Goal: Task Accomplishment & Management: Complete application form

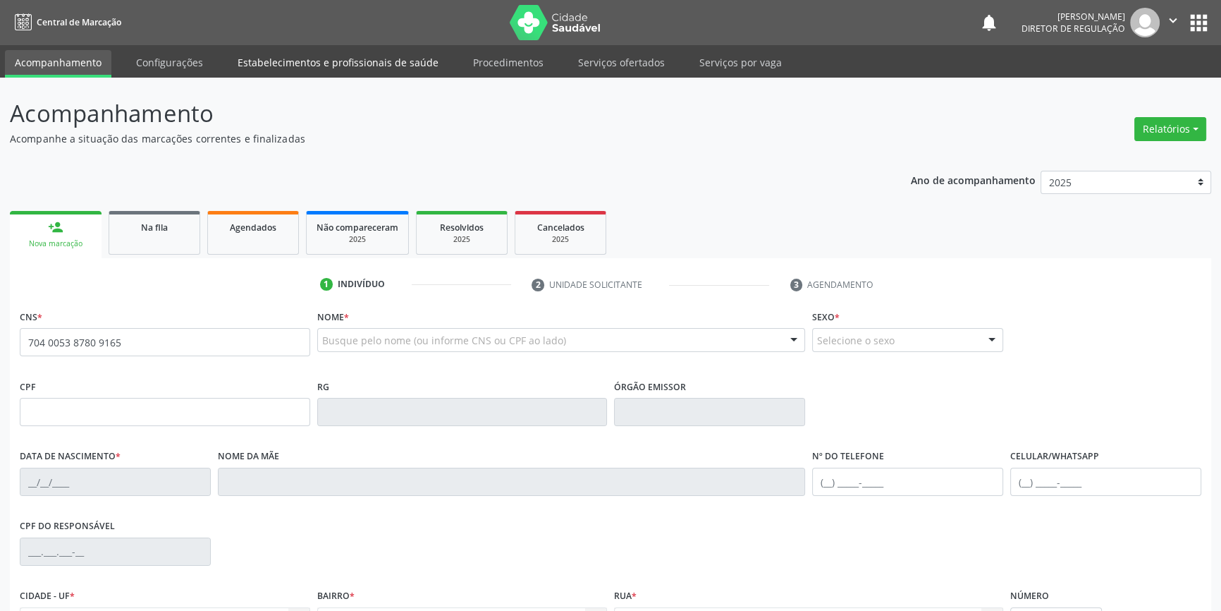
type input "704 0053 8780 9165"
type input "23/12/1970"
type input "Amelia Brigida de Brito"
type input "(87) 8812-6603"
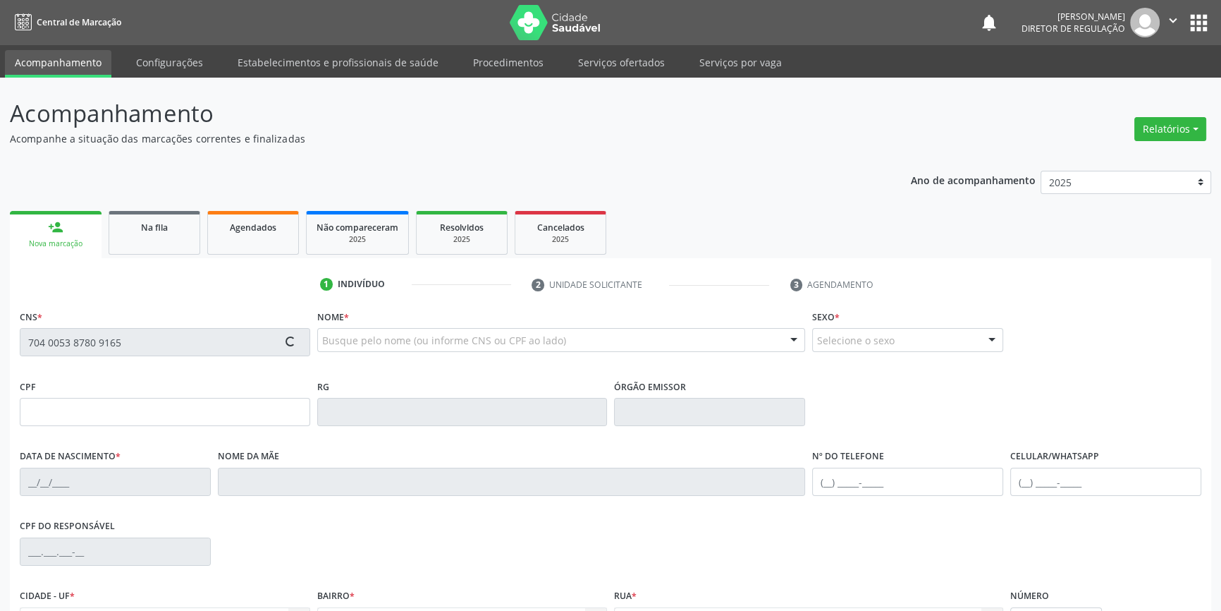
type input "S/N"
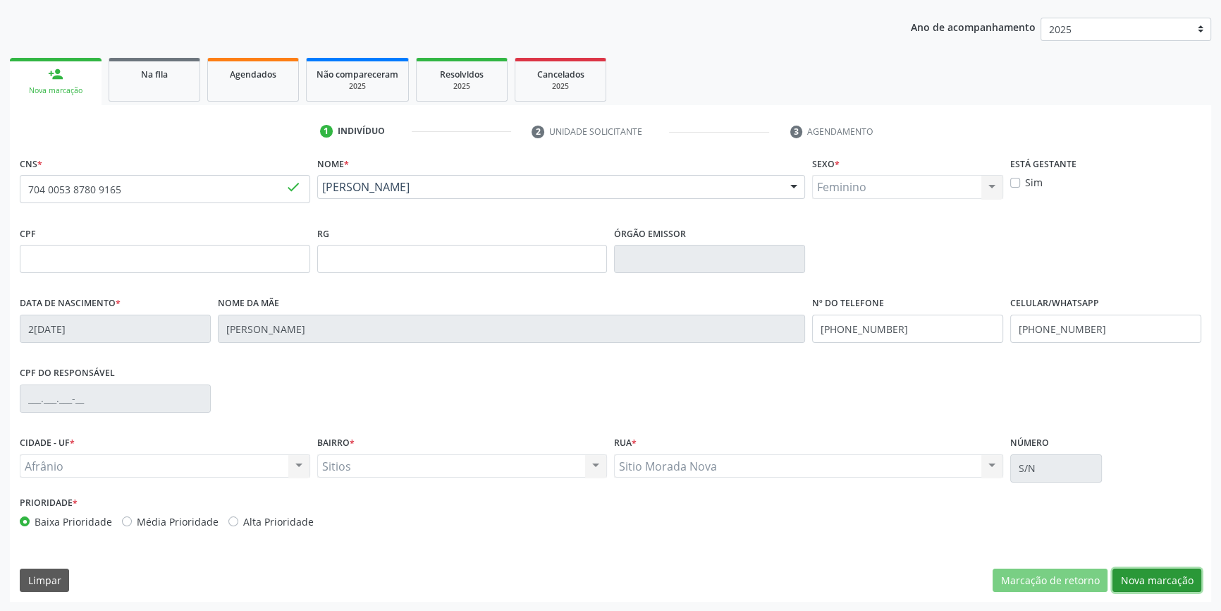
click at [1168, 570] on button "Nova marcação" at bounding box center [1157, 580] width 89 height 24
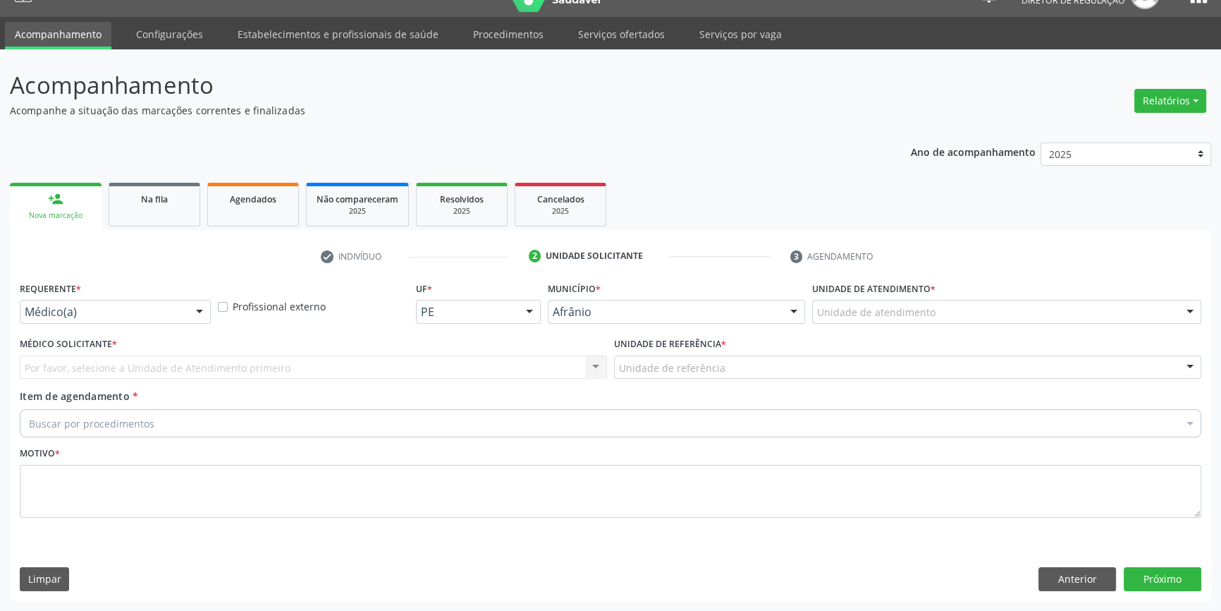
scroll to position [27, 0]
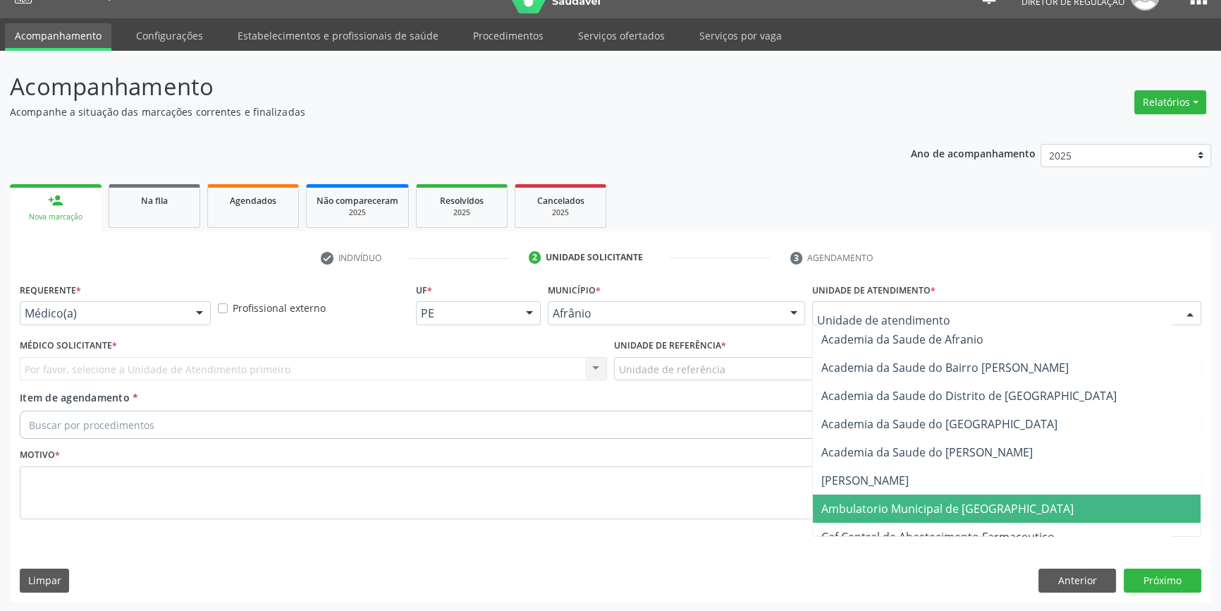
click at [889, 501] on span "Ambulatorio Municipal de [GEOGRAPHIC_DATA]" at bounding box center [948, 509] width 252 height 16
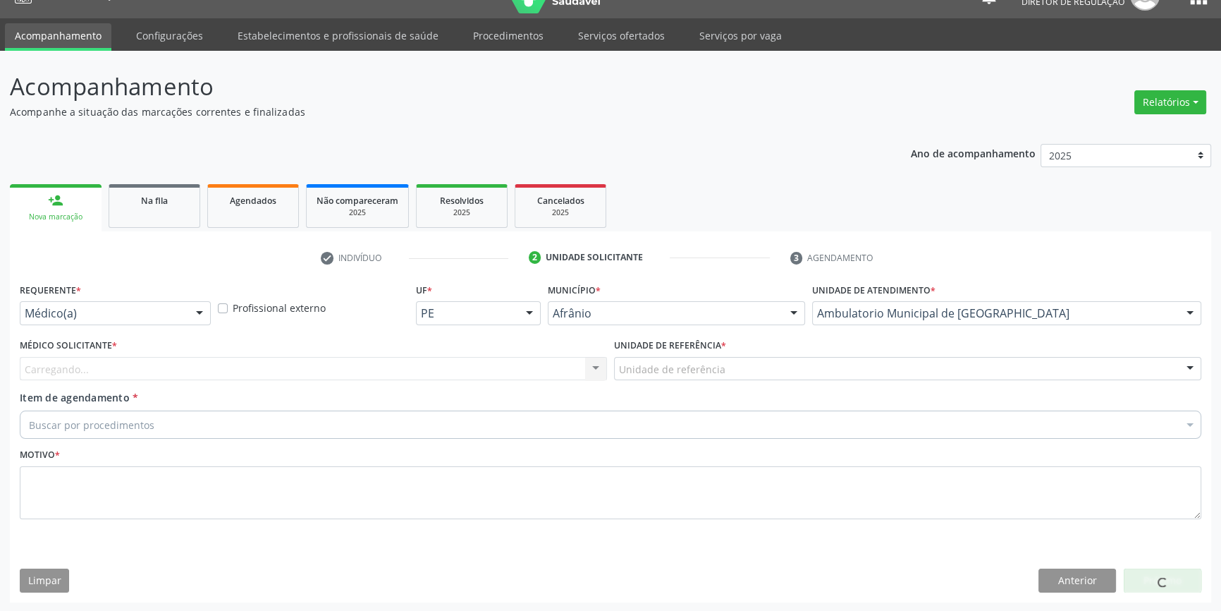
click at [721, 367] on div "Unidade de referência" at bounding box center [907, 369] width 587 height 24
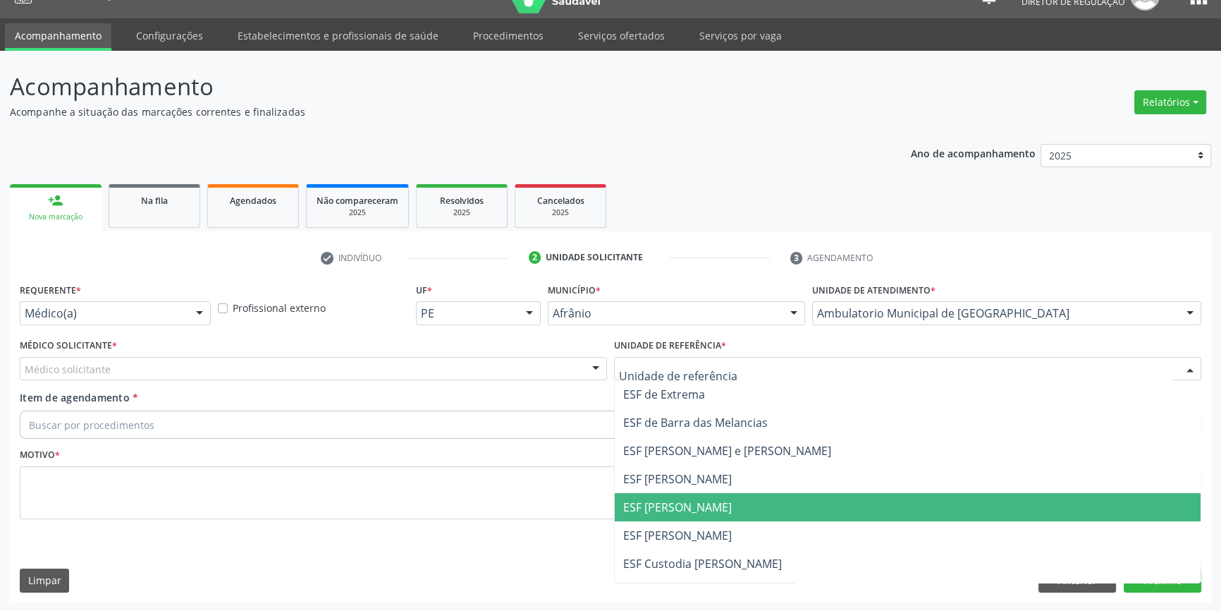
click at [702, 499] on span "ESF [PERSON_NAME]" at bounding box center [677, 507] width 109 height 16
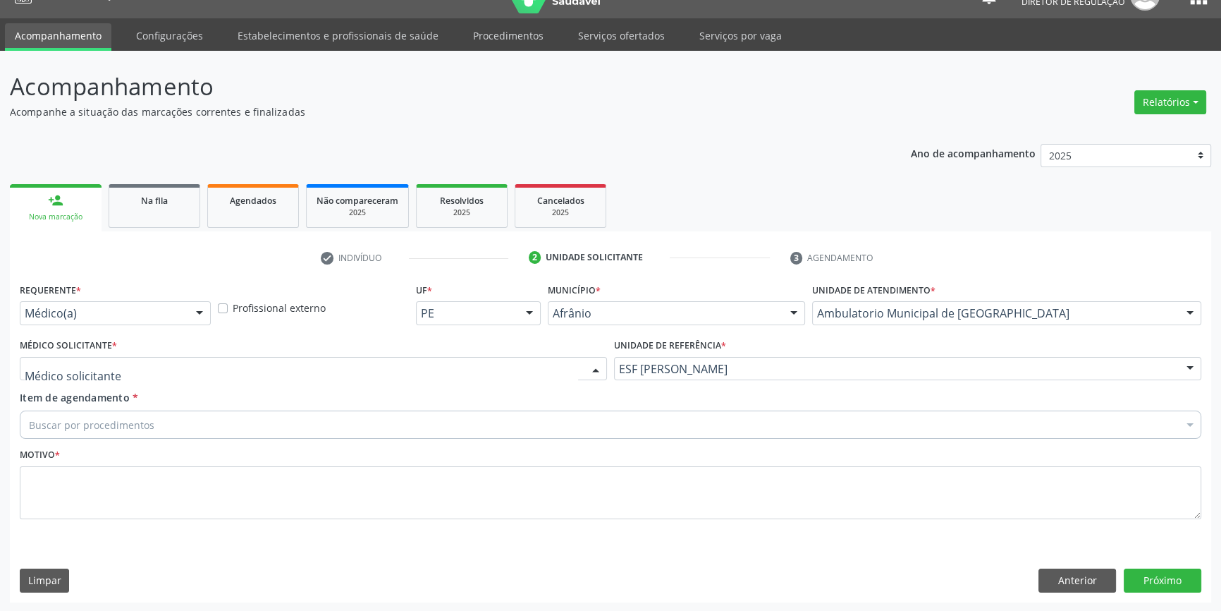
drag, startPoint x: 171, startPoint y: 365, endPoint x: 155, endPoint y: 370, distance: 16.8
click at [159, 367] on div at bounding box center [313, 369] width 587 height 24
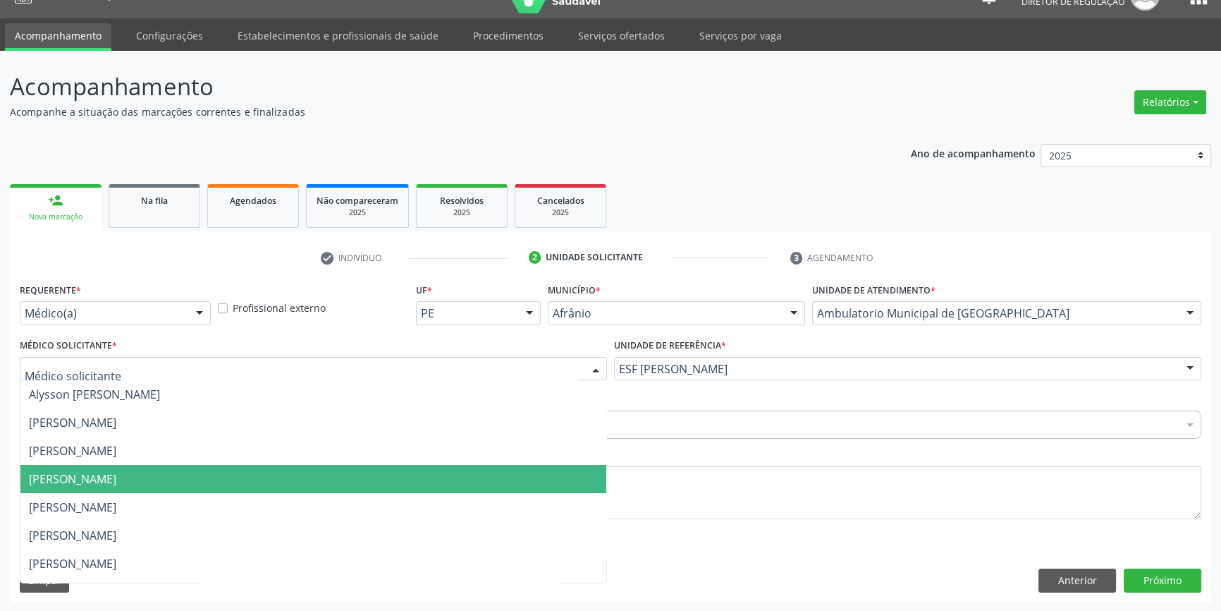
click at [71, 483] on span "[PERSON_NAME]" at bounding box center [72, 479] width 87 height 16
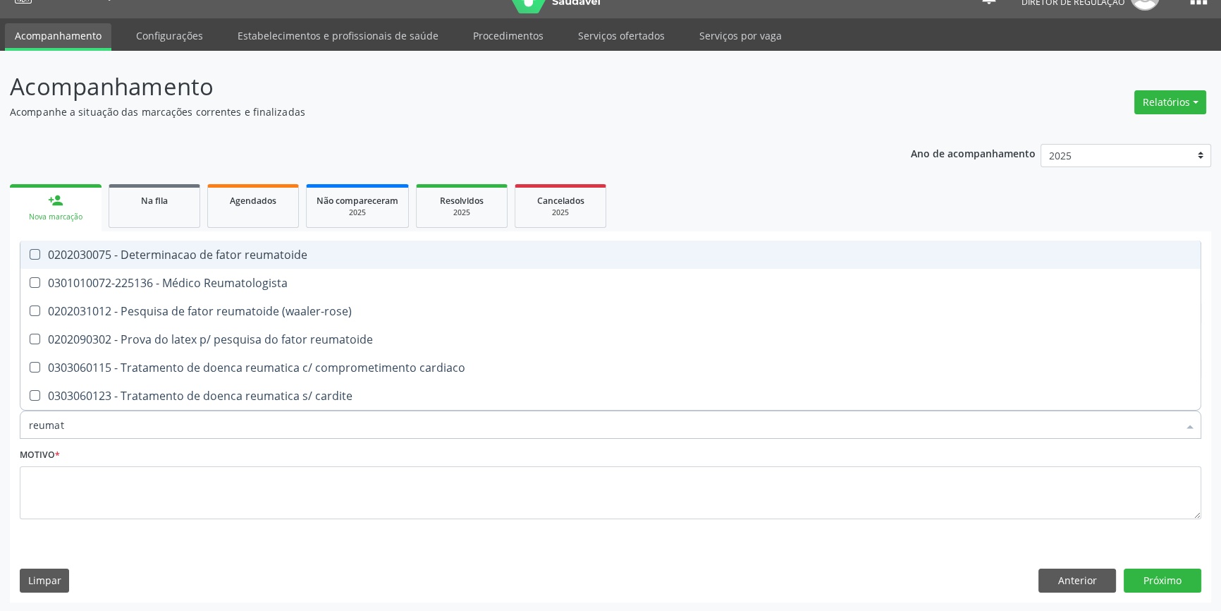
type input "reumato"
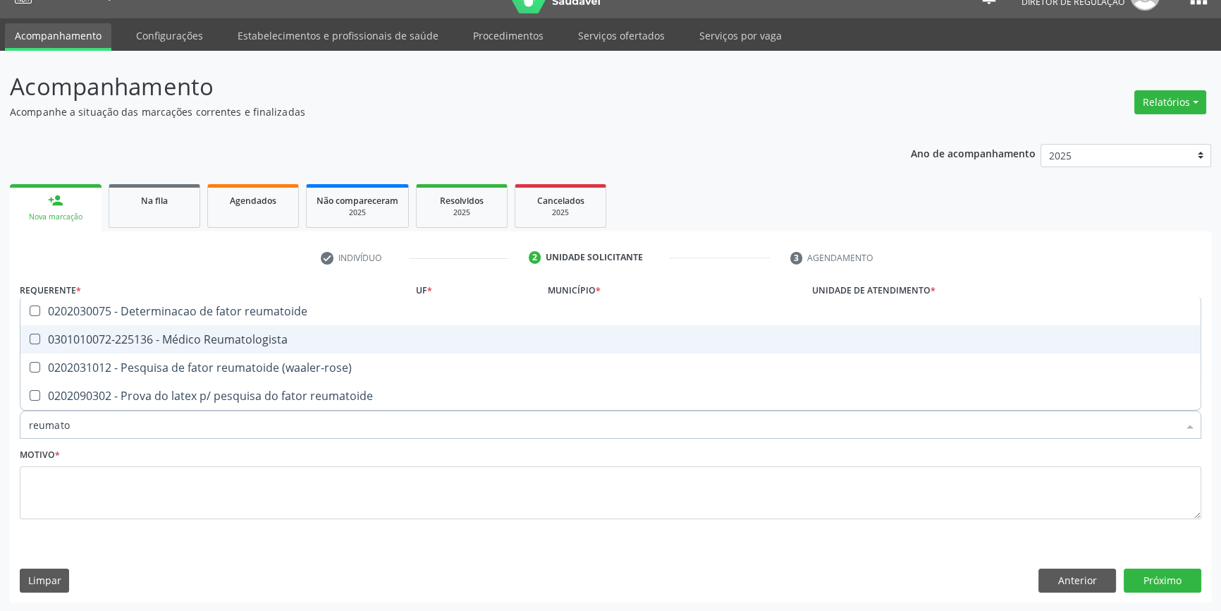
click at [195, 334] on div "0301010072-225136 - Médico Reumatologista" at bounding box center [611, 339] width 1164 height 11
checkbox Reumatologista "true"
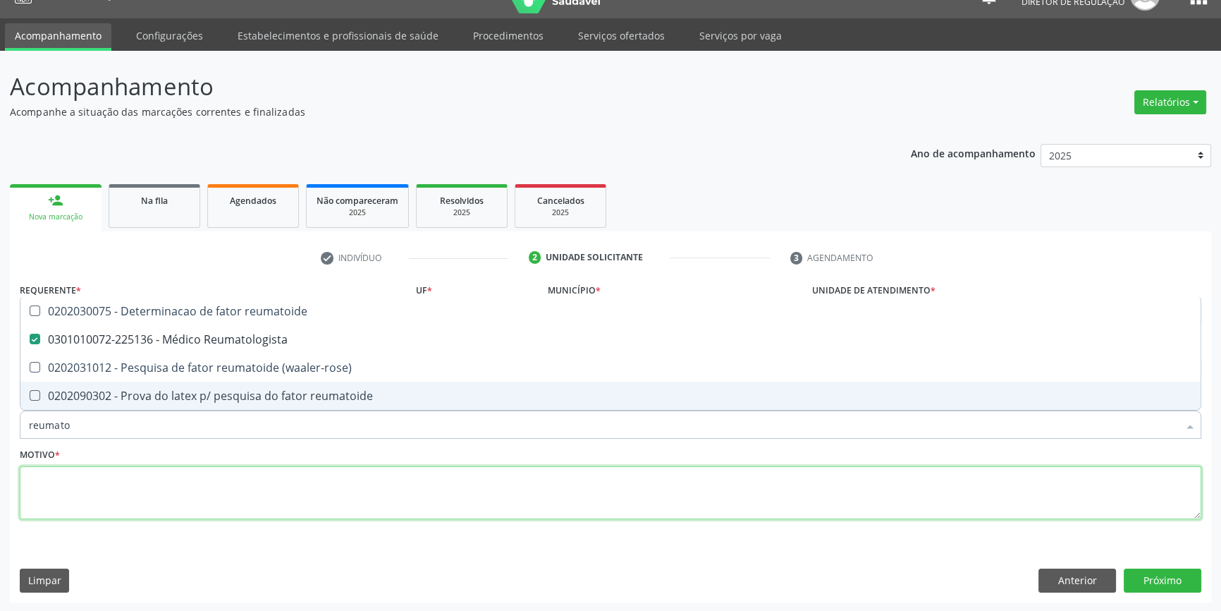
click at [123, 515] on textarea at bounding box center [611, 493] width 1182 height 54
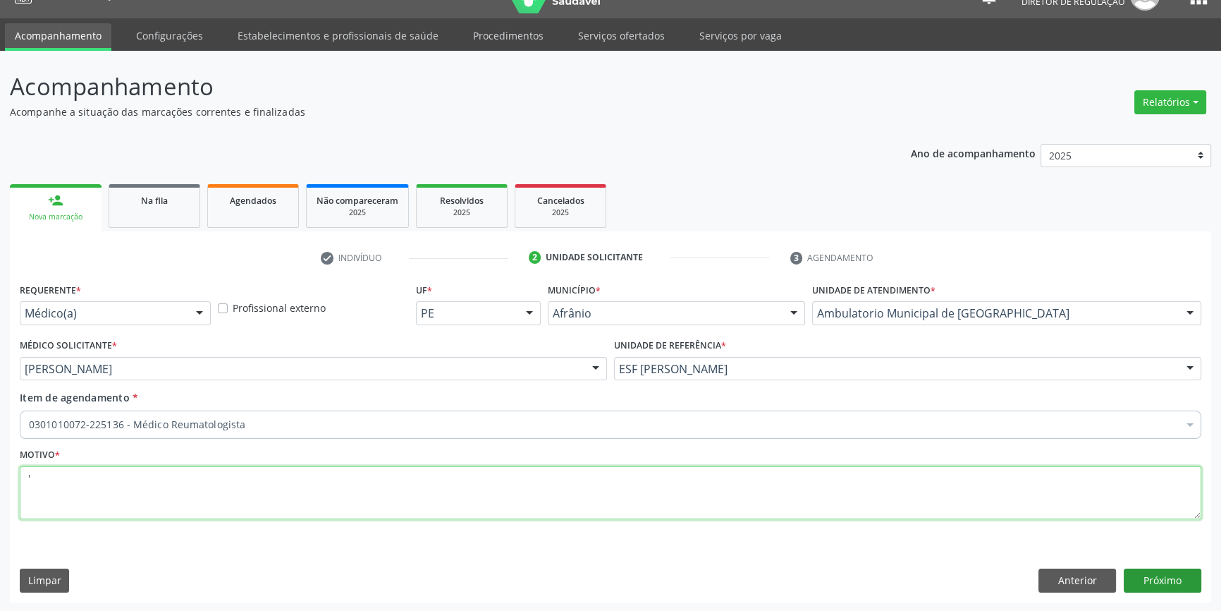
type textarea "'"
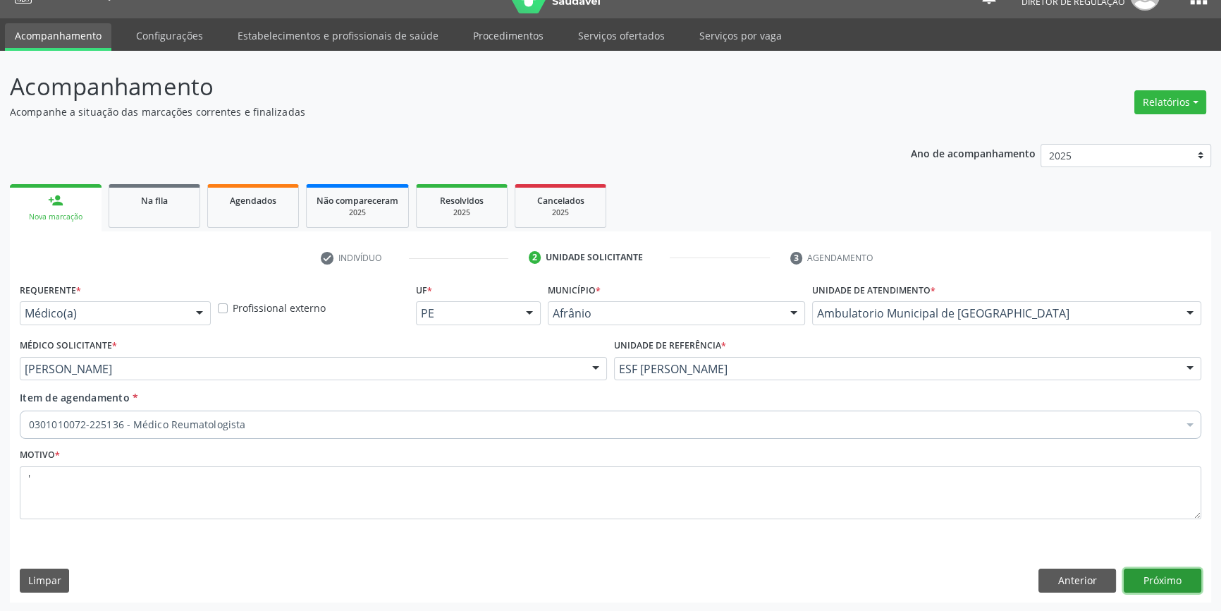
click at [1187, 578] on button "Próximo" at bounding box center [1163, 580] width 78 height 24
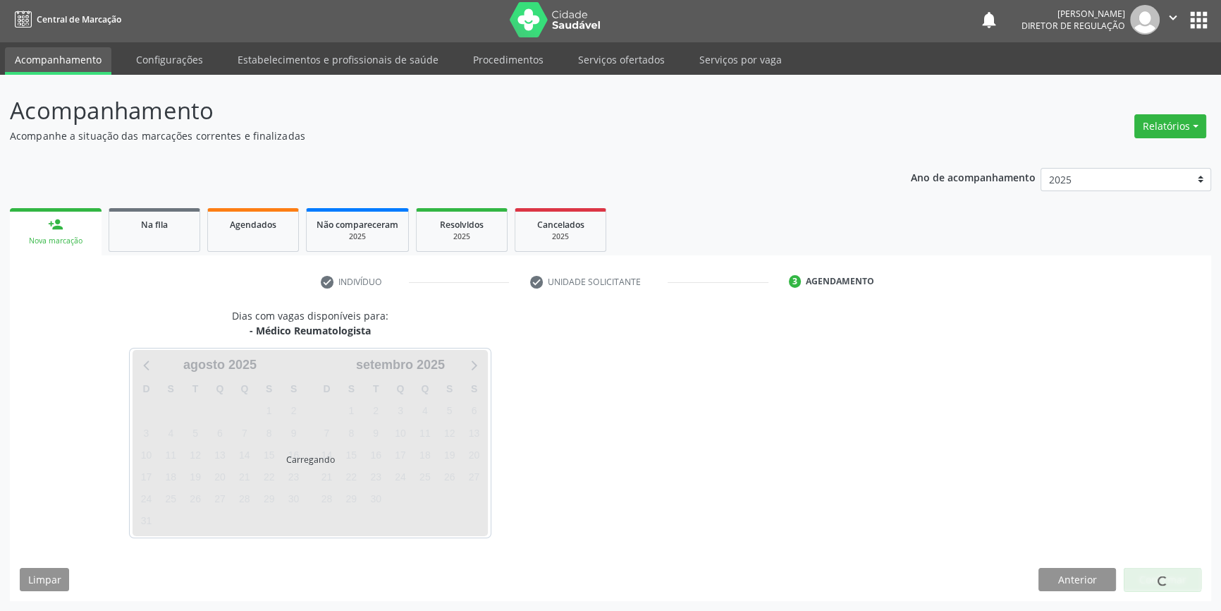
scroll to position [1, 0]
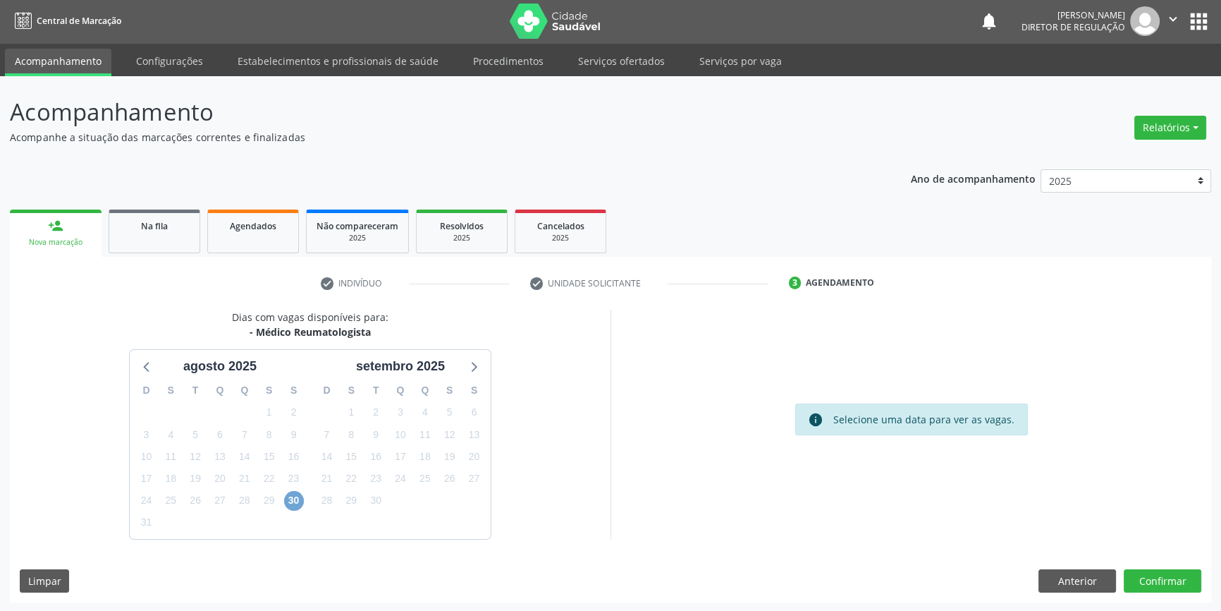
click at [294, 499] on span "30" at bounding box center [294, 501] width 20 height 20
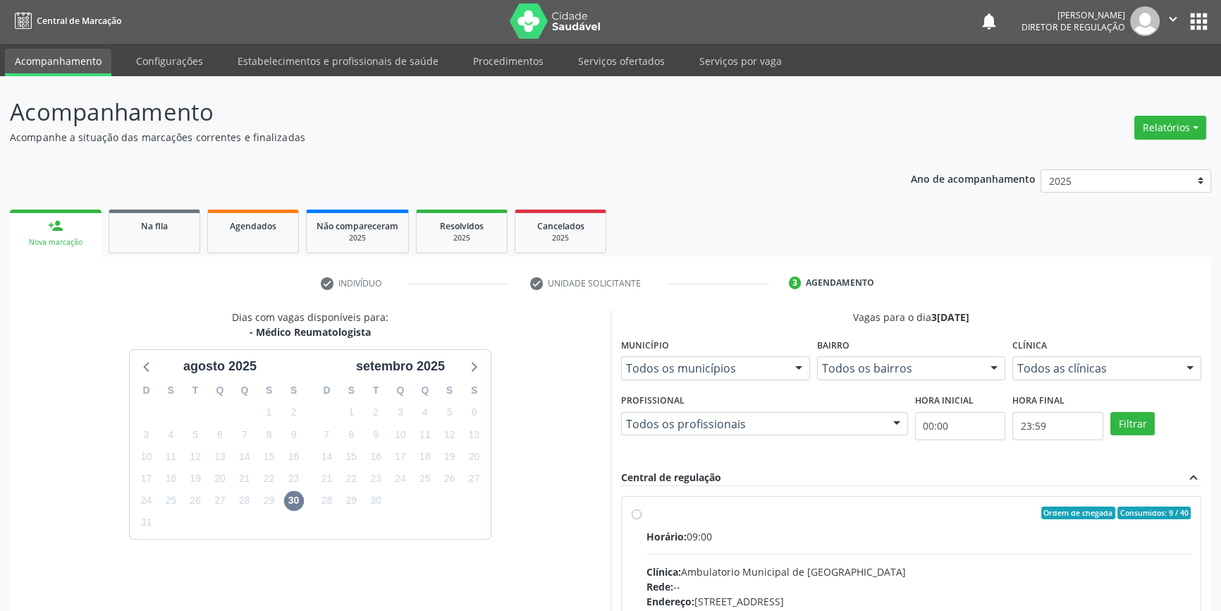
click at [655, 522] on label "Ordem de chegada Consumidos: 9 / 40 Horário: 09:00 Clínica: Ambulatorio Municip…" at bounding box center [919, 614] width 544 height 217
click at [642, 519] on input "Ordem de chegada Consumidos: 9 / 40 Horário: 09:00 Clínica: Ambulatorio Municip…" at bounding box center [637, 512] width 10 height 13
radio input "true"
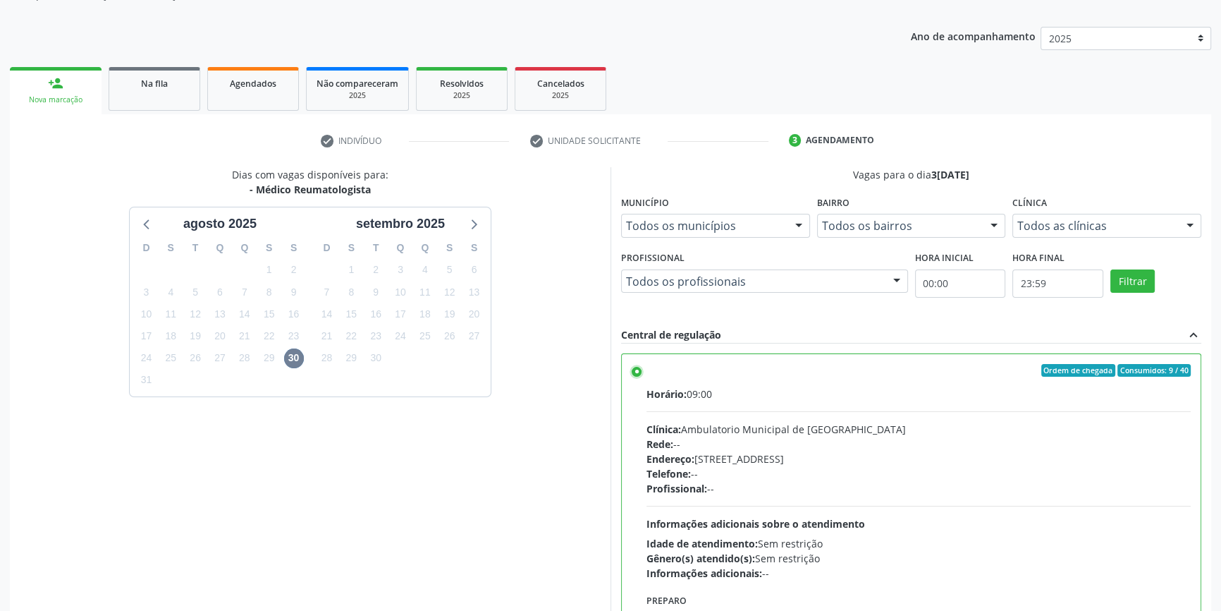
scroll to position [231, 0]
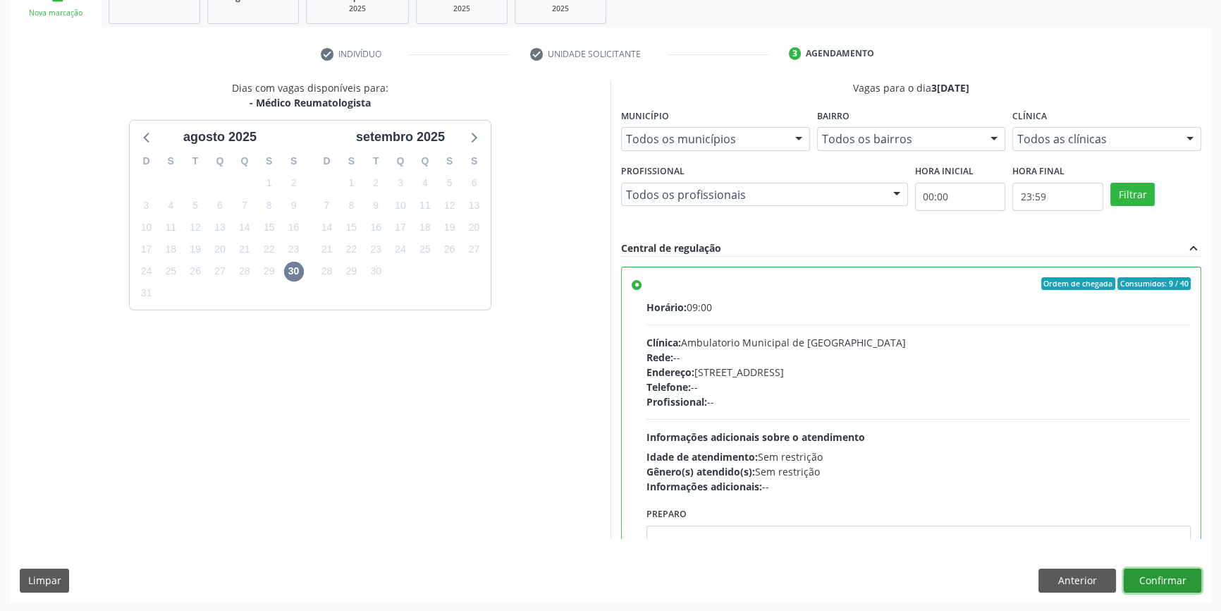
click at [1145, 574] on button "Confirmar" at bounding box center [1163, 580] width 78 height 24
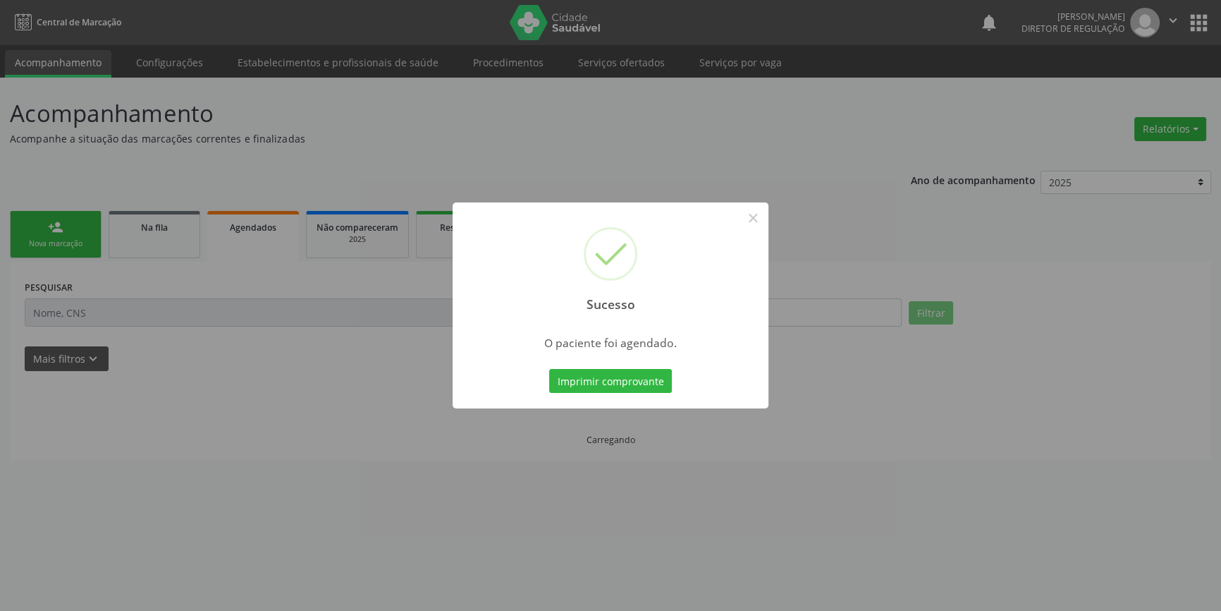
scroll to position [0, 0]
click at [648, 381] on button "Imprimir comprovante" at bounding box center [615, 381] width 123 height 24
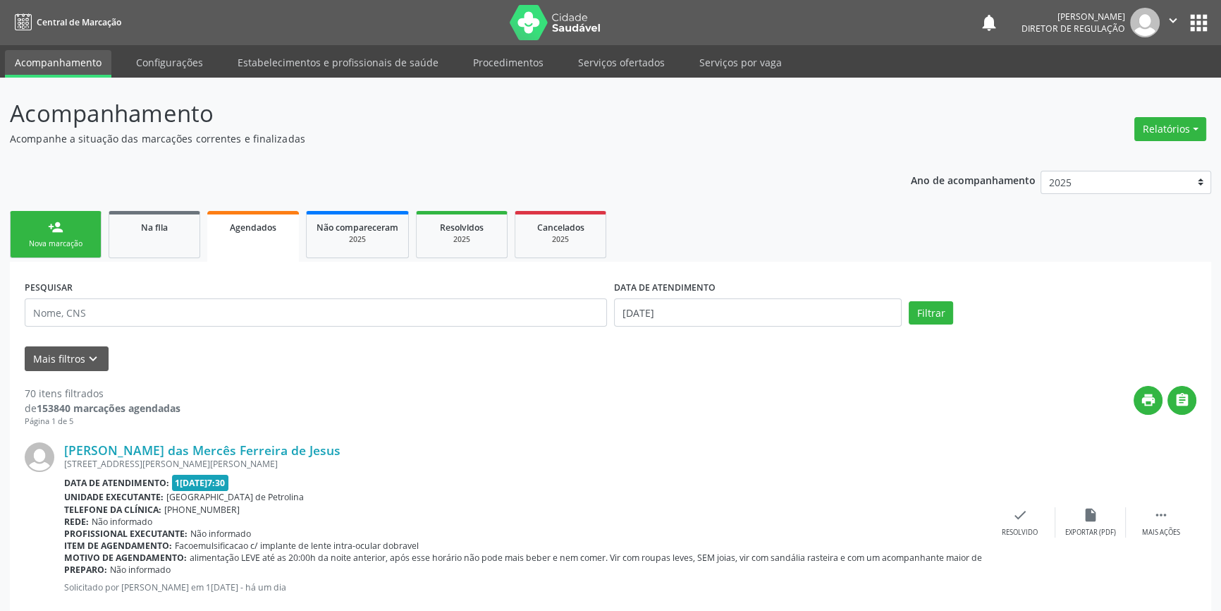
click at [144, 250] on div "Sucesso × O paciente foi agendado. Imprimir comprovante Cancel" at bounding box center [610, 305] width 1221 height 611
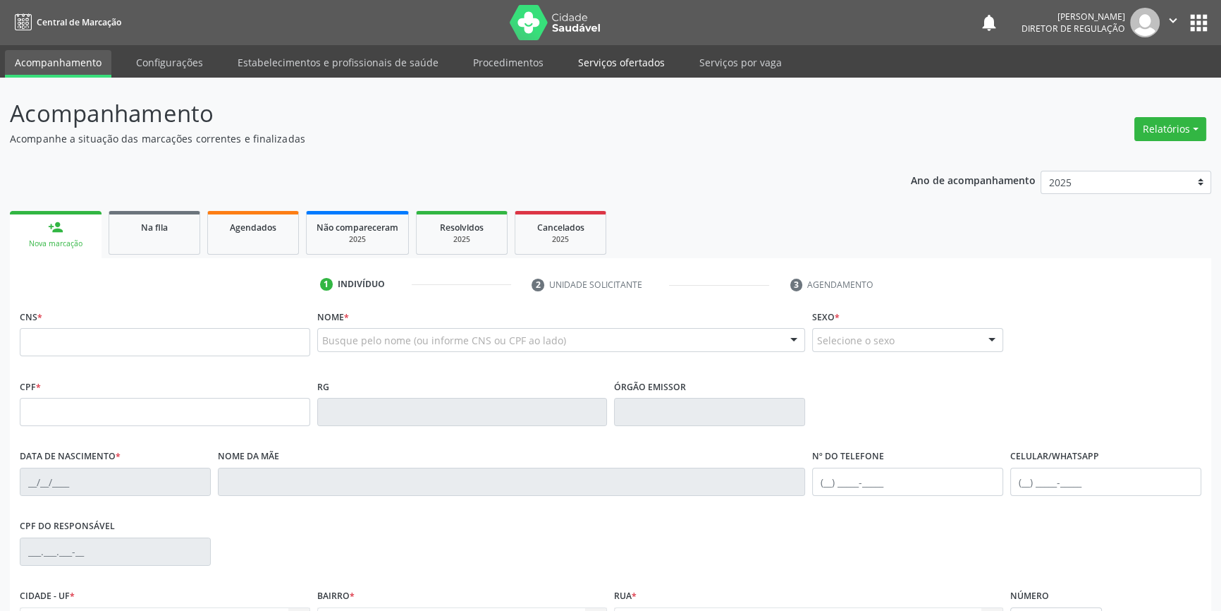
click at [641, 64] on link "Serviços ofertados" at bounding box center [621, 62] width 106 height 25
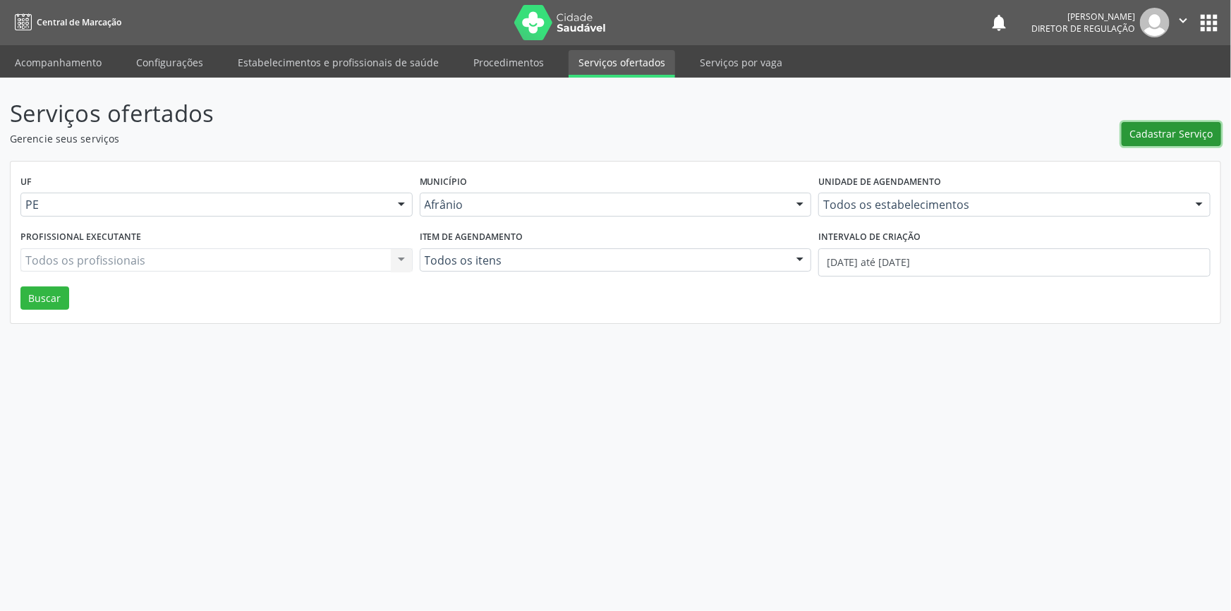
click at [1183, 133] on span "Cadastrar Serviço" at bounding box center [1171, 133] width 83 height 15
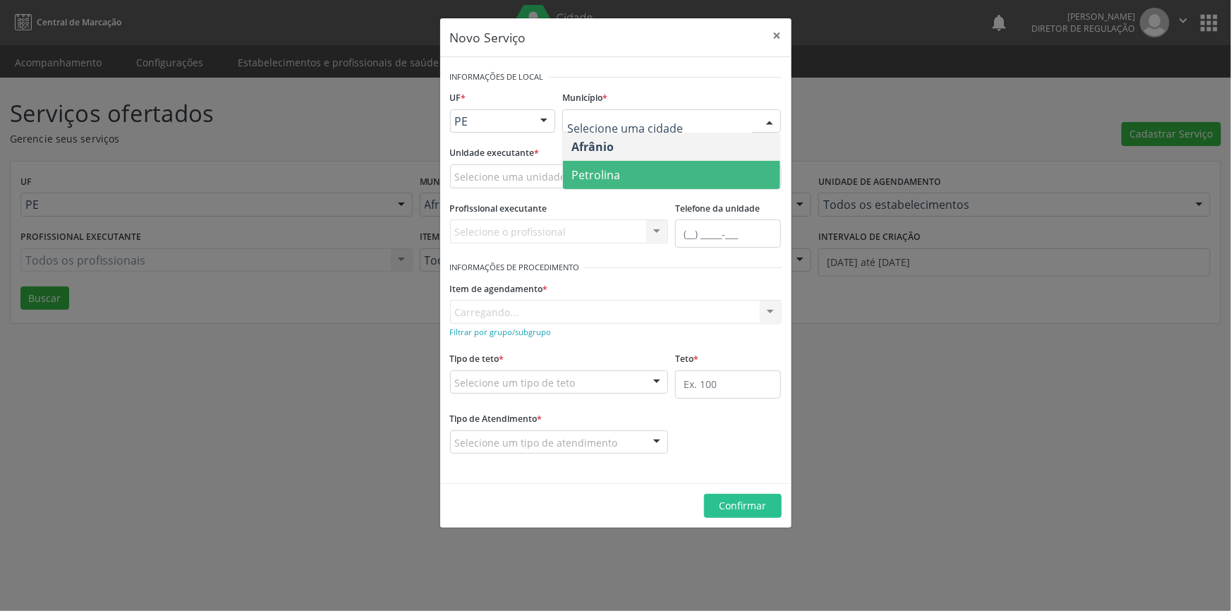
click at [642, 169] on span "Petrolina" at bounding box center [671, 175] width 217 height 28
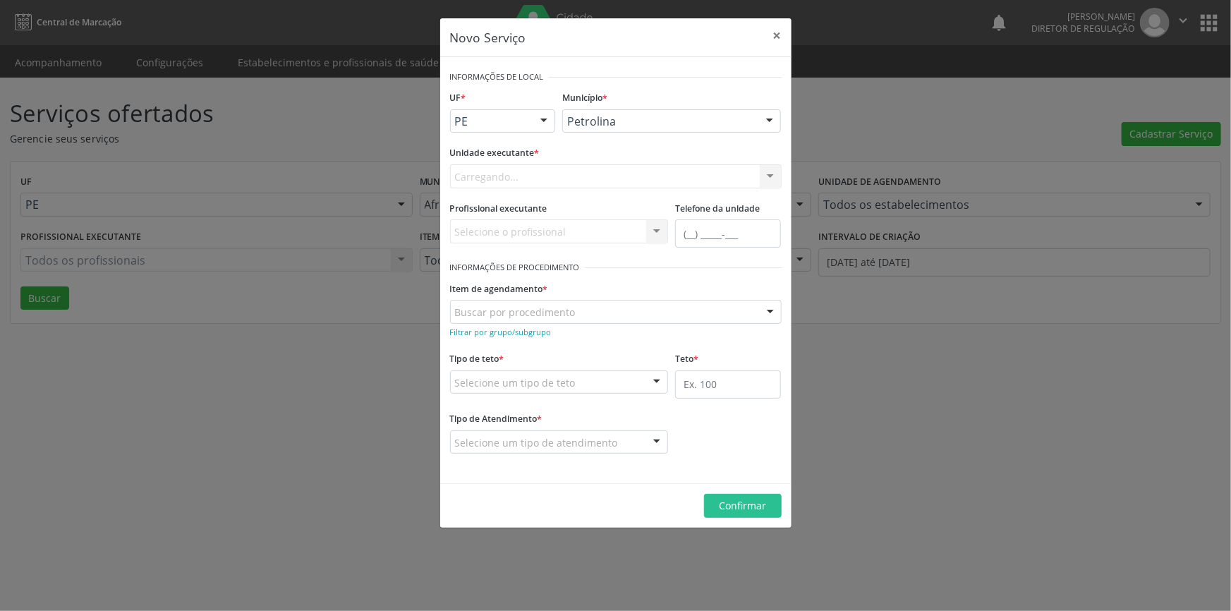
click at [599, 173] on div "Carregando... Academia da Saude de Afranio Academia da Saude do Bairro [PERSON_…" at bounding box center [615, 176] width 331 height 24
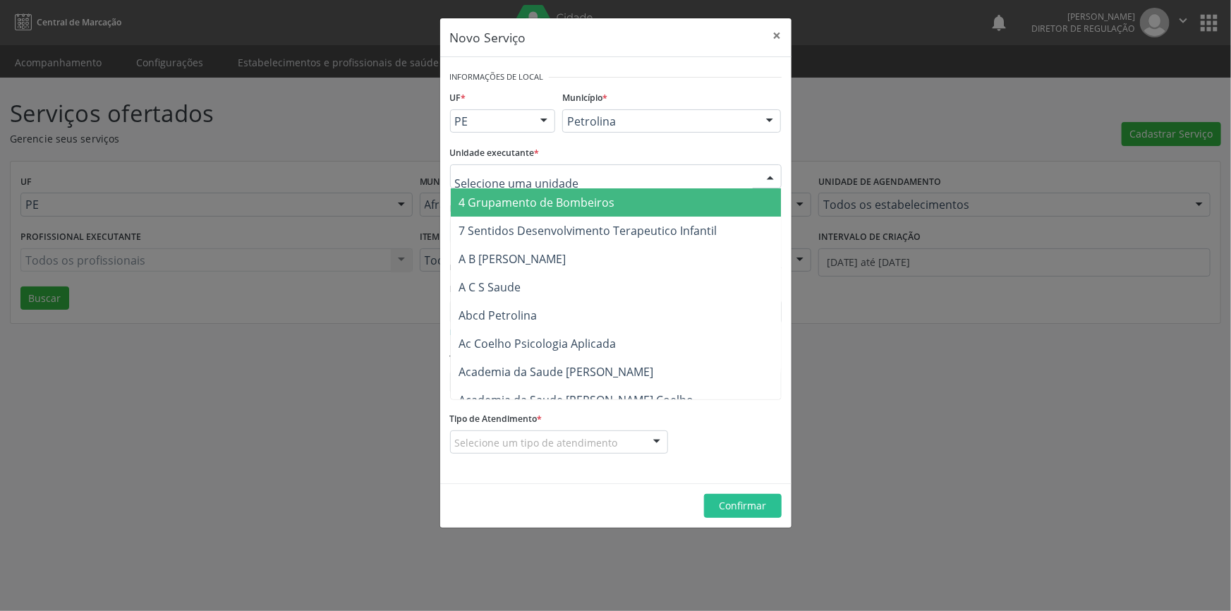
click at [599, 172] on div at bounding box center [615, 176] width 331 height 24
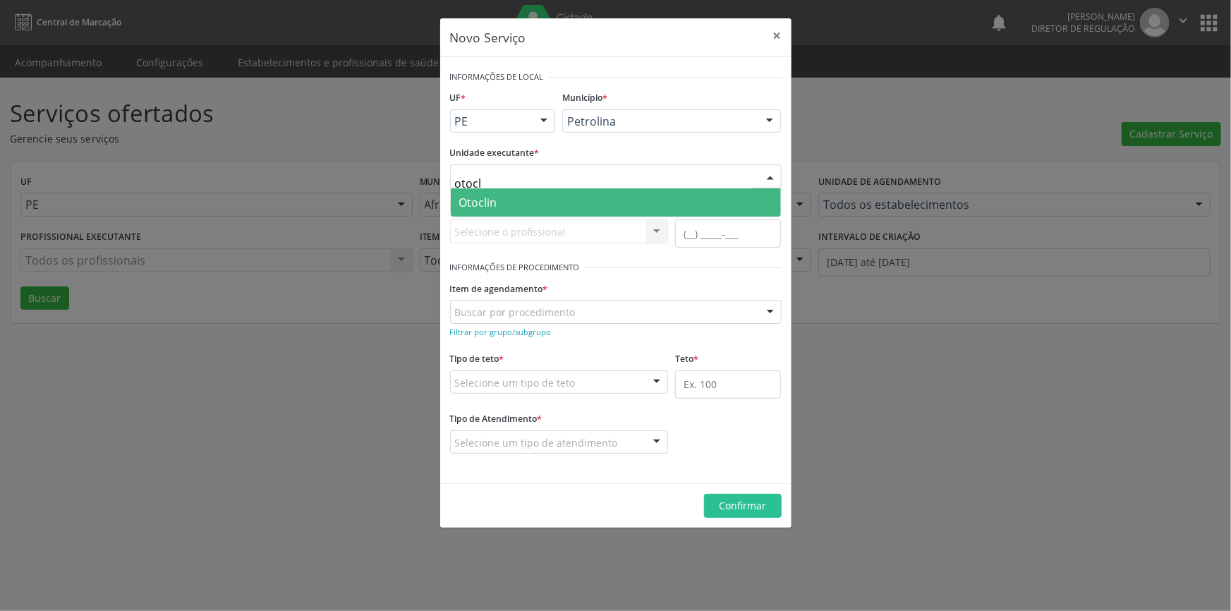
type input "otocli"
click at [599, 205] on span "Otoclin" at bounding box center [616, 202] width 330 height 28
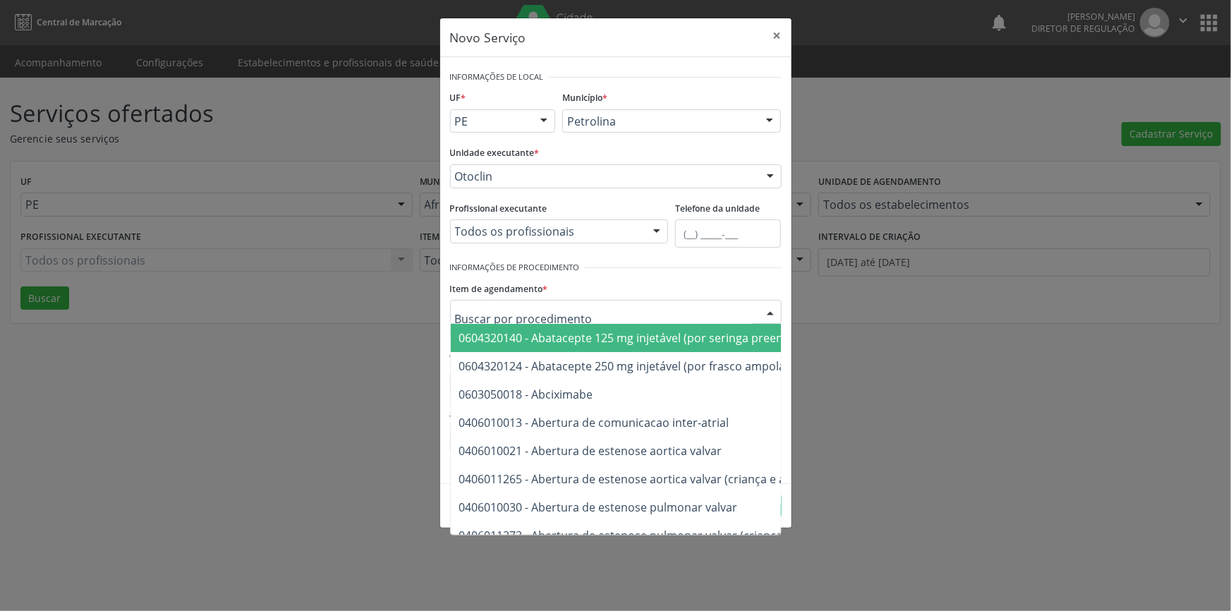
click at [563, 303] on div at bounding box center [615, 312] width 331 height 24
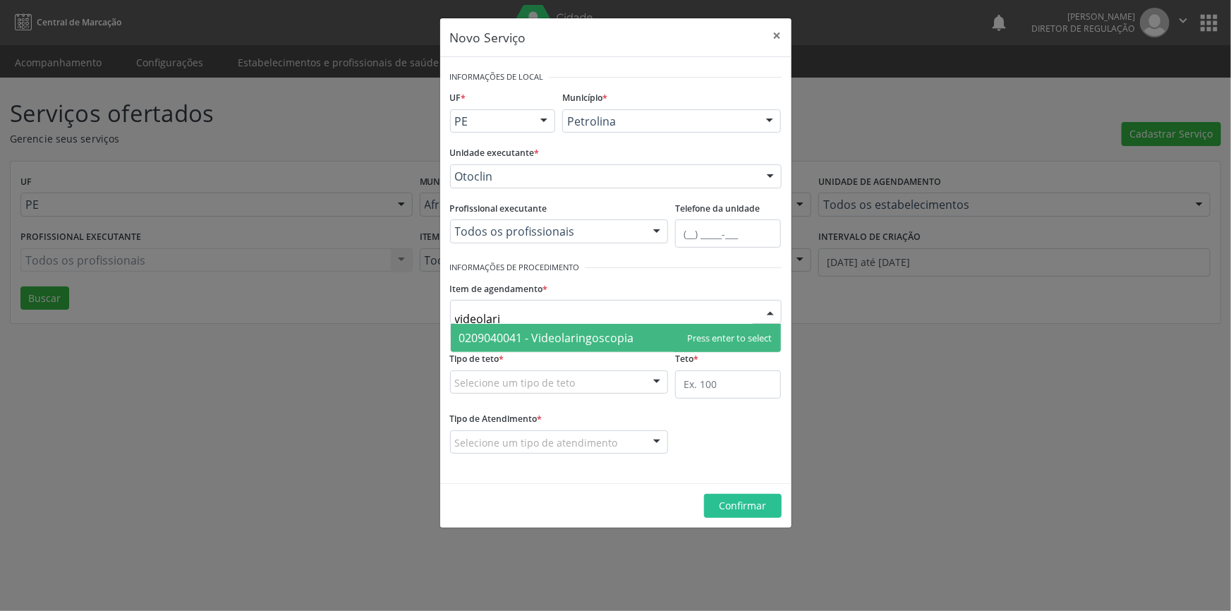
type input "videolarin"
click at [626, 333] on span "0209040041 - Videolaringoscopia" at bounding box center [546, 338] width 175 height 16
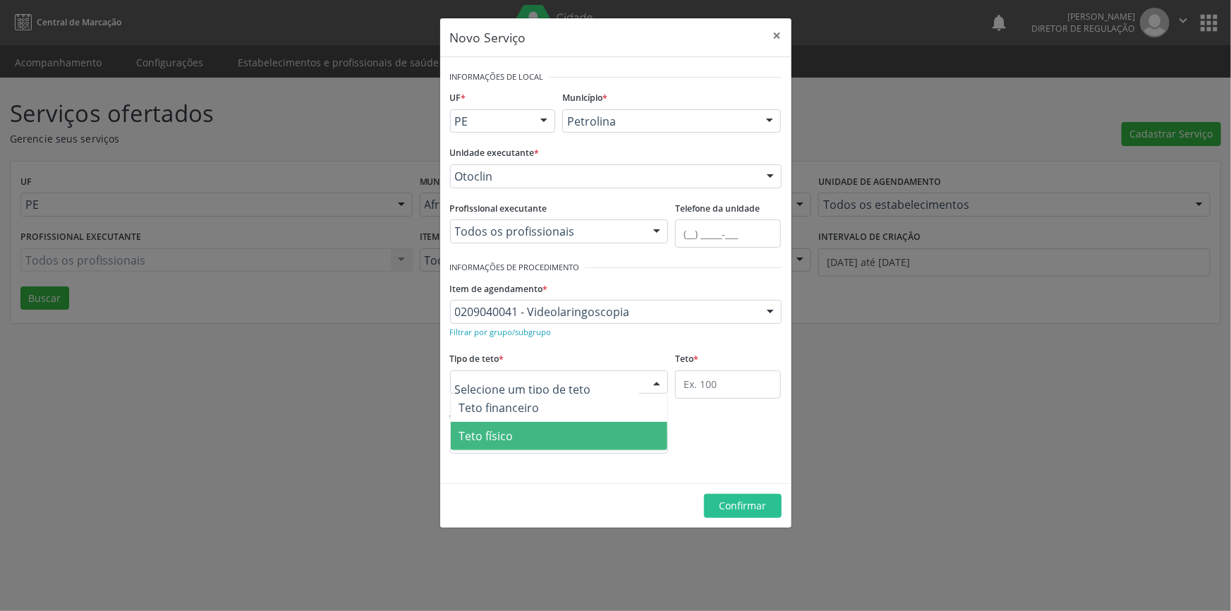
click at [554, 435] on span "Teto físico" at bounding box center [559, 436] width 217 height 28
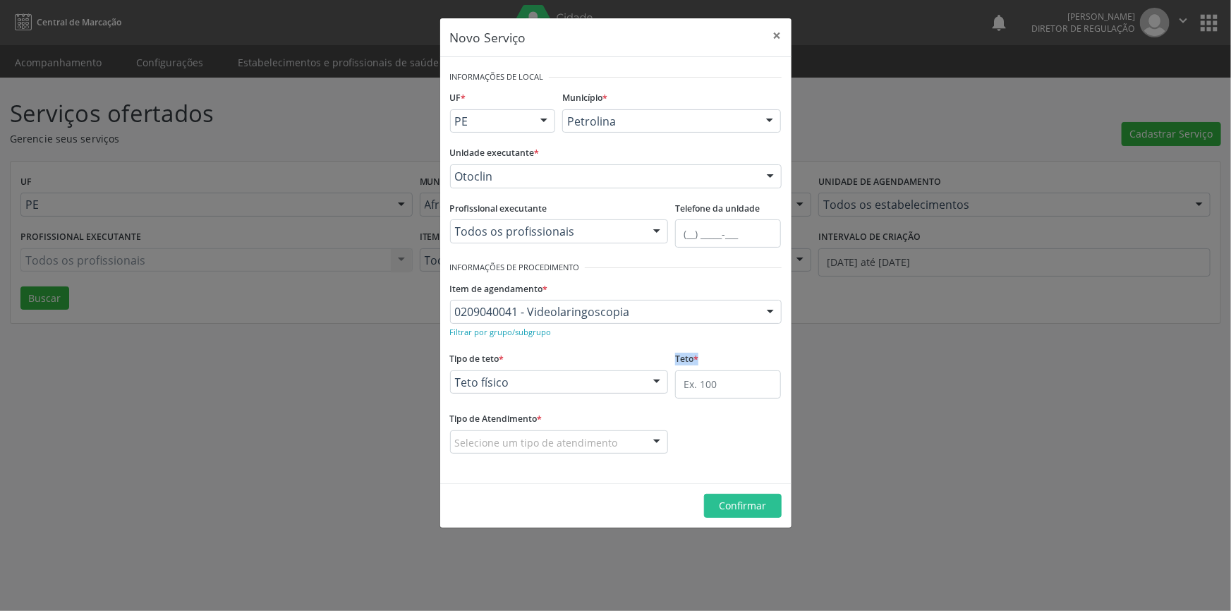
drag, startPoint x: 645, startPoint y: 396, endPoint x: 695, endPoint y: 387, distance: 50.8
click at [695, 387] on div "Tipo de teto * Teto físico Teto financeiro Teto físico Nenhum resultado encontr…" at bounding box center [615, 378] width 339 height 60
click at [705, 385] on input "text" at bounding box center [728, 384] width 106 height 28
type input "1"
click at [650, 437] on div at bounding box center [656, 443] width 21 height 24
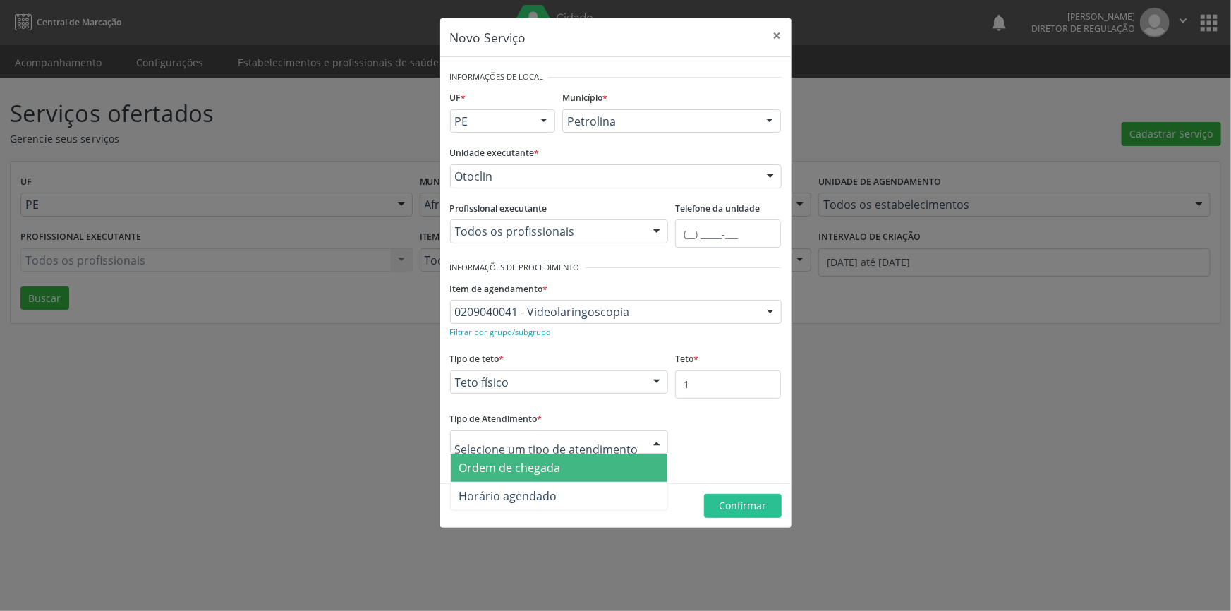
click at [616, 468] on span "Ordem de chegada" at bounding box center [559, 467] width 217 height 28
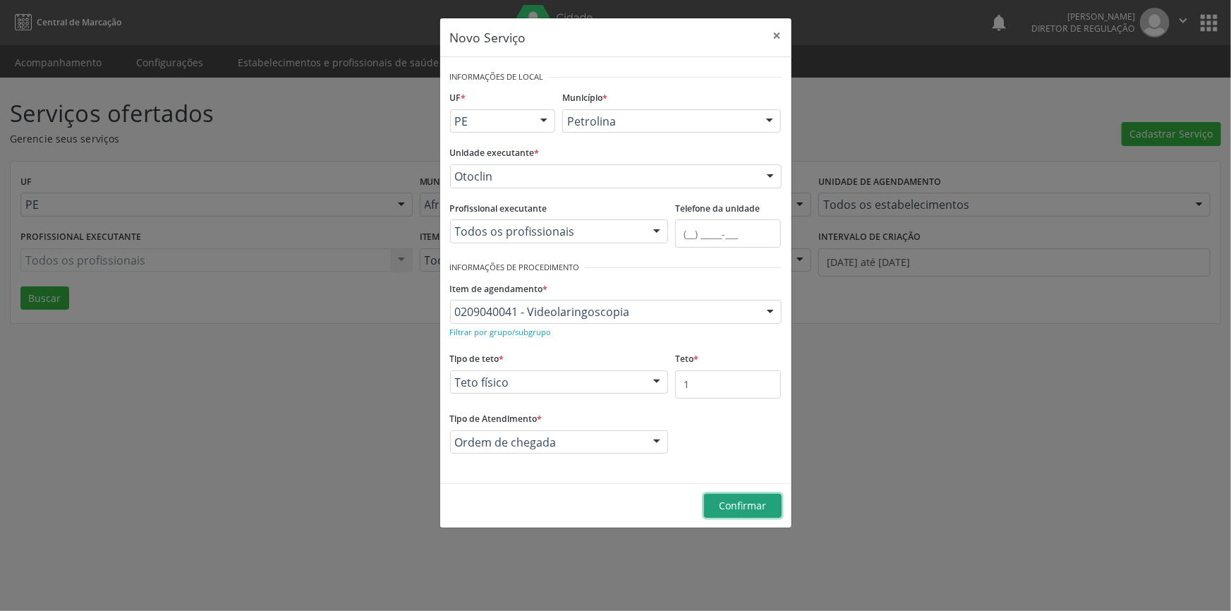
click at [738, 504] on span "Confirmar" at bounding box center [742, 505] width 47 height 13
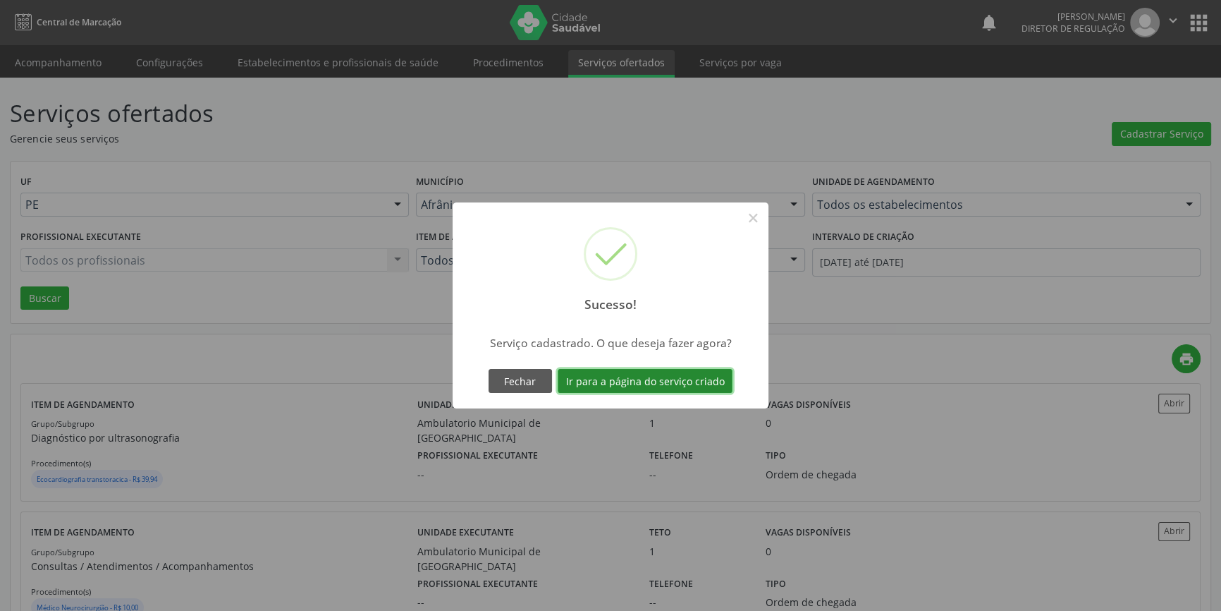
click at [692, 386] on button "Ir para a página do serviço criado" at bounding box center [645, 381] width 175 height 24
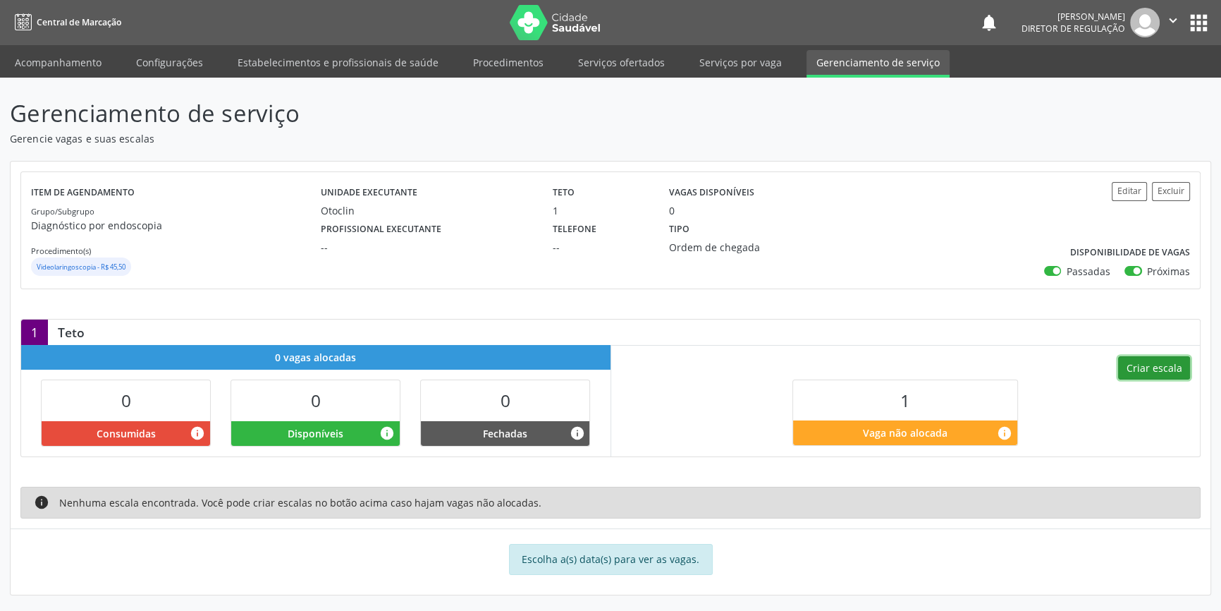
click at [1147, 368] on button "Criar escala" at bounding box center [1155, 368] width 72 height 24
select select "7"
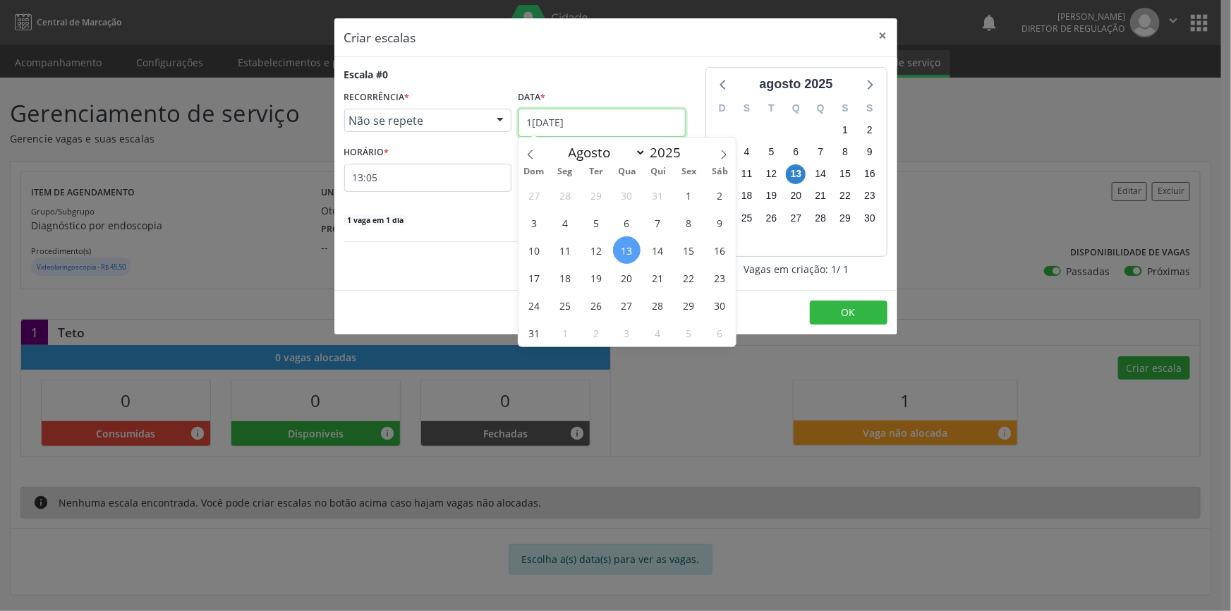
click at [588, 125] on input "13/08/2025" at bounding box center [601, 123] width 167 height 28
click at [568, 274] on span "18" at bounding box center [565, 278] width 28 height 28
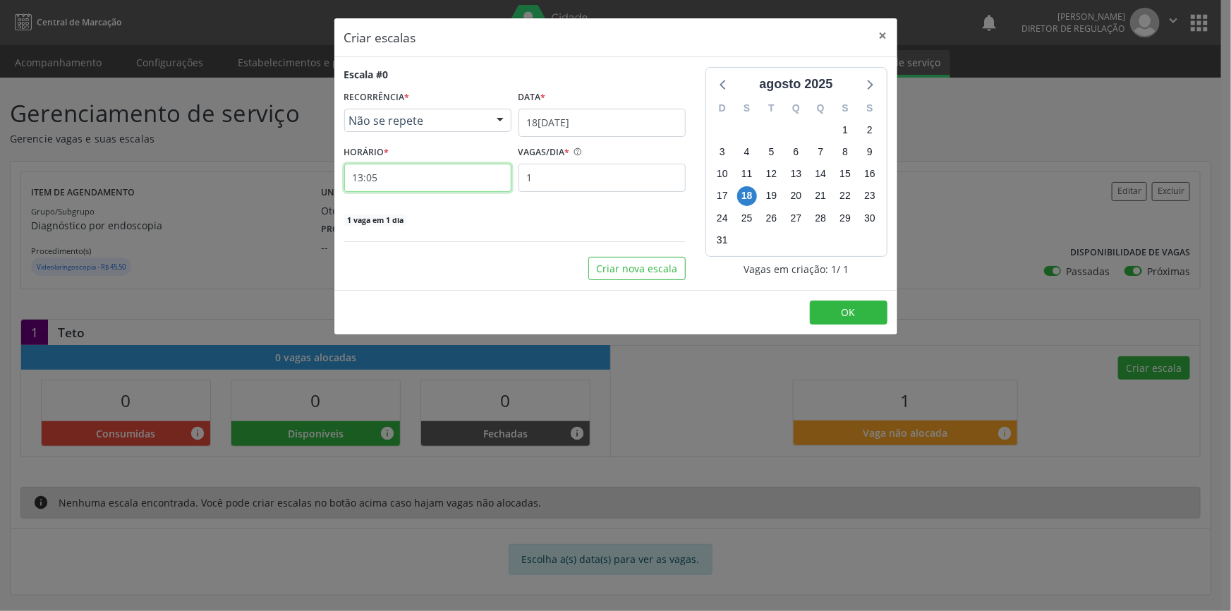
click at [434, 183] on input "13:05" at bounding box center [427, 178] width 167 height 28
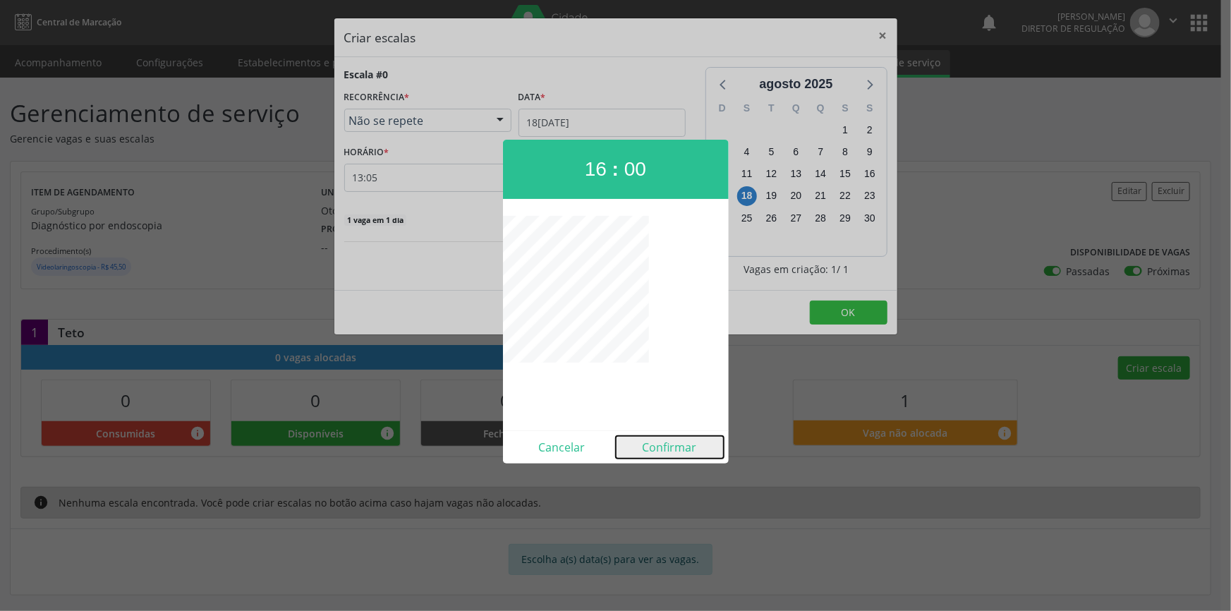
click at [680, 449] on button "Confirmar" at bounding box center [670, 447] width 108 height 23
type input "16:00"
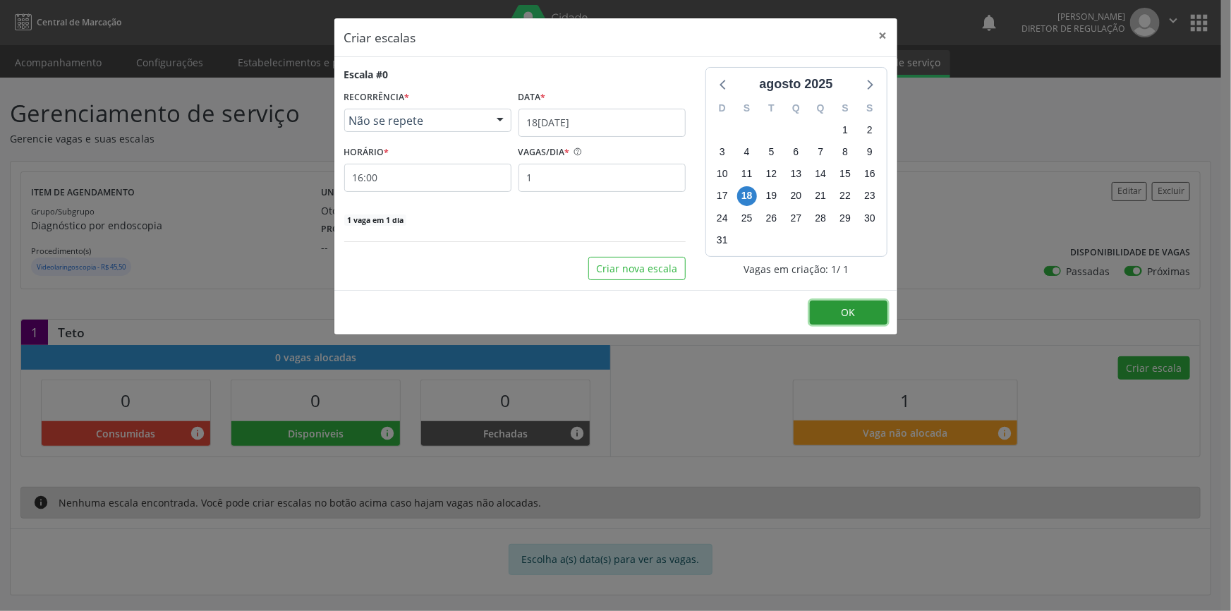
click at [839, 305] on button "OK" at bounding box center [849, 312] width 78 height 24
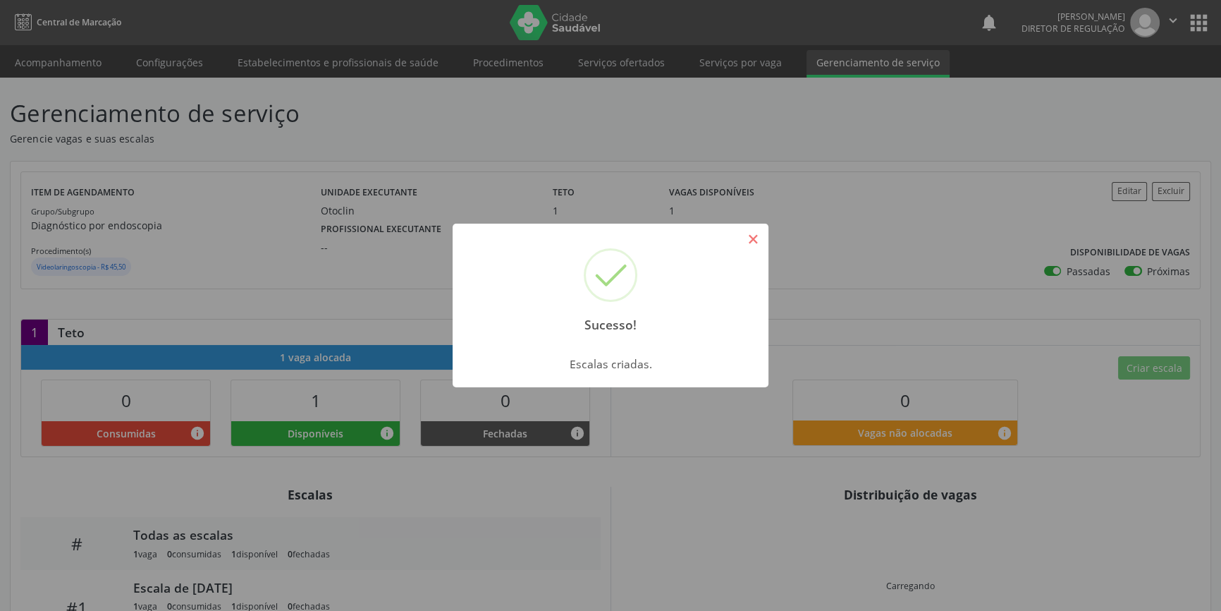
click at [753, 240] on button "×" at bounding box center [753, 239] width 24 height 24
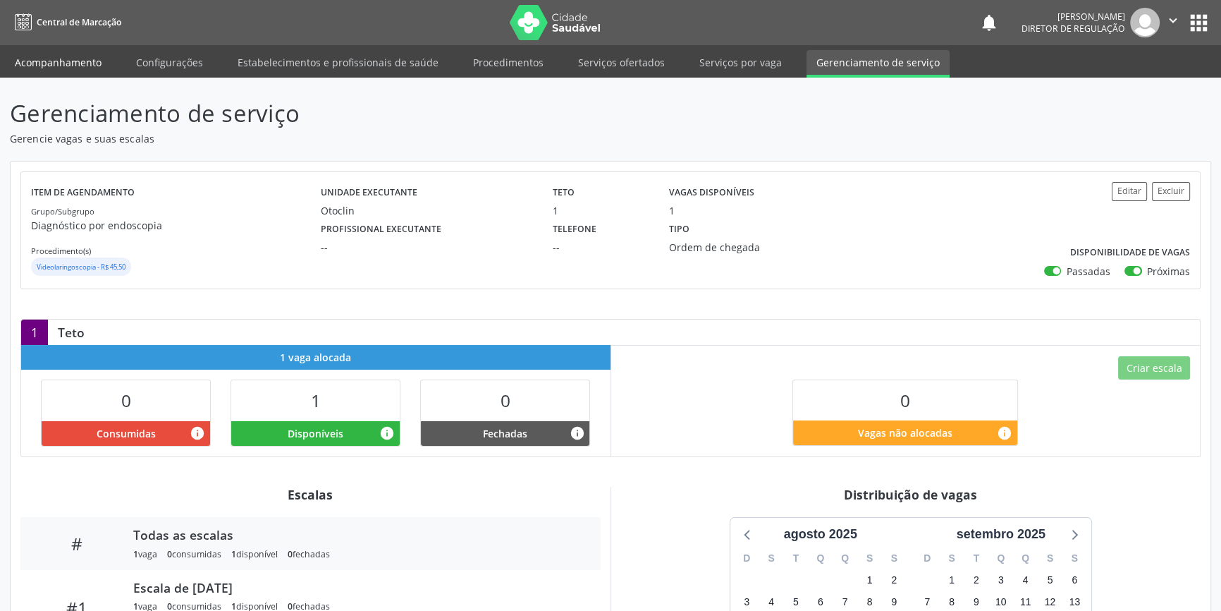
click at [68, 62] on link "Acompanhamento" at bounding box center [58, 62] width 106 height 25
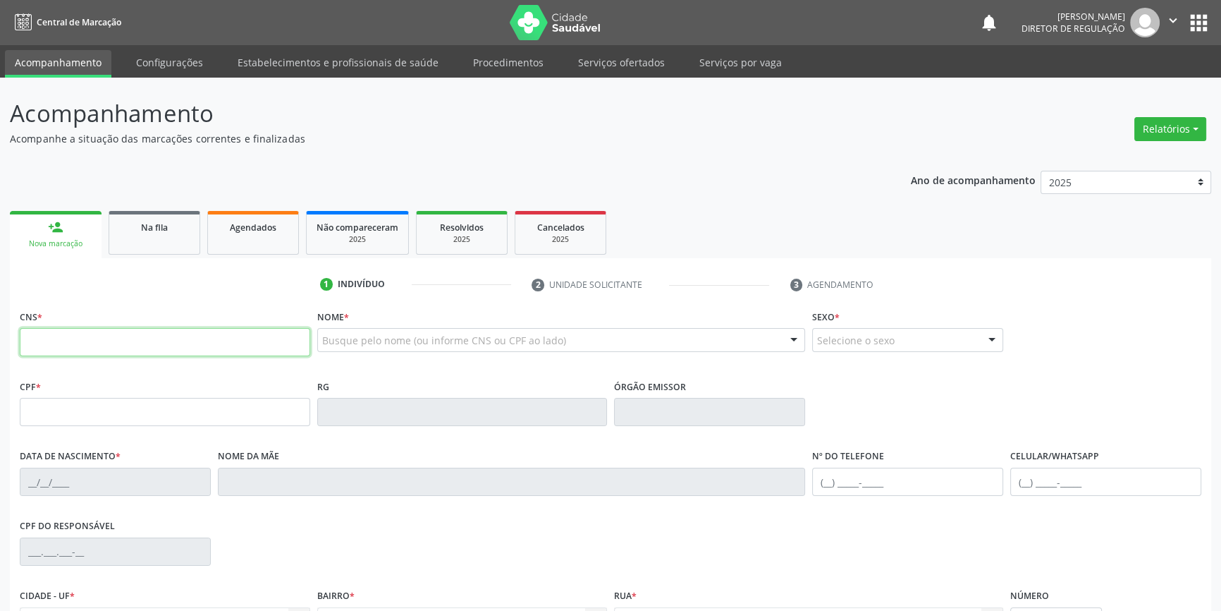
click at [149, 339] on input "text" at bounding box center [165, 342] width 291 height 28
type input "709 2052 7799 7632"
type input "129.840.034-11"
type input "08/07/2003"
type input "Antonia da Cruz Alves"
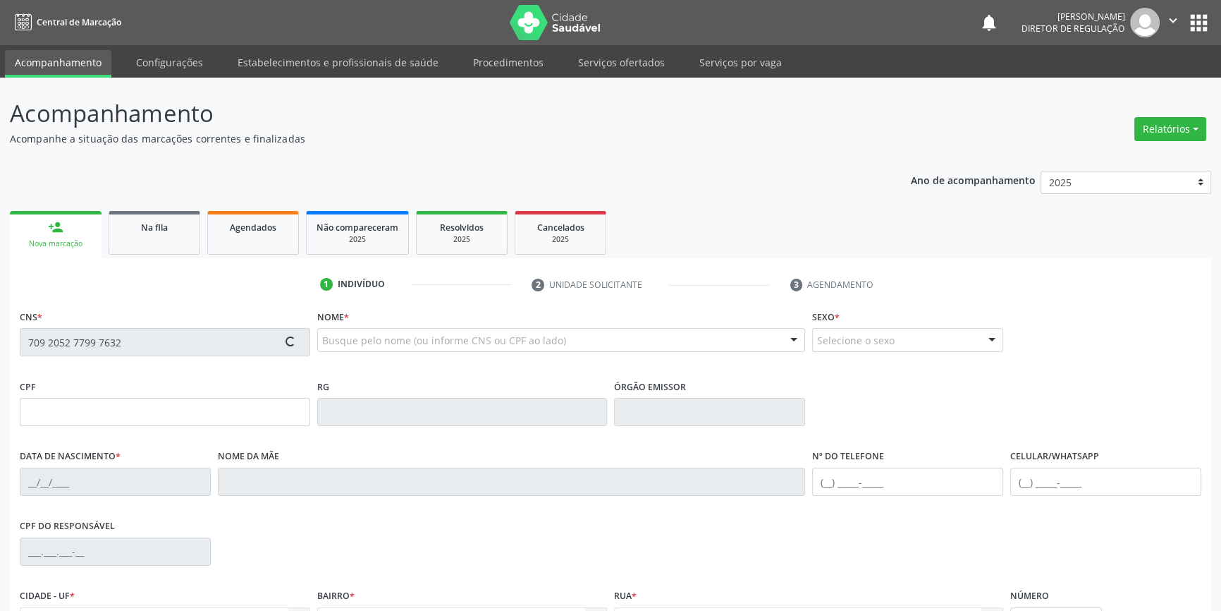
type input "(87) 98874-5823"
type input "033.870.684-41"
type input "S/N"
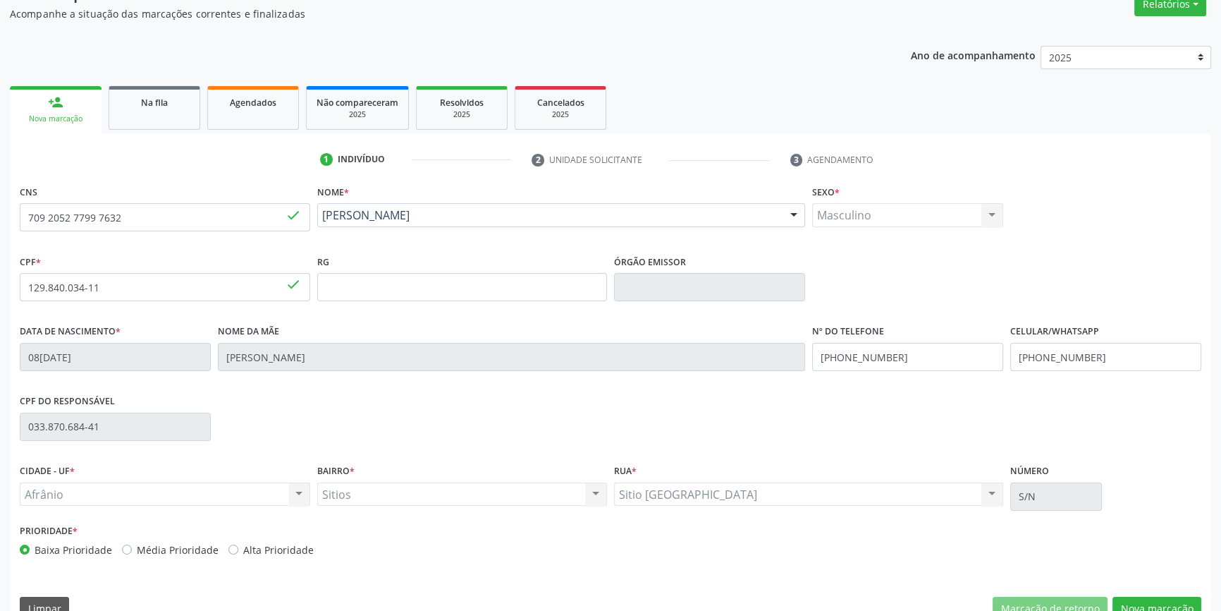
scroll to position [153, 0]
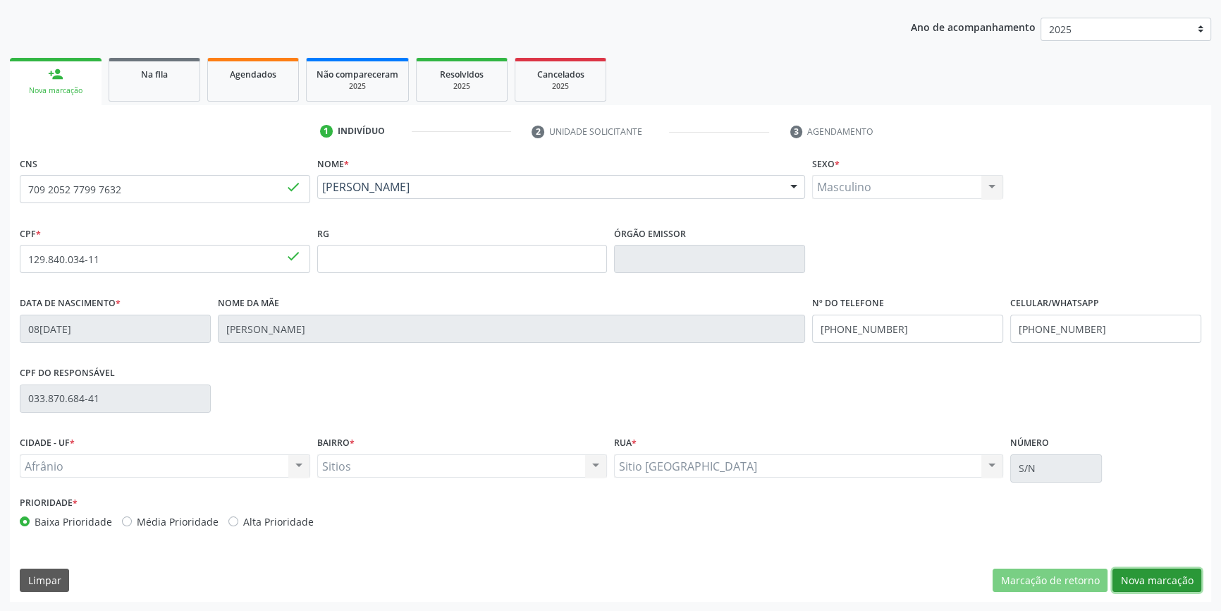
click at [1142, 578] on button "Nova marcação" at bounding box center [1157, 580] width 89 height 24
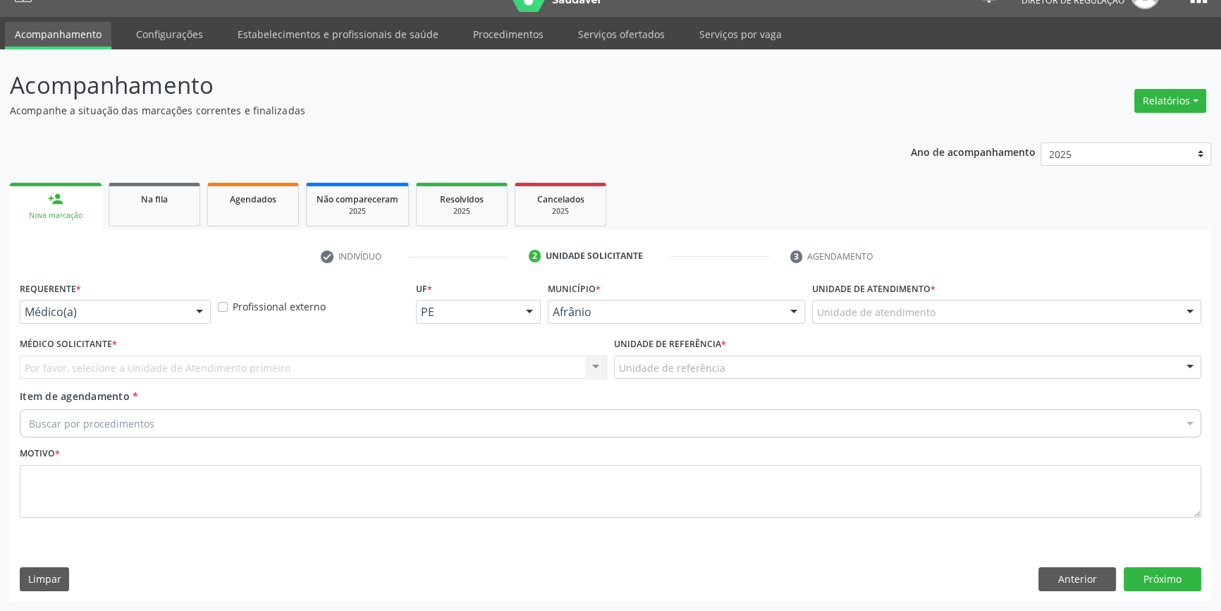
scroll to position [27, 0]
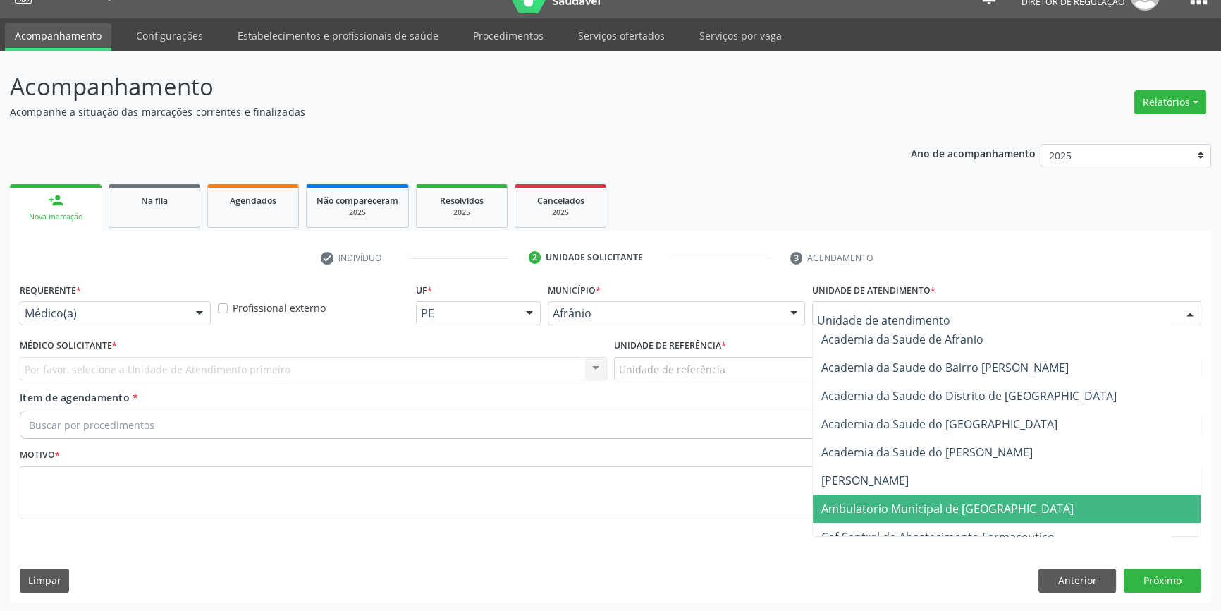
click at [884, 505] on span "Ambulatorio Municipal de [GEOGRAPHIC_DATA]" at bounding box center [948, 509] width 252 height 16
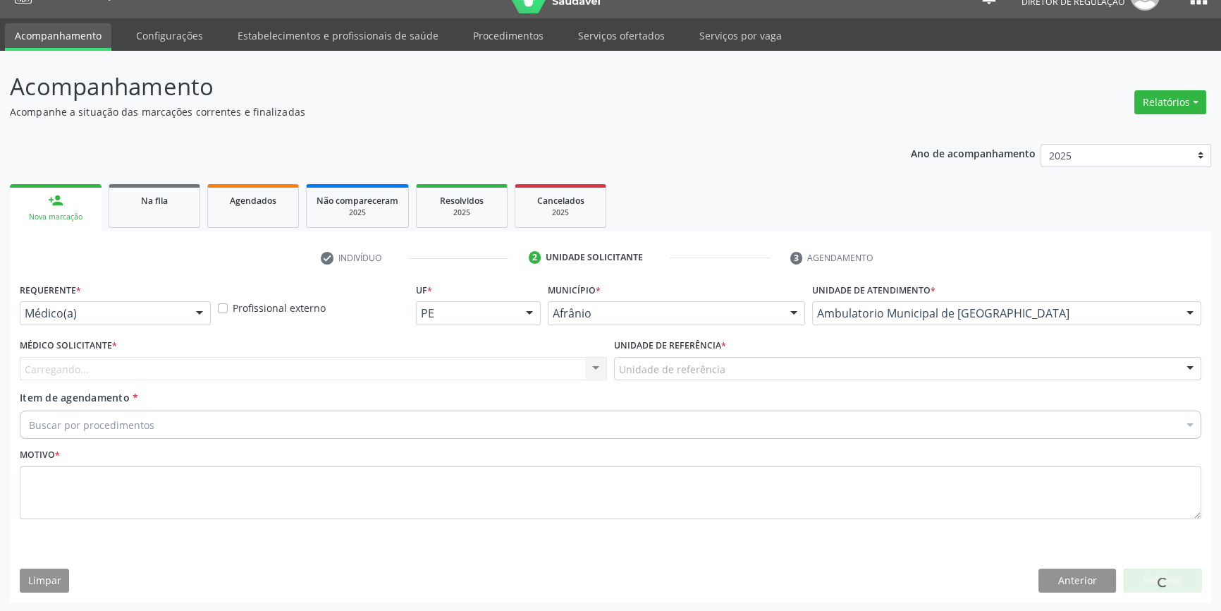
click at [750, 369] on div "Unidade de referência" at bounding box center [907, 369] width 587 height 24
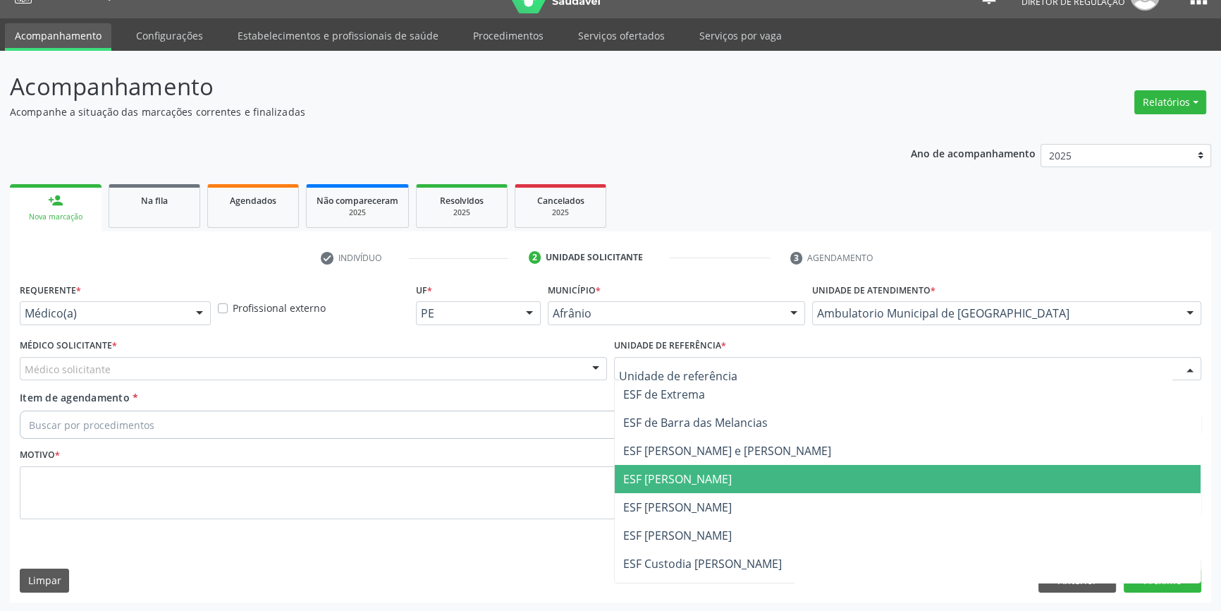
click at [732, 482] on span "ESF [PERSON_NAME]" at bounding box center [677, 479] width 109 height 16
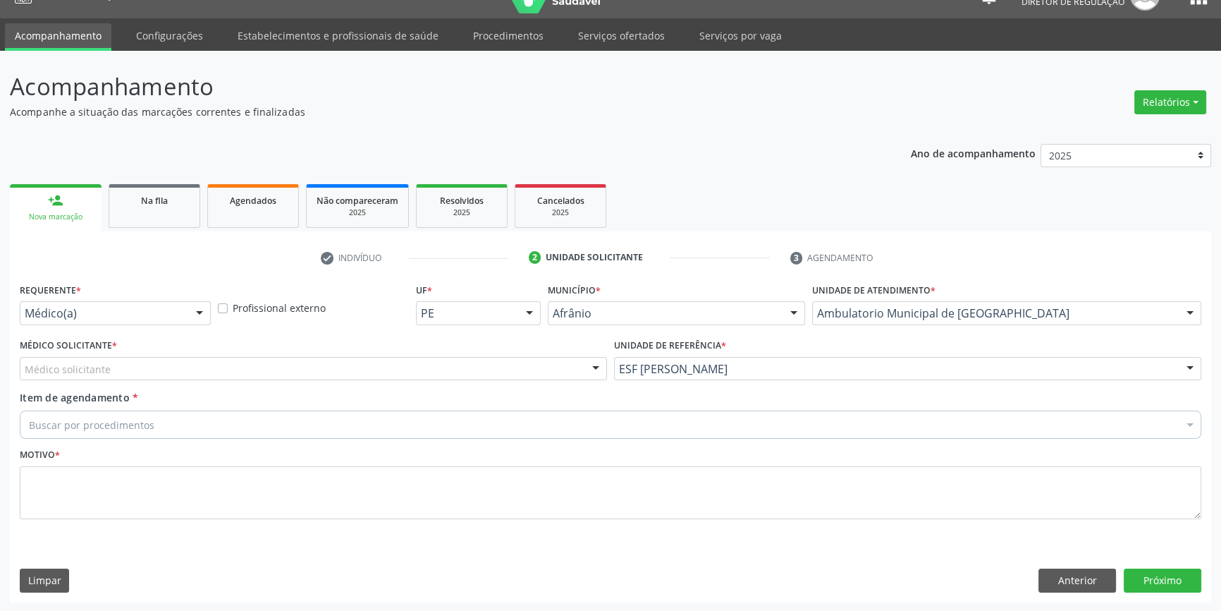
click at [566, 362] on div "Médico solicitante" at bounding box center [313, 369] width 587 height 24
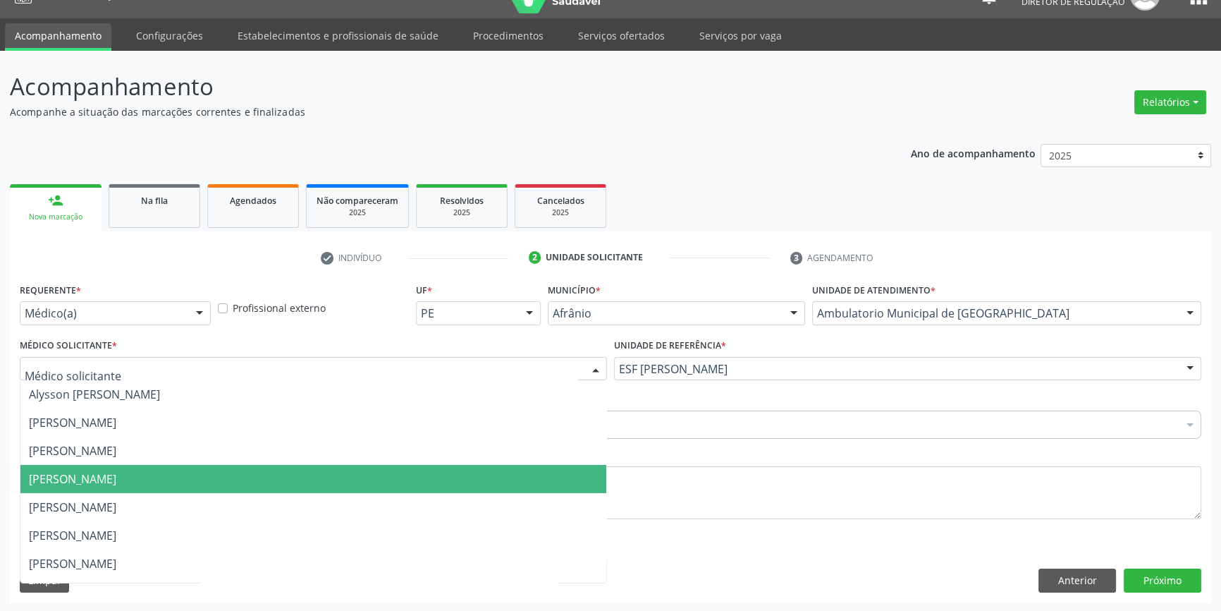
click at [555, 481] on span "Diego Ramon Ferreira Belem" at bounding box center [313, 479] width 586 height 28
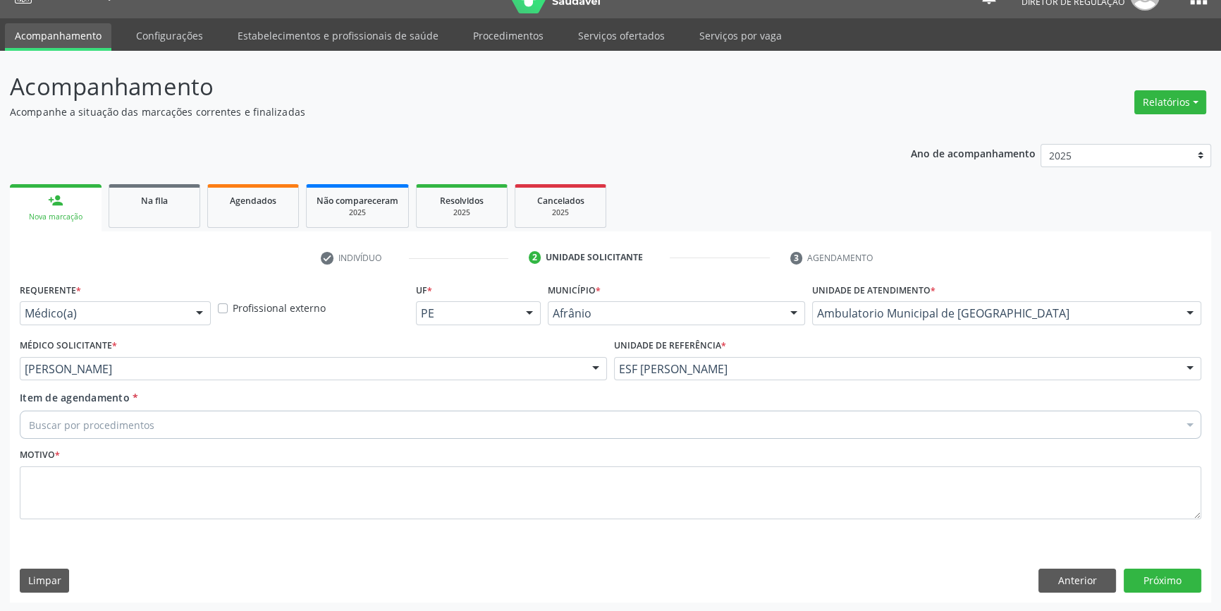
click at [453, 422] on div "Buscar por procedimentos" at bounding box center [611, 424] width 1182 height 28
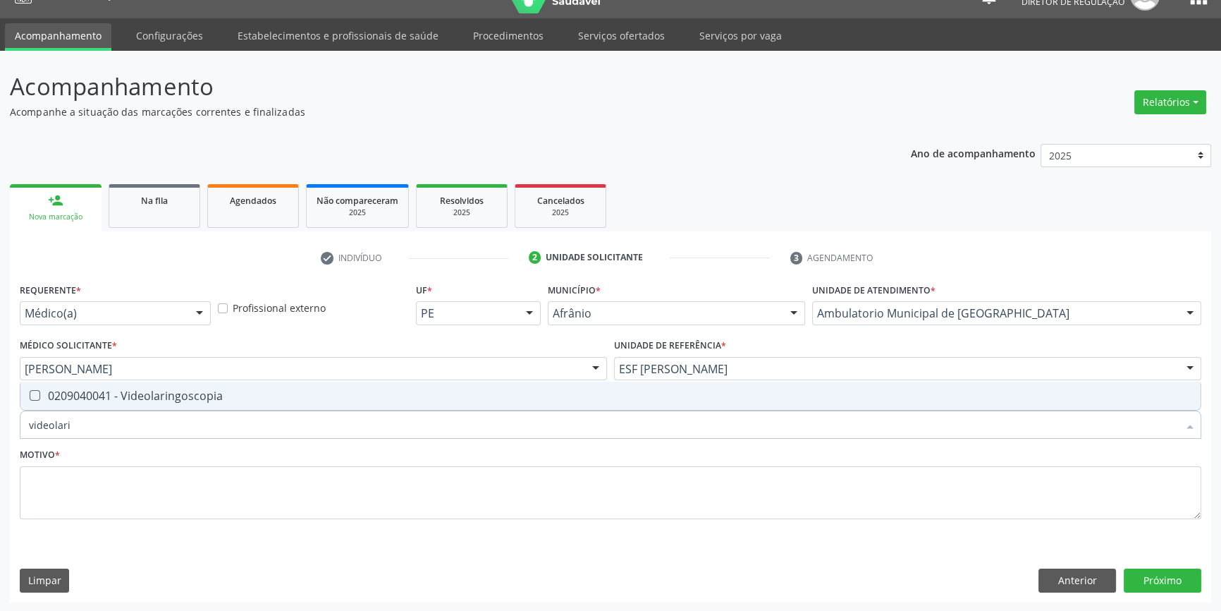
type input "videolarin"
click at [418, 397] on div "0209040041 - Videolaringoscopia" at bounding box center [611, 395] width 1164 height 11
checkbox Videolaringoscopia "true"
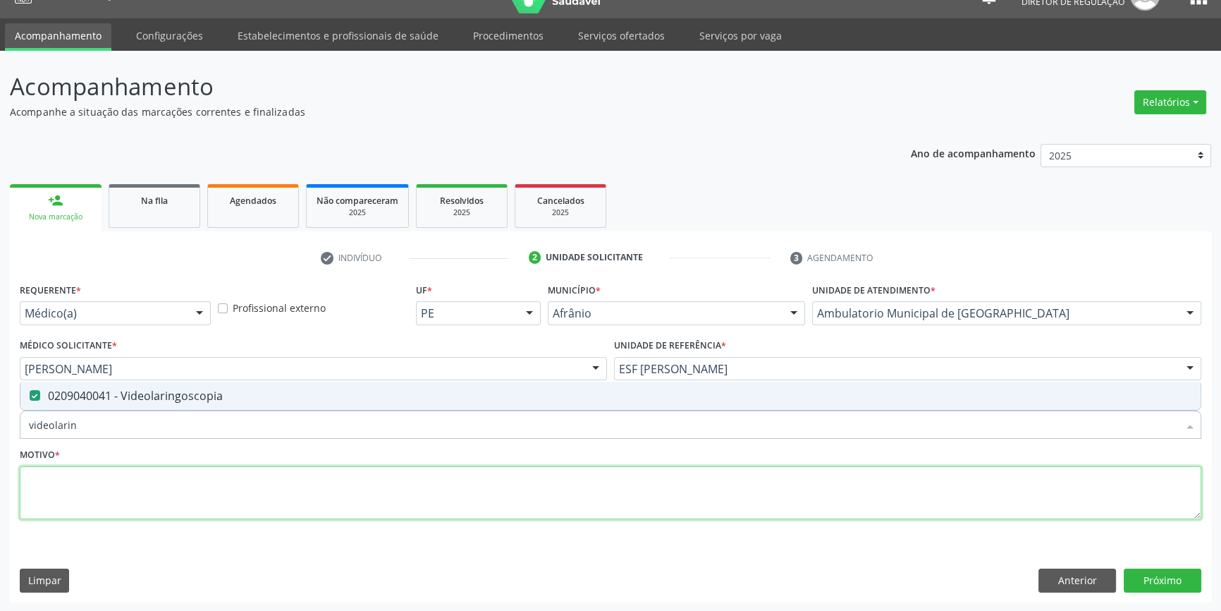
click at [402, 487] on textarea at bounding box center [611, 493] width 1182 height 54
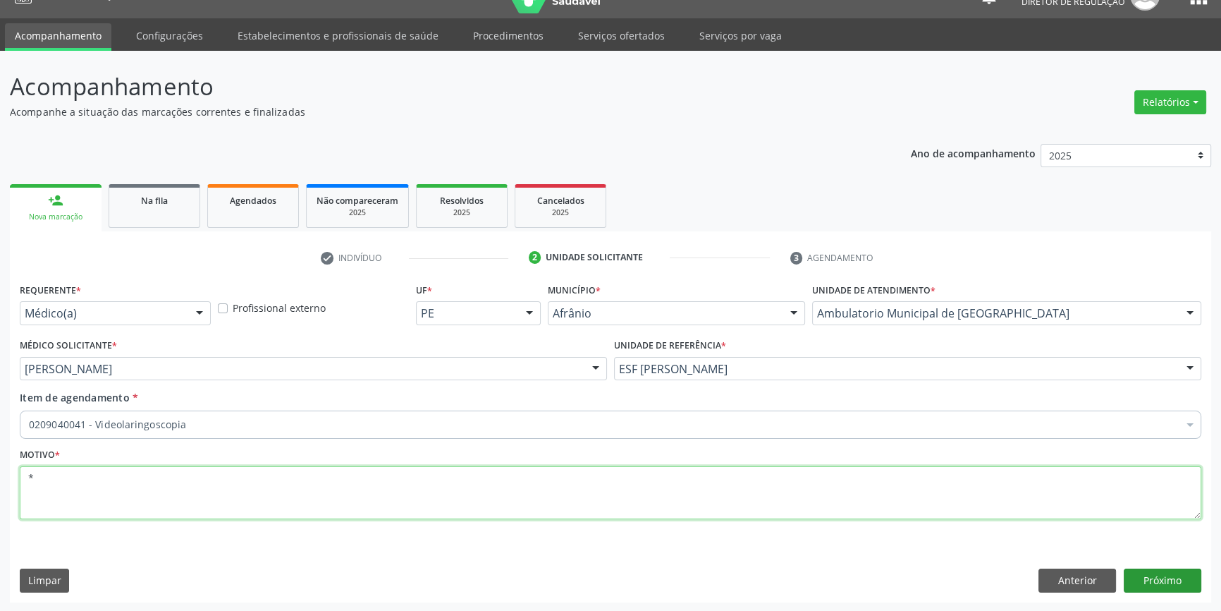
type textarea "*"
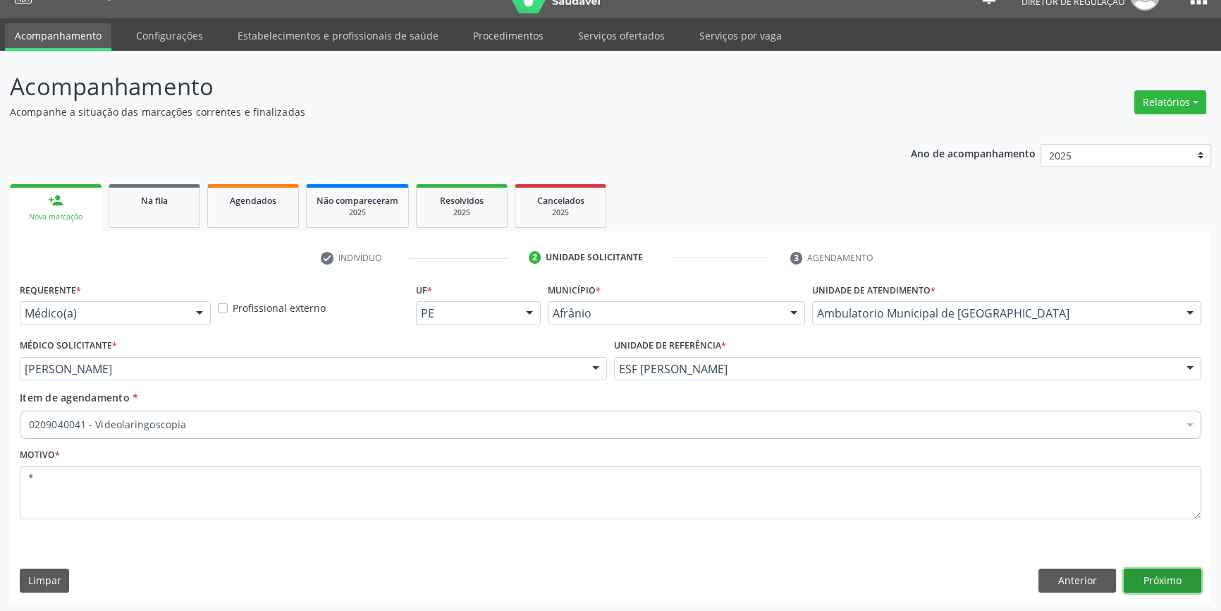
click at [1157, 585] on button "Próximo" at bounding box center [1163, 580] width 78 height 24
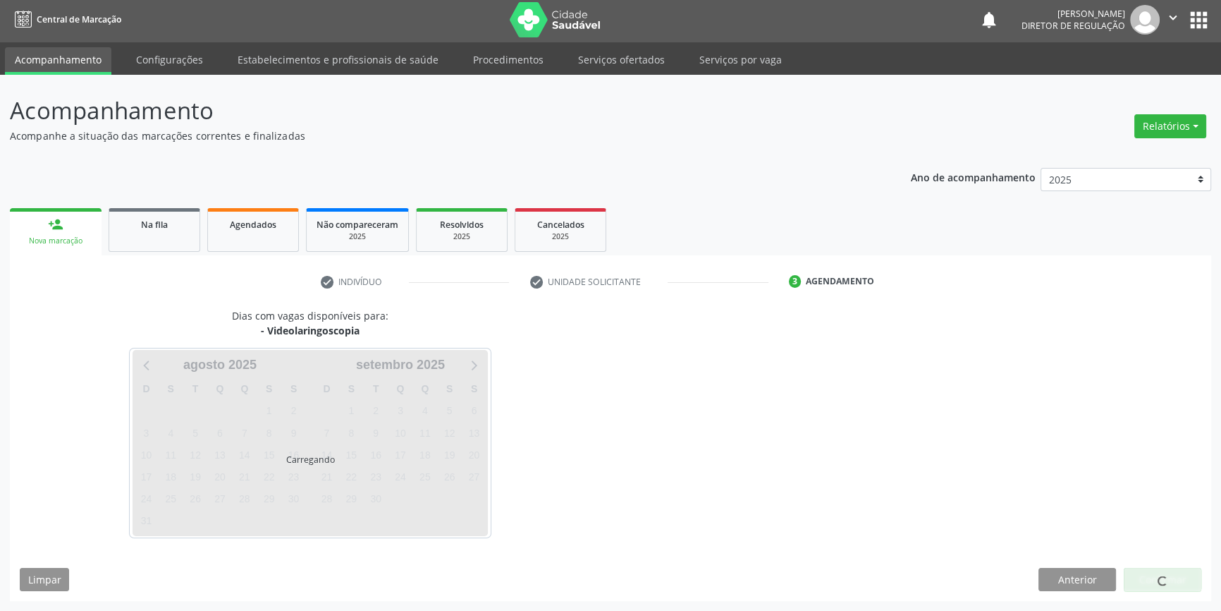
scroll to position [1, 0]
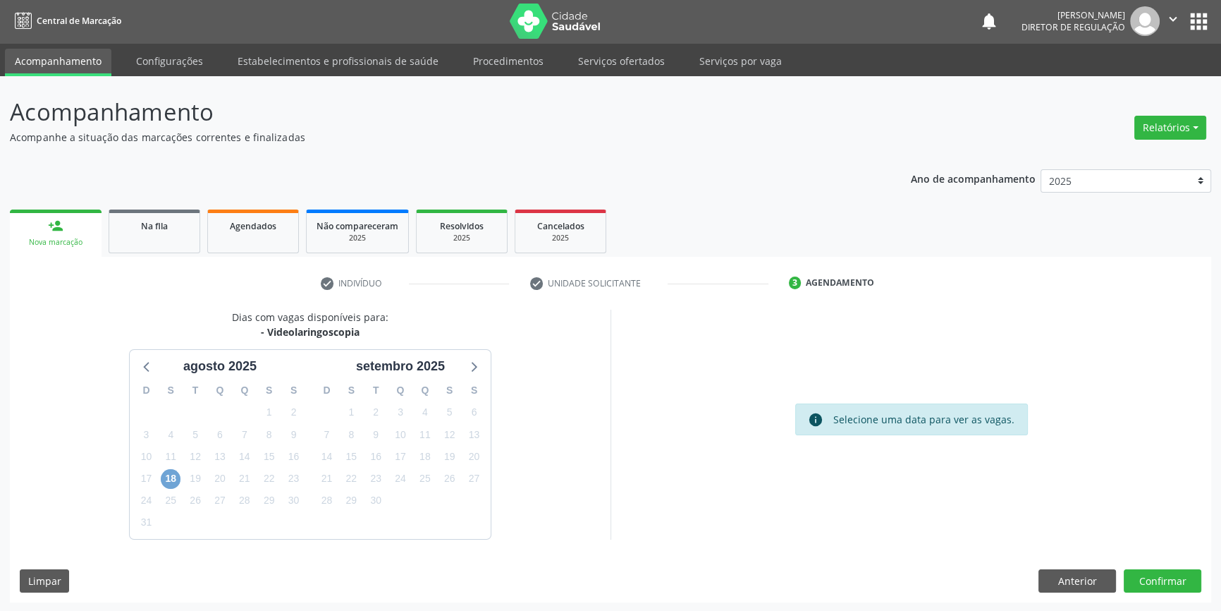
click at [169, 477] on span "18" at bounding box center [171, 479] width 20 height 20
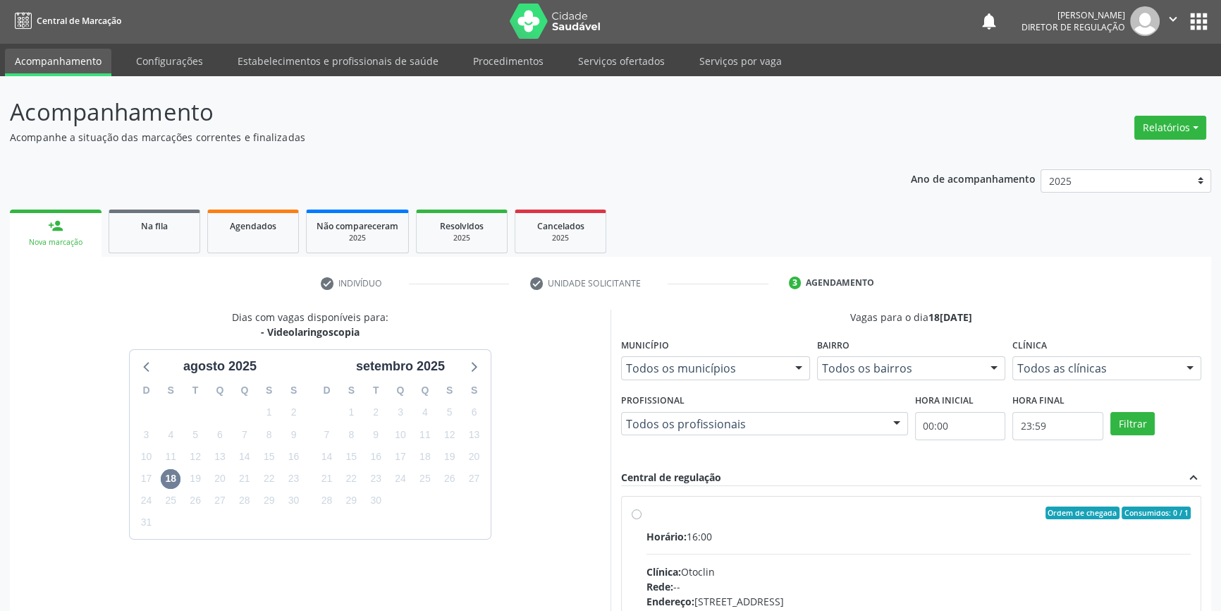
click at [648, 510] on div "Ordem de chegada Consumidos: 0 / 1" at bounding box center [919, 512] width 544 height 13
click at [642, 510] on input "Ordem de chegada Consumidos: 0 / 1 Horário: 16:00 Clínica: Otoclin Rede: -- End…" at bounding box center [637, 512] width 10 height 13
radio input "true"
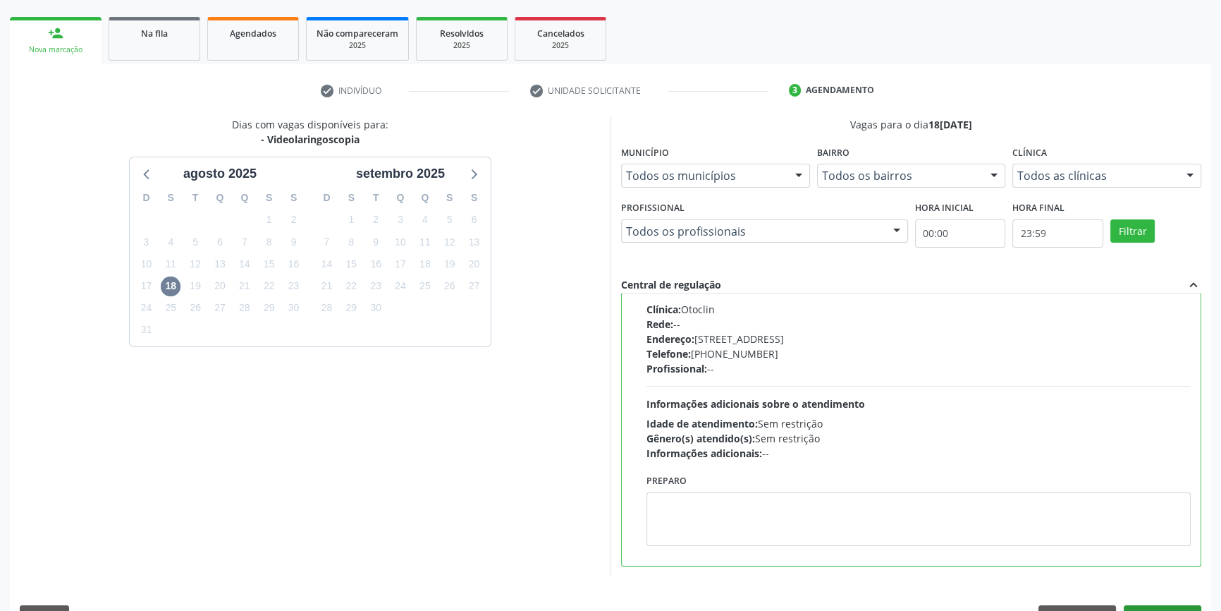
scroll to position [231, 0]
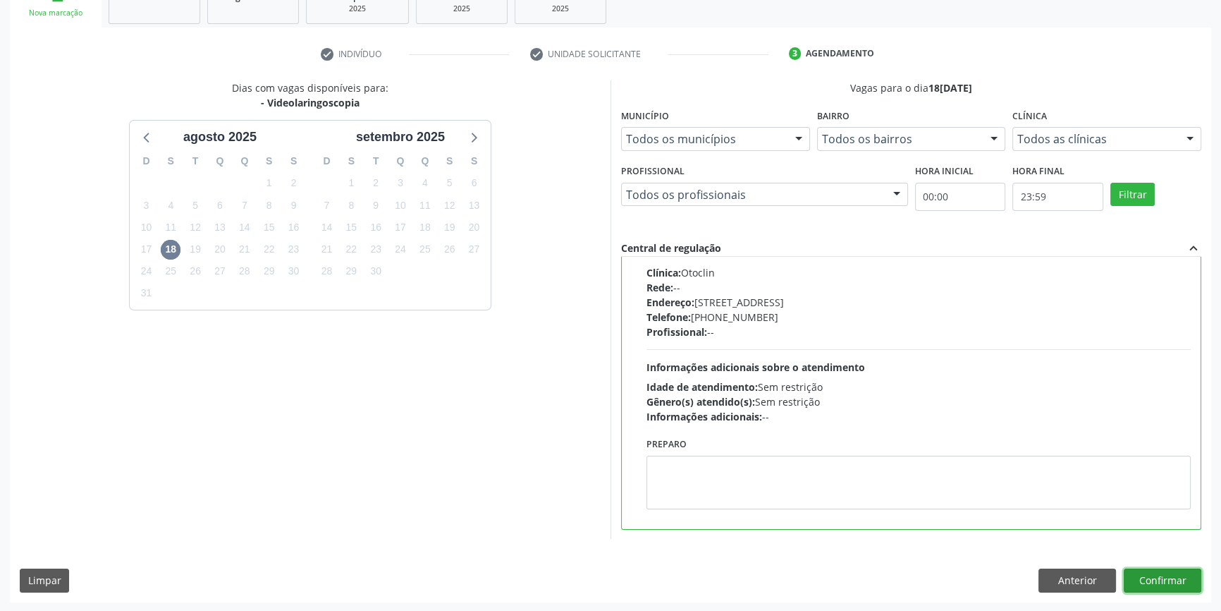
click at [1159, 574] on button "Confirmar" at bounding box center [1163, 580] width 78 height 24
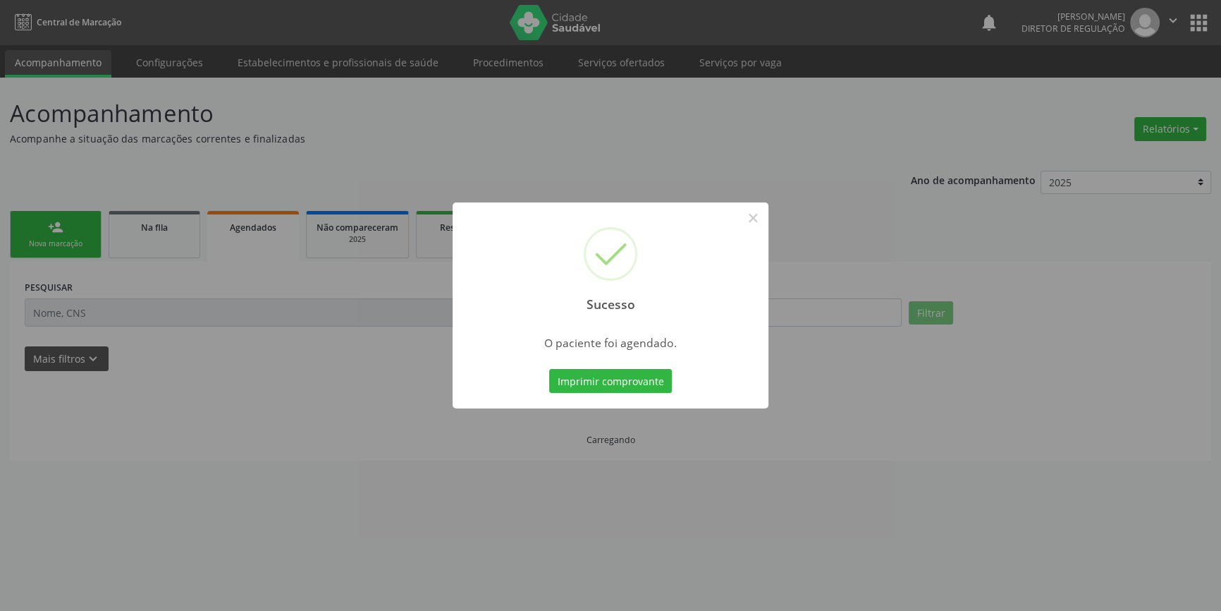
scroll to position [0, 0]
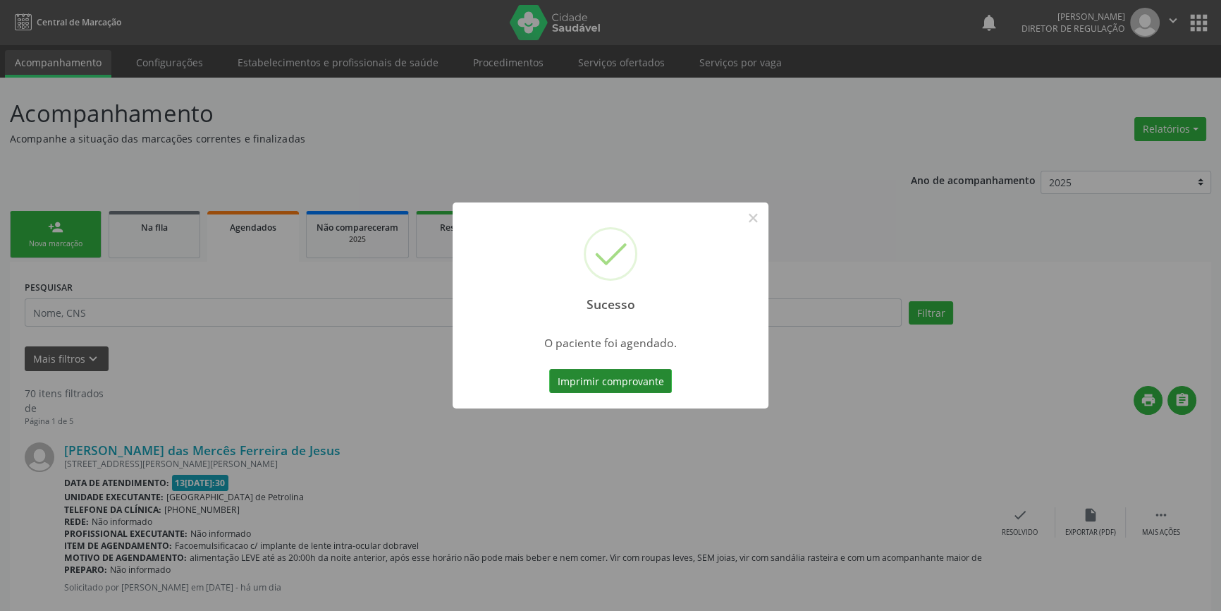
click at [621, 376] on button "Imprimir comprovante" at bounding box center [610, 381] width 123 height 24
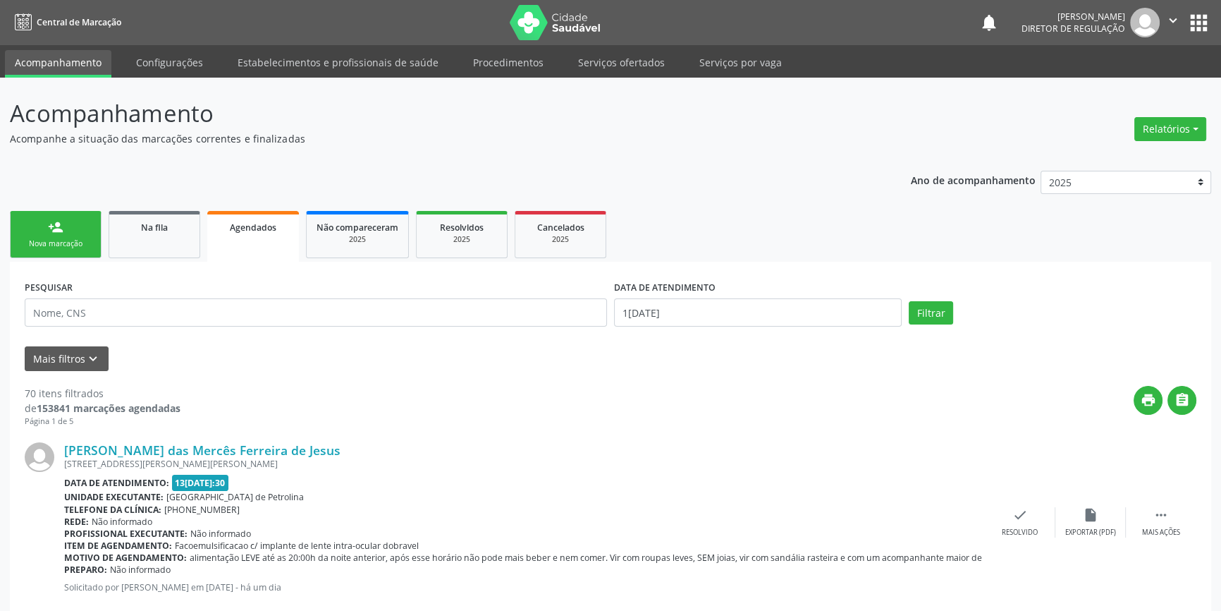
click at [55, 222] on div "person_add" at bounding box center [56, 227] width 16 height 16
click at [72, 233] on link "person_add Nova marcação" at bounding box center [56, 234] width 92 height 47
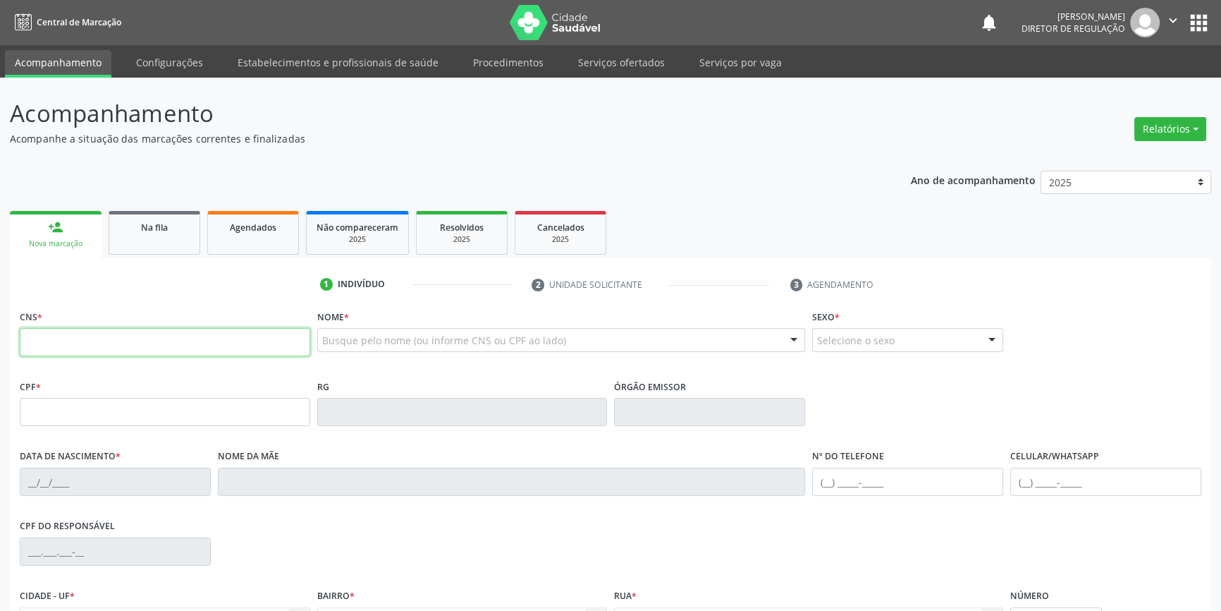
click at [157, 353] on input "text" at bounding box center [165, 342] width 291 height 28
type input "702 3005 1670 3720"
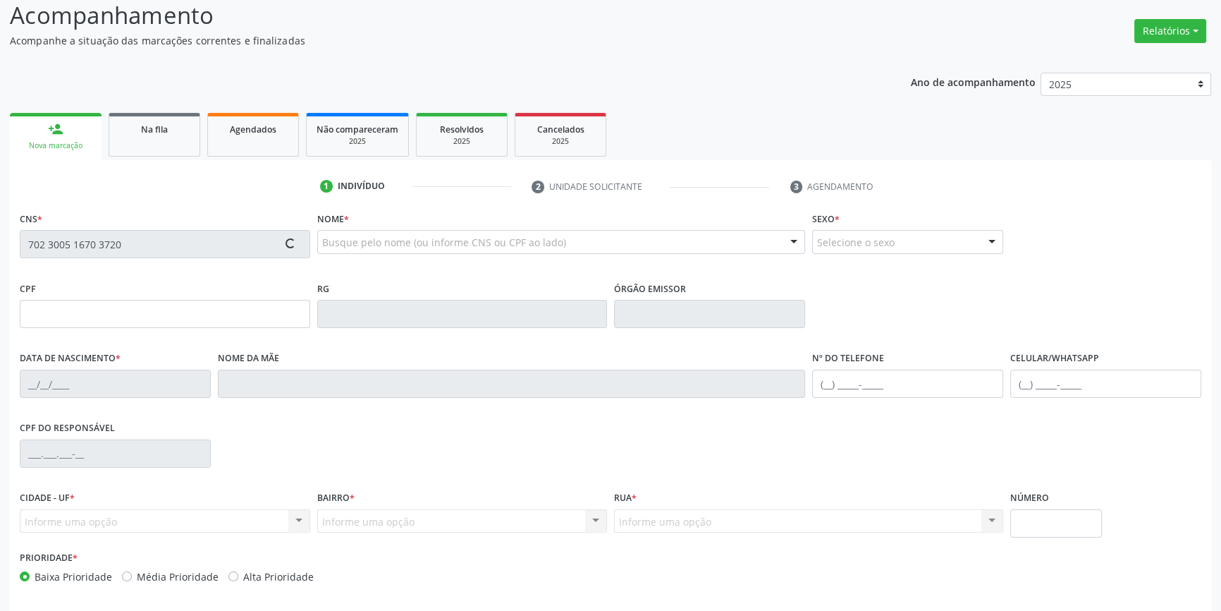
scroll to position [153, 0]
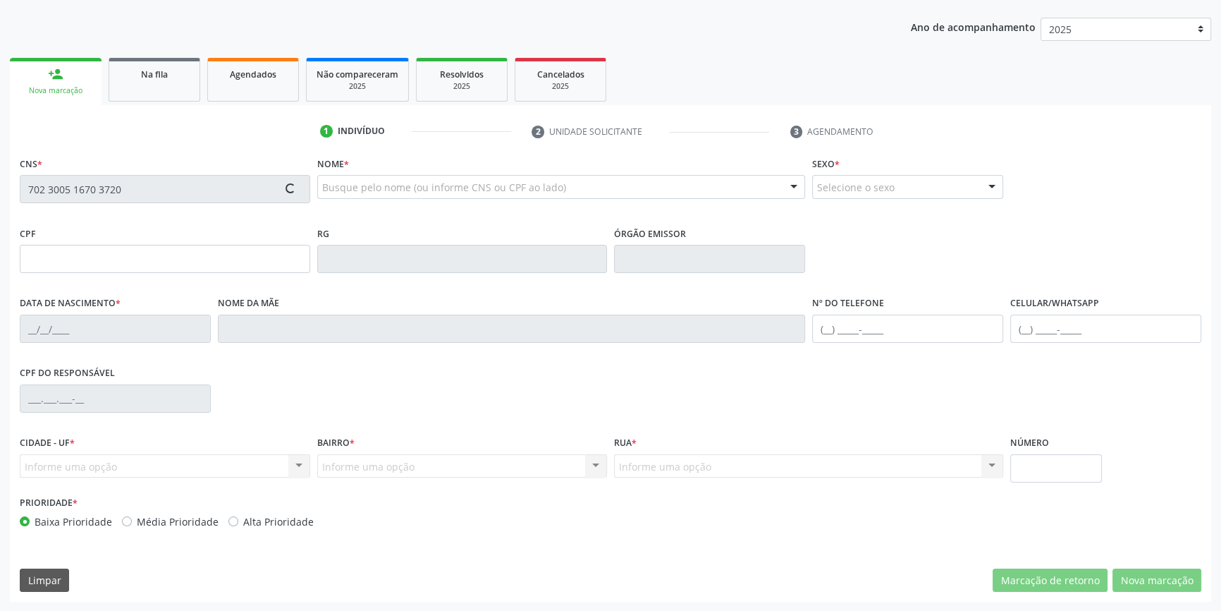
type input "03/10/1989"
type input "Sildete da Cruz Santos"
type input "(87) 98862-0777"
type input "S/N"
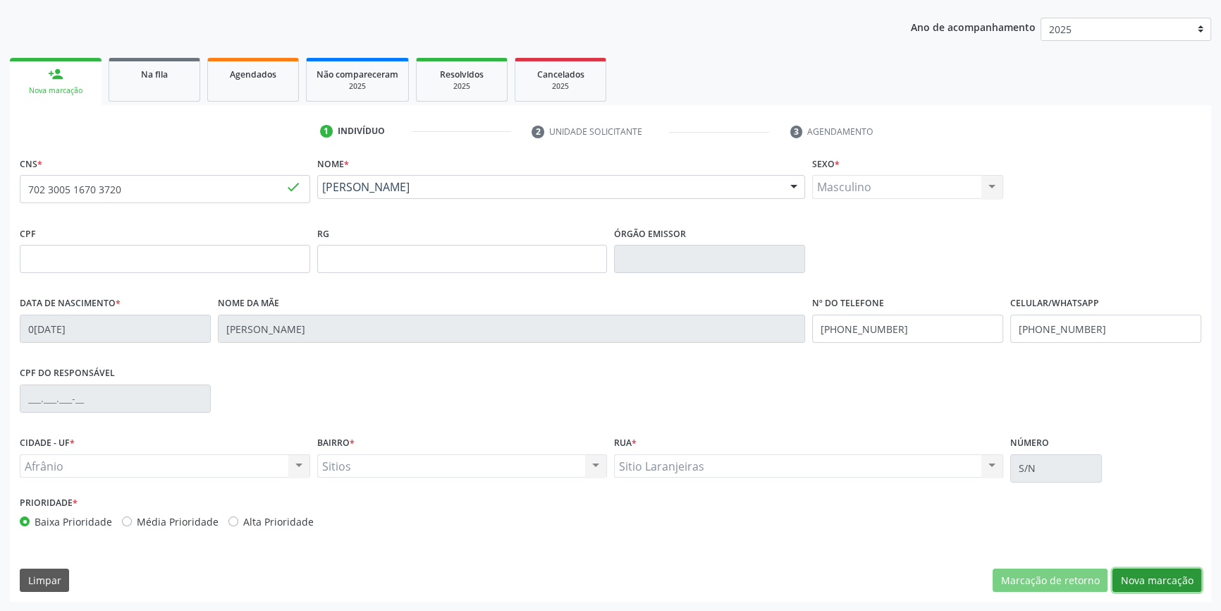
click at [1134, 580] on button "Nova marcação" at bounding box center [1157, 580] width 89 height 24
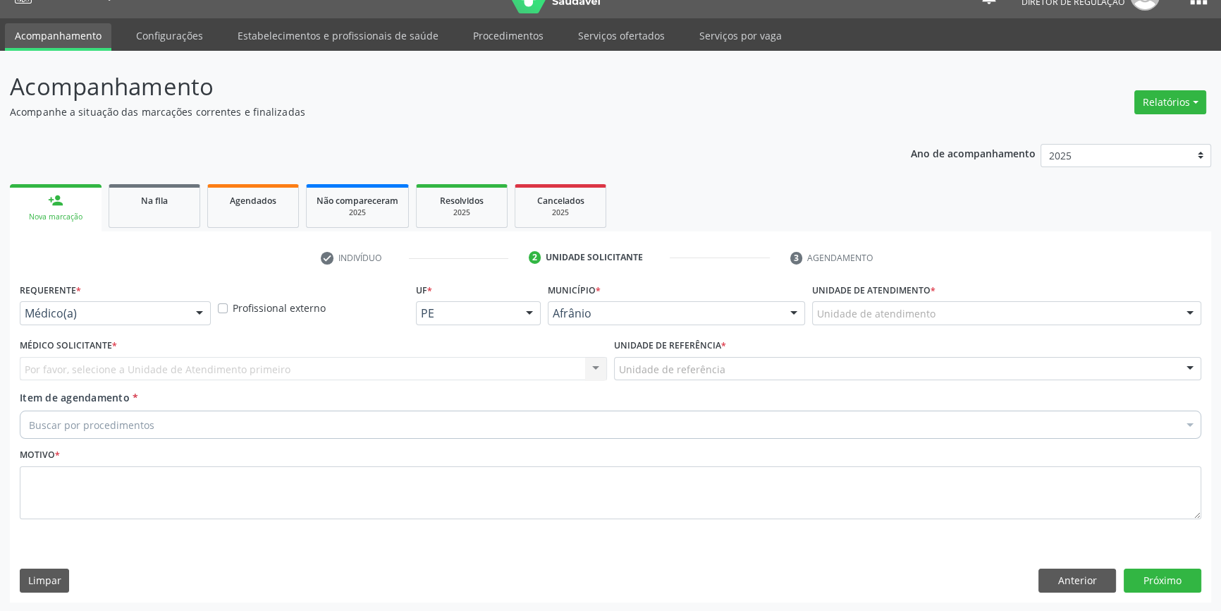
click at [868, 304] on div "Unidade de atendimento" at bounding box center [1006, 313] width 389 height 24
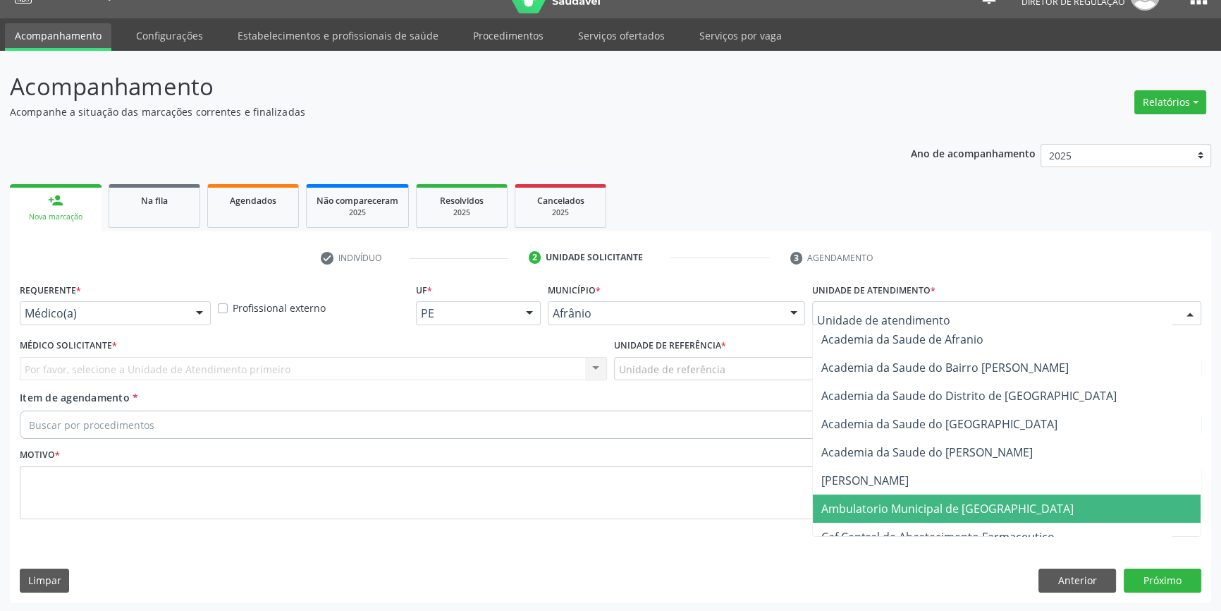
drag, startPoint x: 875, startPoint y: 509, endPoint x: 712, endPoint y: 410, distance: 190.5
click at [873, 508] on span "Ambulatorio Municipal de [GEOGRAPHIC_DATA]" at bounding box center [948, 509] width 252 height 16
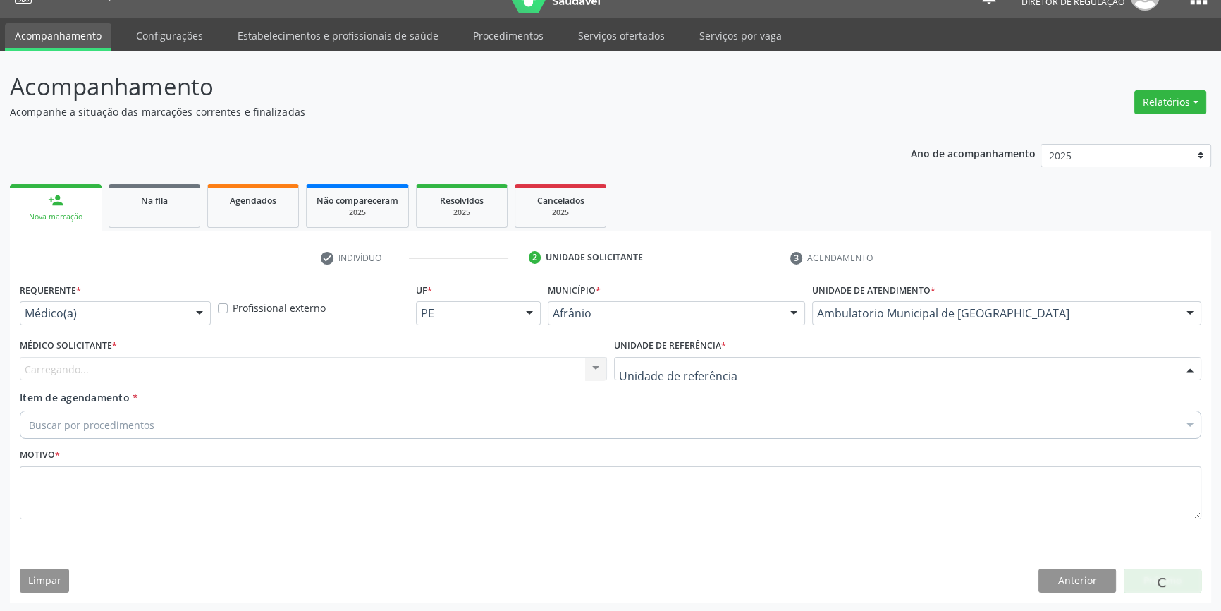
click at [721, 367] on div at bounding box center [907, 369] width 587 height 24
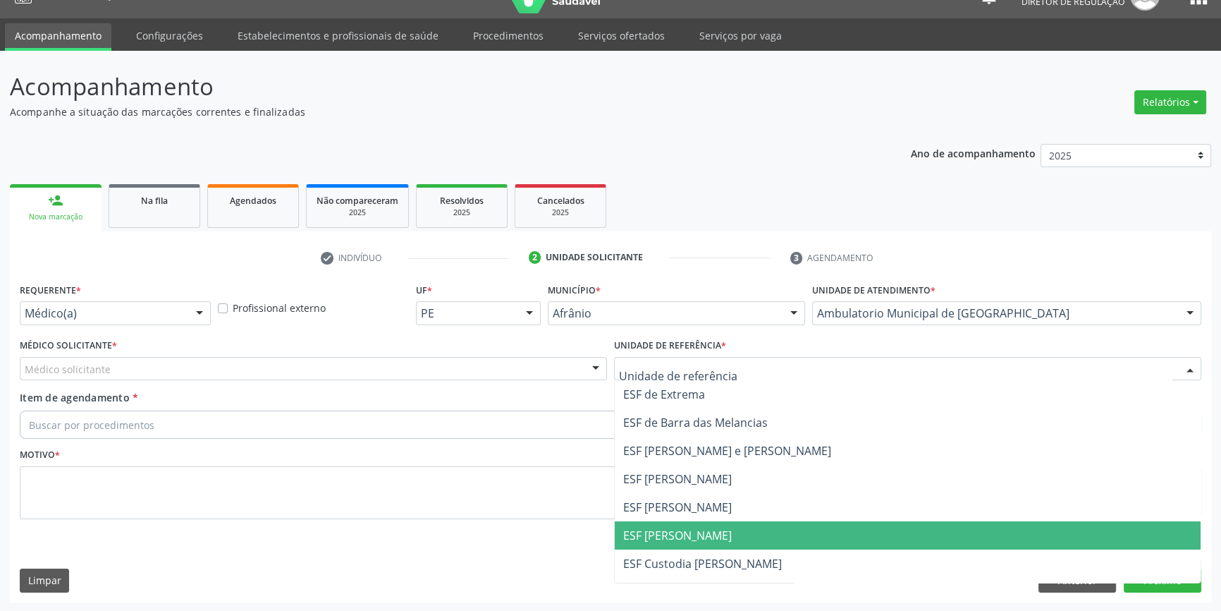
click at [697, 523] on span "ESF [PERSON_NAME]" at bounding box center [908, 535] width 586 height 28
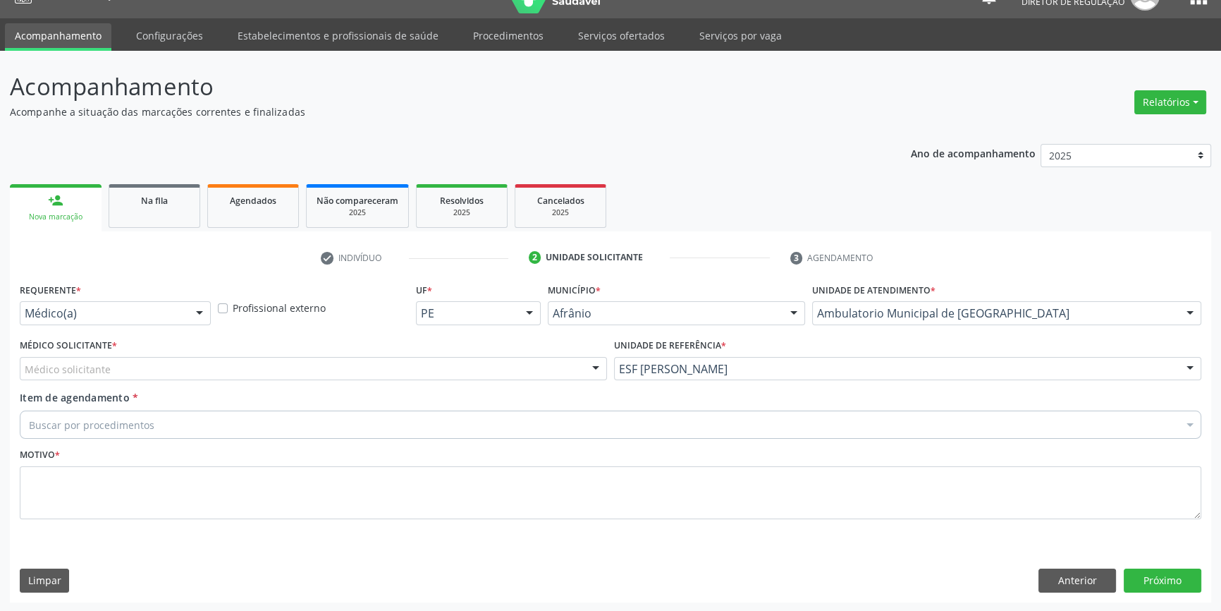
click at [338, 363] on div "Médico solicitante" at bounding box center [313, 369] width 587 height 24
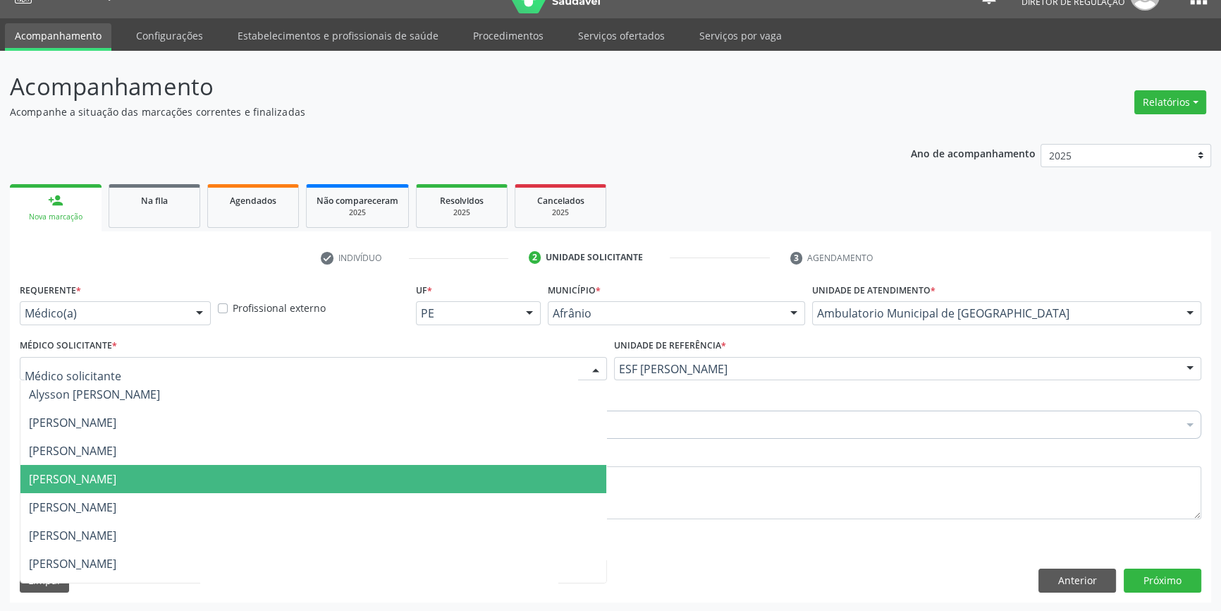
click at [116, 468] on span "[PERSON_NAME]" at bounding box center [313, 479] width 586 height 28
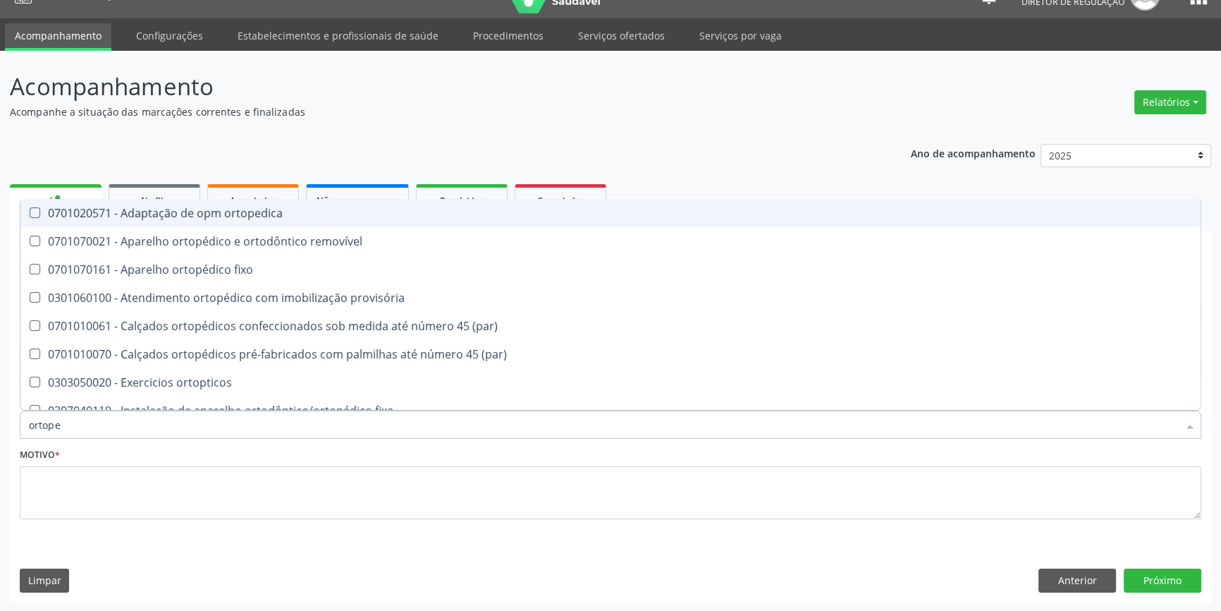
type input "ortoped"
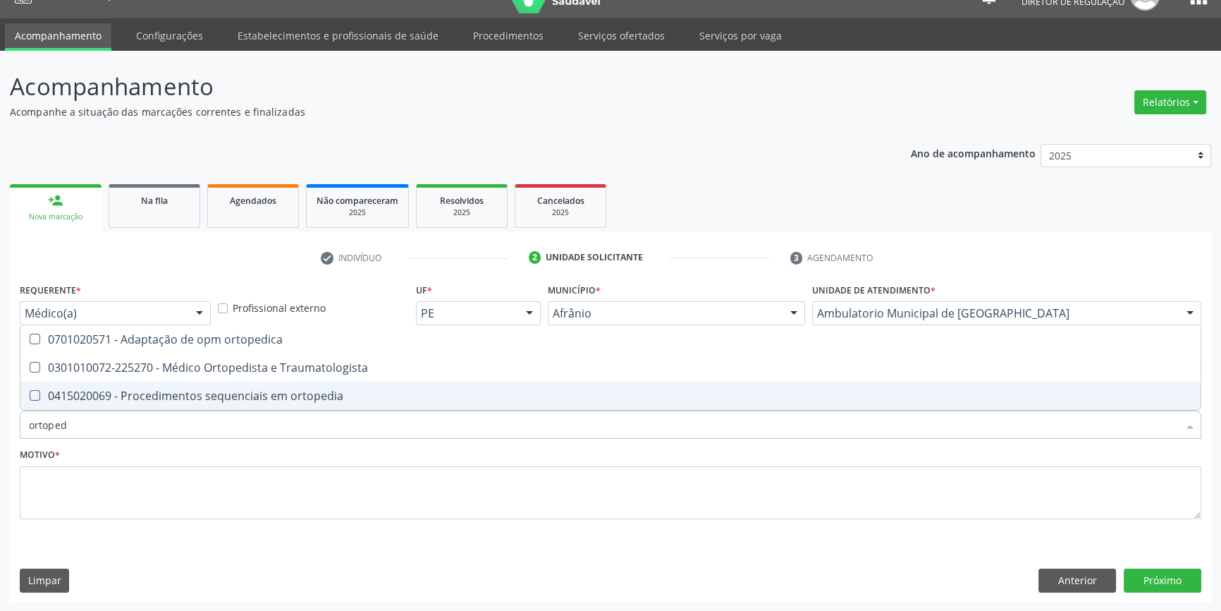
click at [203, 362] on div "0301010072-225270 - Médico Ortopedista e Traumatologista" at bounding box center [611, 367] width 1164 height 11
checkbox Traumatologista "true"
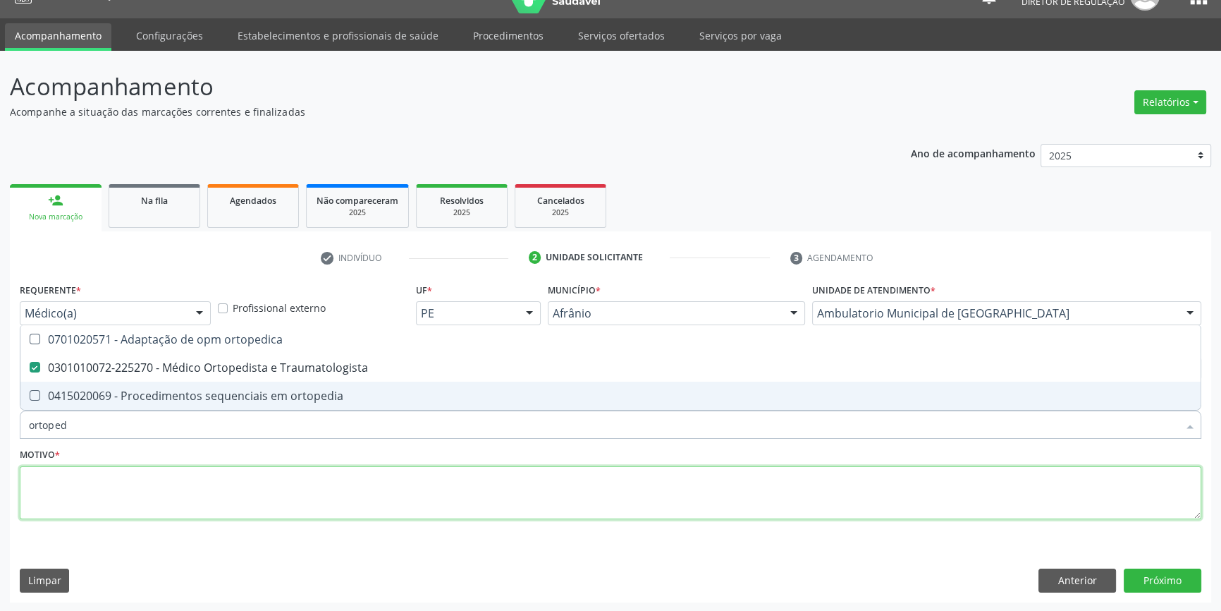
click at [148, 507] on textarea at bounding box center [611, 493] width 1182 height 54
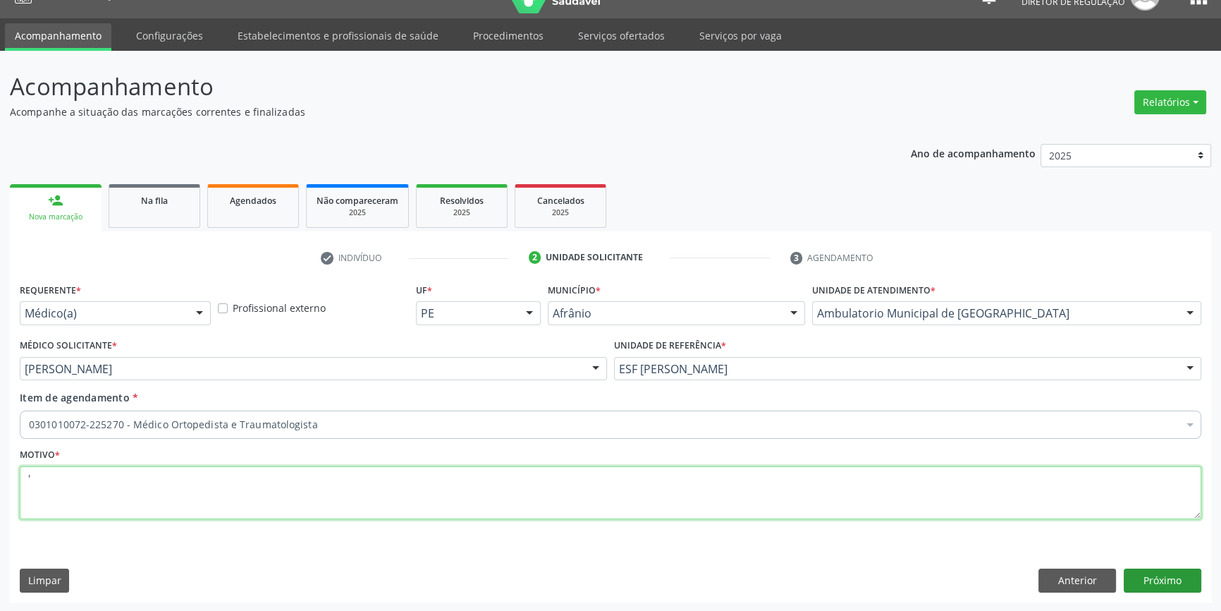
type textarea "'"
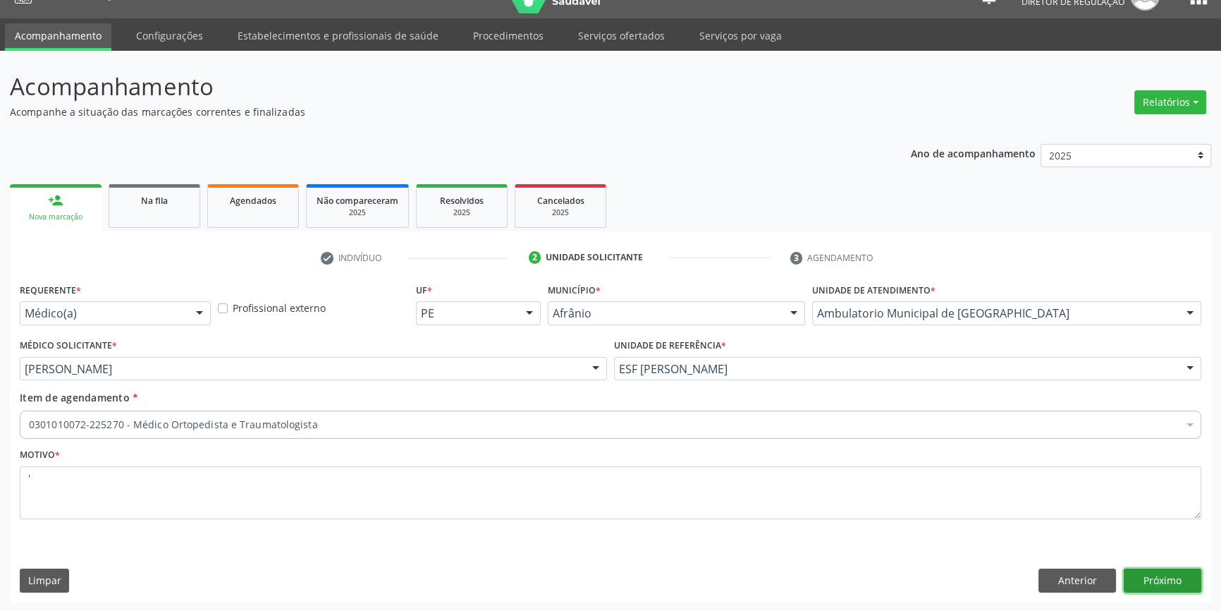
click at [1138, 578] on button "Próximo" at bounding box center [1163, 580] width 78 height 24
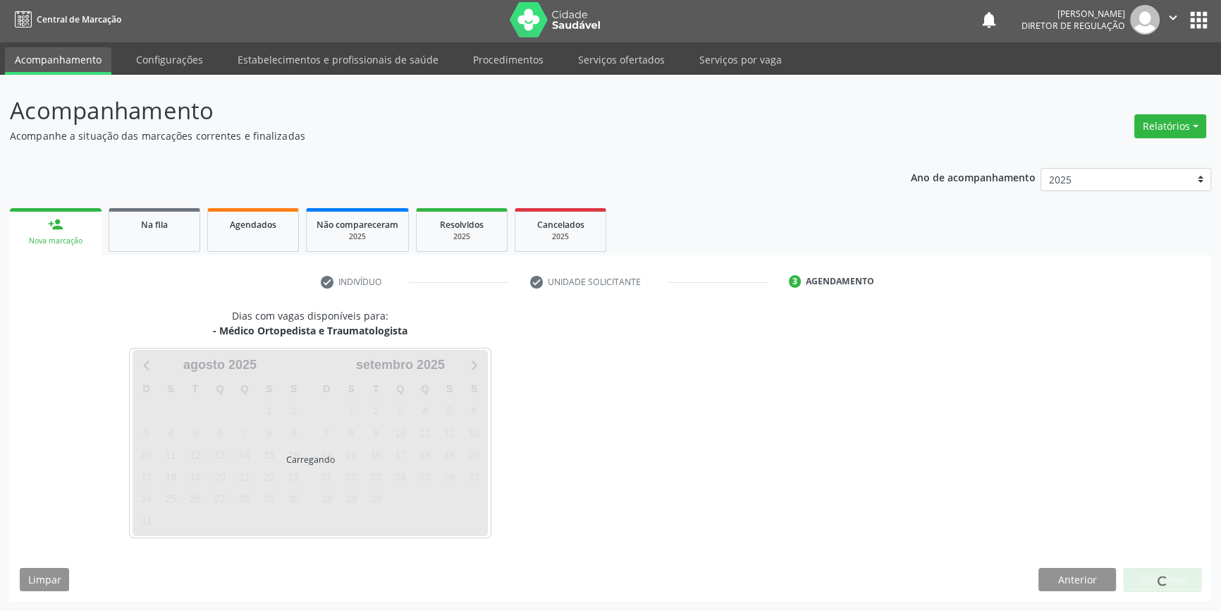
scroll to position [1, 0]
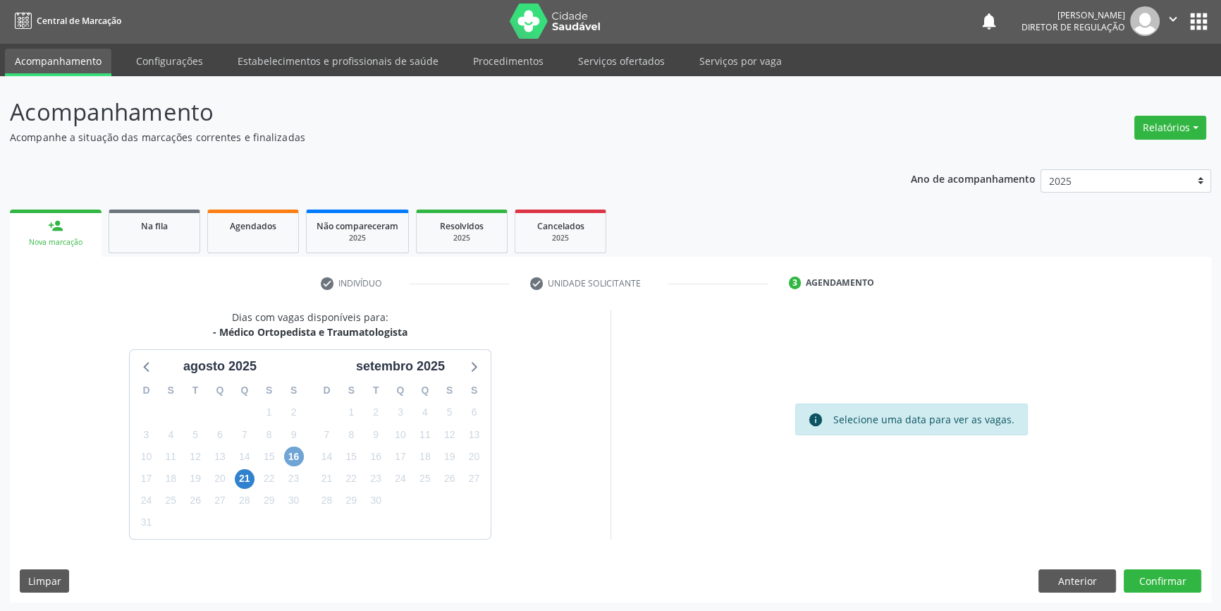
click at [298, 458] on span "16" at bounding box center [294, 456] width 20 height 20
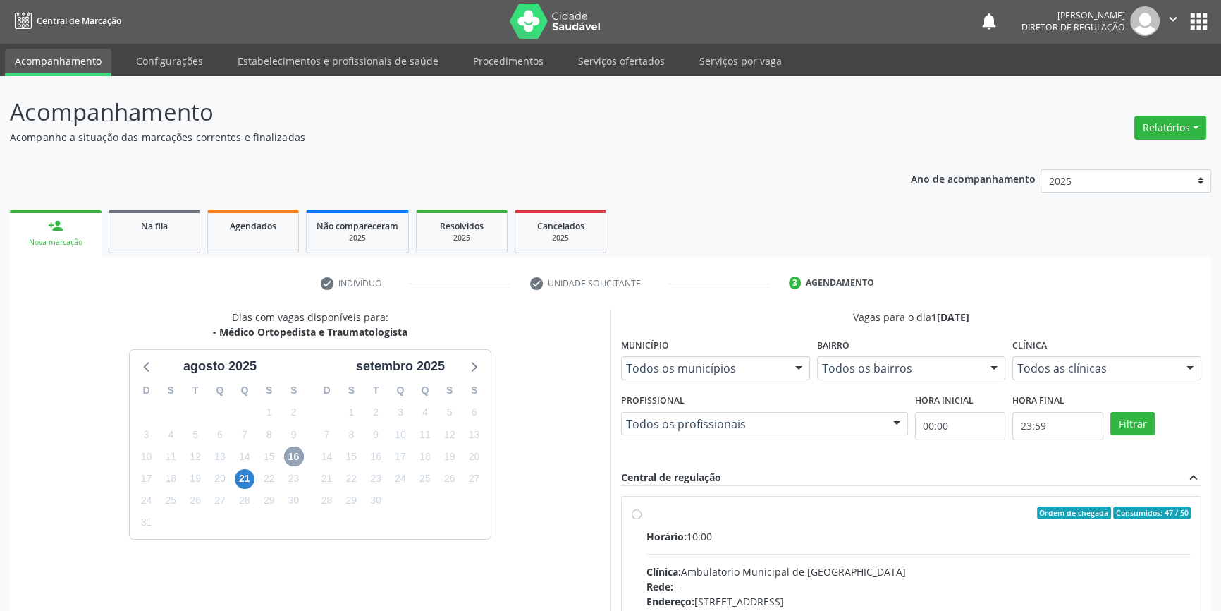
scroll to position [194, 0]
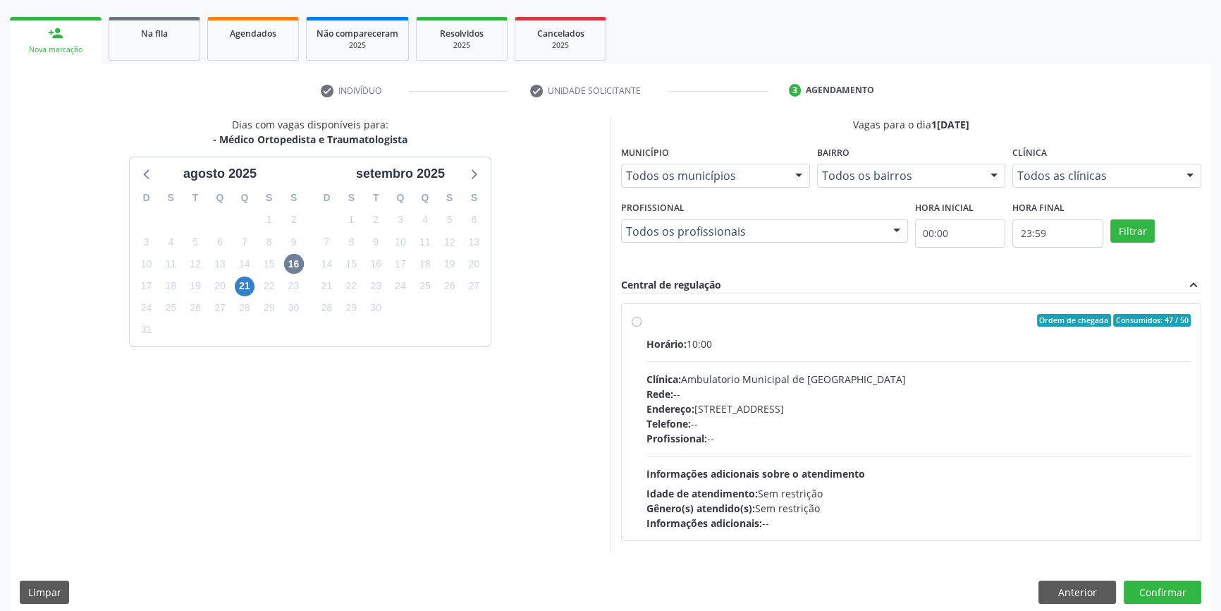
click at [642, 327] on div "Ordem de chegada Consumidos: 47 / 50 Horário: 10:00 Clínica: Ambulatorio Munici…" at bounding box center [911, 422] width 559 height 217
radio input "true"
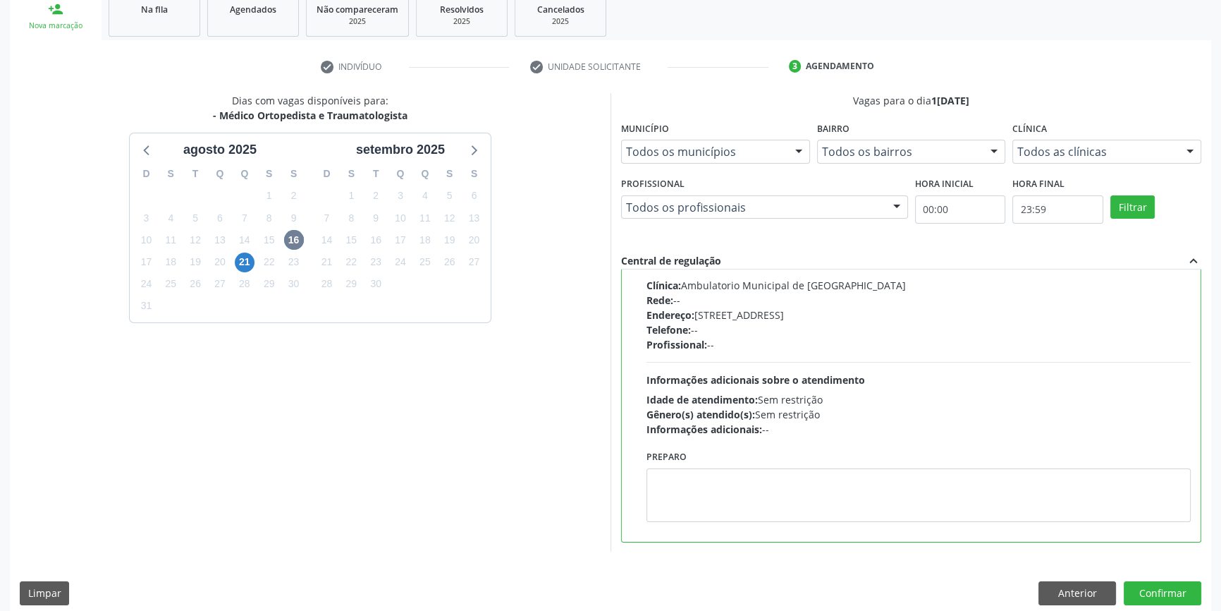
scroll to position [231, 0]
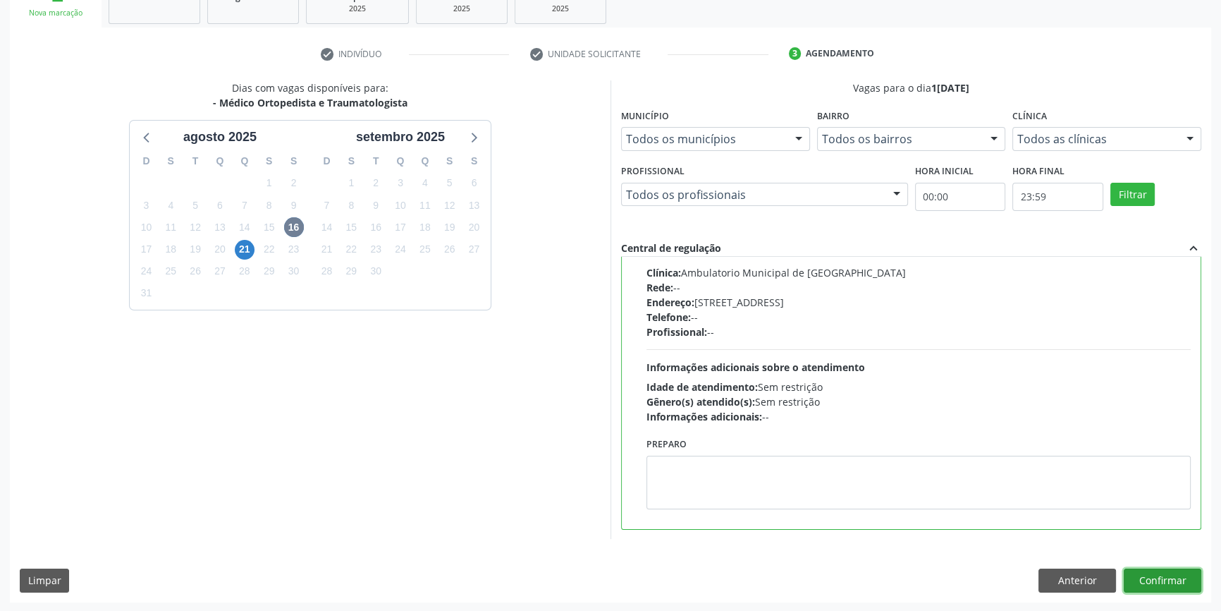
click at [1166, 571] on button "Confirmar" at bounding box center [1163, 580] width 78 height 24
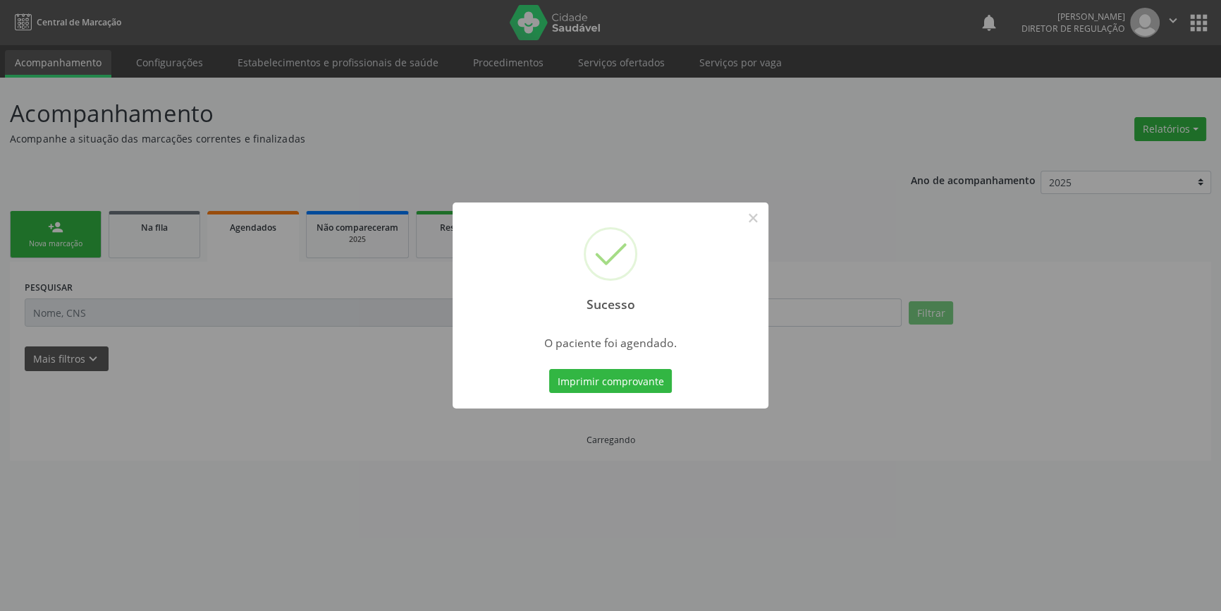
scroll to position [0, 0]
click at [630, 386] on button "Imprimir comprovante" at bounding box center [615, 381] width 123 height 24
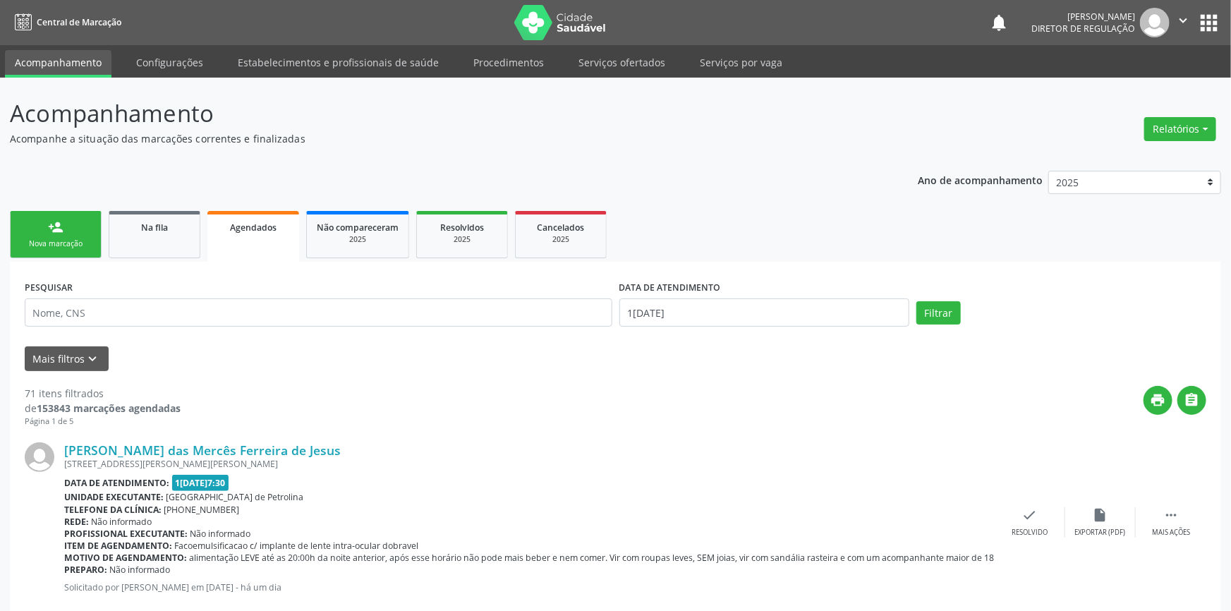
click at [77, 233] on link "person_add Nova marcação" at bounding box center [56, 234] width 92 height 47
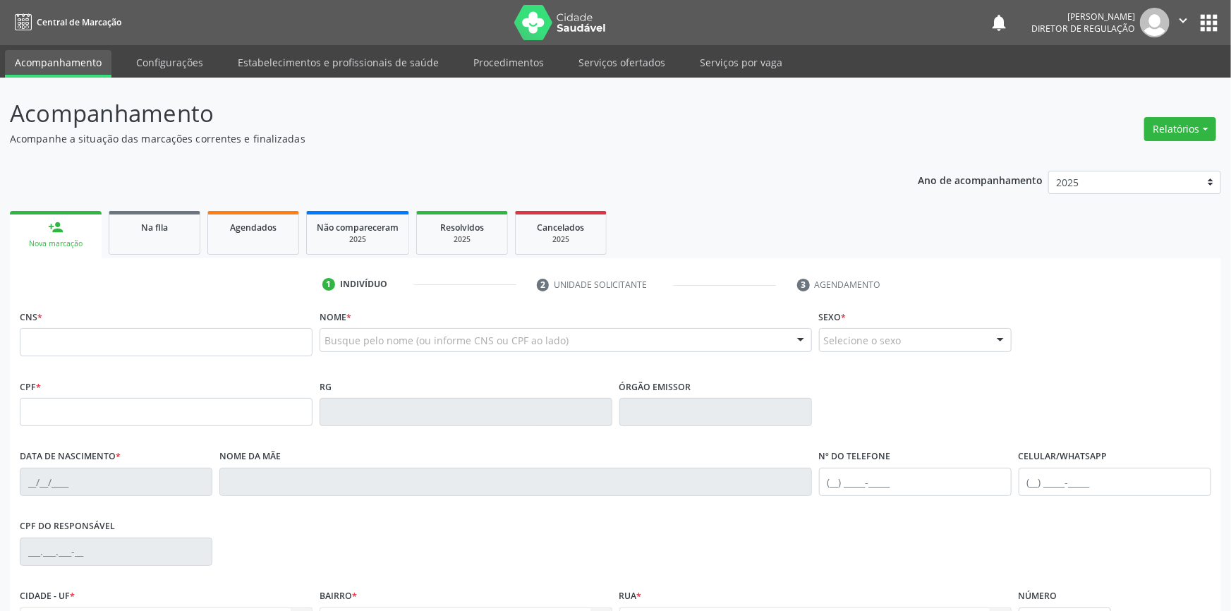
click at [78, 355] on fieldset "CNS *" at bounding box center [166, 336] width 293 height 60
click at [88, 350] on input "text" at bounding box center [166, 342] width 293 height 28
type input "rayka adoni"
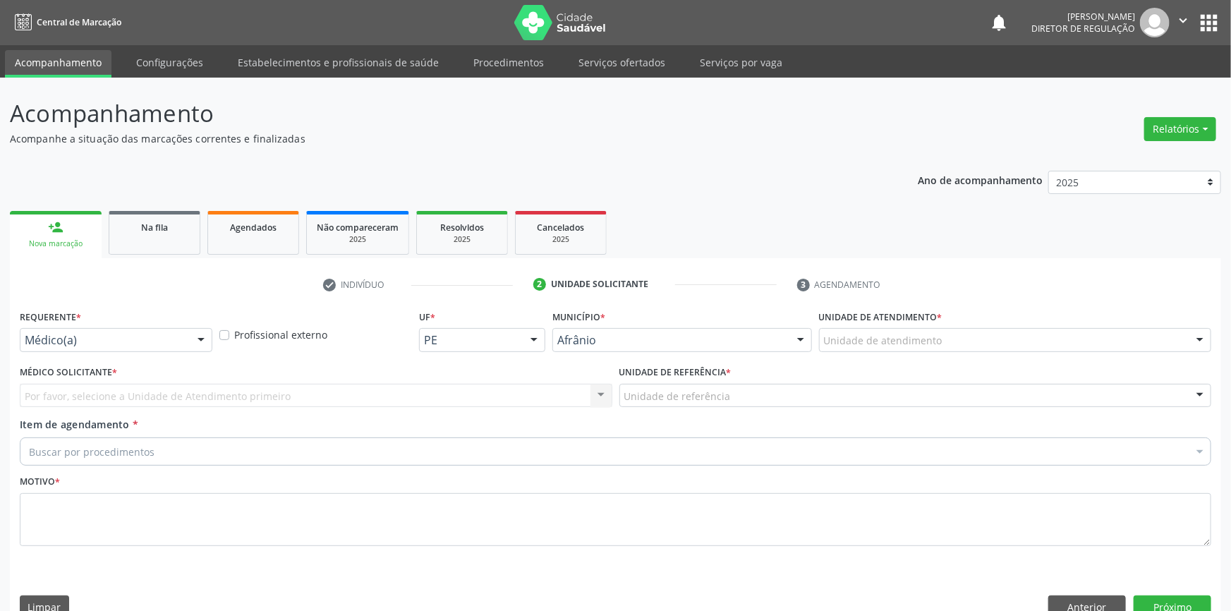
click at [952, 328] on div "Unidade de atendimento" at bounding box center [1015, 340] width 392 height 24
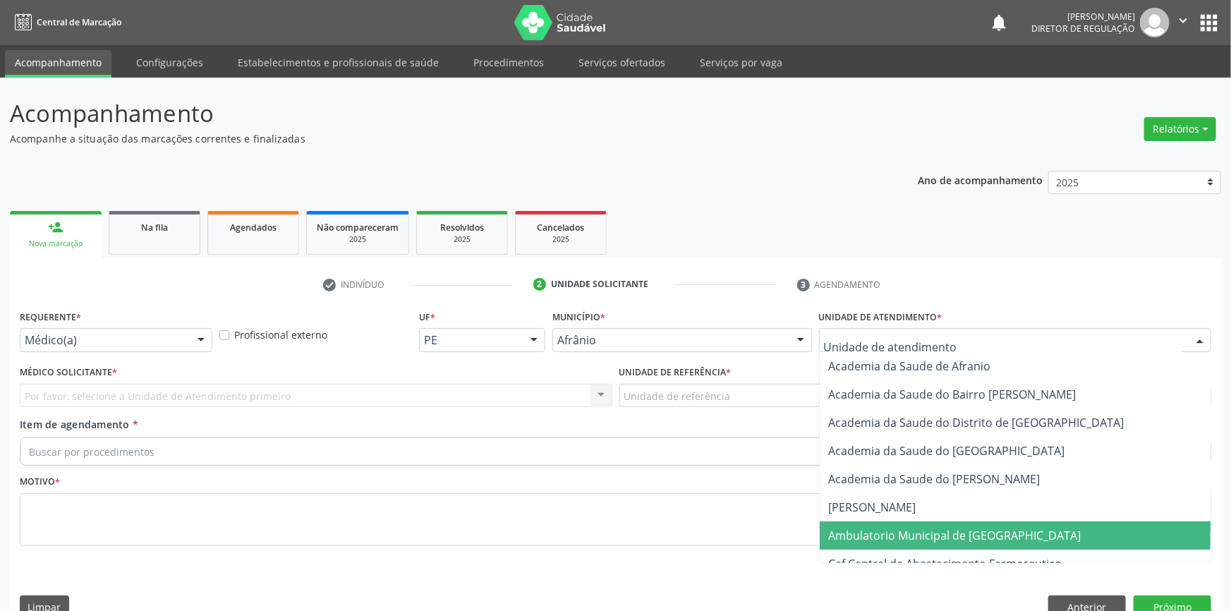
click at [867, 528] on span "Ambulatorio Municipal de [GEOGRAPHIC_DATA]" at bounding box center [954, 536] width 252 height 16
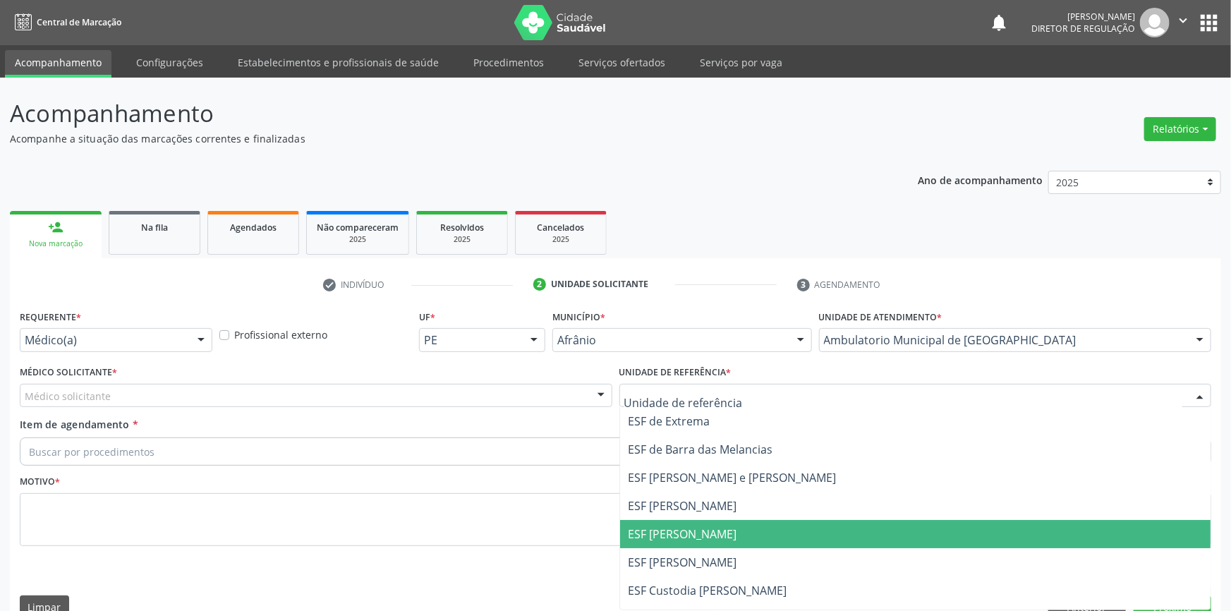
click at [702, 520] on span "ESF [PERSON_NAME]" at bounding box center [915, 534] width 591 height 28
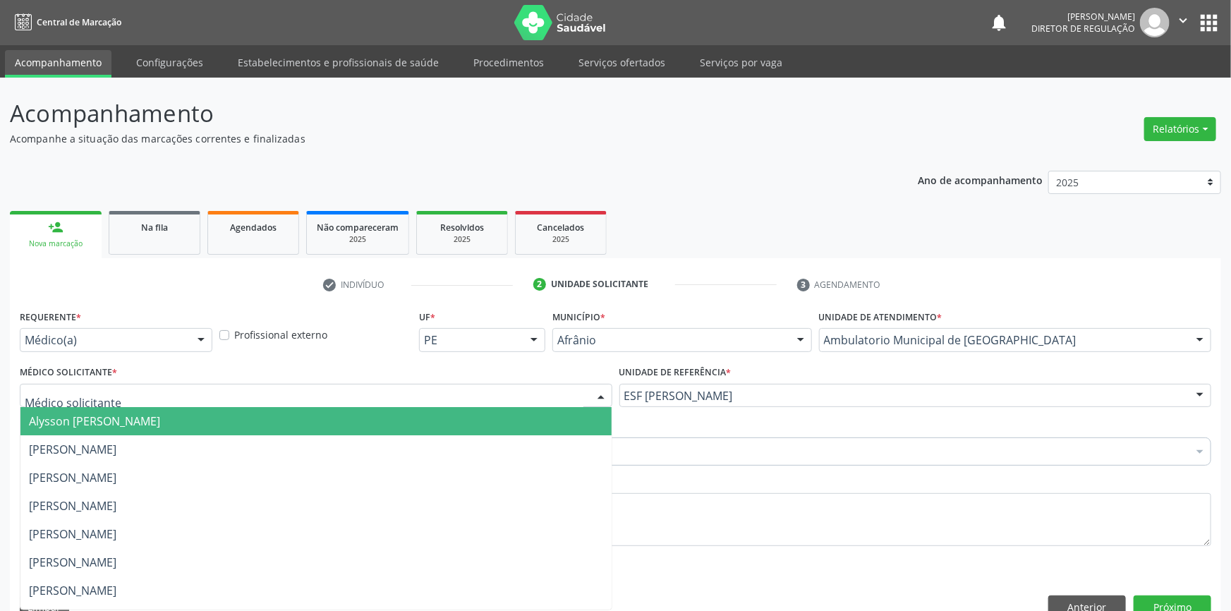
click at [272, 384] on div at bounding box center [316, 396] width 592 height 24
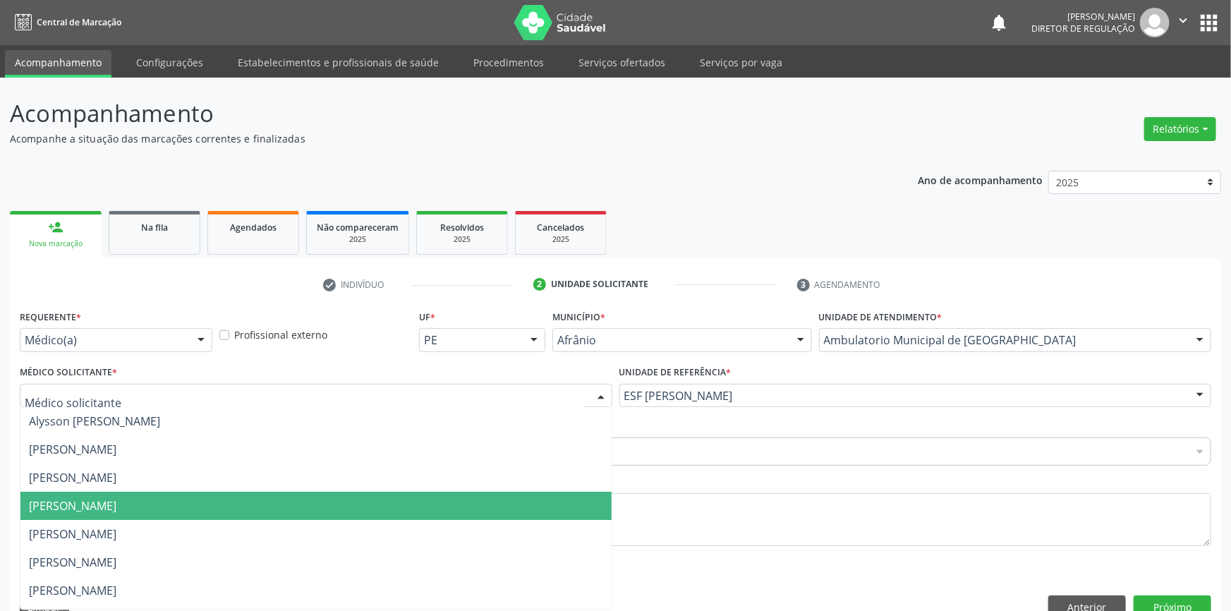
click at [116, 498] on span "[PERSON_NAME]" at bounding box center [72, 506] width 87 height 16
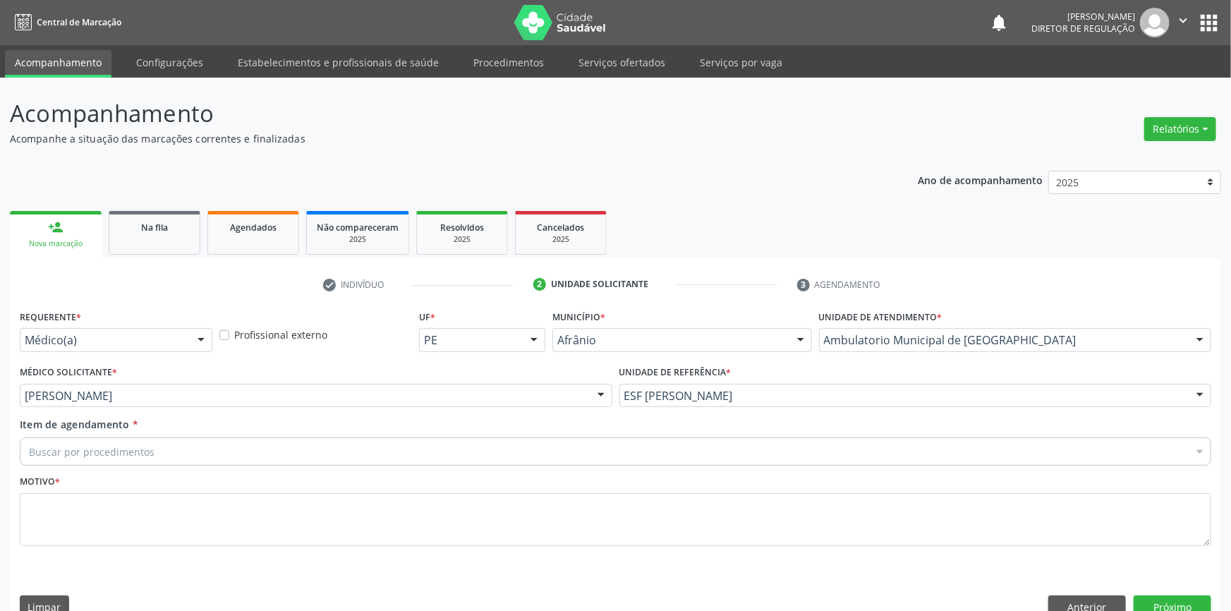
click at [162, 437] on div "Buscar por procedimentos" at bounding box center [615, 451] width 1191 height 28
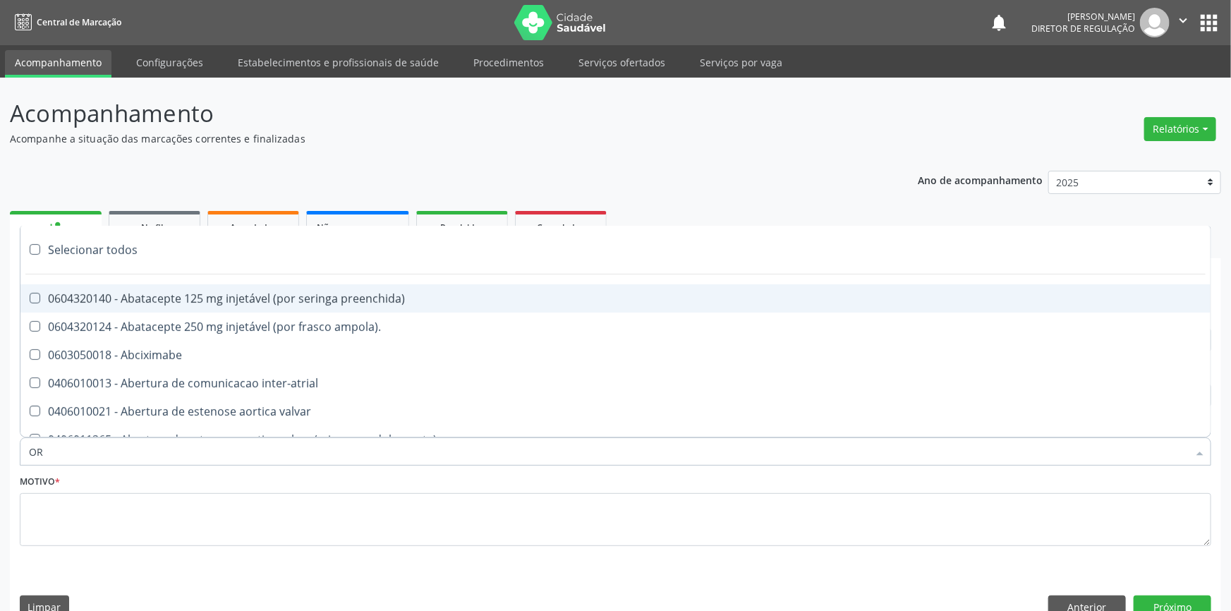
type input "ORT"
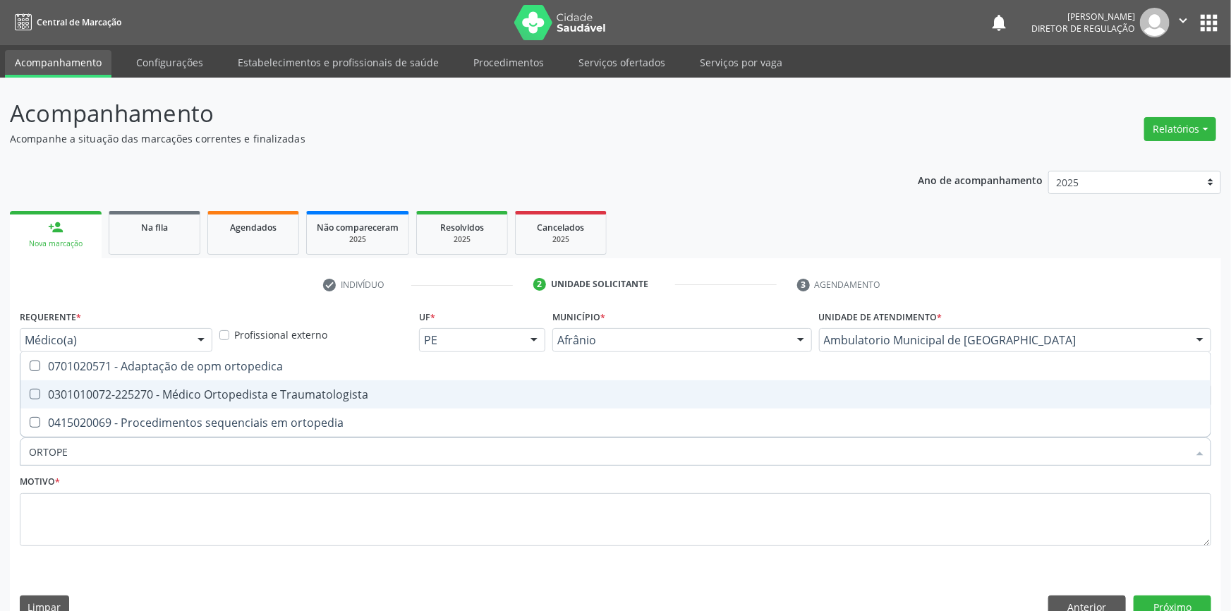
click at [191, 389] on div "0301010072-225270 - Médico Ortopedista e Traumatologista" at bounding box center [615, 394] width 1173 height 11
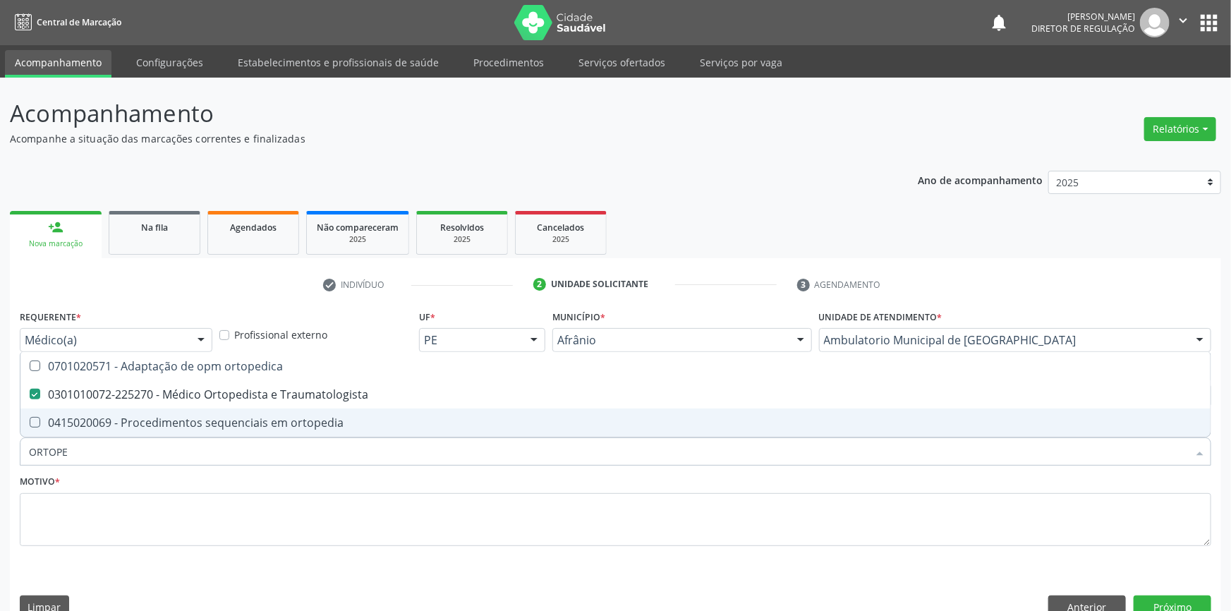
drag, startPoint x: 141, startPoint y: 429, endPoint x: 14, endPoint y: 425, distance: 127.0
click at [14, 425] on div "Requerente * Médico(a) Médico(a) Enfermeiro(a) Paciente Nenhum resultado encont…" at bounding box center [615, 467] width 1211 height 322
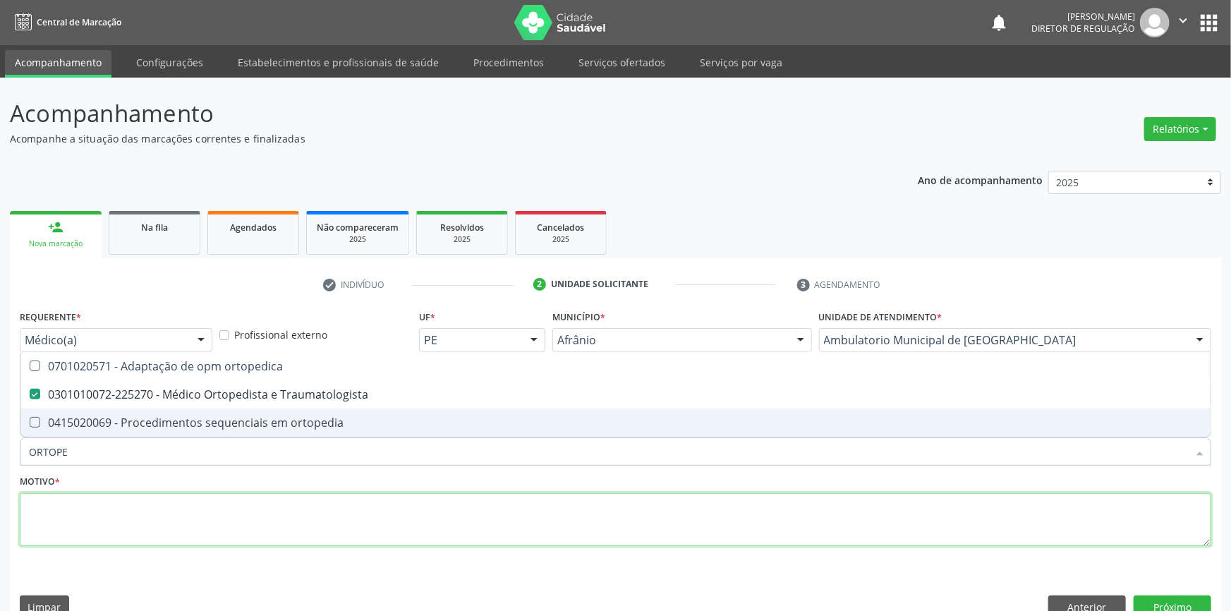
click at [59, 493] on textarea at bounding box center [615, 520] width 1191 height 54
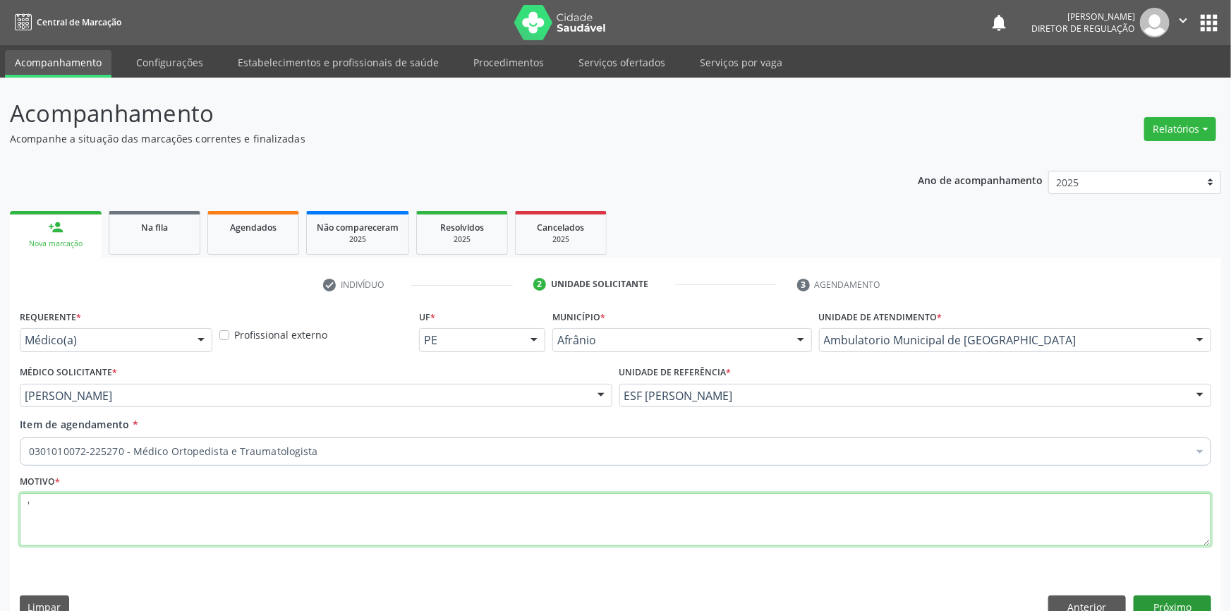
type textarea "'"
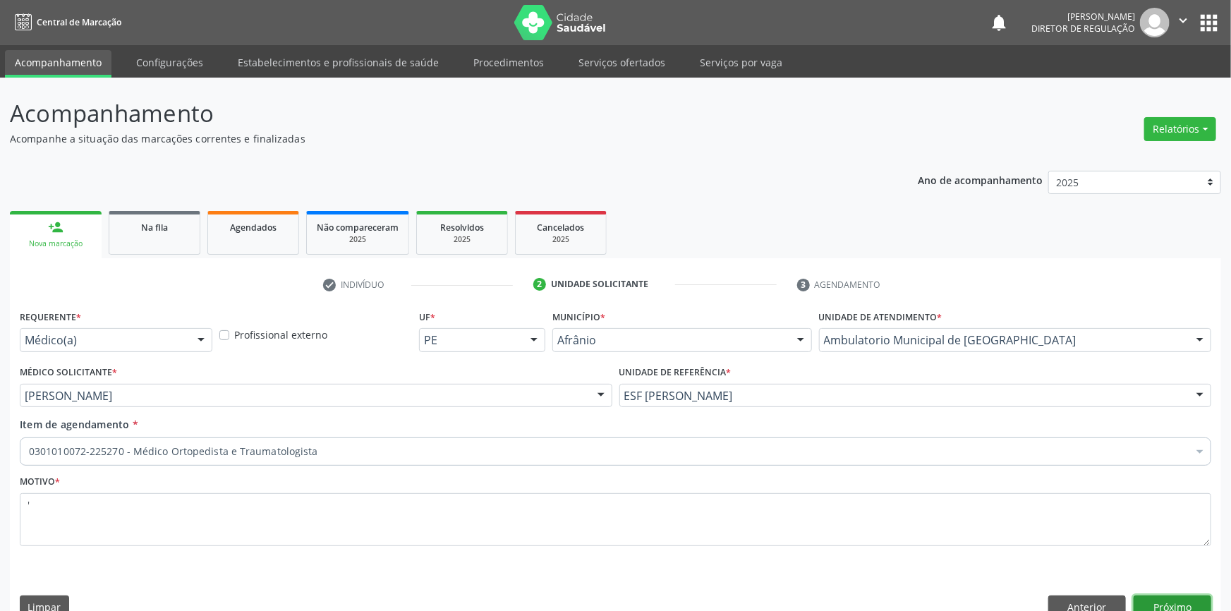
click at [1159, 595] on button "Próximo" at bounding box center [1172, 607] width 78 height 24
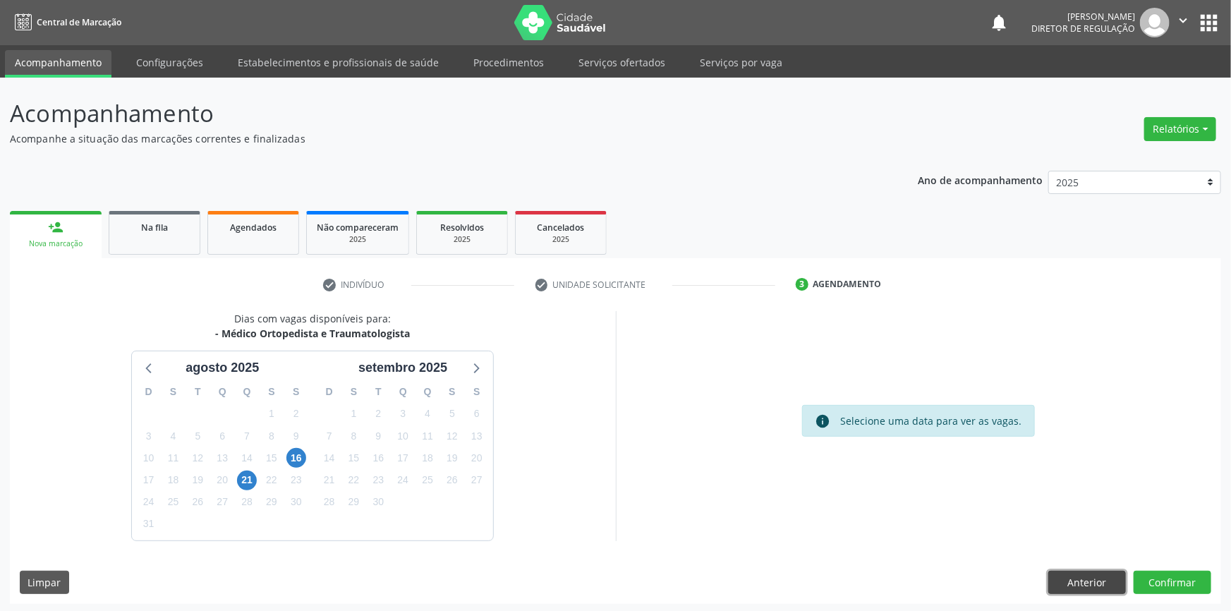
click at [1095, 575] on button "Anterior" at bounding box center [1087, 583] width 78 height 24
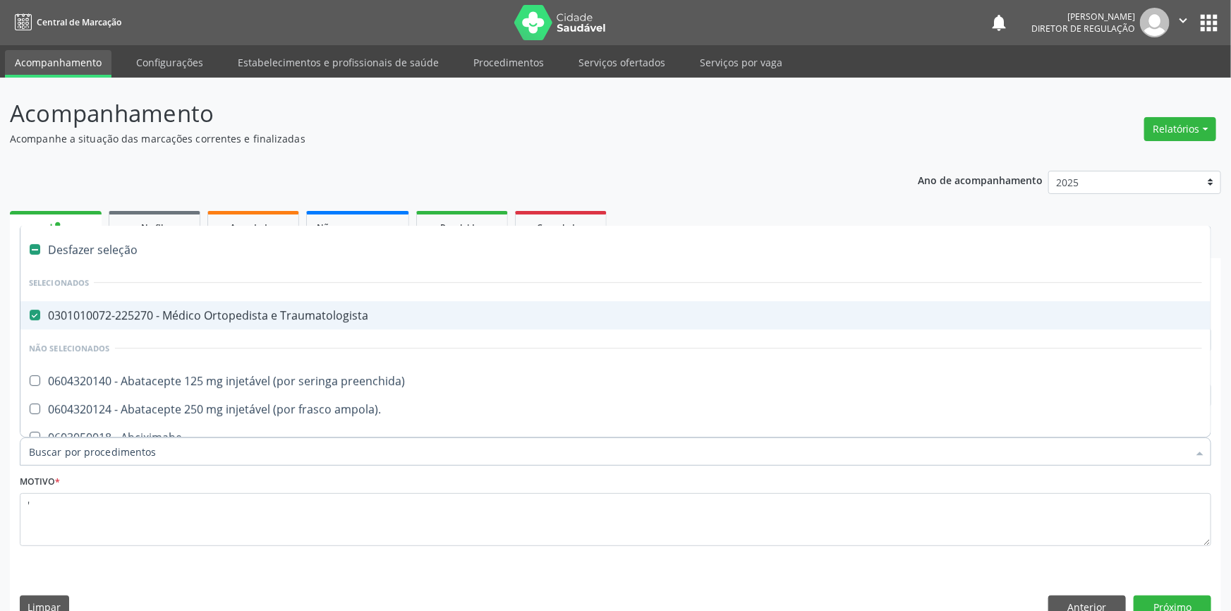
click at [216, 312] on div "0301010072-225270 - Médico Ortopedista e Traumatologista" at bounding box center [615, 315] width 1173 height 11
checkbox Traumatologista "false"
type input "U"
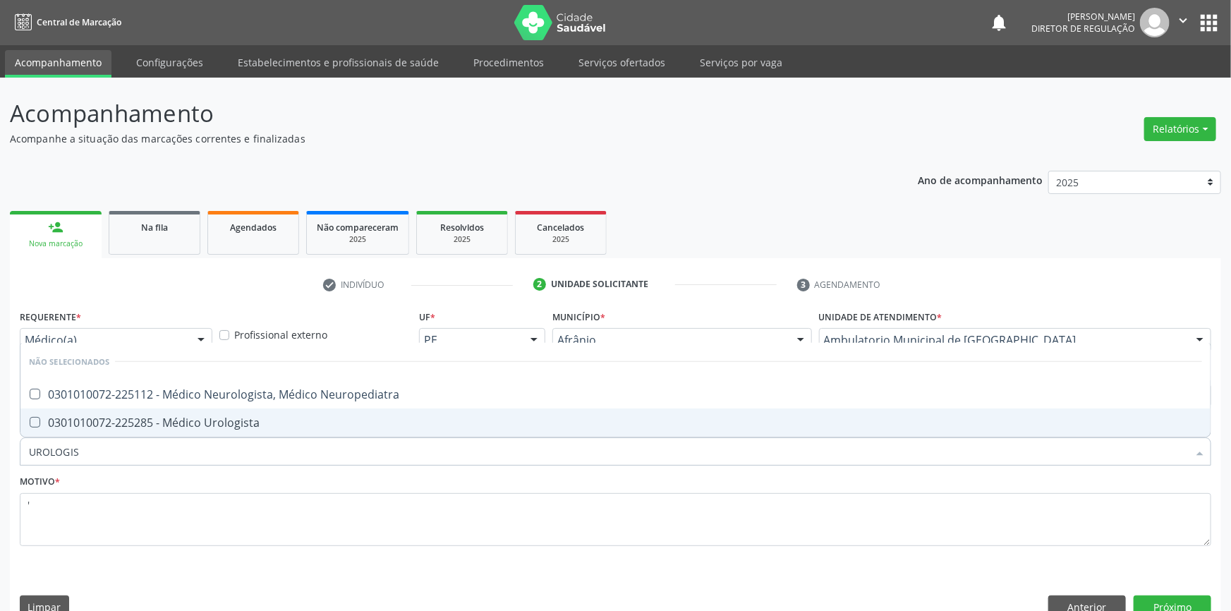
click at [99, 422] on div "0301010072-225285 - Médico Urologista" at bounding box center [615, 422] width 1173 height 11
click at [1142, 596] on button "Próximo" at bounding box center [1172, 607] width 78 height 24
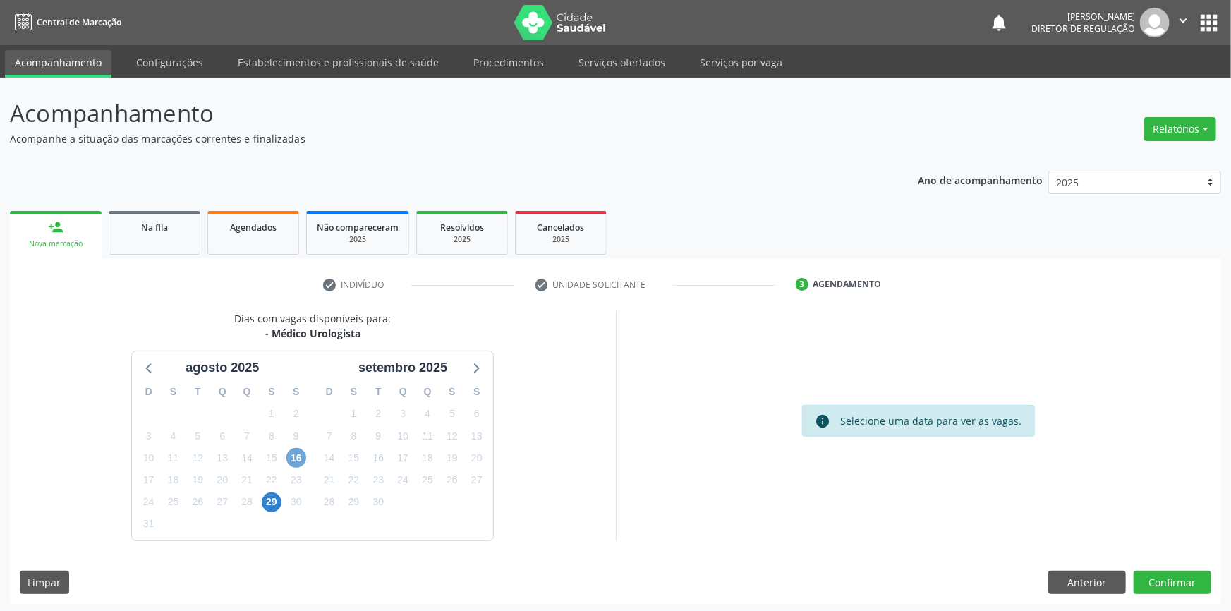
click at [289, 456] on span "16" at bounding box center [296, 458] width 20 height 20
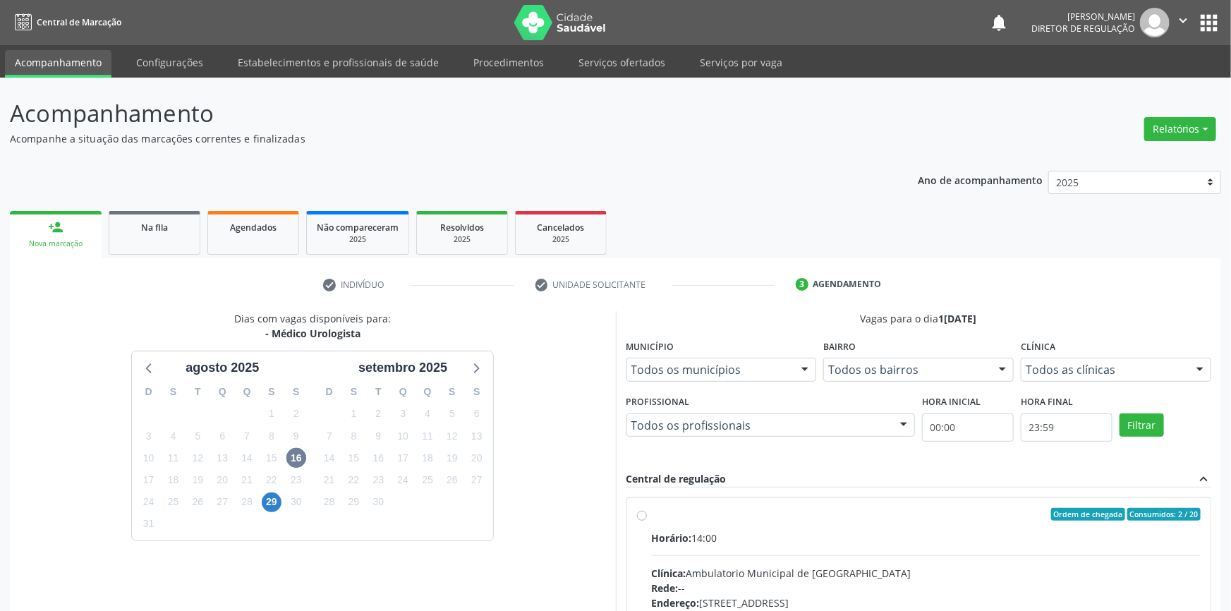
click at [642, 501] on div "Ordem de chegada Consumidos: 2 / 20 Horário: 14:00 Clínica: Ambulatorio Municip…" at bounding box center [919, 616] width 584 height 236
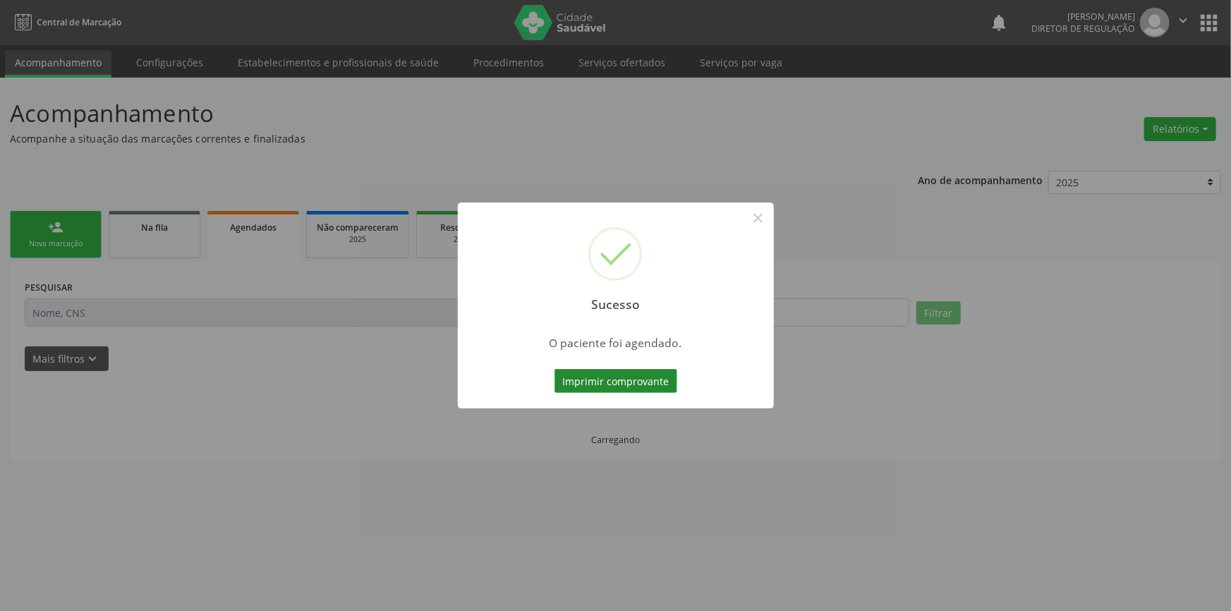
click at [637, 376] on button "Imprimir comprovante" at bounding box center [615, 381] width 123 height 24
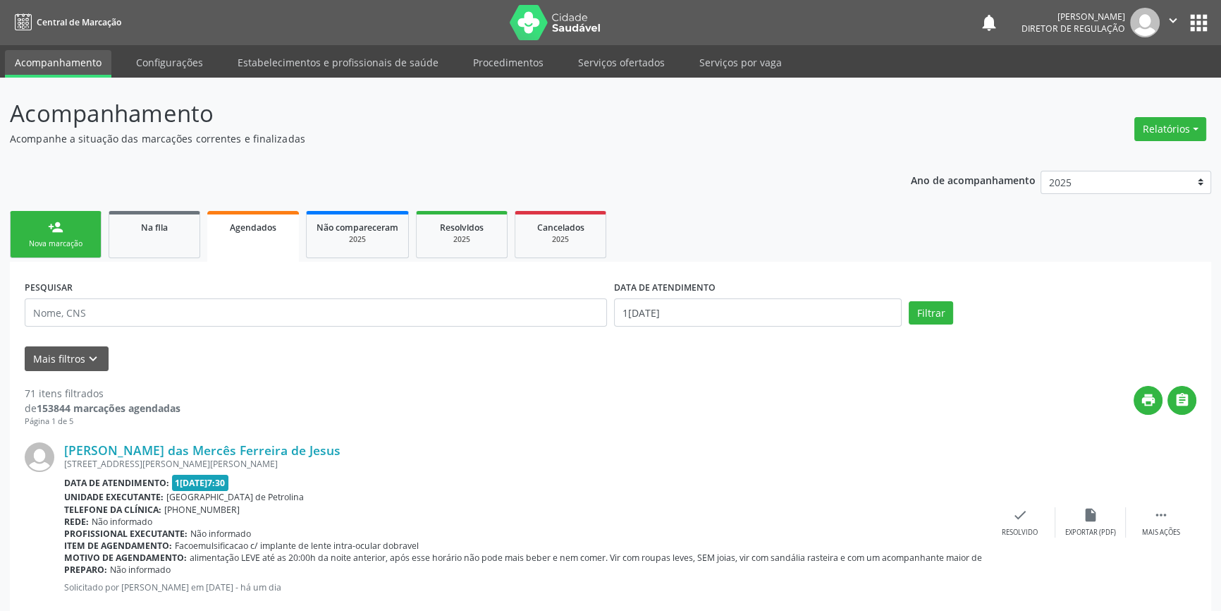
click at [84, 231] on link "person_add Nova marcação" at bounding box center [56, 234] width 92 height 47
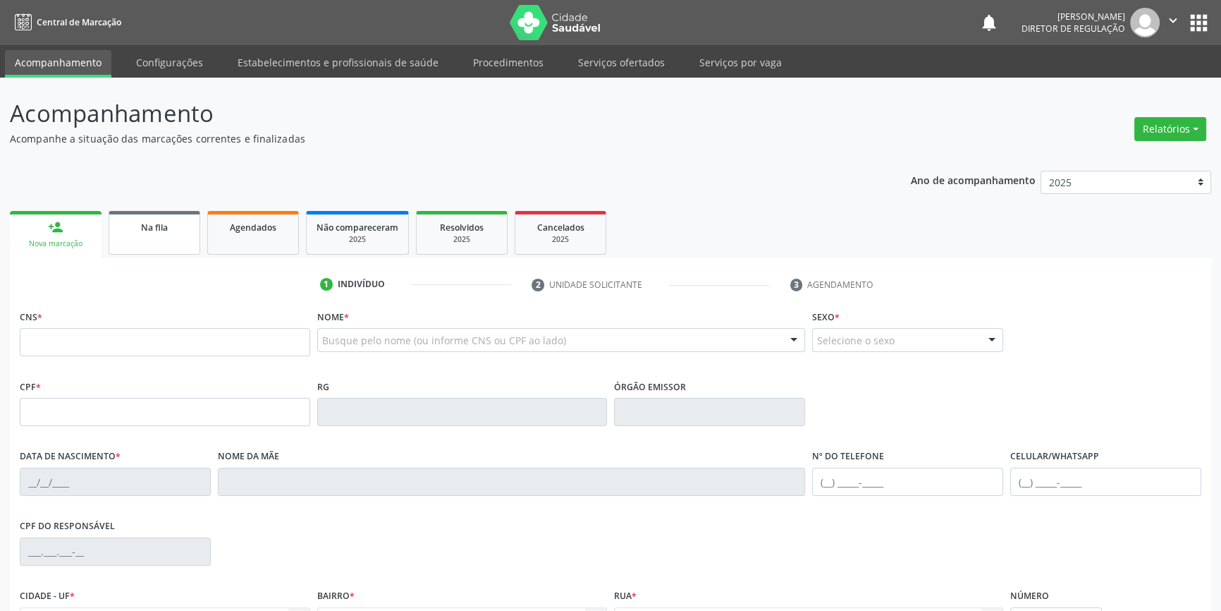
click at [182, 234] on link "Na fila" at bounding box center [155, 233] width 92 height 44
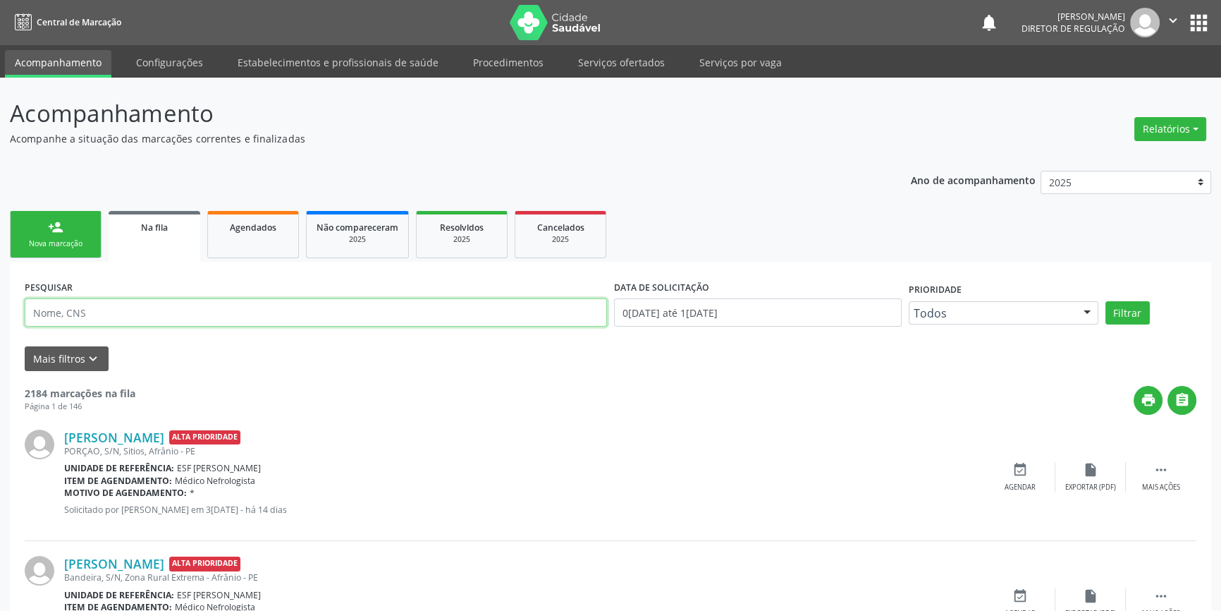
drag, startPoint x: 154, startPoint y: 311, endPoint x: 1230, endPoint y: 121, distance: 1092.1
click at [154, 312] on input "text" at bounding box center [316, 312] width 583 height 28
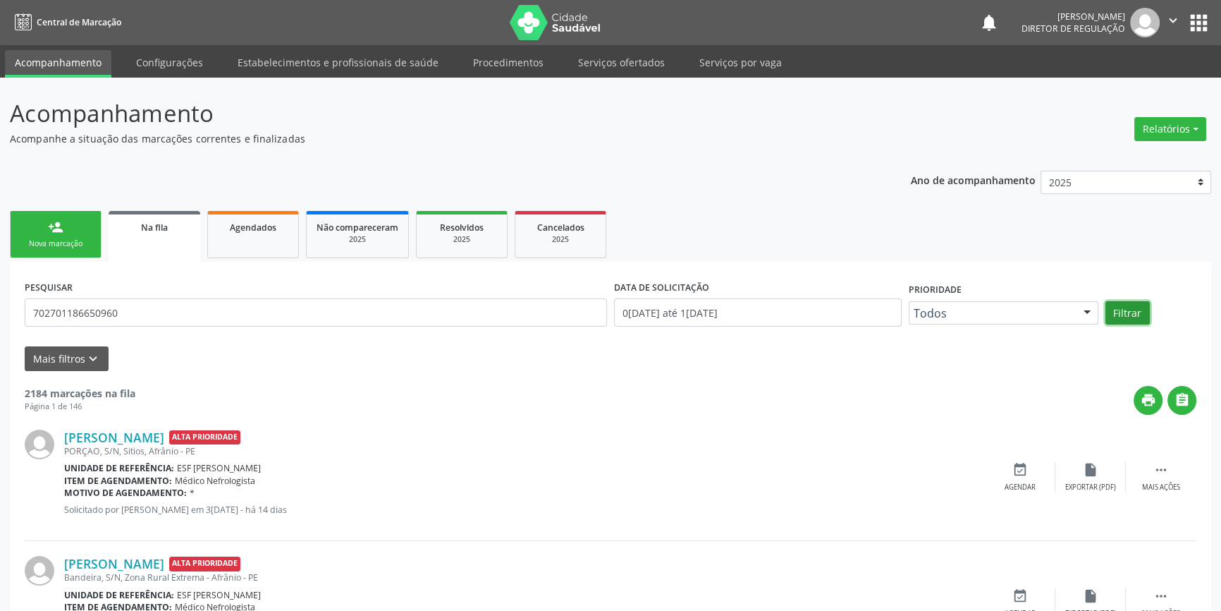
click at [1128, 310] on button "Filtrar" at bounding box center [1128, 313] width 44 height 24
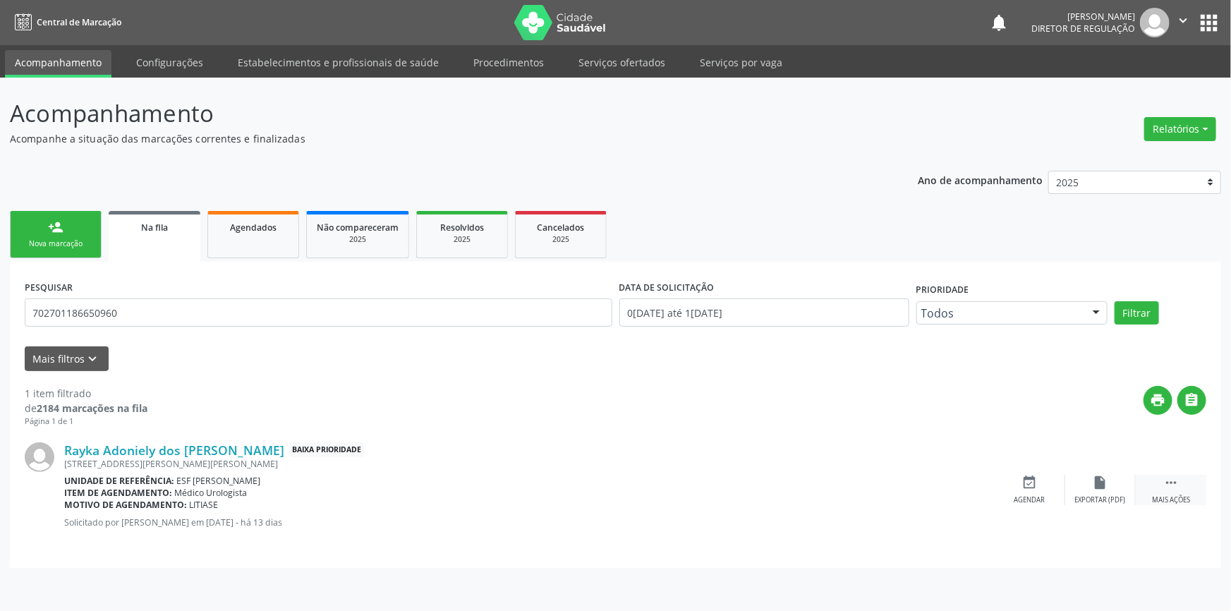
click at [1164, 486] on icon "" at bounding box center [1171, 483] width 16 height 16
click at [1056, 479] on div "cancel Cancelar" at bounding box center [1029, 490] width 71 height 30
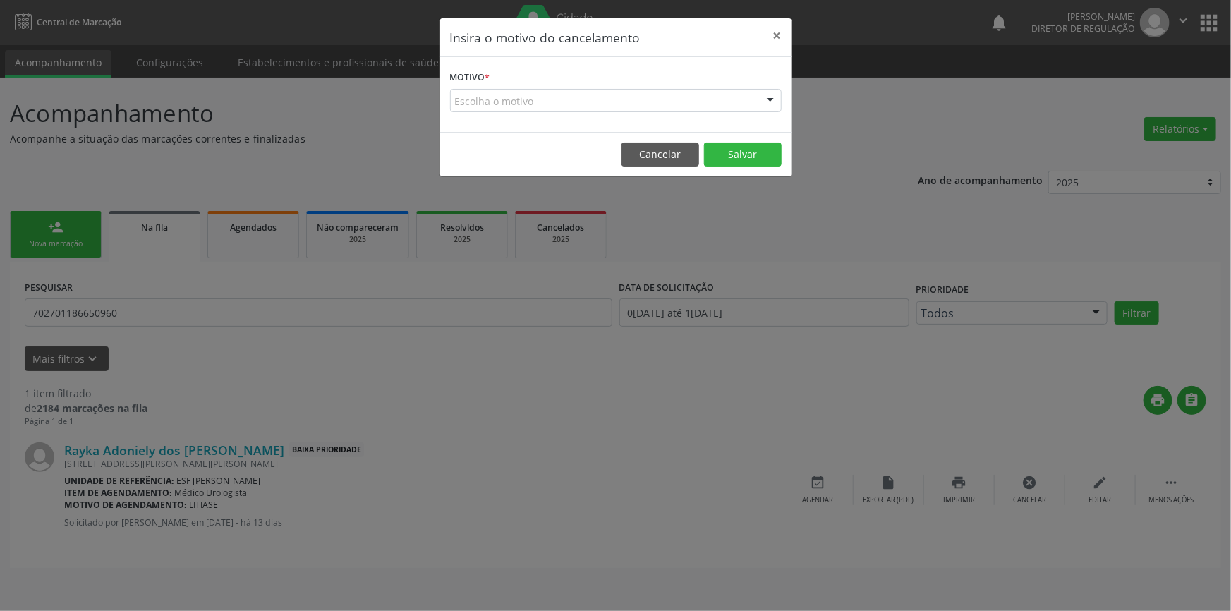
click at [584, 84] on form "Motivo * Escolha o motivo Outro Médico - Participação em eventos (ex: congresso…" at bounding box center [615, 89] width 331 height 45
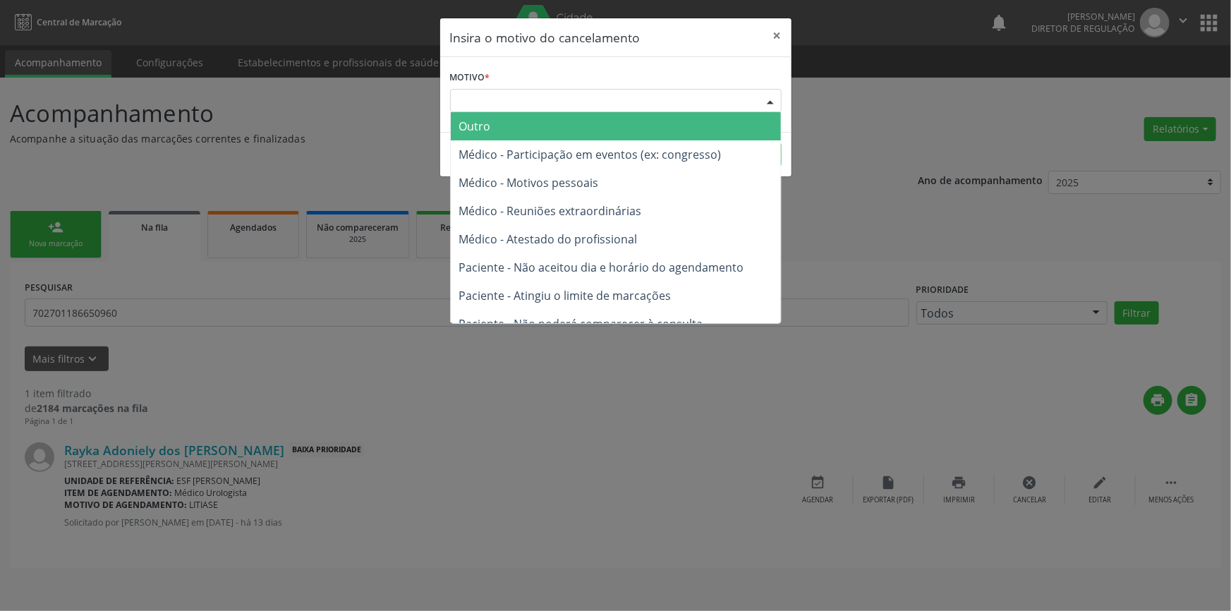
click at [573, 104] on div "Escolha o motivo" at bounding box center [615, 101] width 331 height 24
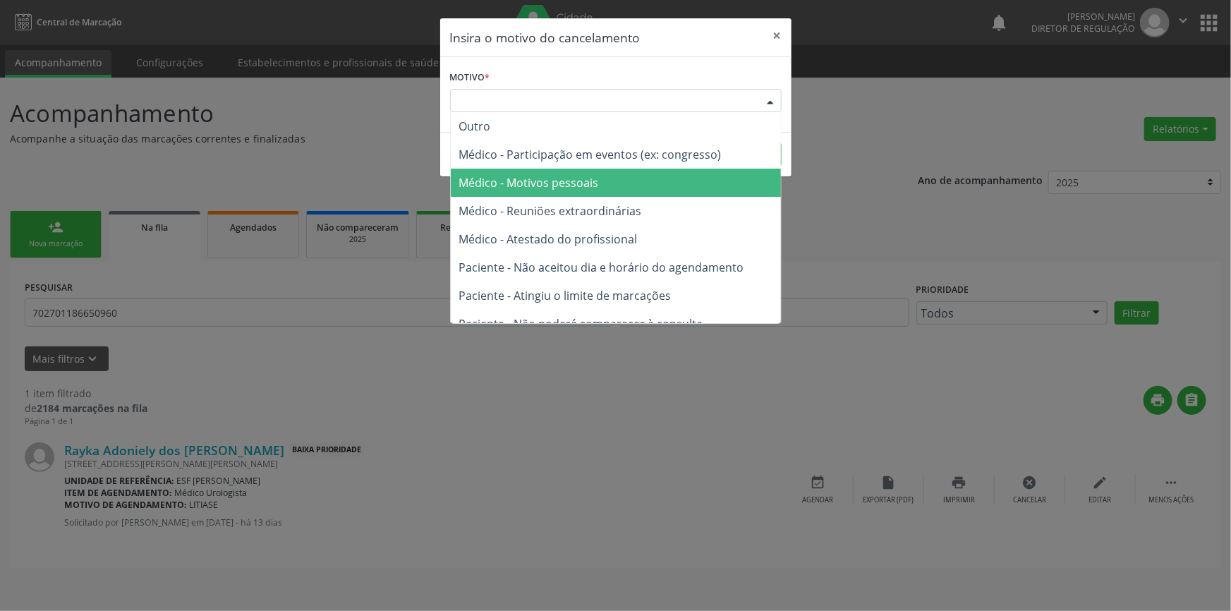
click at [580, 181] on span "Médico - Motivos pessoais" at bounding box center [529, 183] width 140 height 16
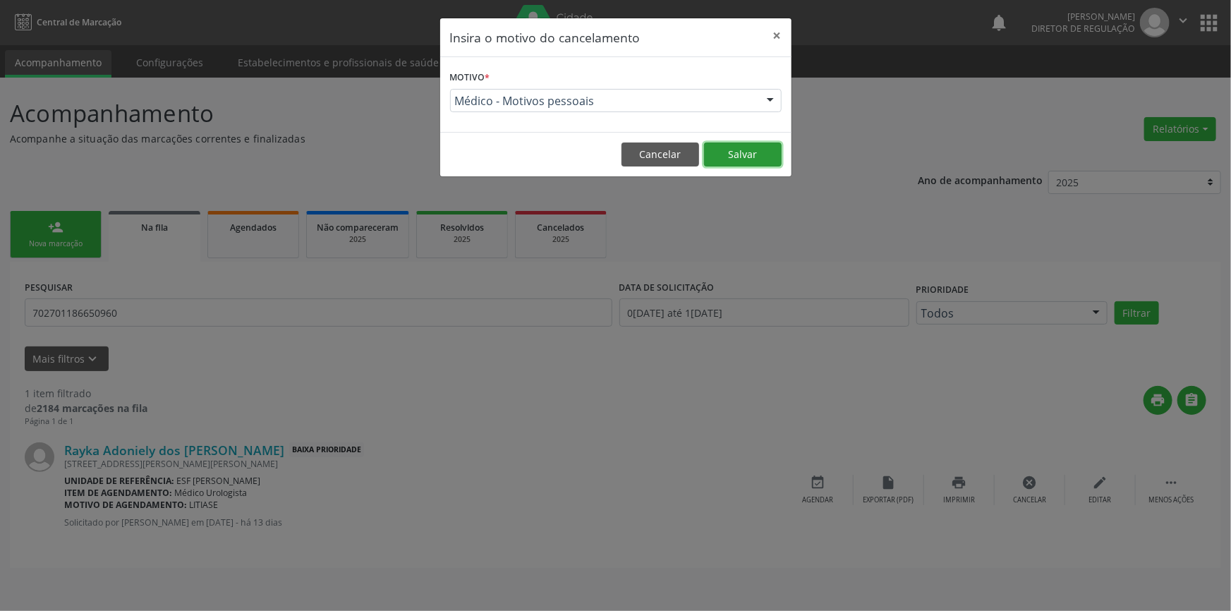
click at [738, 157] on button "Salvar" at bounding box center [743, 154] width 78 height 24
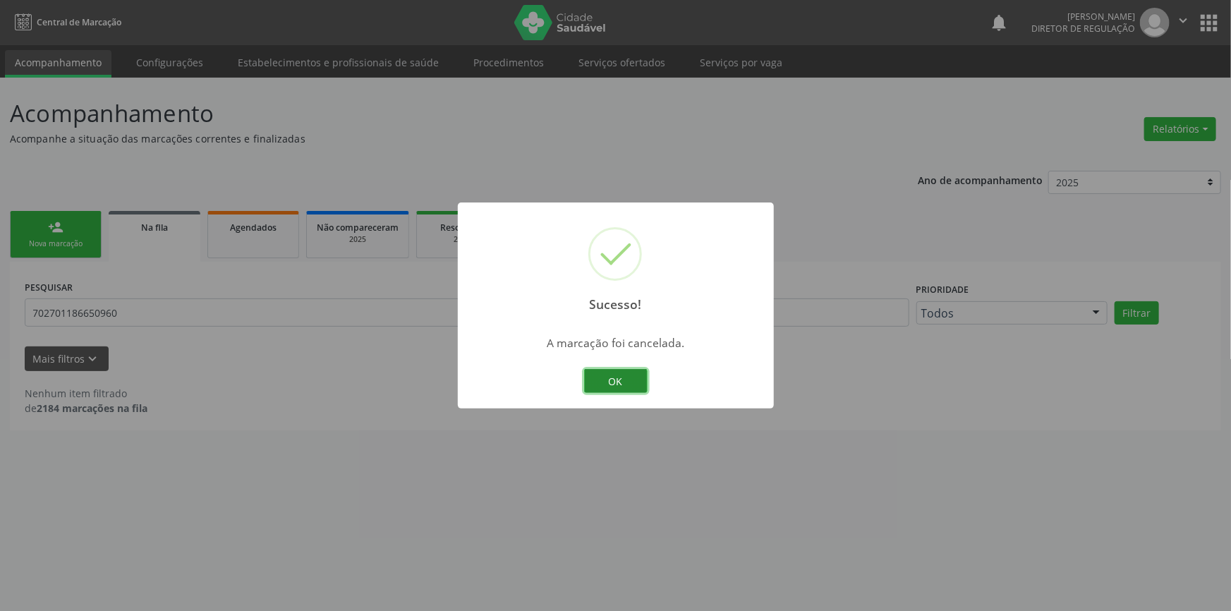
click at [628, 380] on button "OK" at bounding box center [615, 381] width 63 height 24
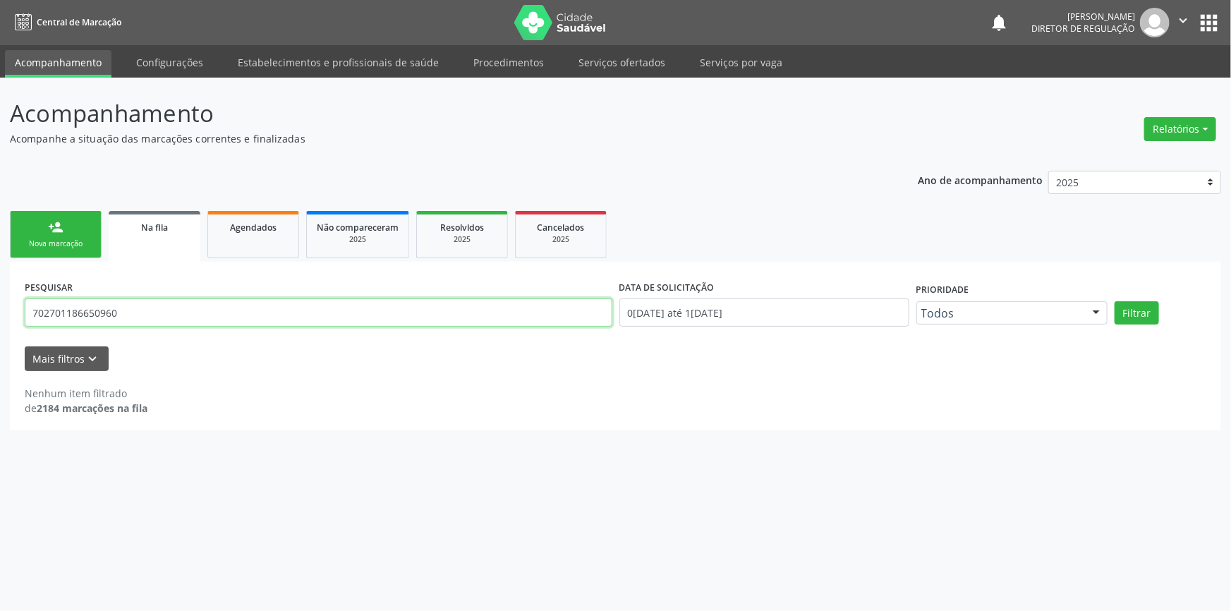
drag, startPoint x: 145, startPoint y: 302, endPoint x: 0, endPoint y: 311, distance: 145.6
click at [0, 311] on div "Acompanhamento Acompanhe a situação das marcações correntes e finalizadas Relat…" at bounding box center [615, 344] width 1231 height 533
type input "700006416798608"
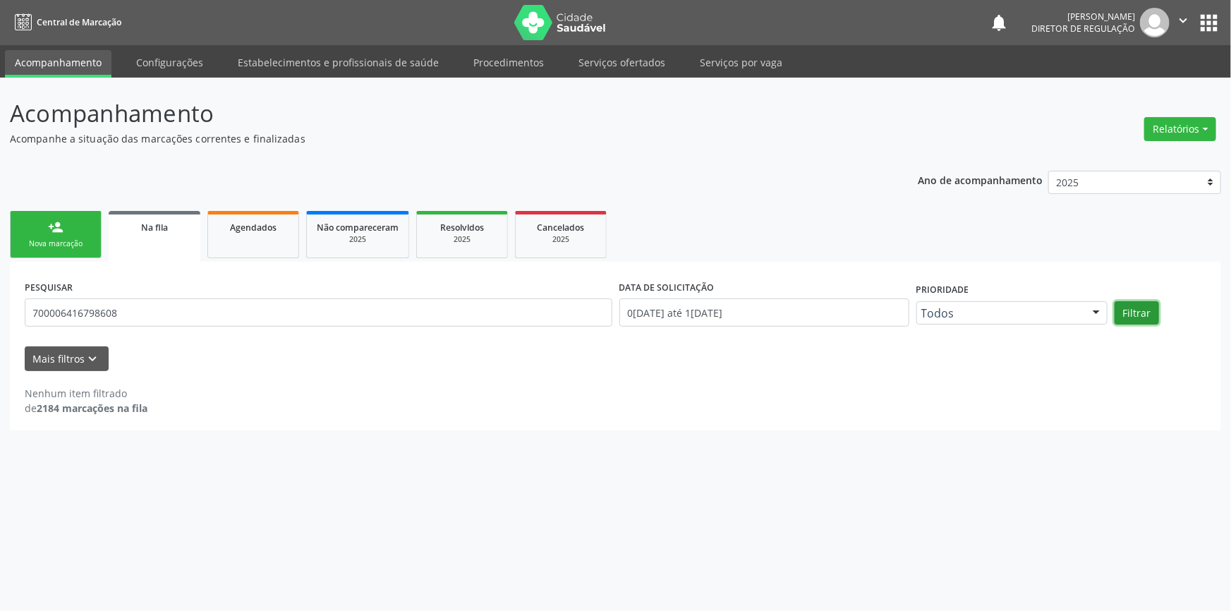
click at [1138, 316] on button "Filtrar" at bounding box center [1136, 313] width 44 height 24
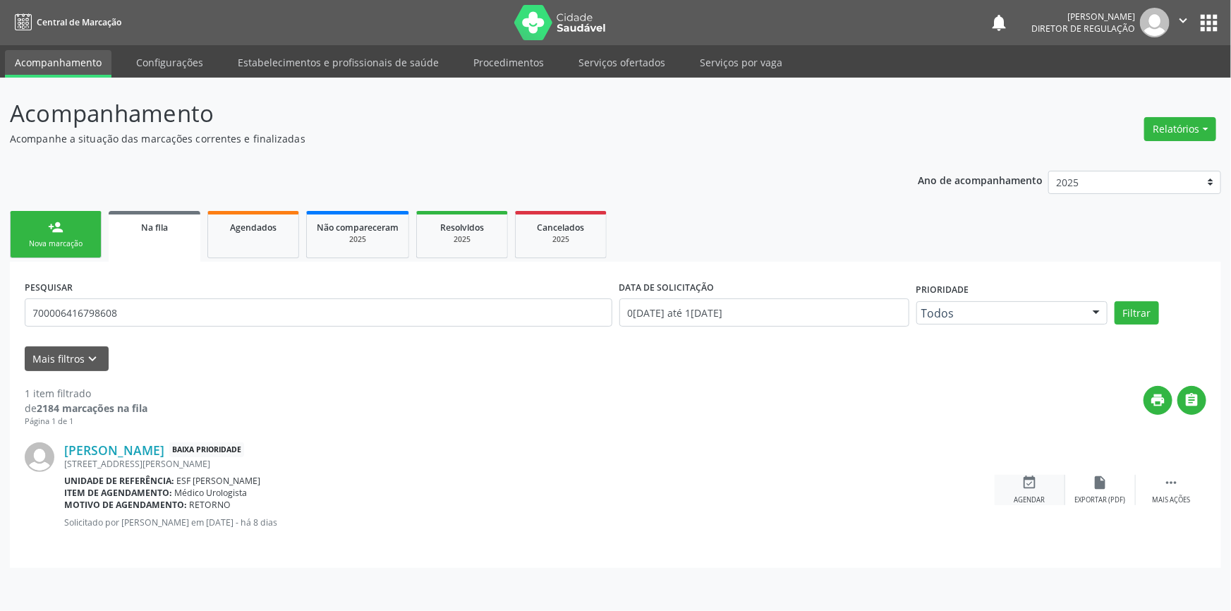
click at [1020, 487] on div "event_available Agendar" at bounding box center [1029, 490] width 71 height 30
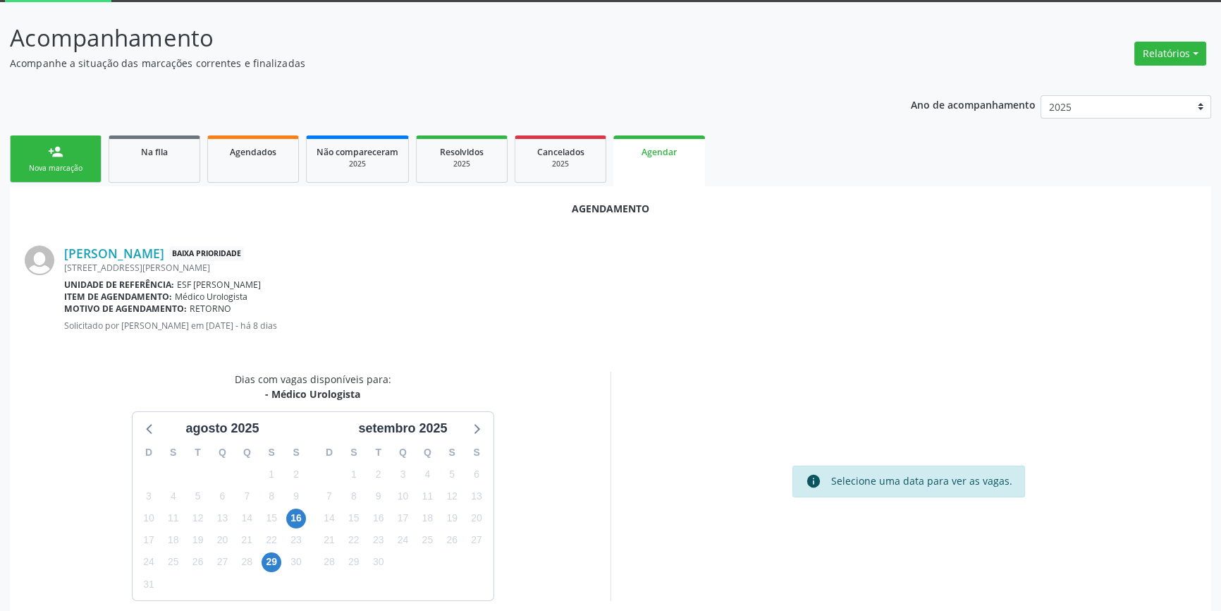
scroll to position [122, 0]
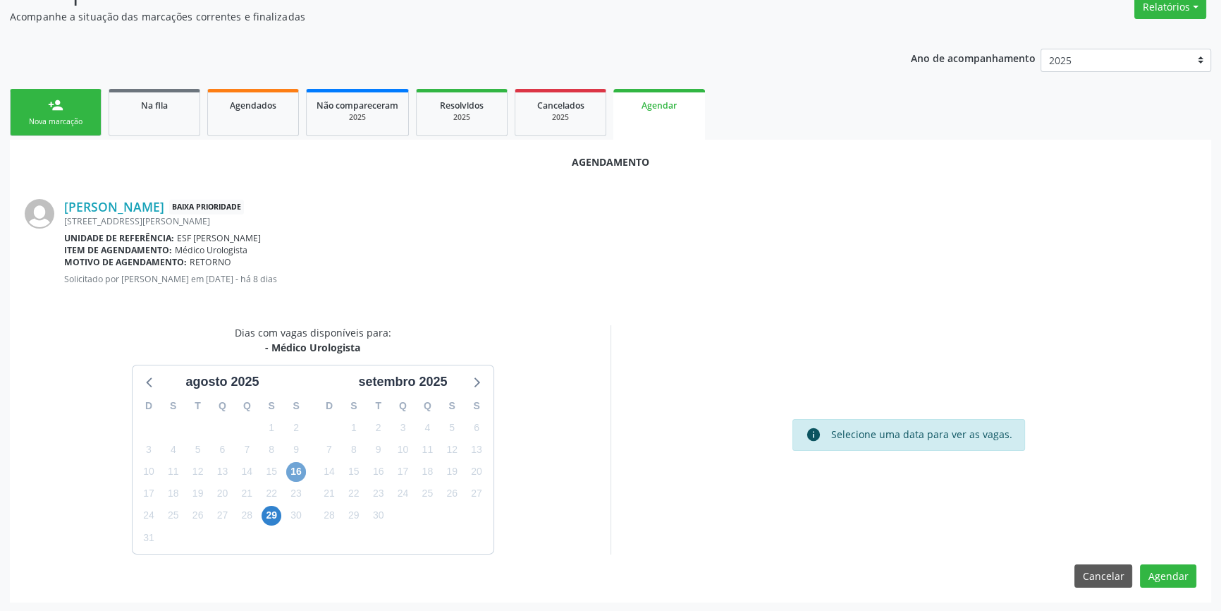
click at [299, 473] on span "16" at bounding box center [296, 472] width 20 height 20
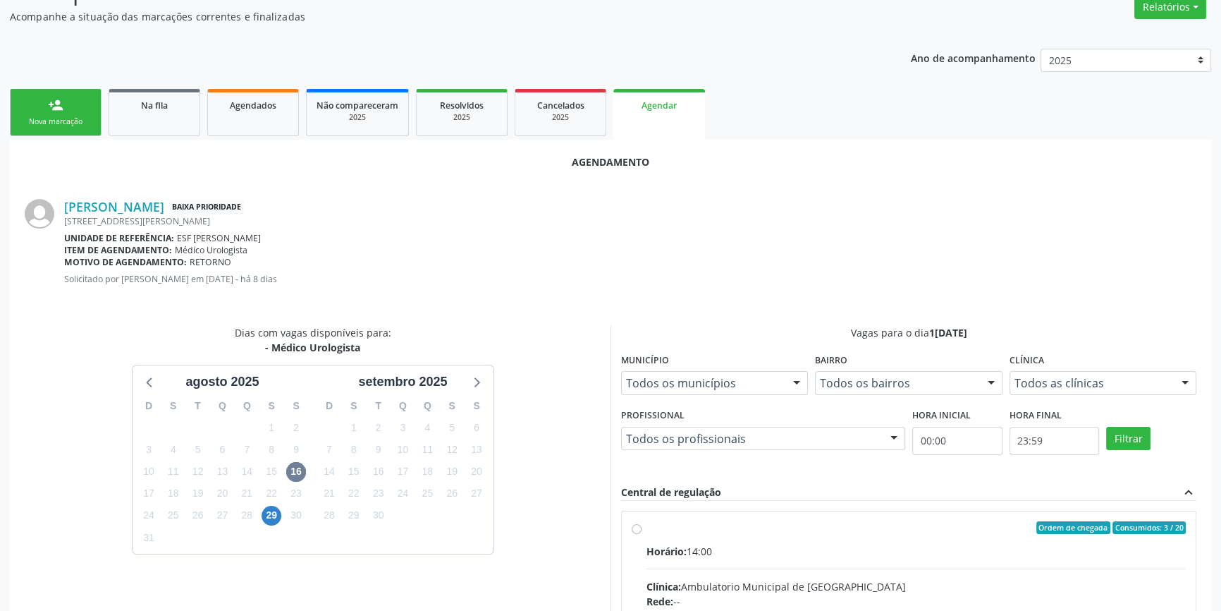
radio input "true"
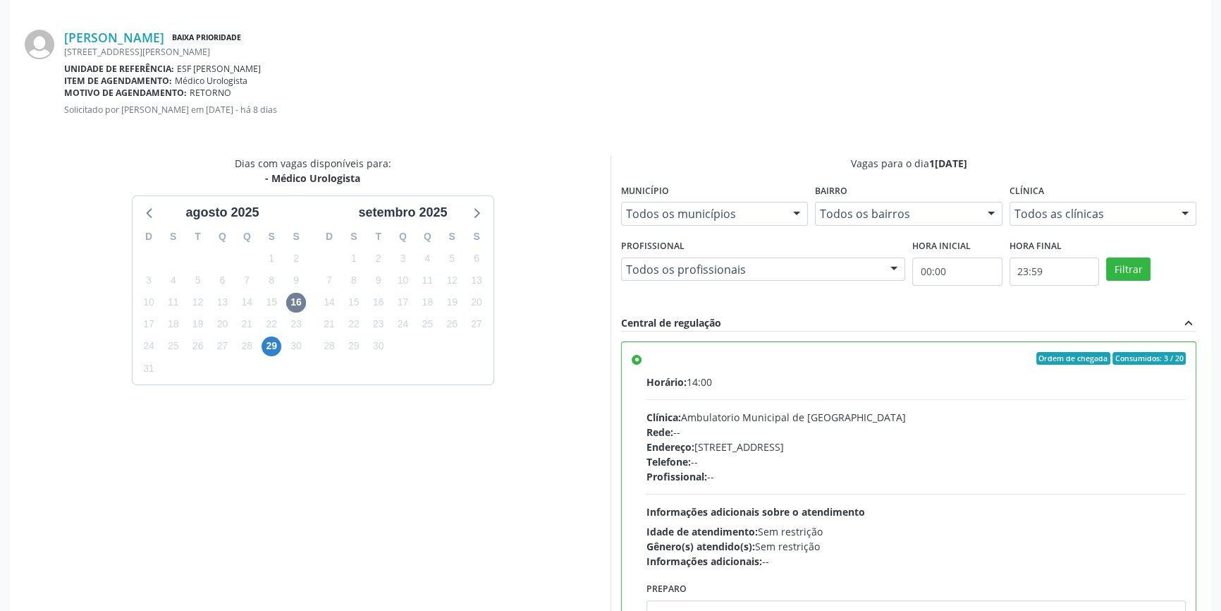
scroll to position [351, 0]
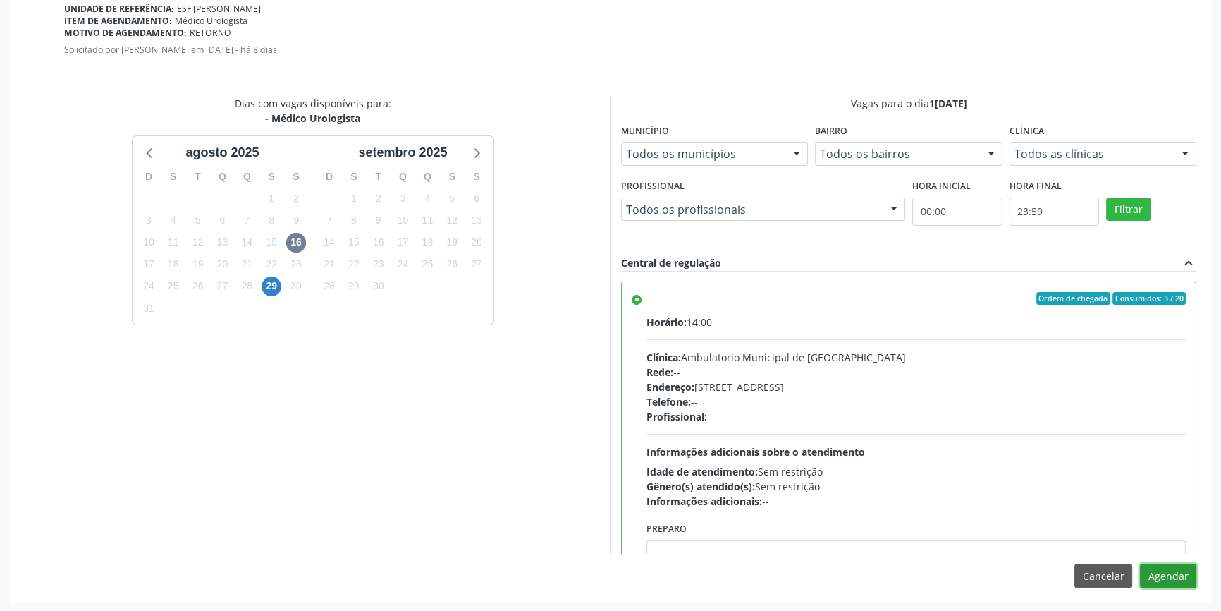
click at [1151, 572] on button "Agendar" at bounding box center [1168, 575] width 56 height 24
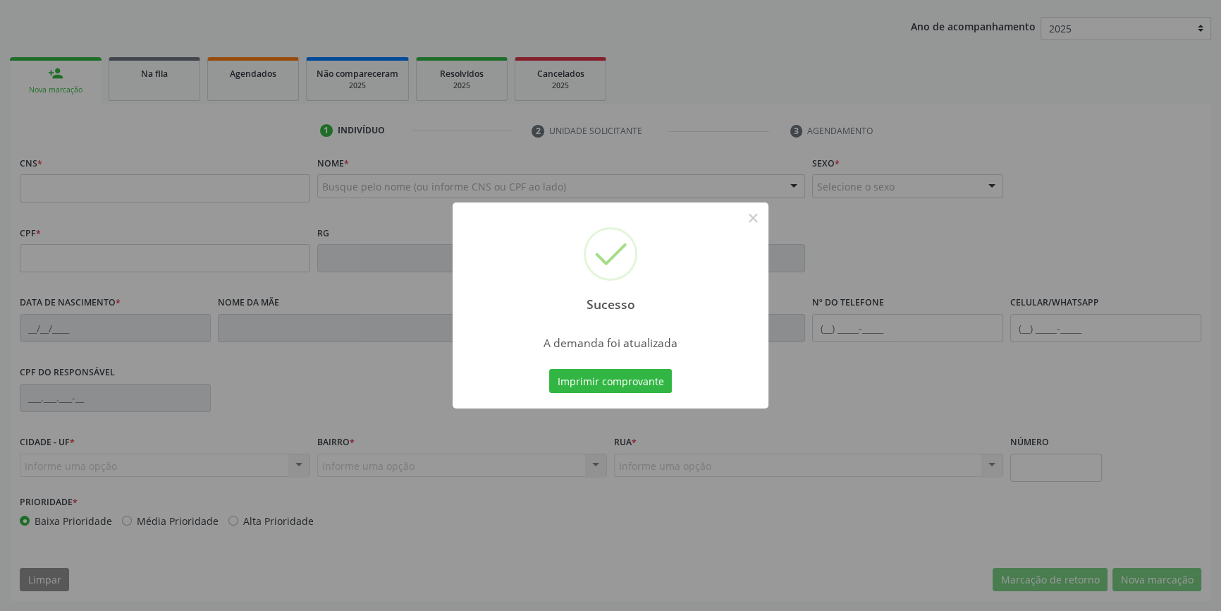
scroll to position [153, 0]
click at [639, 388] on button "Imprimir comprovante" at bounding box center [610, 381] width 123 height 24
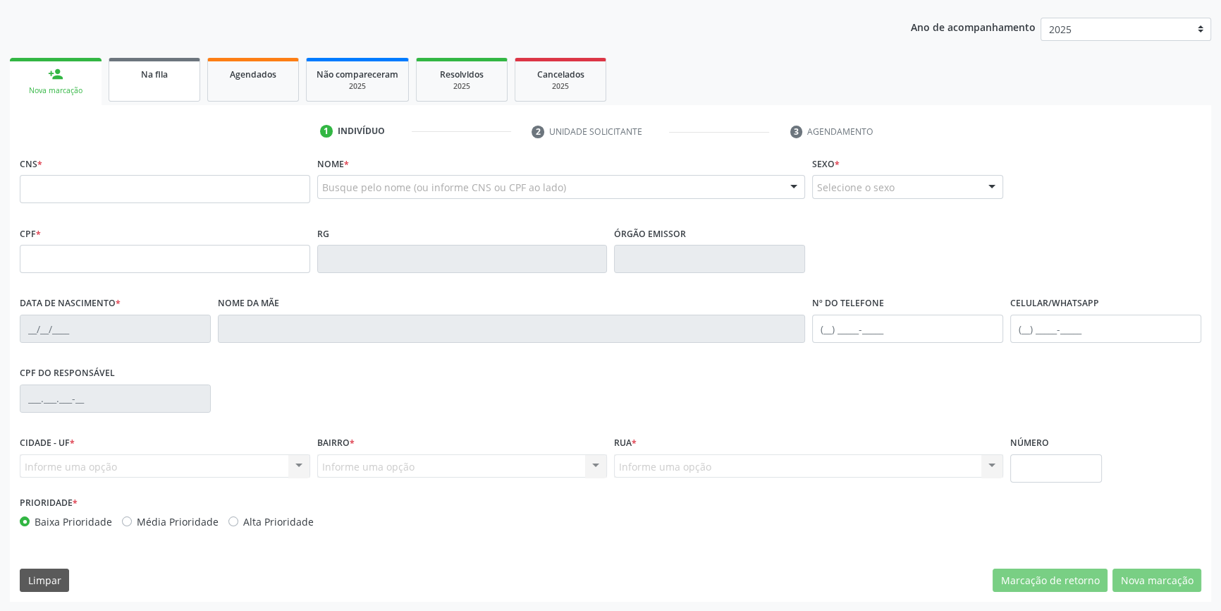
click at [169, 90] on link "Na fila" at bounding box center [155, 80] width 92 height 44
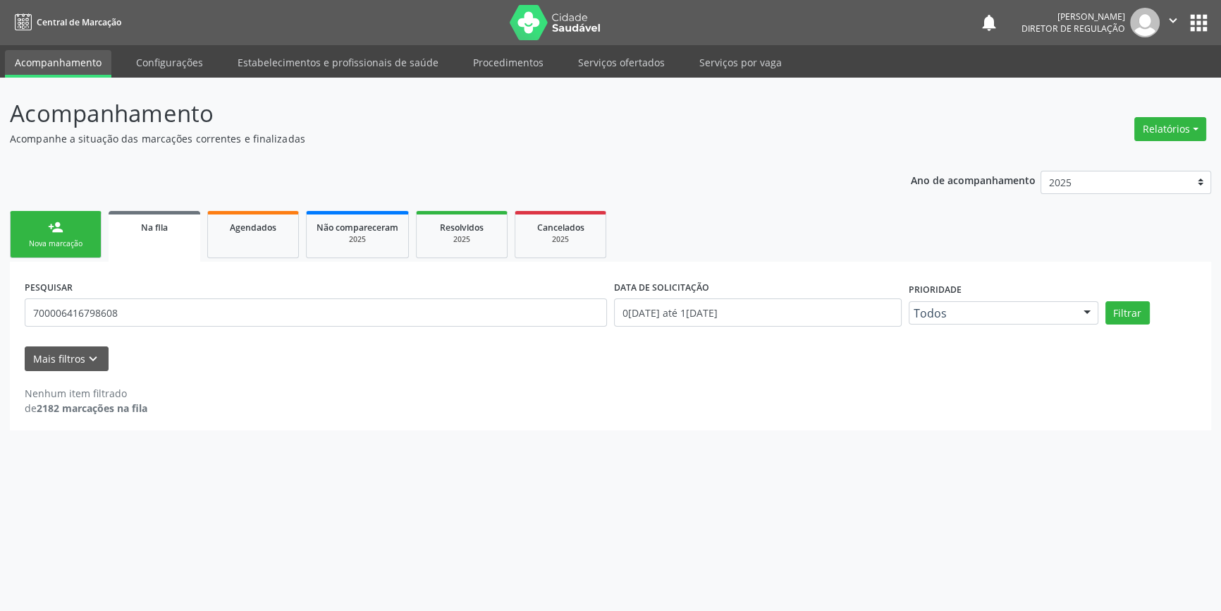
scroll to position [0, 0]
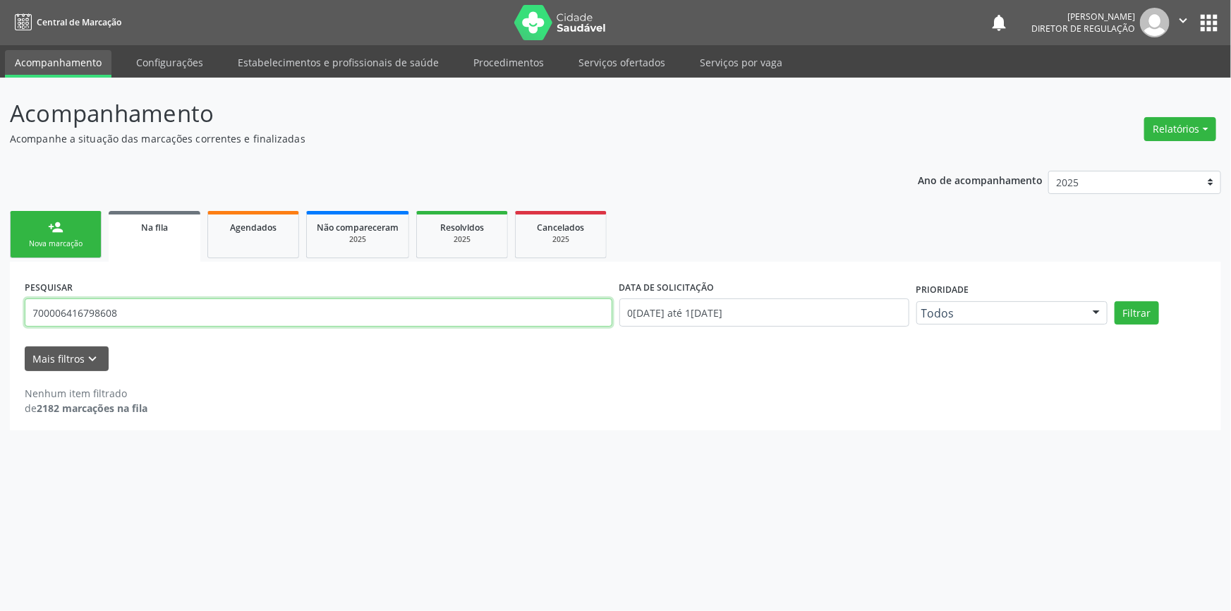
drag, startPoint x: 128, startPoint y: 317, endPoint x: 0, endPoint y: 315, distance: 128.4
click at [0, 315] on div "Acompanhamento Acompanhe a situação das marcações correntes e finalizadas Relat…" at bounding box center [615, 344] width 1231 height 533
click at [1114, 301] on button "Filtrar" at bounding box center [1136, 313] width 44 height 24
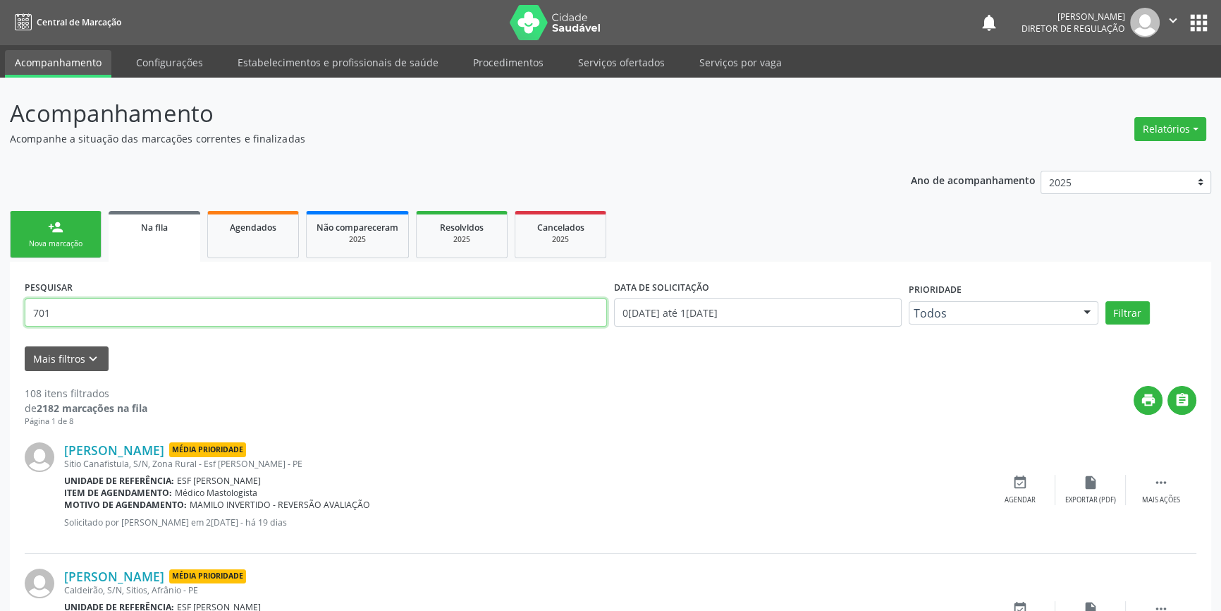
click at [100, 314] on input "701" at bounding box center [316, 312] width 583 height 28
type input "701807203032073"
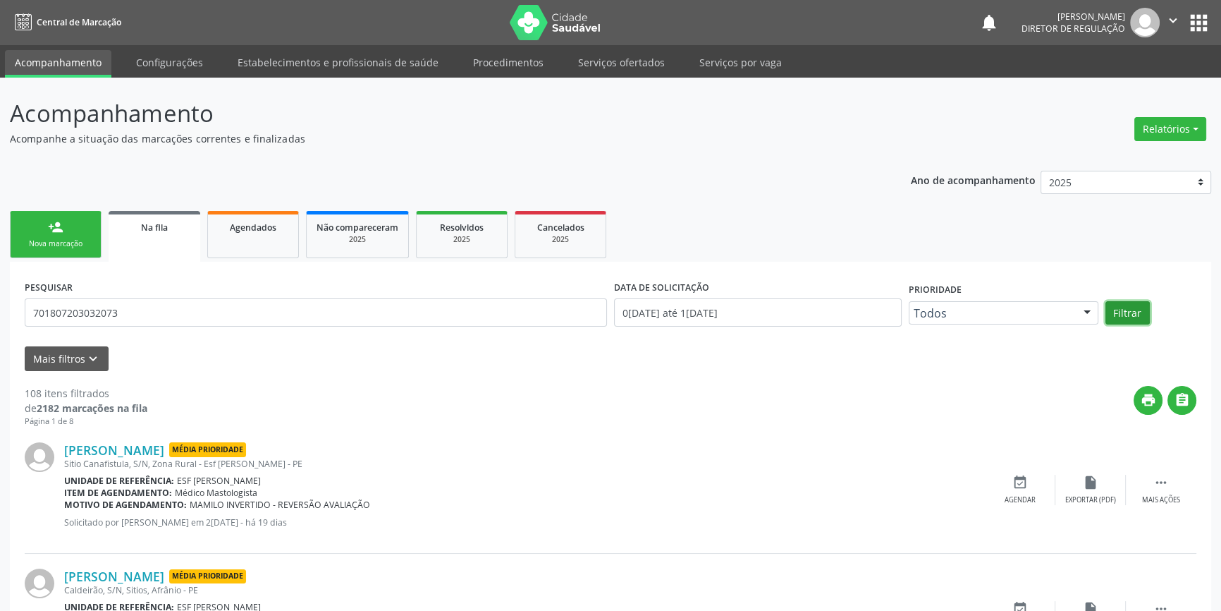
click at [1123, 310] on button "Filtrar" at bounding box center [1128, 313] width 44 height 24
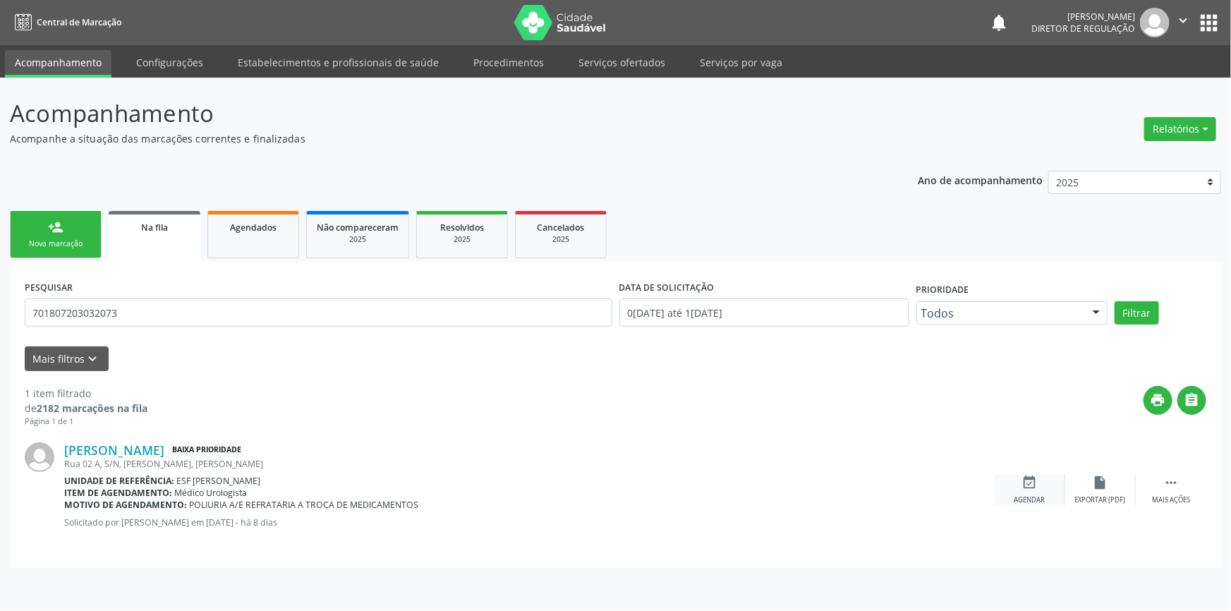
click at [1026, 480] on icon "event_available" at bounding box center [1030, 483] width 16 height 16
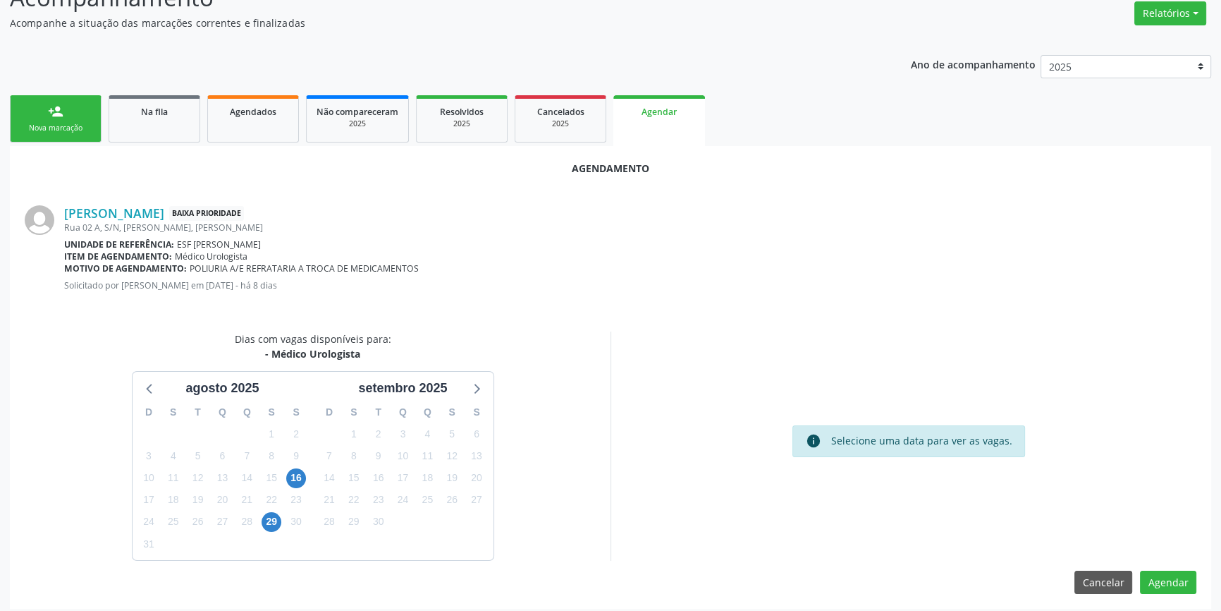
scroll to position [122, 0]
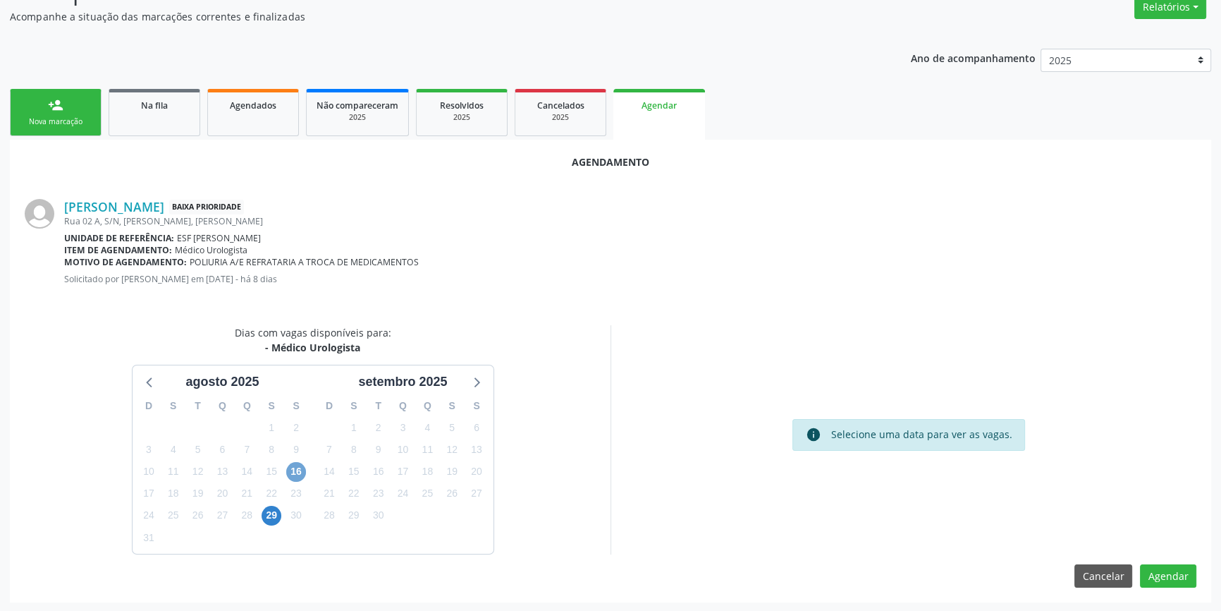
click at [300, 468] on span "16" at bounding box center [296, 472] width 20 height 20
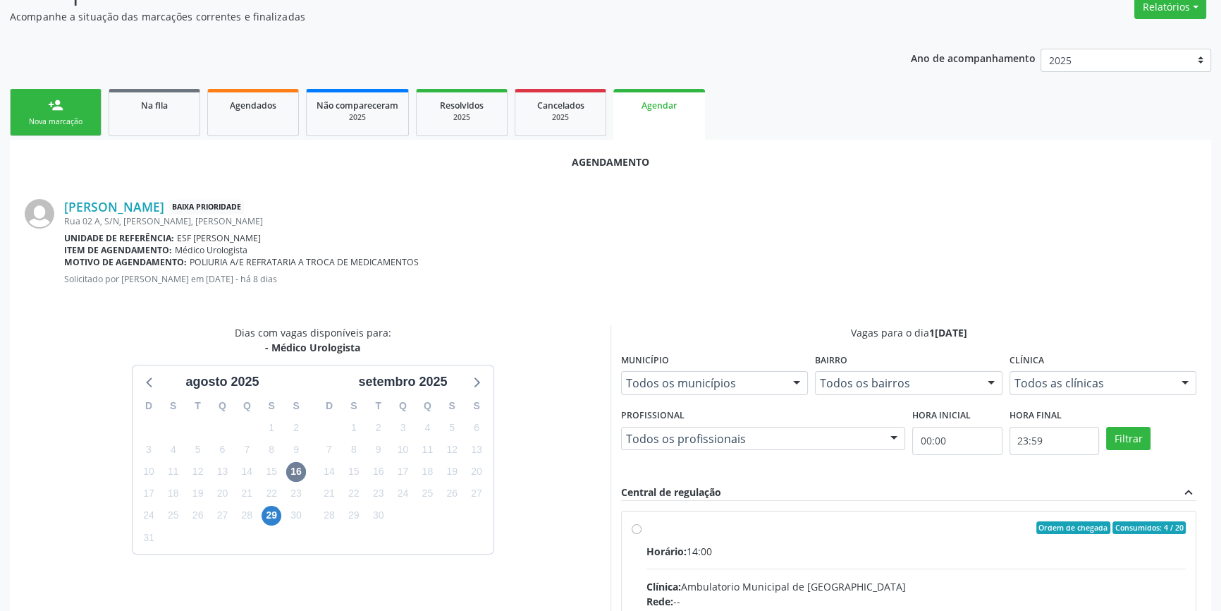
click at [642, 534] on input "Ordem de chegada Consumidos: 4 / 20 Horário: 14:00 Clínica: Ambulatorio Municip…" at bounding box center [637, 527] width 10 height 13
radio input "true"
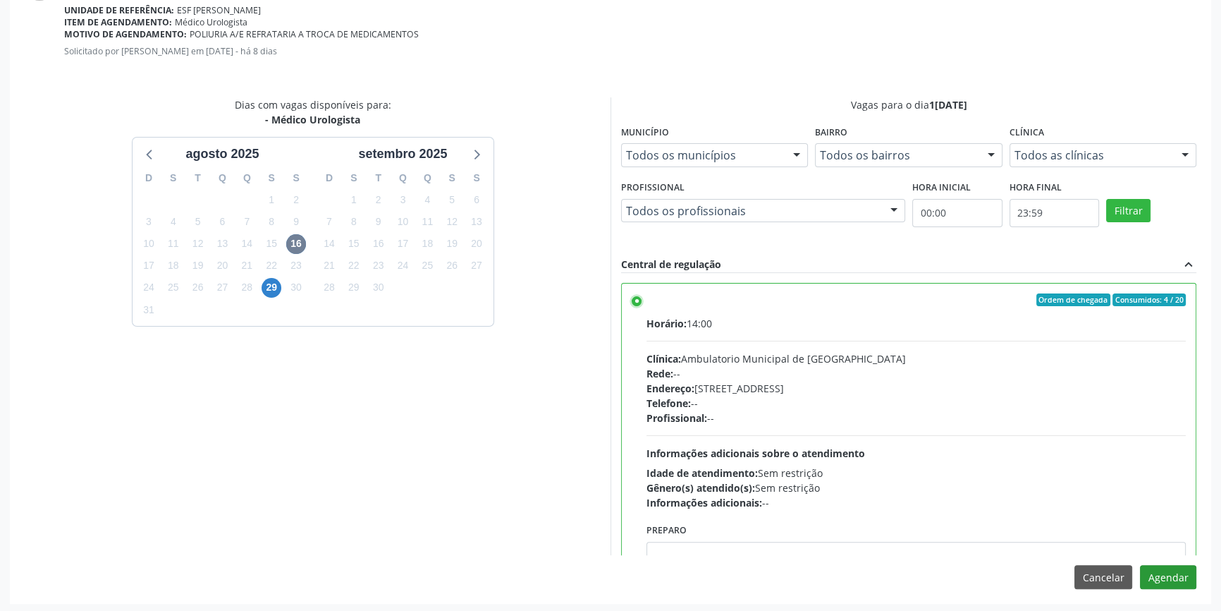
scroll to position [351, 0]
click at [1160, 571] on button "Agendar" at bounding box center [1168, 575] width 56 height 24
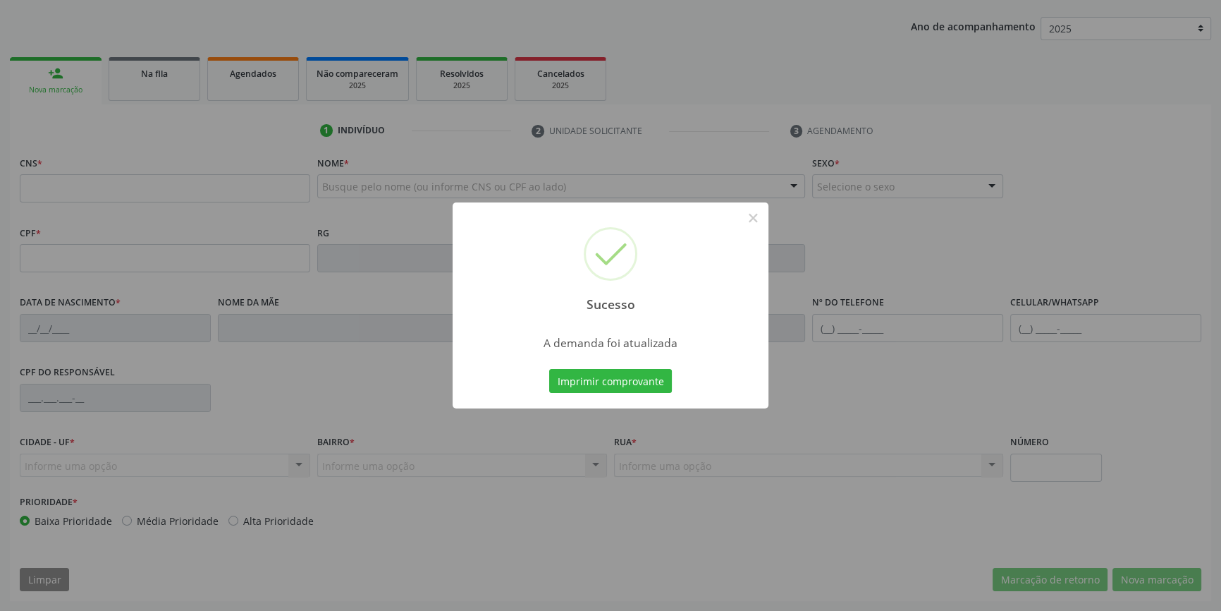
scroll to position [153, 0]
click at [641, 391] on button "Imprimir comprovante" at bounding box center [610, 381] width 123 height 24
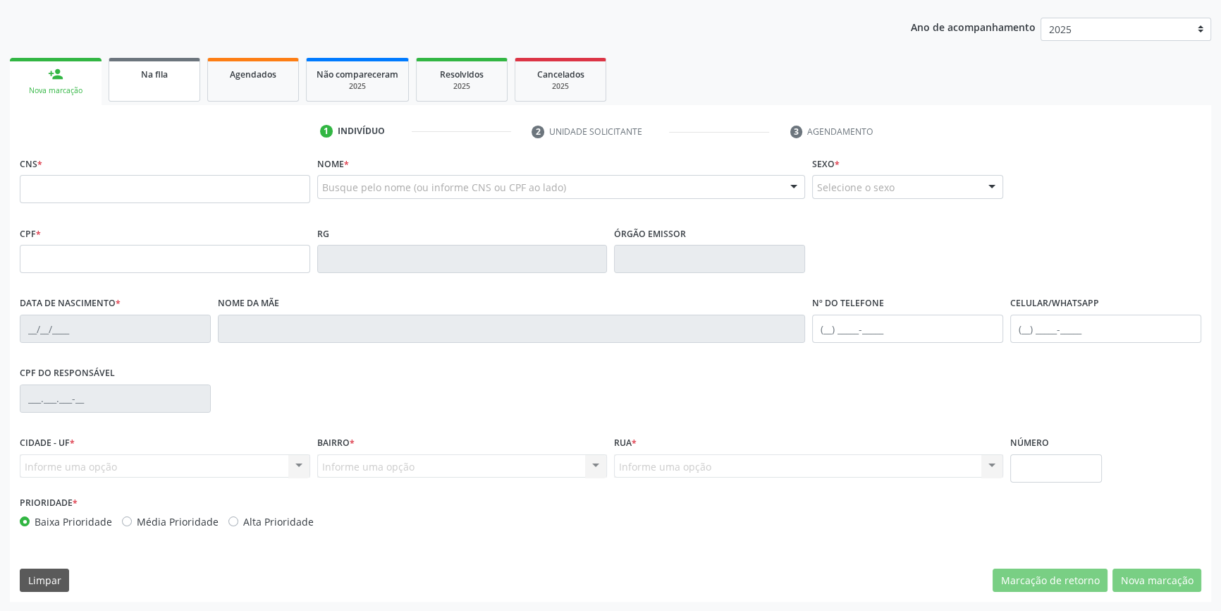
click at [162, 80] on link "Na fila" at bounding box center [155, 80] width 92 height 44
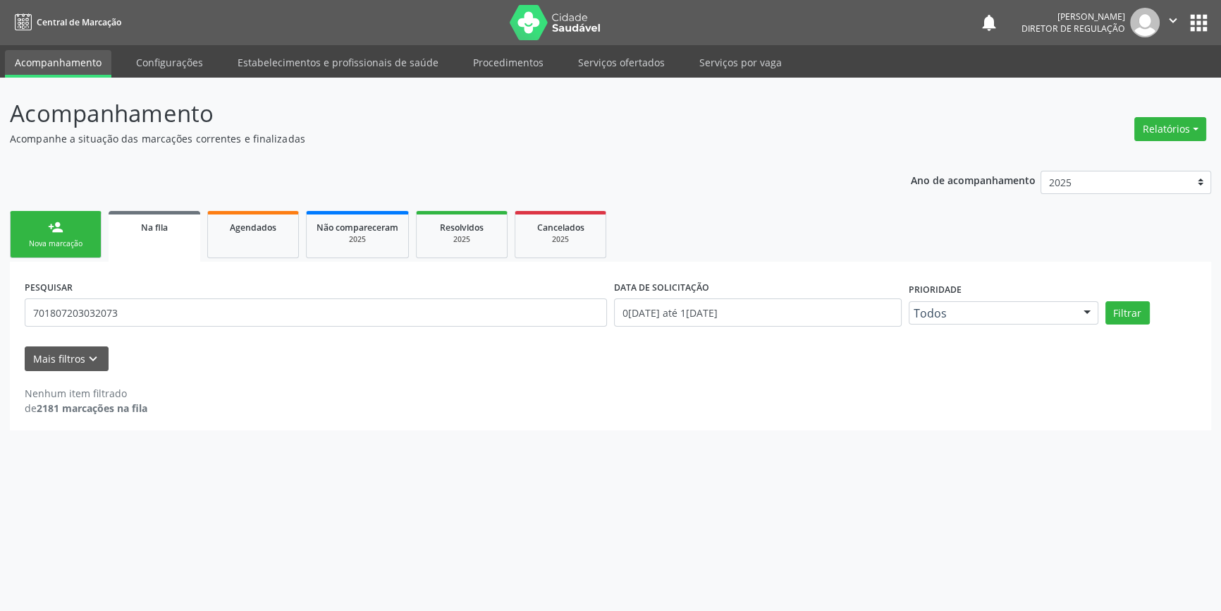
scroll to position [0, 0]
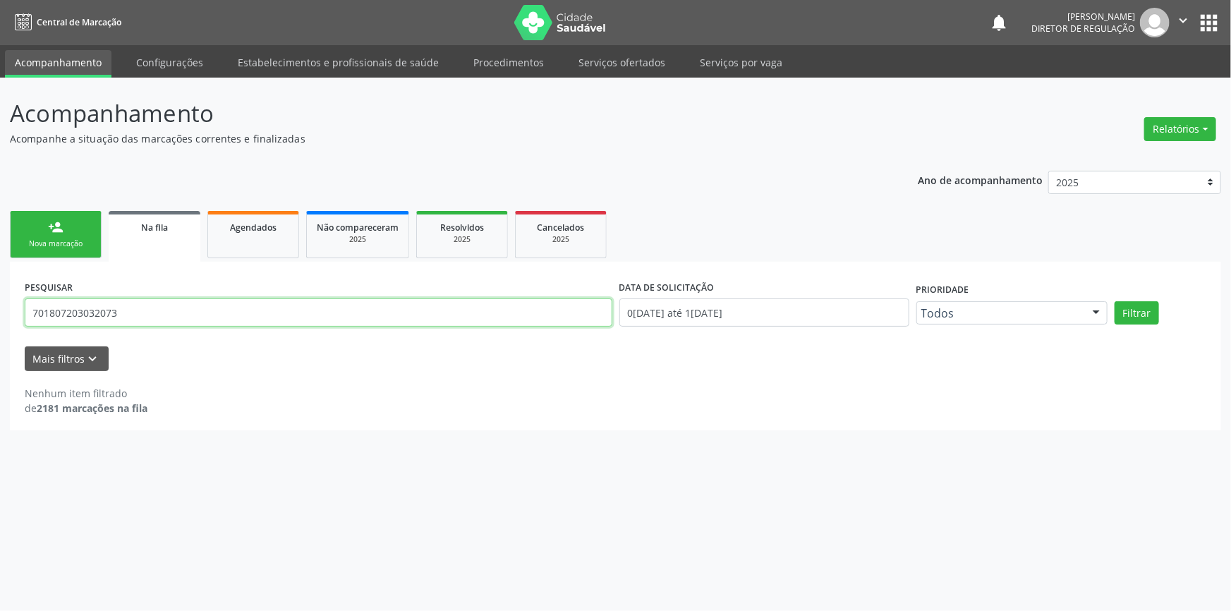
drag, startPoint x: 127, startPoint y: 303, endPoint x: 0, endPoint y: 293, distance: 127.3
click at [0, 293] on div "Acompanhamento Acompanhe a situação das marcações correntes e finalizadas Relat…" at bounding box center [615, 344] width 1231 height 533
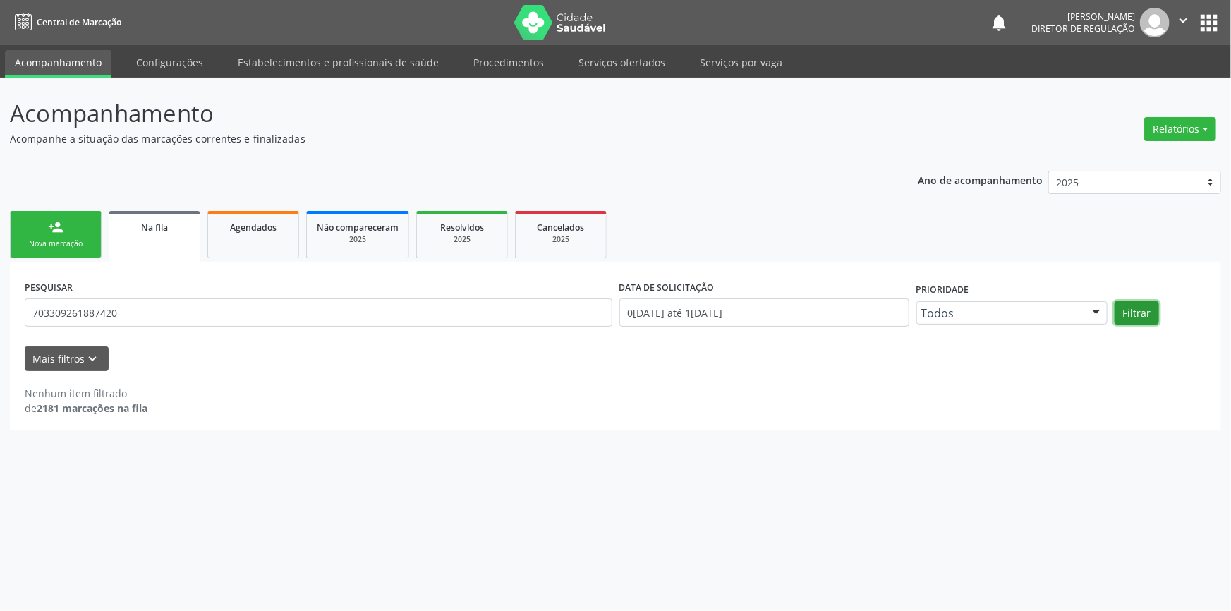
click at [1133, 303] on button "Filtrar" at bounding box center [1136, 313] width 44 height 24
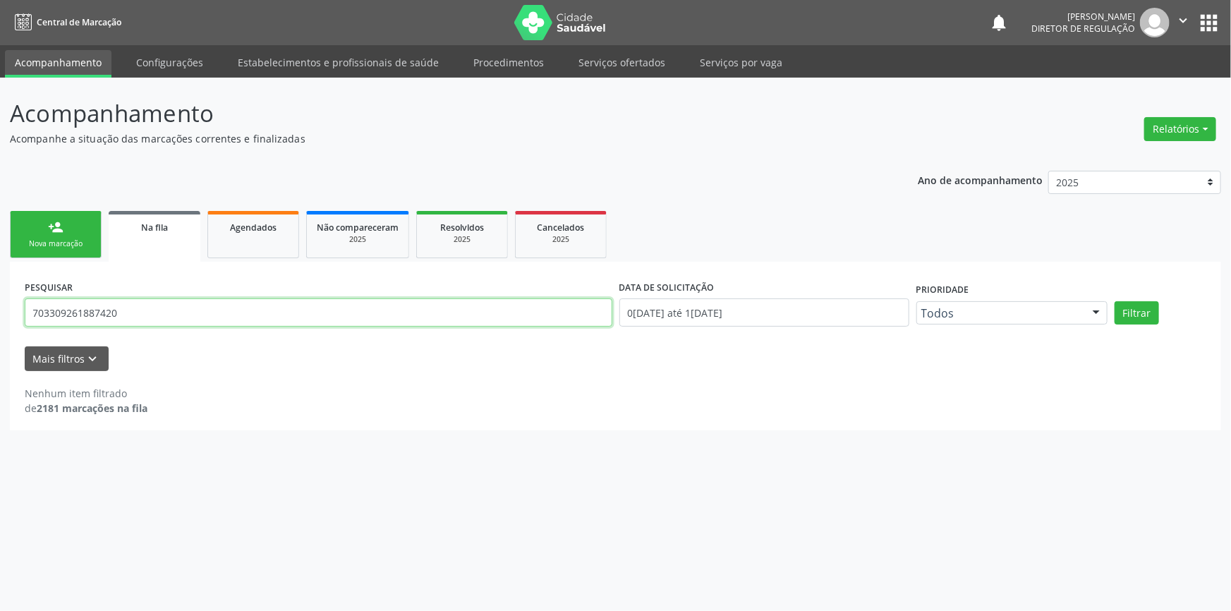
click at [147, 315] on input "703309261887420" at bounding box center [318, 312] width 587 height 28
type input "703309261887410"
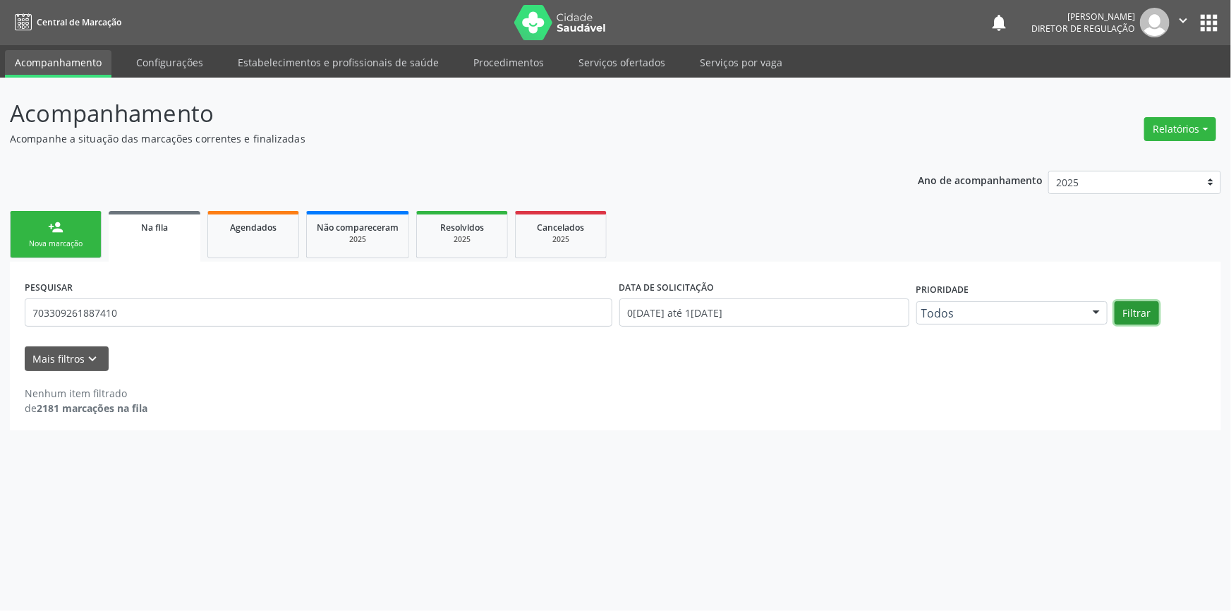
click at [1128, 307] on button "Filtrar" at bounding box center [1136, 313] width 44 height 24
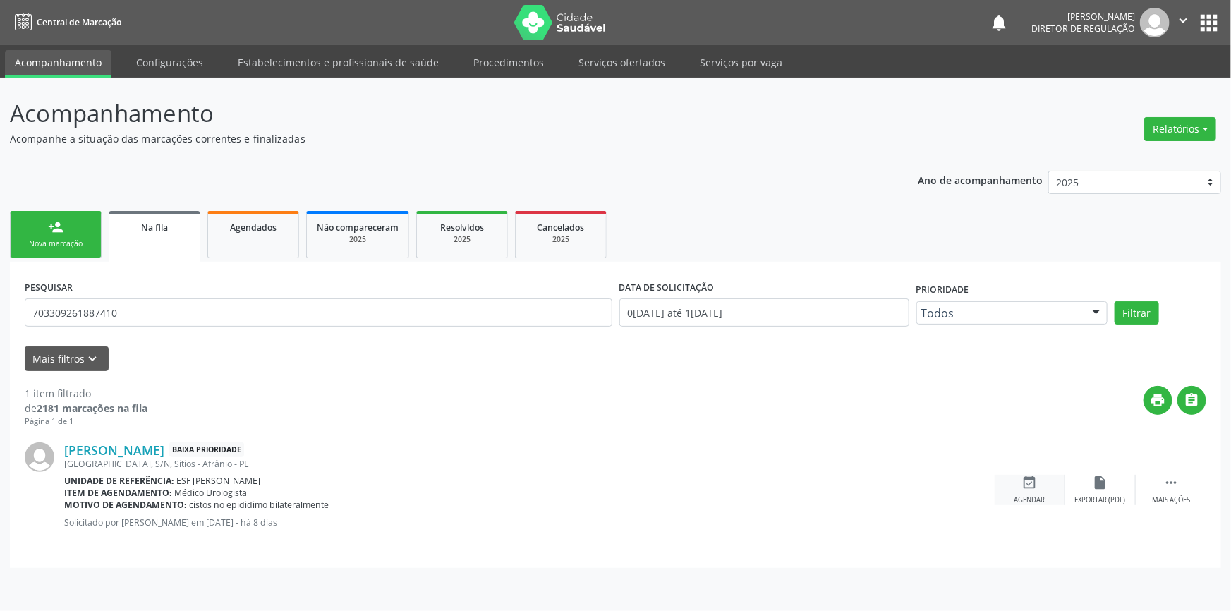
click at [1042, 487] on div "event_available Agendar" at bounding box center [1029, 490] width 71 height 30
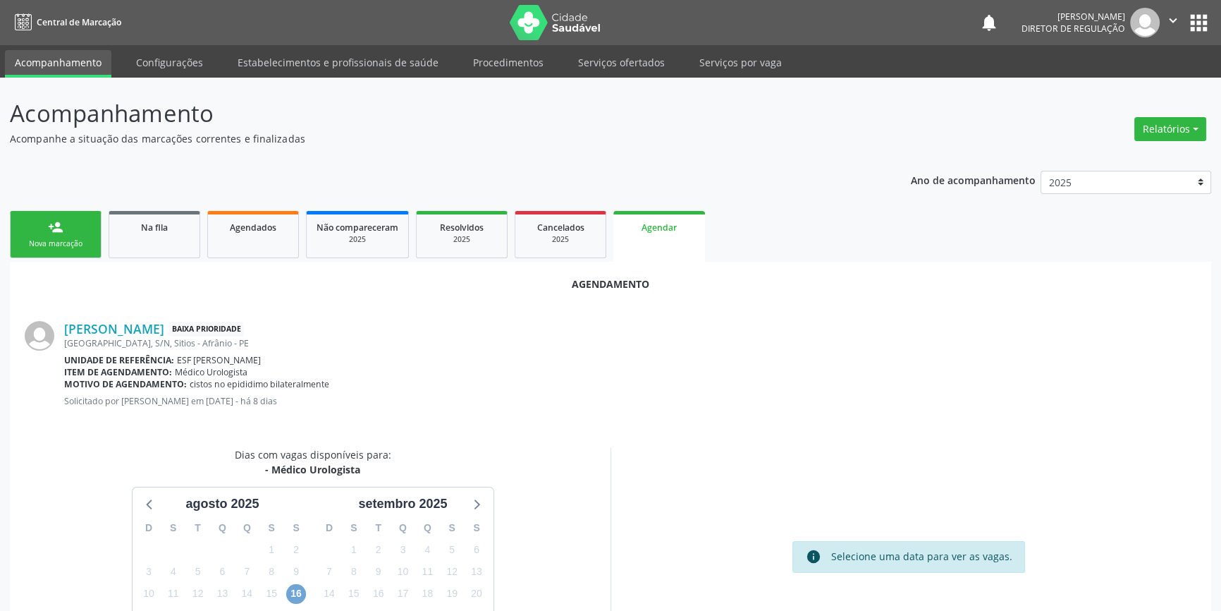
click at [296, 591] on span "16" at bounding box center [296, 594] width 20 height 20
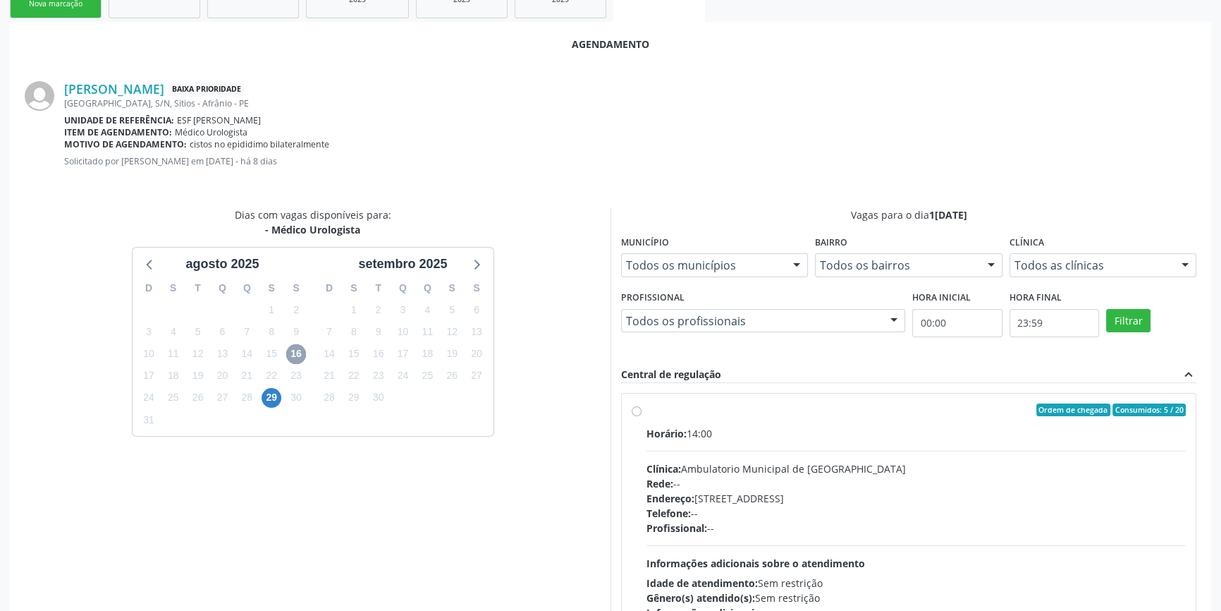
scroll to position [326, 0]
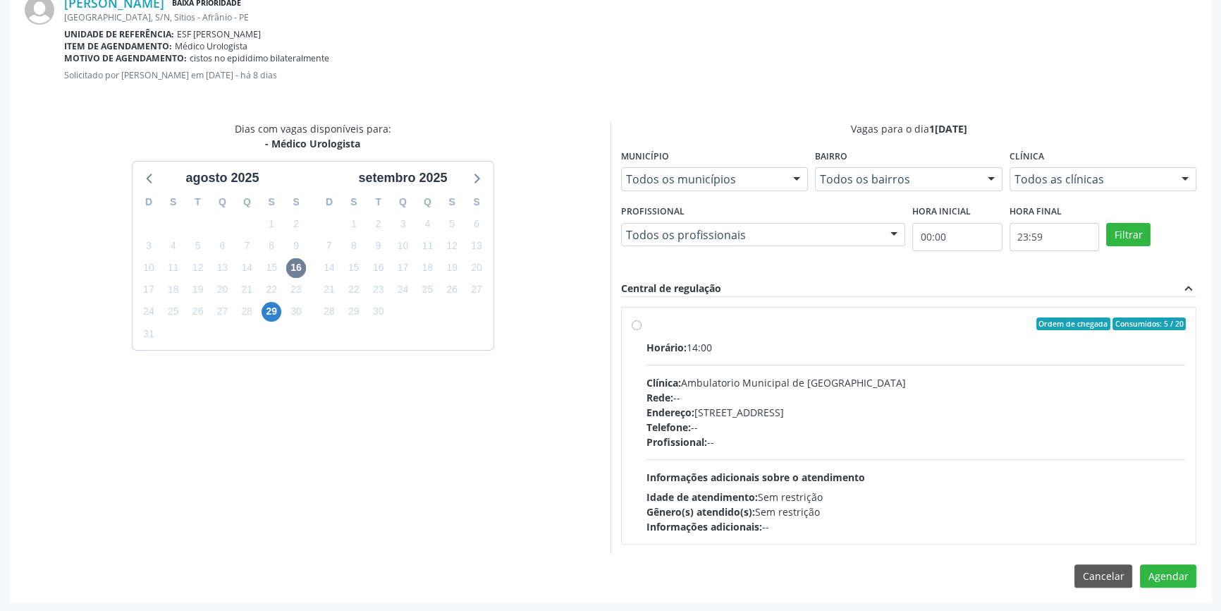
click at [761, 402] on div "Rede: --" at bounding box center [917, 397] width 540 height 15
click at [642, 330] on input "Ordem de chegada Consumidos: 5 / 20 Horário: 14:00 Clínica: Ambulatorio Municip…" at bounding box center [637, 323] width 10 height 13
radio input "true"
click at [1182, 590] on button "Agendar" at bounding box center [1168, 601] width 56 height 24
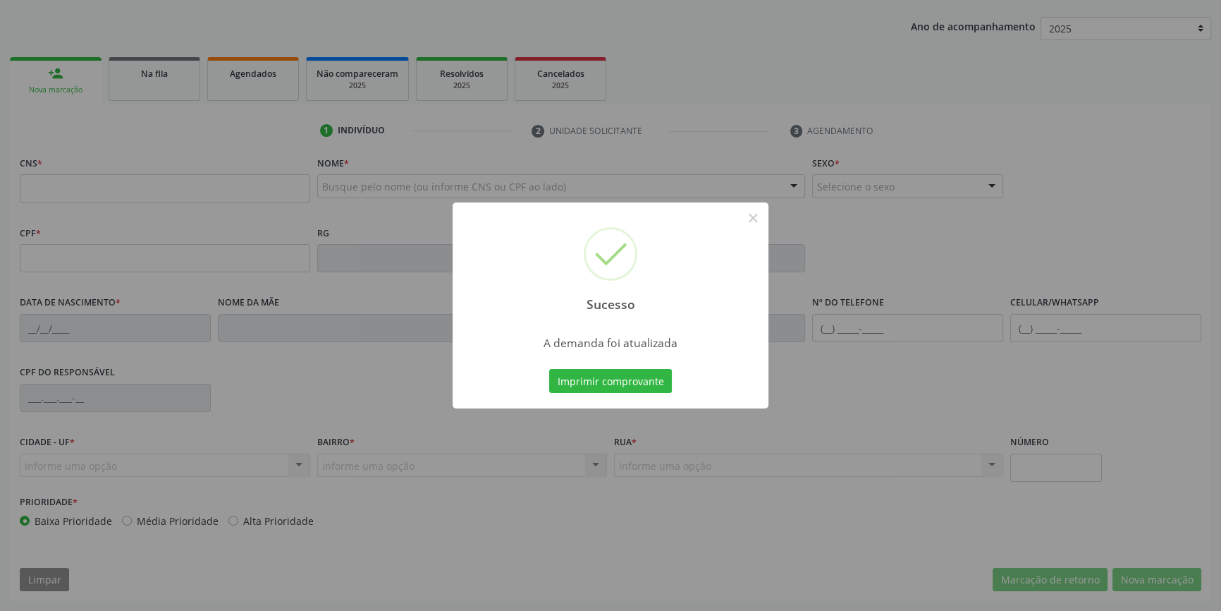
scroll to position [153, 0]
click at [590, 371] on button "Imprimir comprovante" at bounding box center [610, 381] width 123 height 24
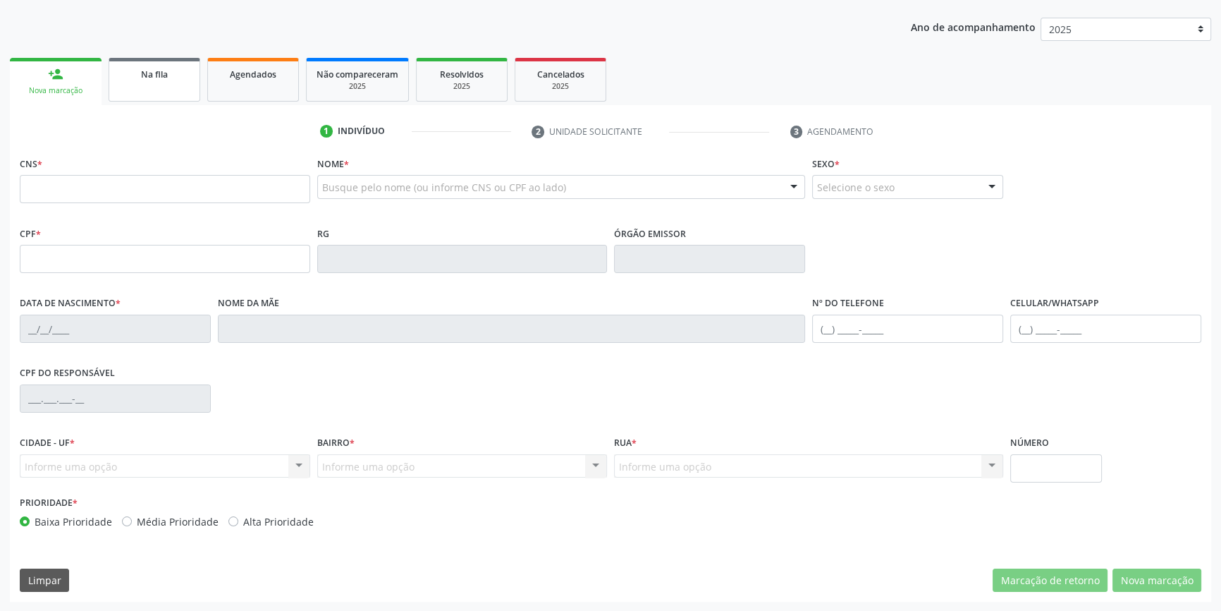
click at [154, 92] on link "Na fila" at bounding box center [155, 80] width 92 height 44
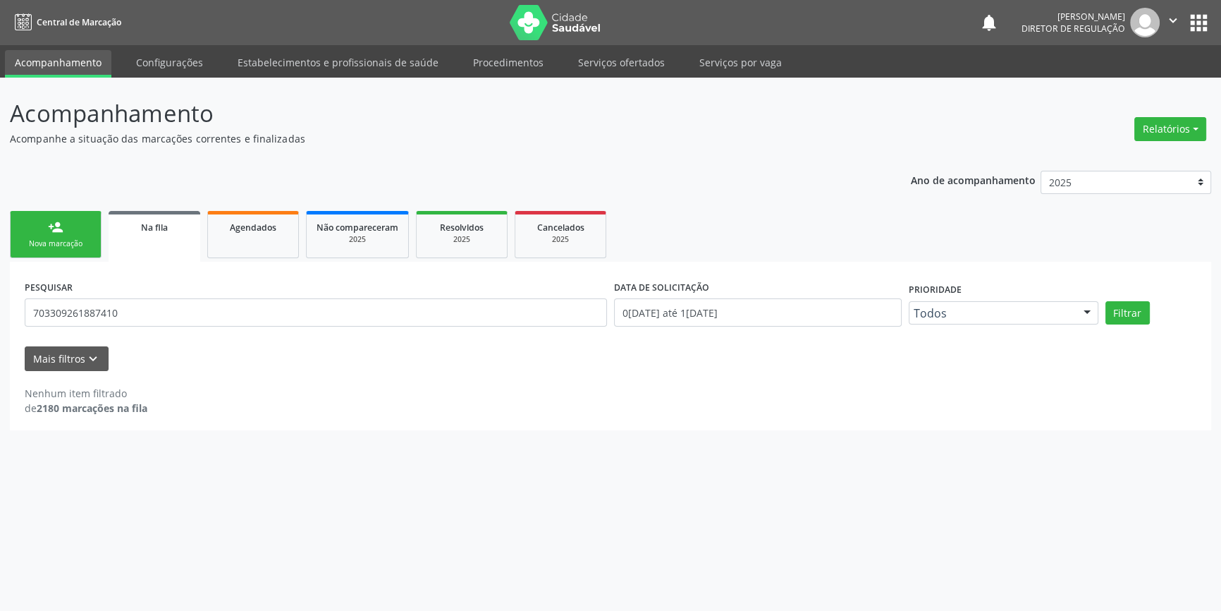
scroll to position [0, 0]
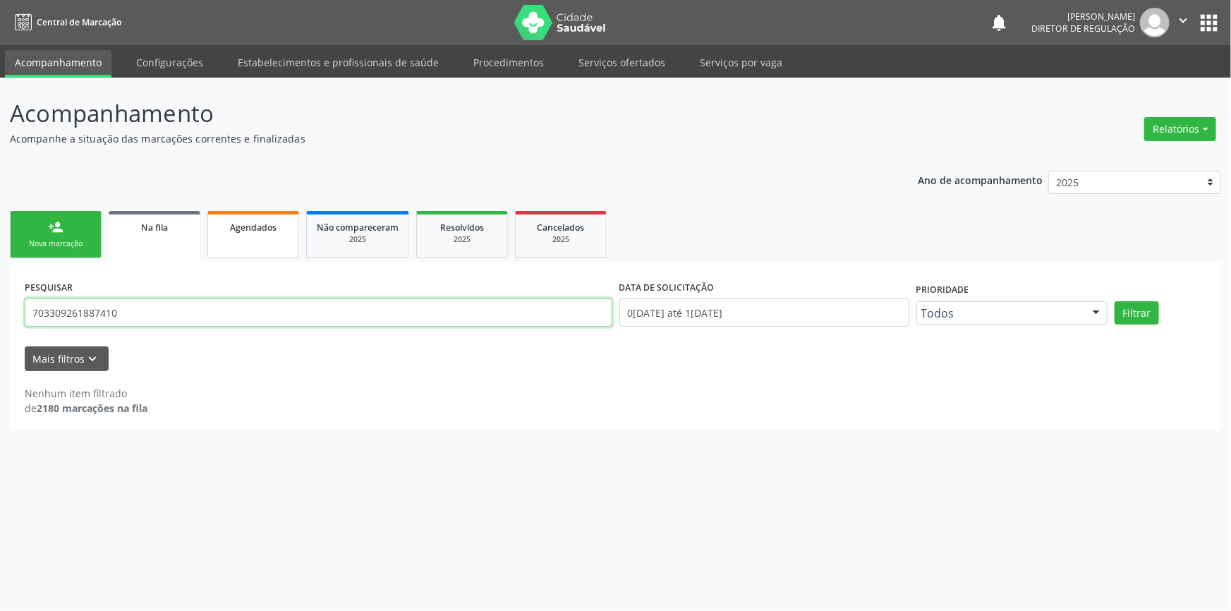
drag, startPoint x: 116, startPoint y: 309, endPoint x: 271, endPoint y: 255, distance: 163.7
click at [0, 293] on div "Acompanhamento Acompanhe a situação das marcações correntes e finalizadas Relat…" at bounding box center [615, 344] width 1231 height 533
type input "700400460152344"
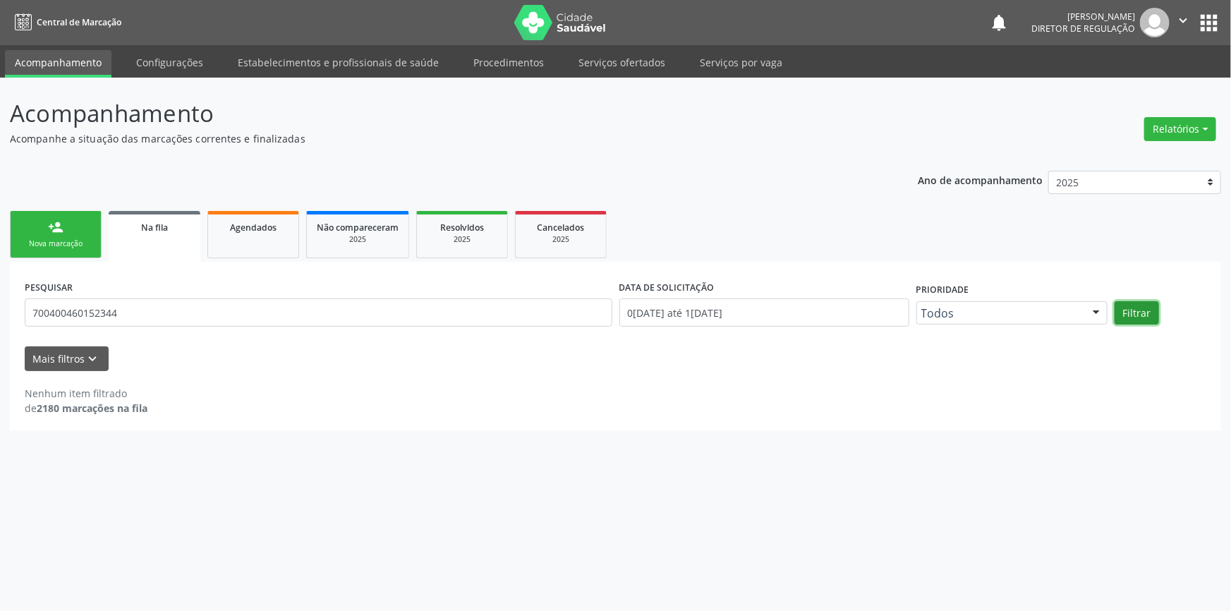
click at [1138, 306] on button "Filtrar" at bounding box center [1136, 313] width 44 height 24
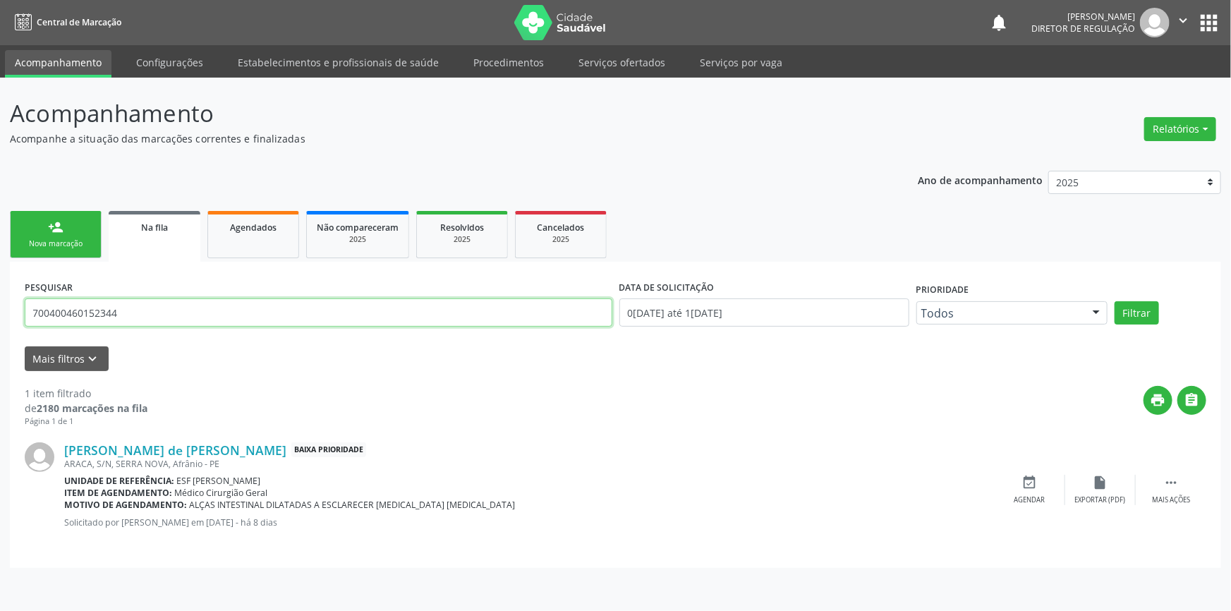
drag, startPoint x: 152, startPoint y: 302, endPoint x: 0, endPoint y: 303, distance: 152.3
click at [0, 303] on div "Acompanhamento Acompanhe a situação das marcações correntes e finalizadas Relat…" at bounding box center [615, 344] width 1231 height 533
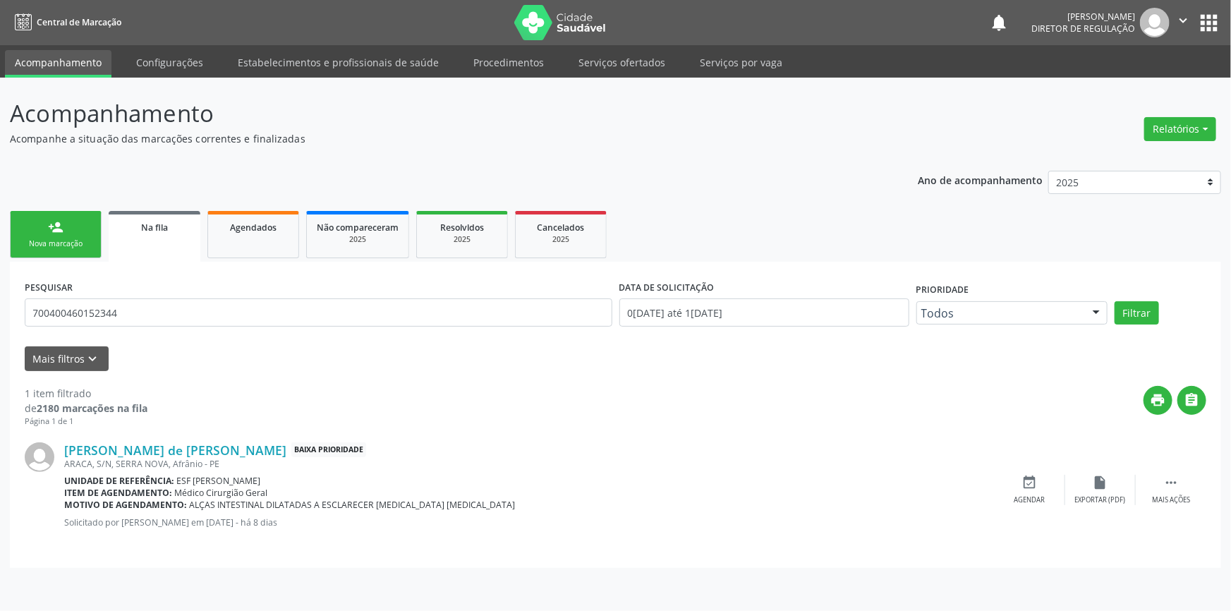
click at [56, 221] on div "person_add" at bounding box center [56, 227] width 16 height 16
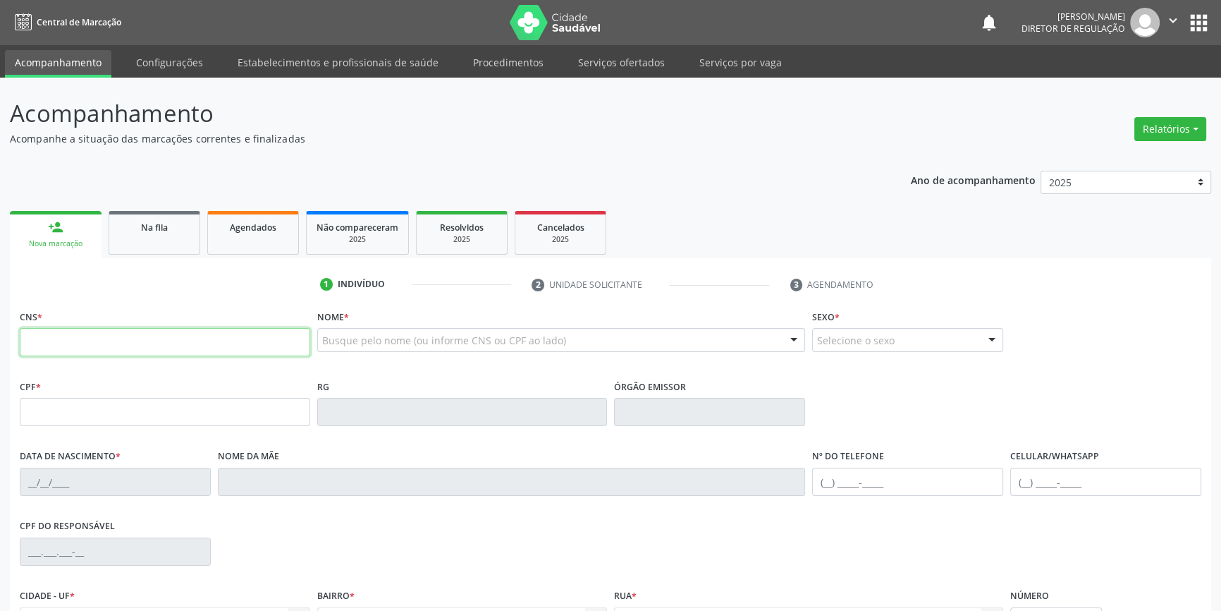
click at [70, 348] on input "text" at bounding box center [165, 342] width 291 height 28
type input "700 4004 6015 2344"
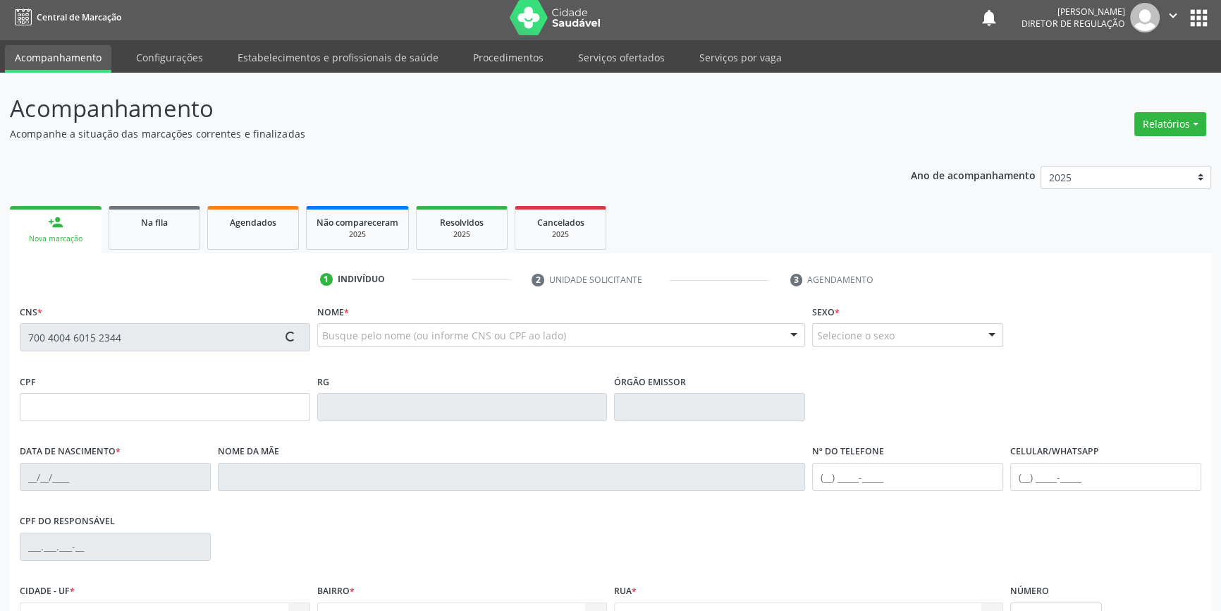
type input "17/09/2005"
type input "Geneusa Marlene Marta Nunes"
type input "(87) 98817-9487"
type input "S/N"
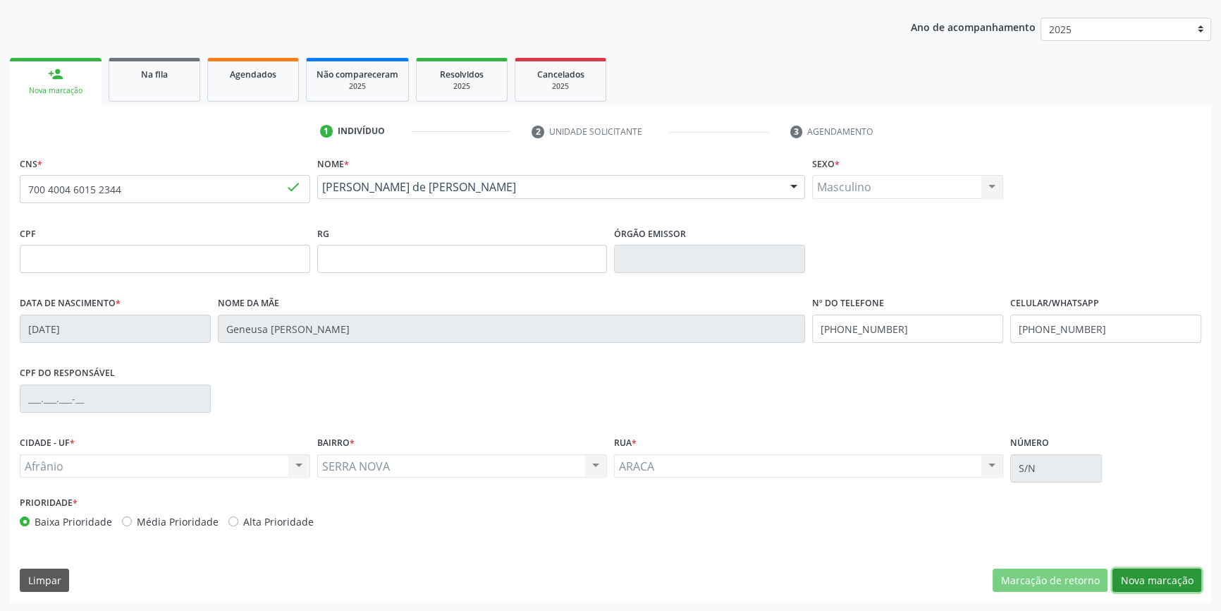
click at [1165, 580] on button "Nova marcação" at bounding box center [1157, 580] width 89 height 24
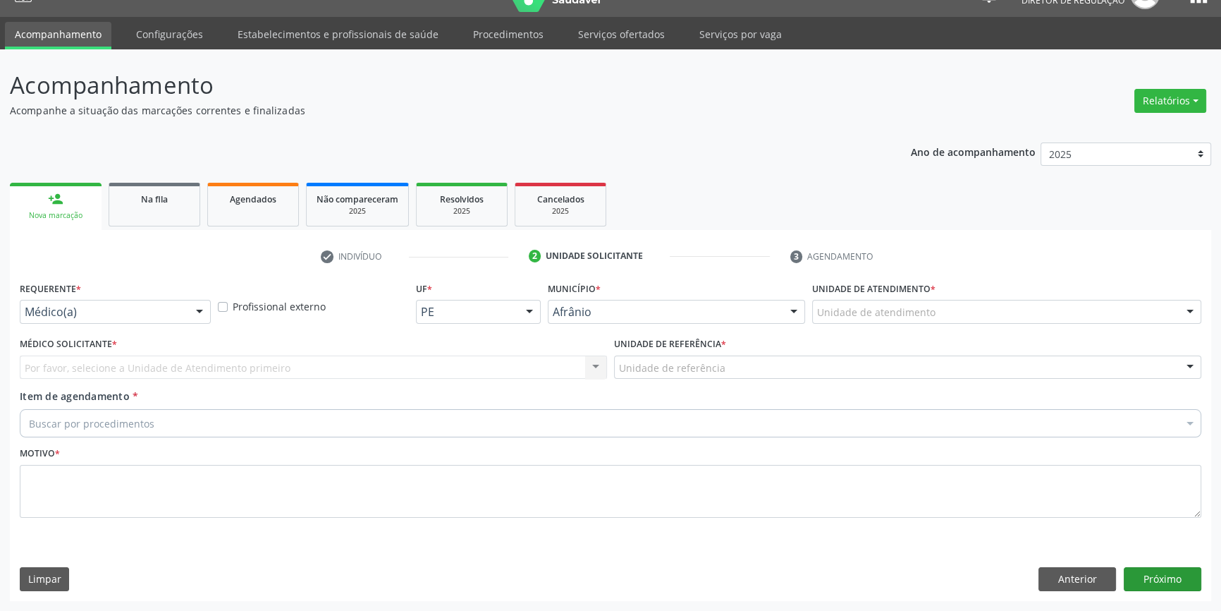
scroll to position [27, 0]
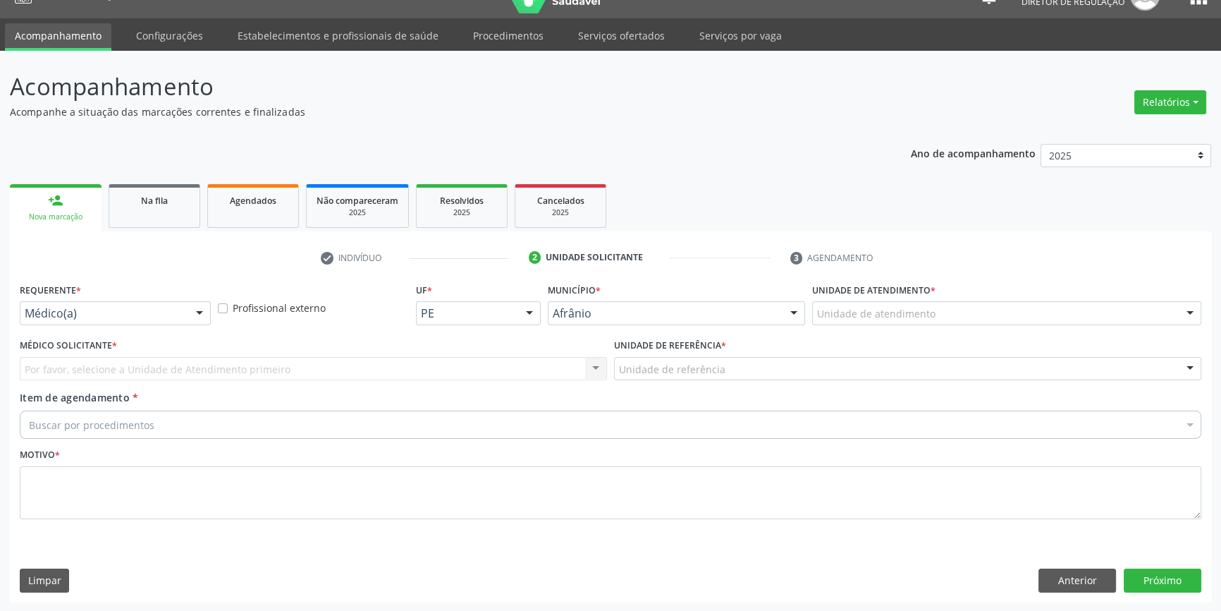
click at [922, 323] on div "Unidade de atendimento" at bounding box center [1006, 313] width 389 height 24
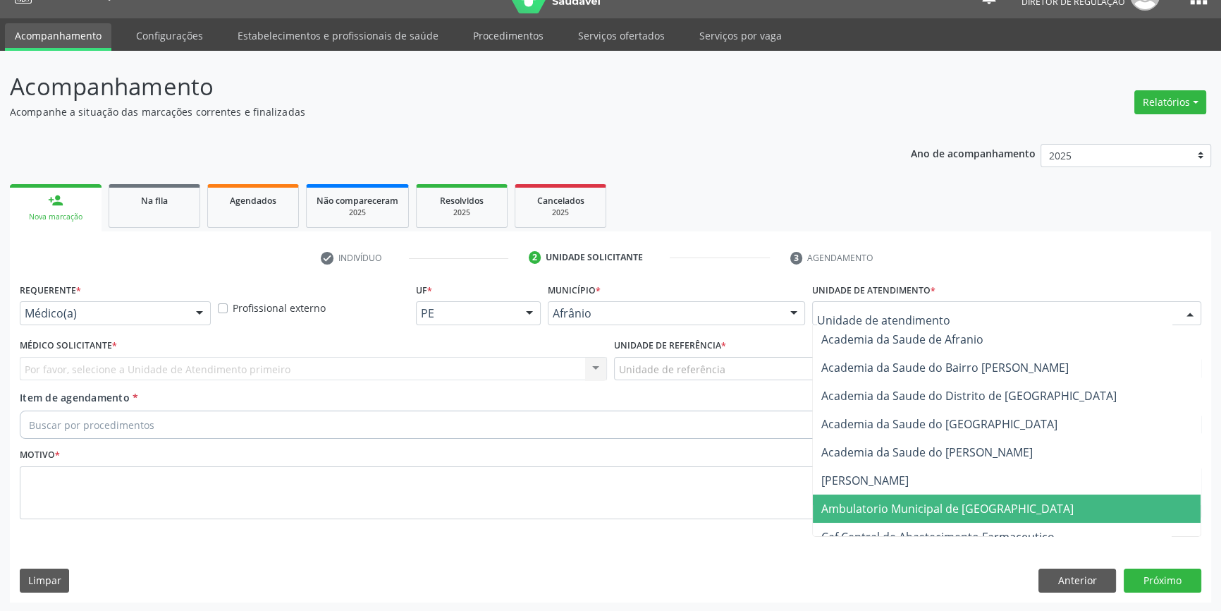
click at [889, 506] on span "Ambulatorio Municipal de [GEOGRAPHIC_DATA]" at bounding box center [948, 509] width 252 height 16
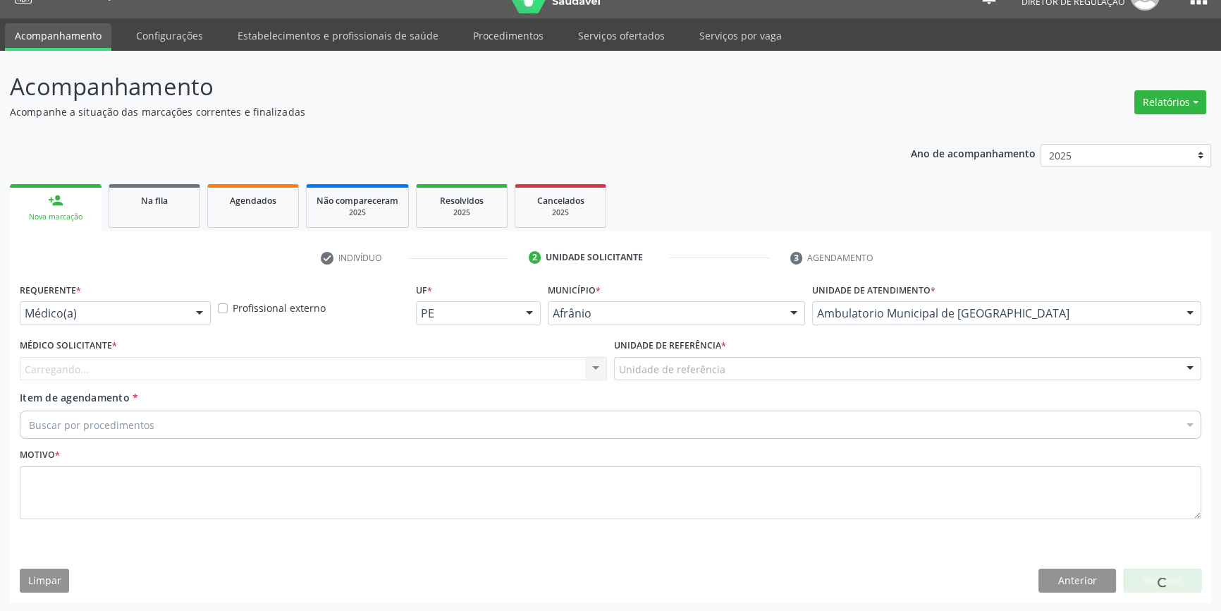
click at [725, 367] on div "Unidade de referência" at bounding box center [907, 369] width 587 height 24
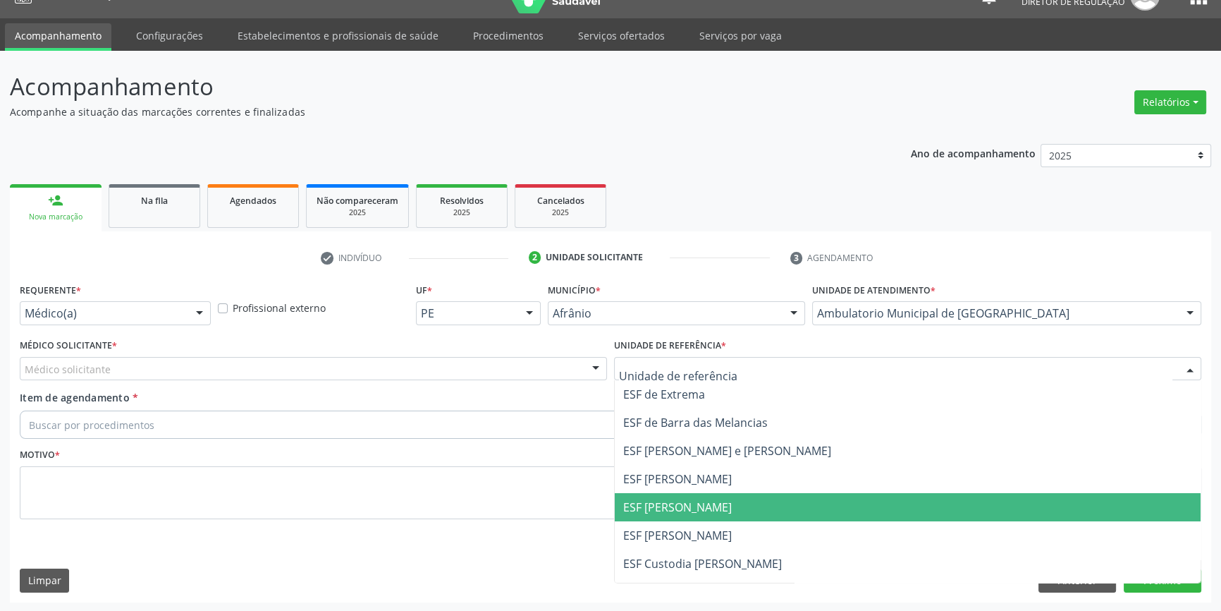
drag, startPoint x: 654, startPoint y: 507, endPoint x: 347, endPoint y: 376, distance: 334.3
click at [639, 499] on span "ESF [PERSON_NAME]" at bounding box center [677, 507] width 109 height 16
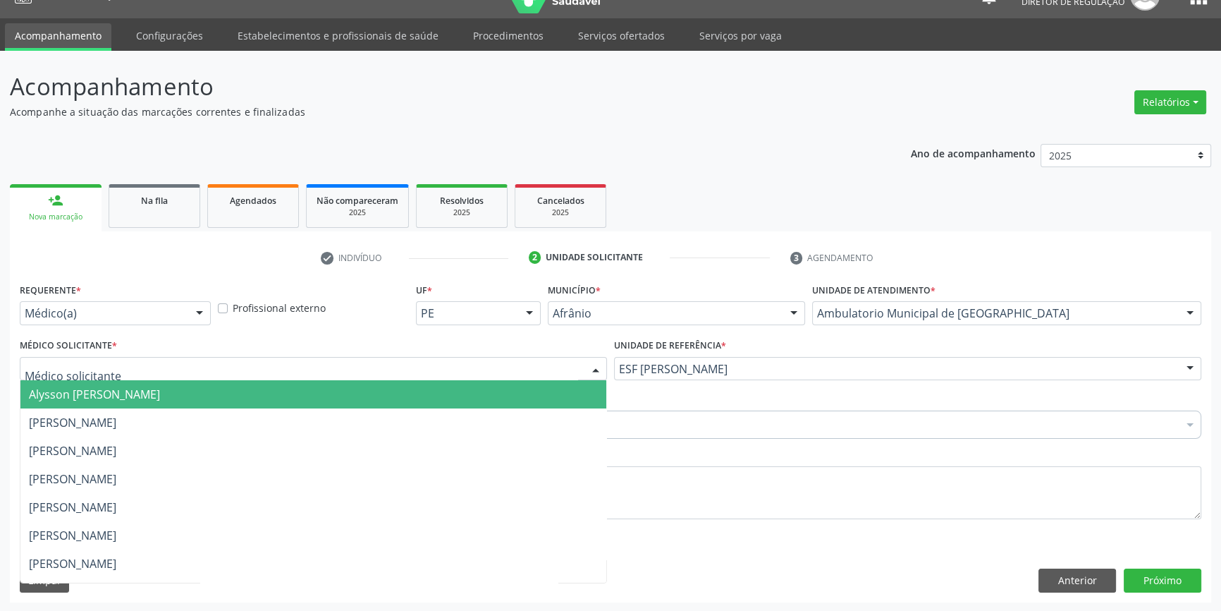
click at [324, 363] on div at bounding box center [313, 369] width 587 height 24
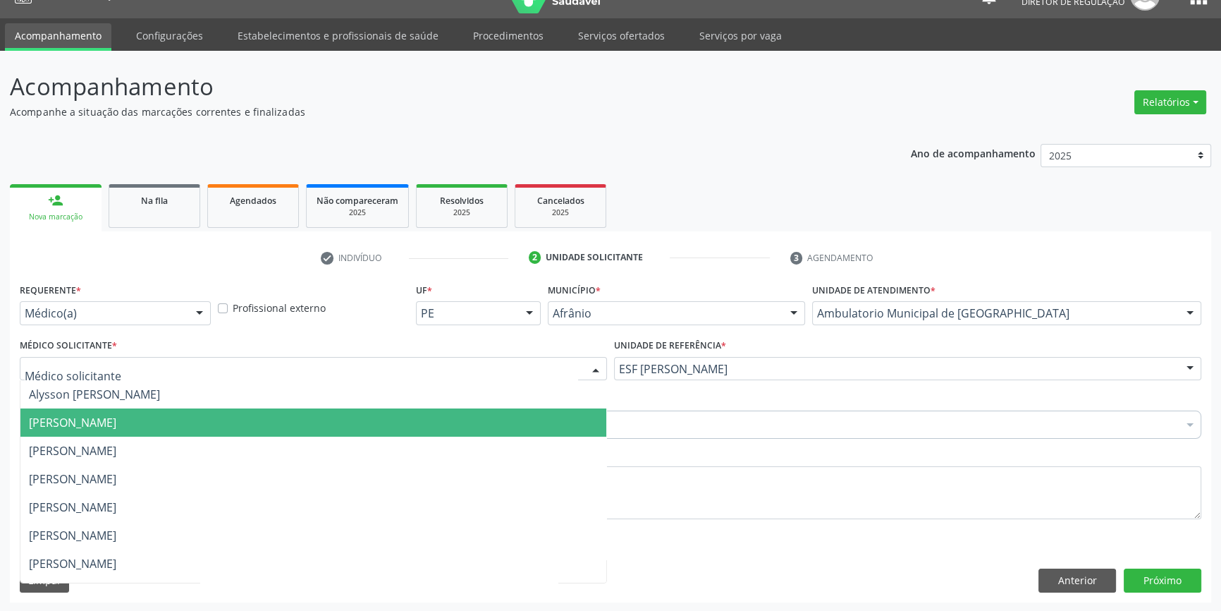
click at [116, 415] on span "[PERSON_NAME]" at bounding box center [72, 423] width 87 height 16
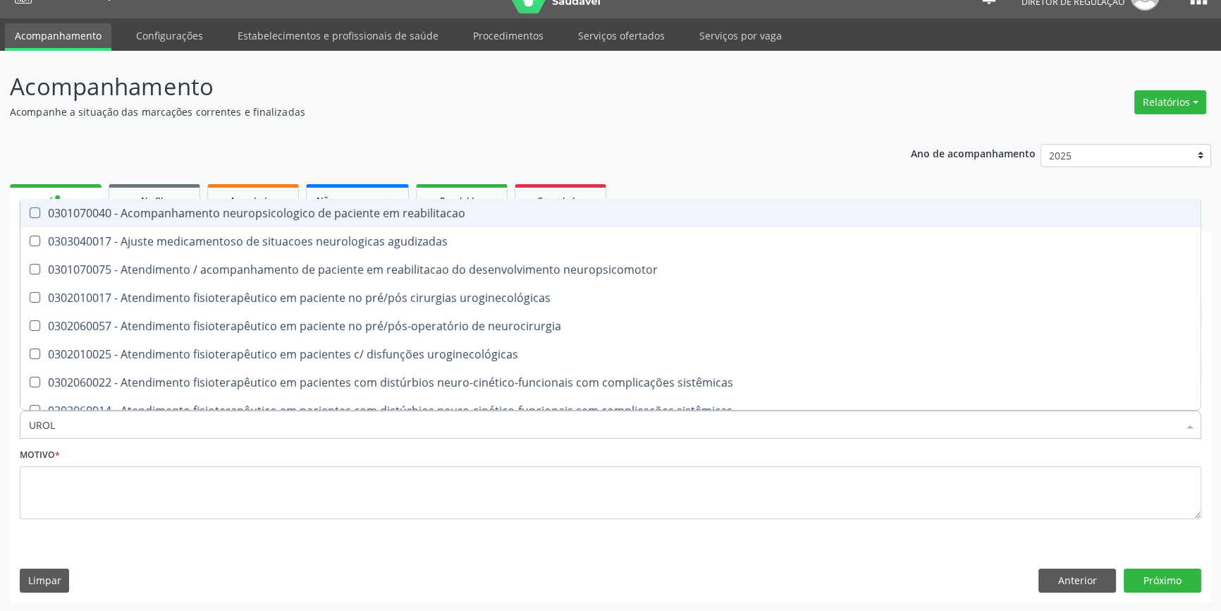
type input "UROLO"
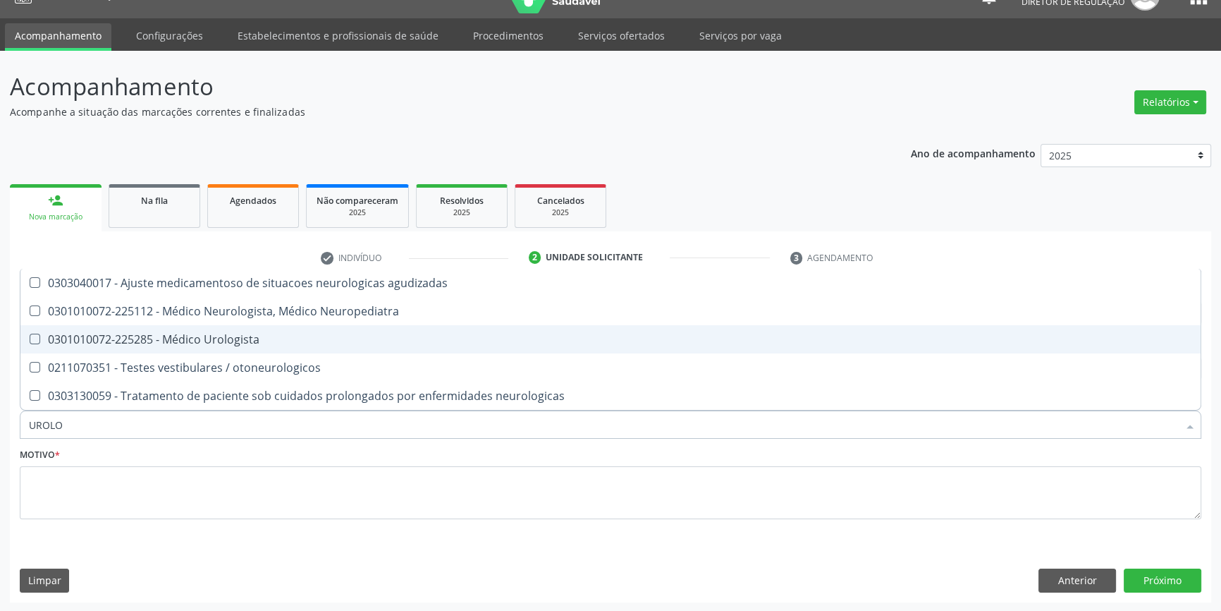
click at [161, 351] on span "0301010072-225285 - Médico Urologista" at bounding box center [610, 339] width 1181 height 28
checkbox Urologista "true"
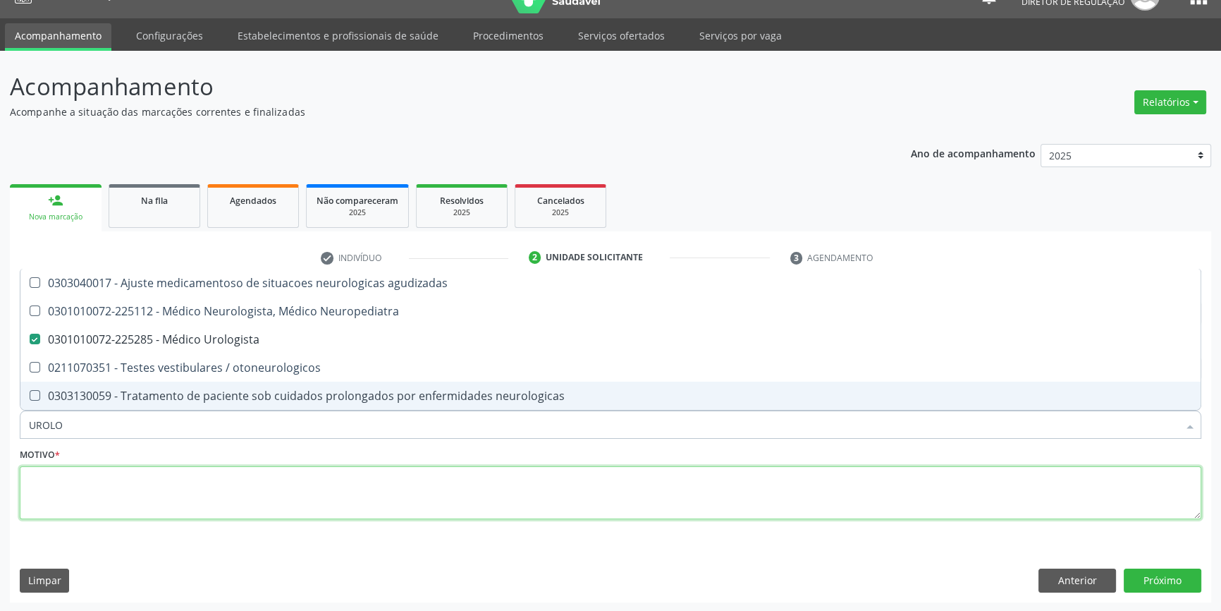
click at [115, 478] on textarea at bounding box center [611, 493] width 1182 height 54
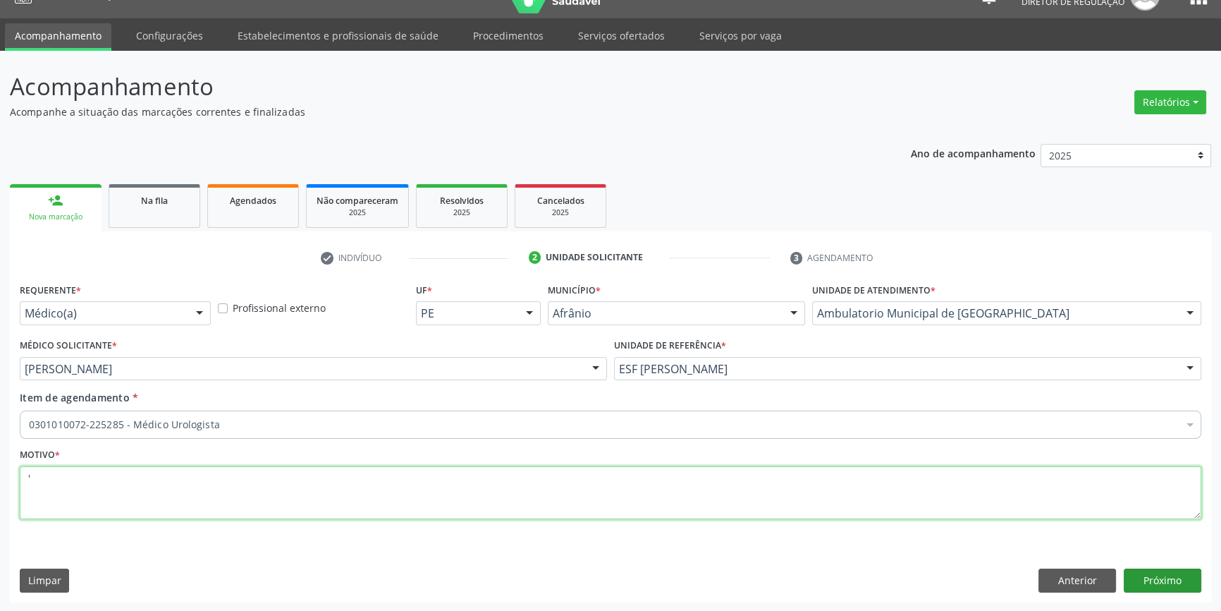
type textarea "'"
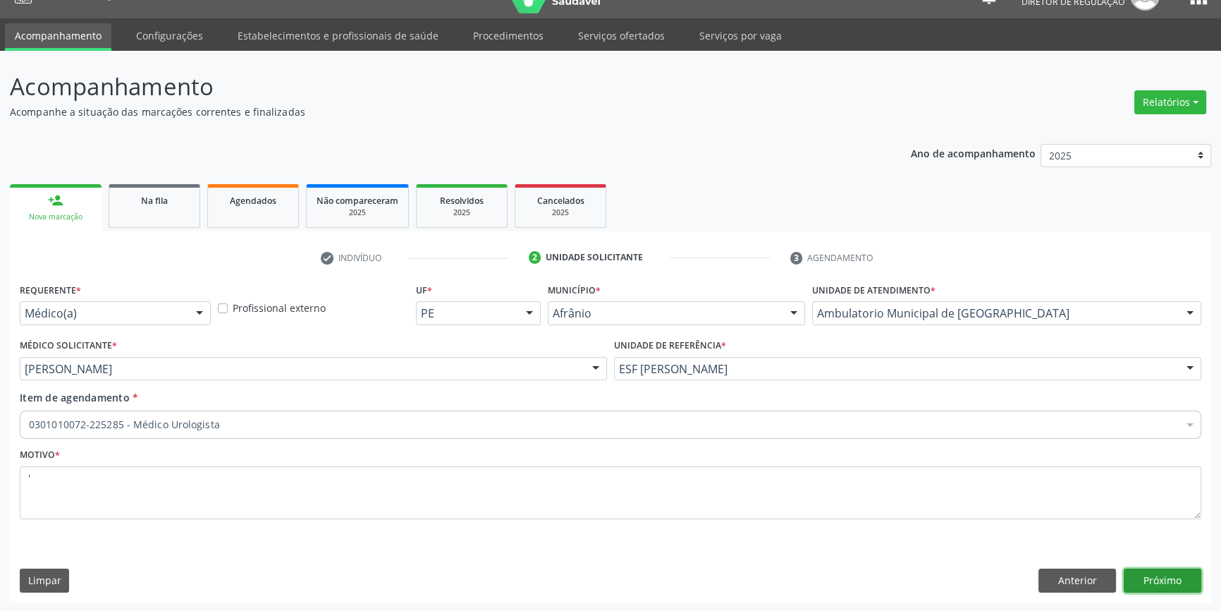
click at [1162, 573] on button "Próximo" at bounding box center [1163, 580] width 78 height 24
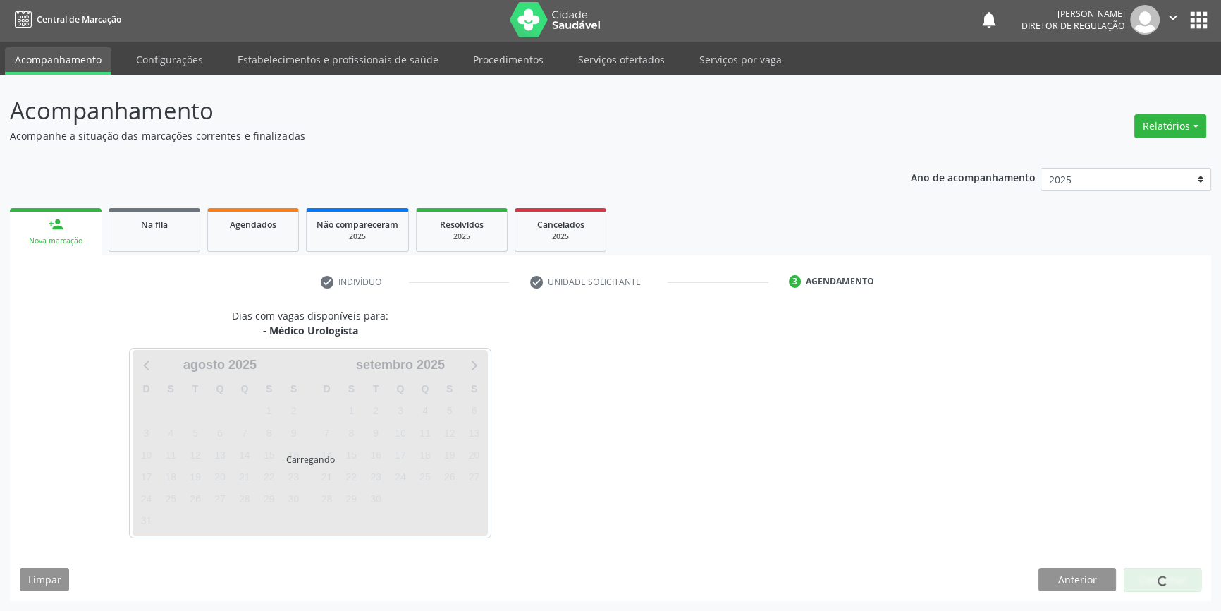
scroll to position [1, 0]
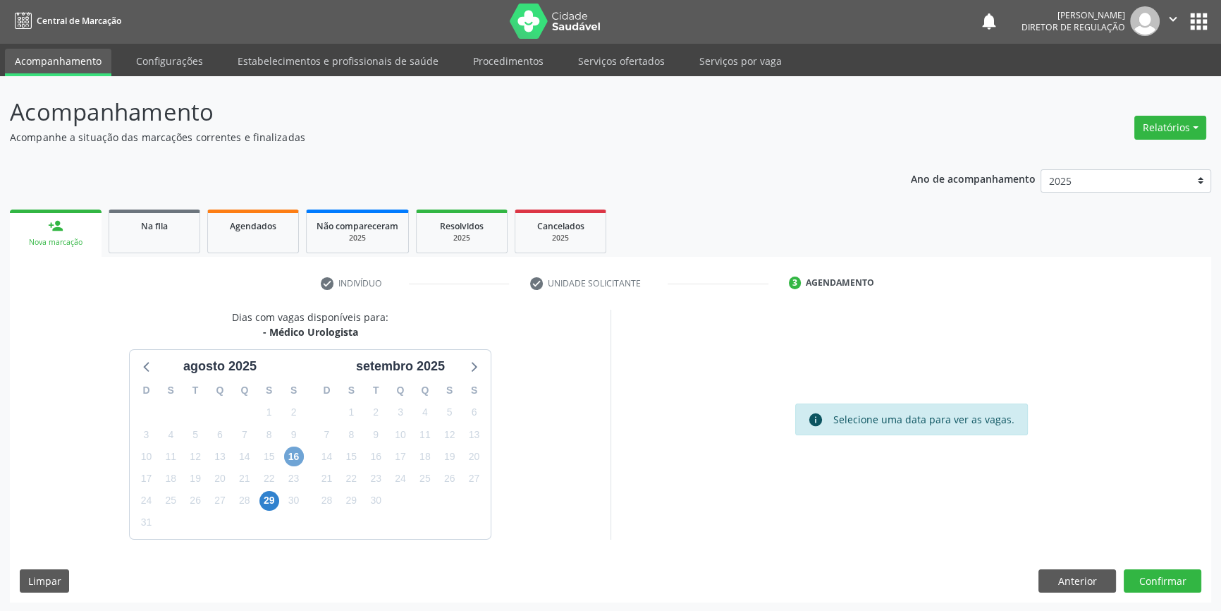
click at [294, 452] on span "16" at bounding box center [294, 456] width 20 height 20
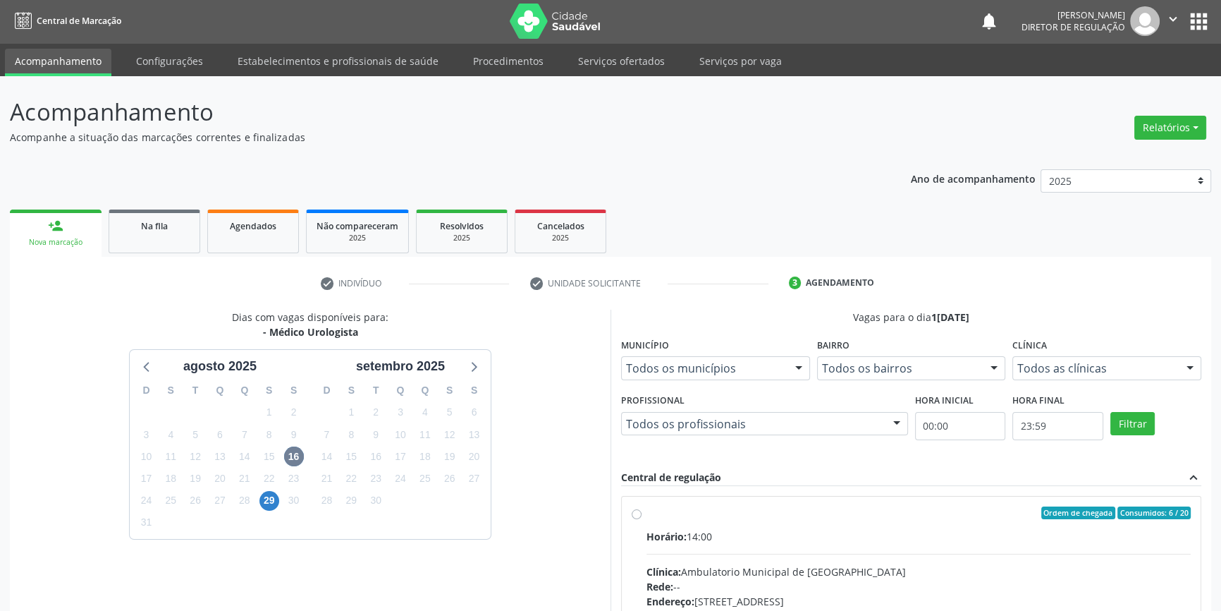
click at [624, 501] on div "Ordem de chegada Consumidos: 6 / 20 Horário: 14:00 Clínica: Ambulatorio Municip…" at bounding box center [911, 614] width 579 height 236
radio input "true"
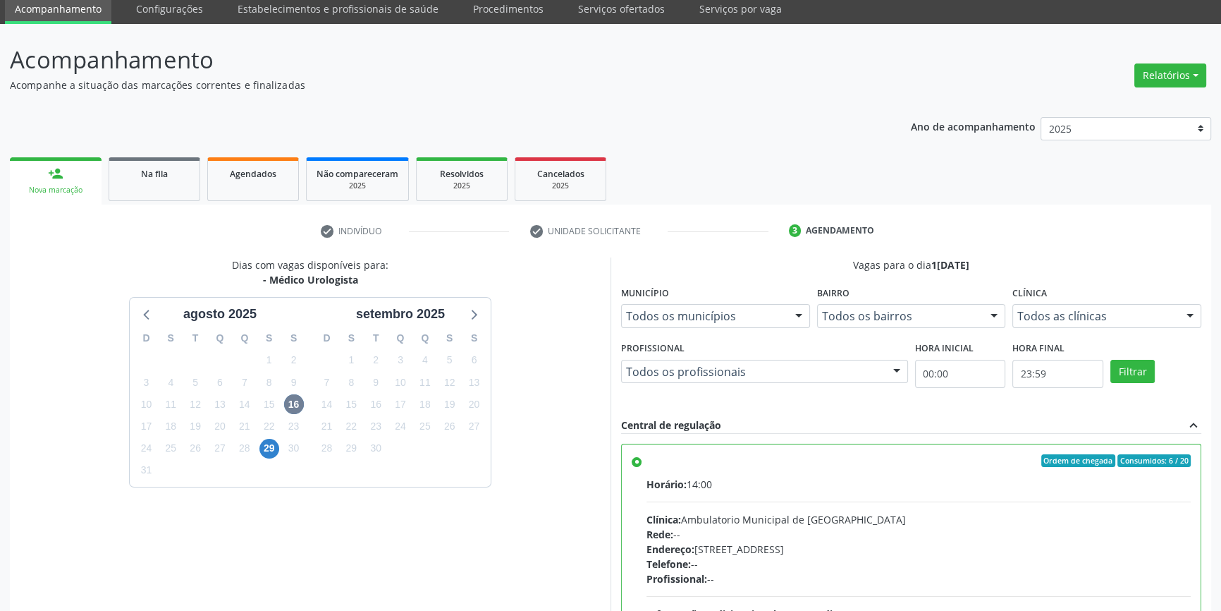
scroll to position [231, 0]
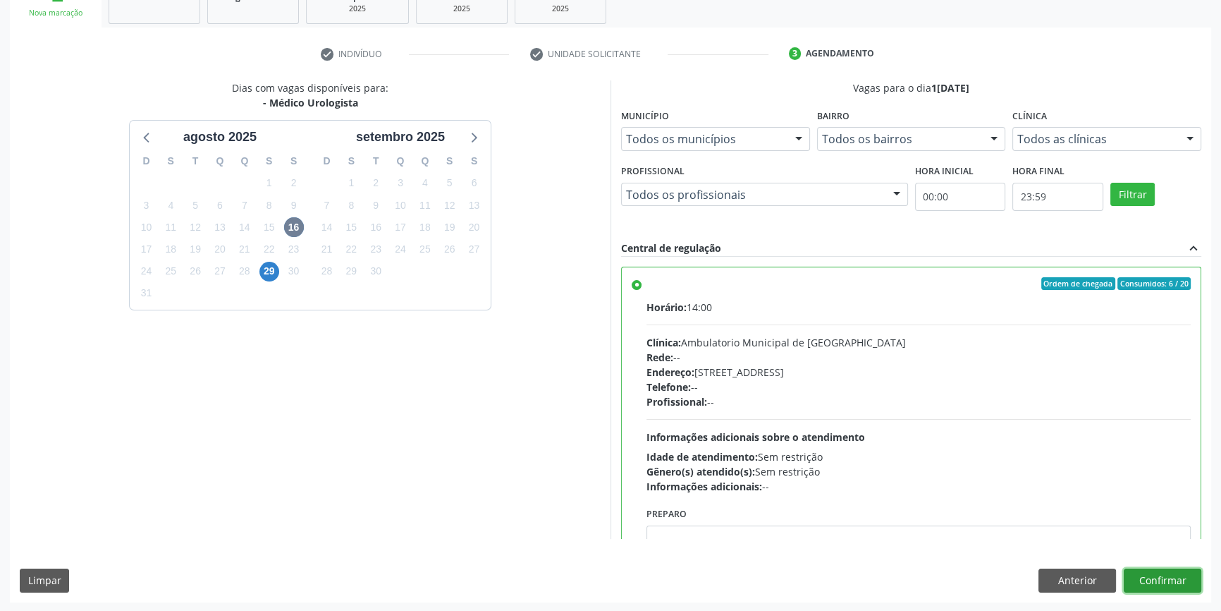
click at [1153, 575] on button "Confirmar" at bounding box center [1163, 580] width 78 height 24
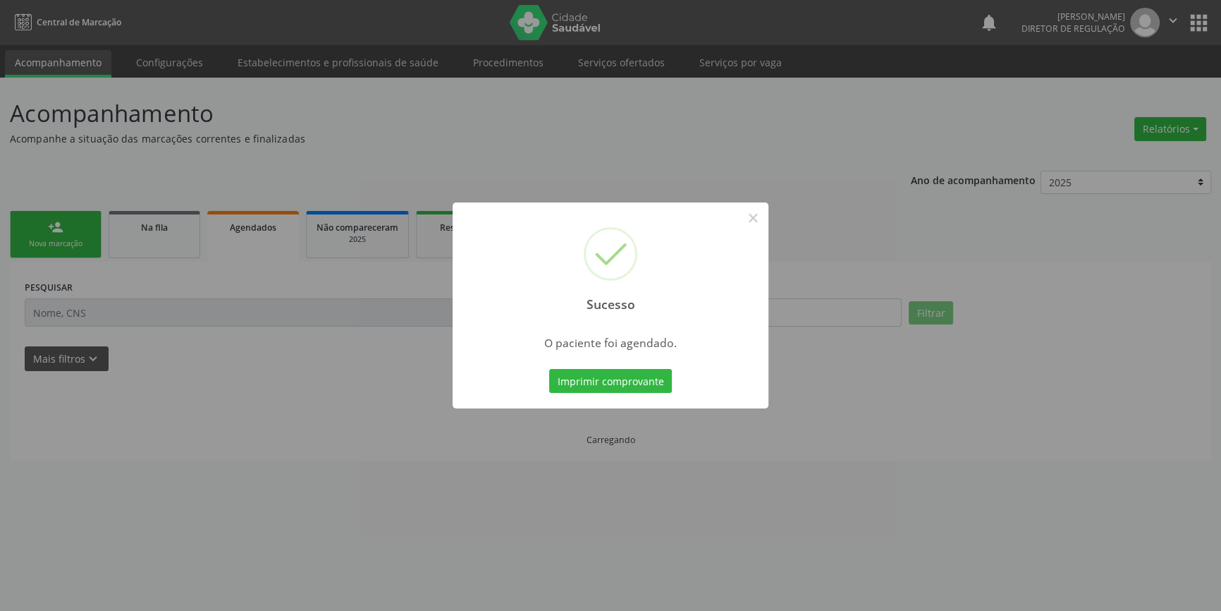
scroll to position [0, 0]
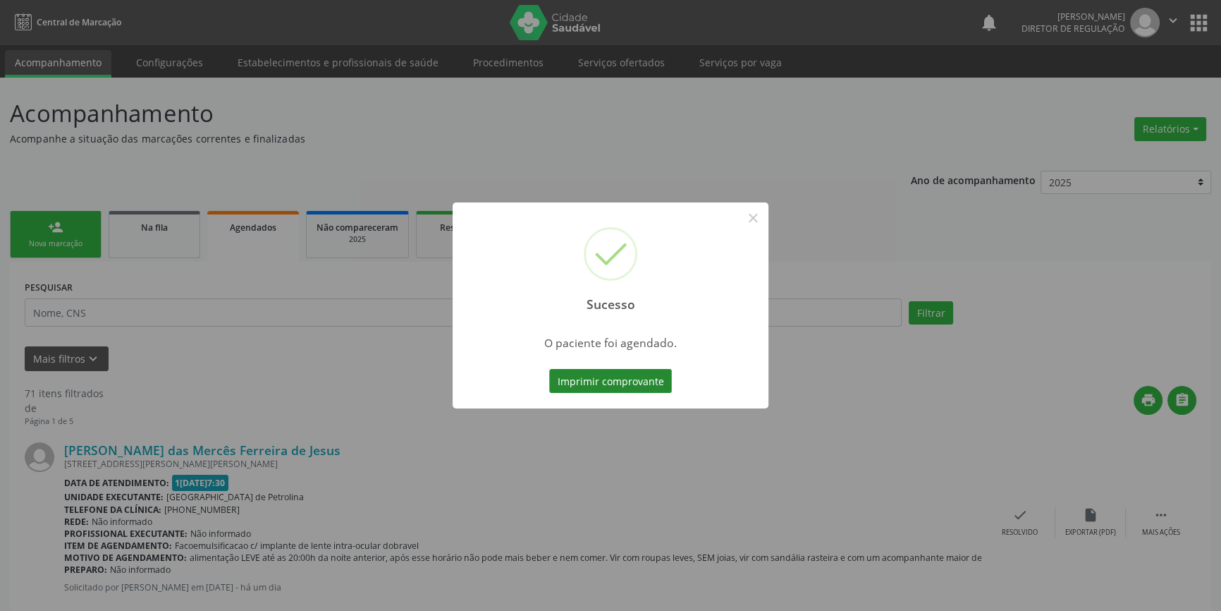
click at [657, 389] on button "Imprimir comprovante" at bounding box center [610, 381] width 123 height 24
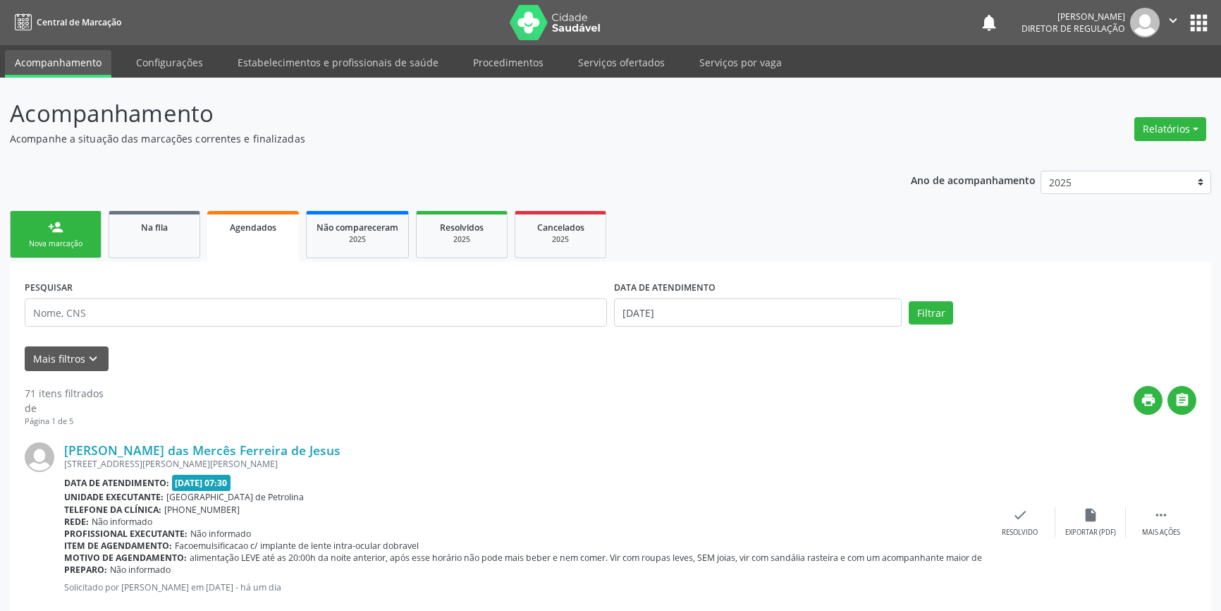
click at [33, 226] on link "person_add Nova marcação" at bounding box center [56, 234] width 92 height 47
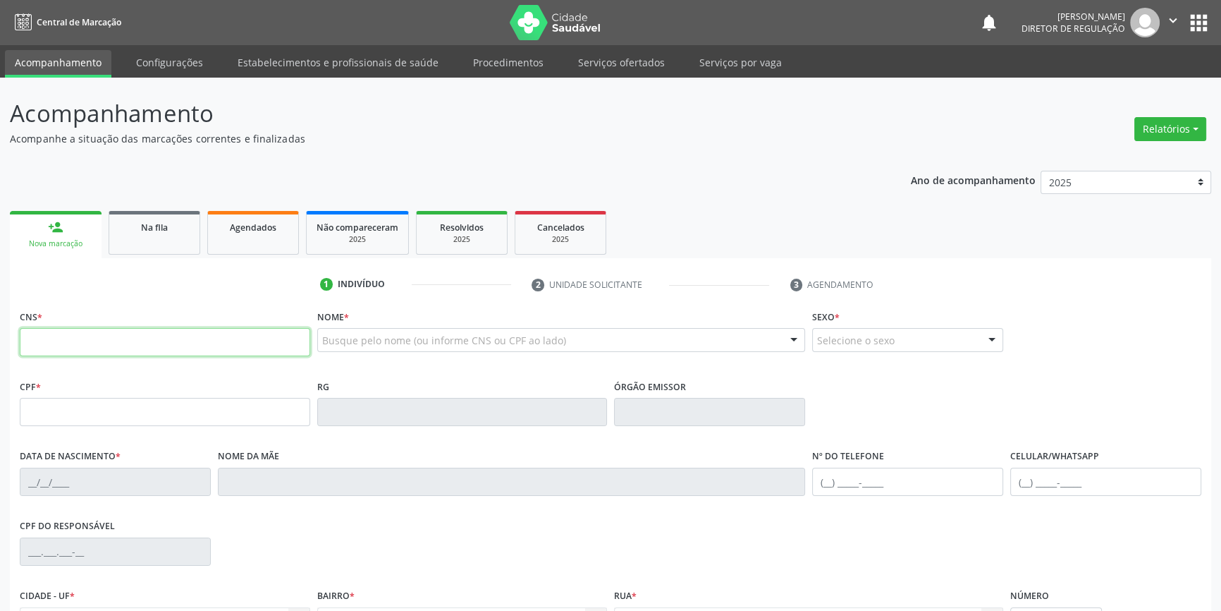
click at [79, 331] on input "text" at bounding box center [165, 342] width 291 height 28
type input "700 5061 0476 0554"
type input "11/12/2009"
type input "S/N"
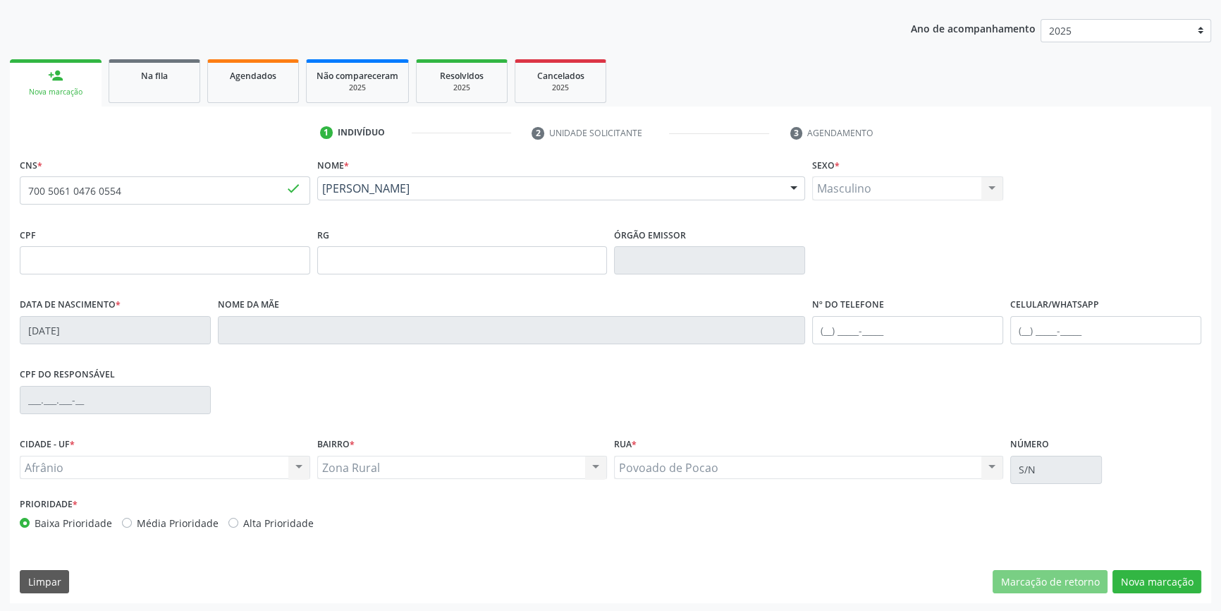
scroll to position [153, 0]
click at [1152, 575] on button "Nova marcação" at bounding box center [1157, 580] width 89 height 24
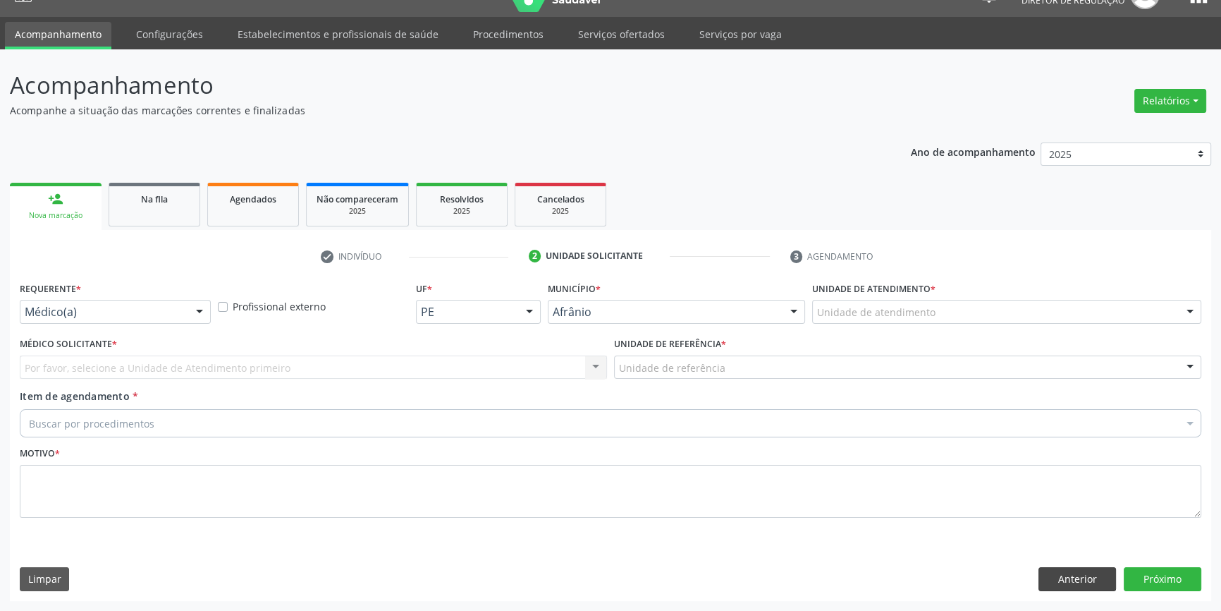
scroll to position [27, 0]
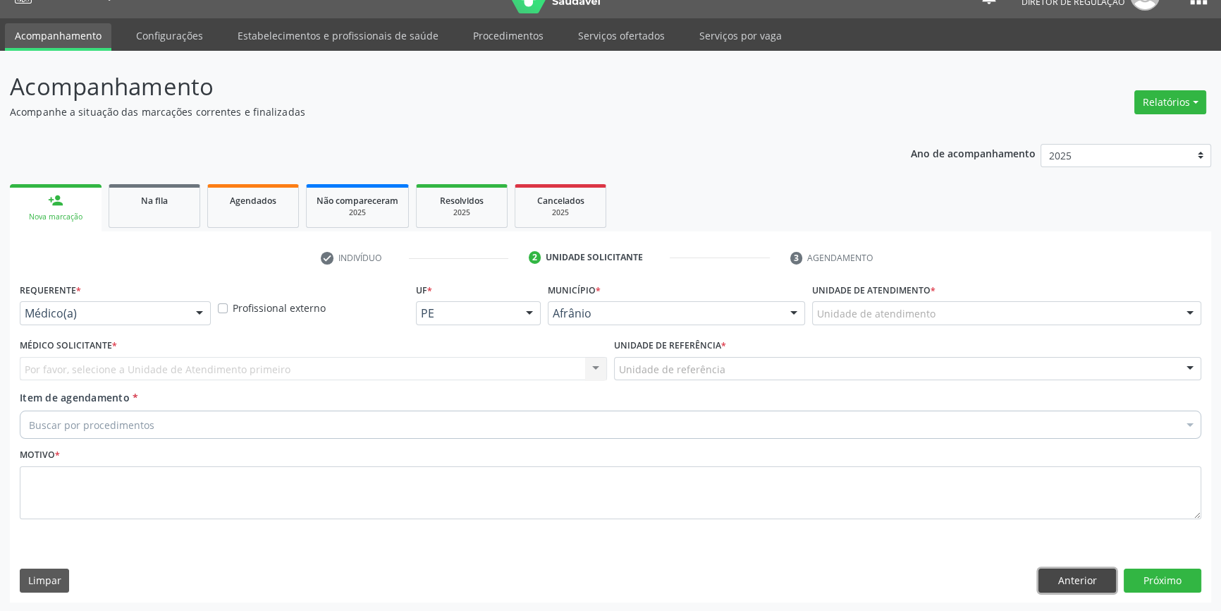
click at [1085, 583] on button "Anterior" at bounding box center [1078, 580] width 78 height 24
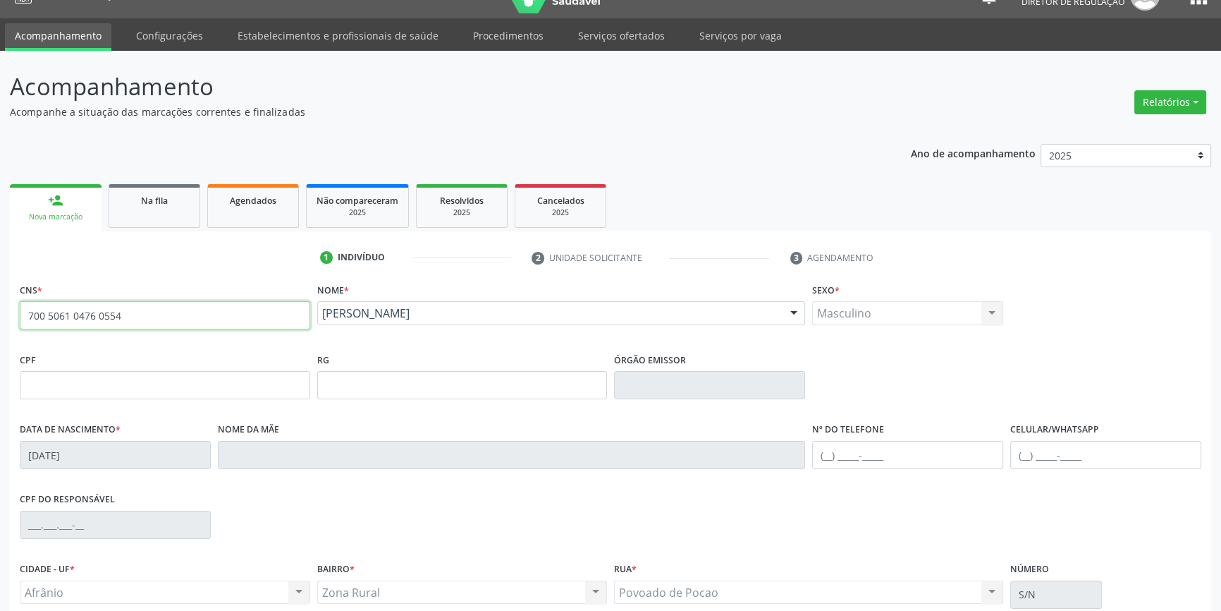
drag, startPoint x: 113, startPoint y: 322, endPoint x: 0, endPoint y: 317, distance: 112.9
click at [0, 317] on div "Acompanhamento Acompanhe a situação das marcações correntes e finalizadas Relat…" at bounding box center [610, 394] width 1221 height 687
click at [145, 200] on span "Na fila" at bounding box center [154, 201] width 27 height 12
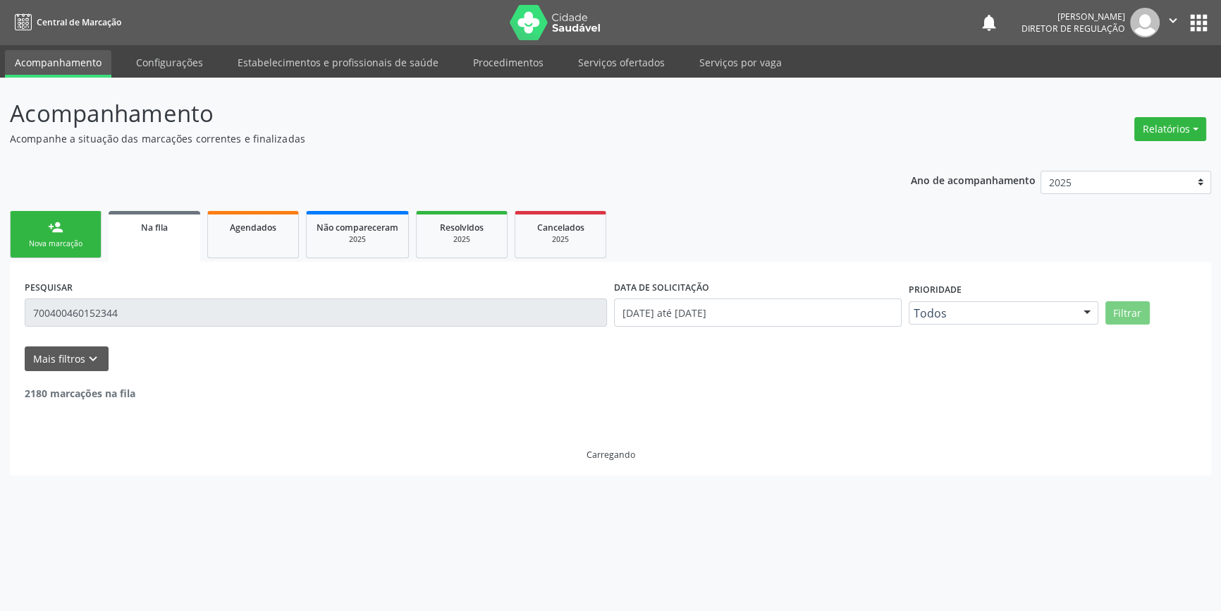
scroll to position [0, 0]
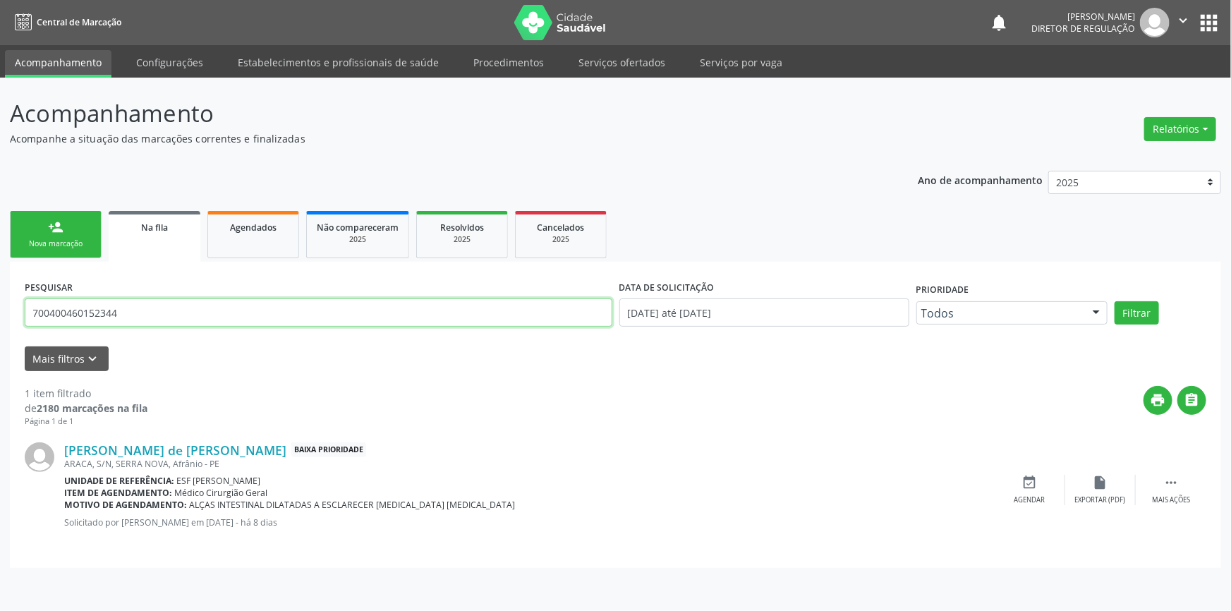
drag, startPoint x: 231, startPoint y: 317, endPoint x: 0, endPoint y: 317, distance: 231.3
click at [0, 317] on div "Acompanhamento Acompanhe a situação das marcações correntes e finalizadas Relat…" at bounding box center [615, 344] width 1231 height 533
paste input "5061 0476 055"
type input "700 5061 0476 0554"
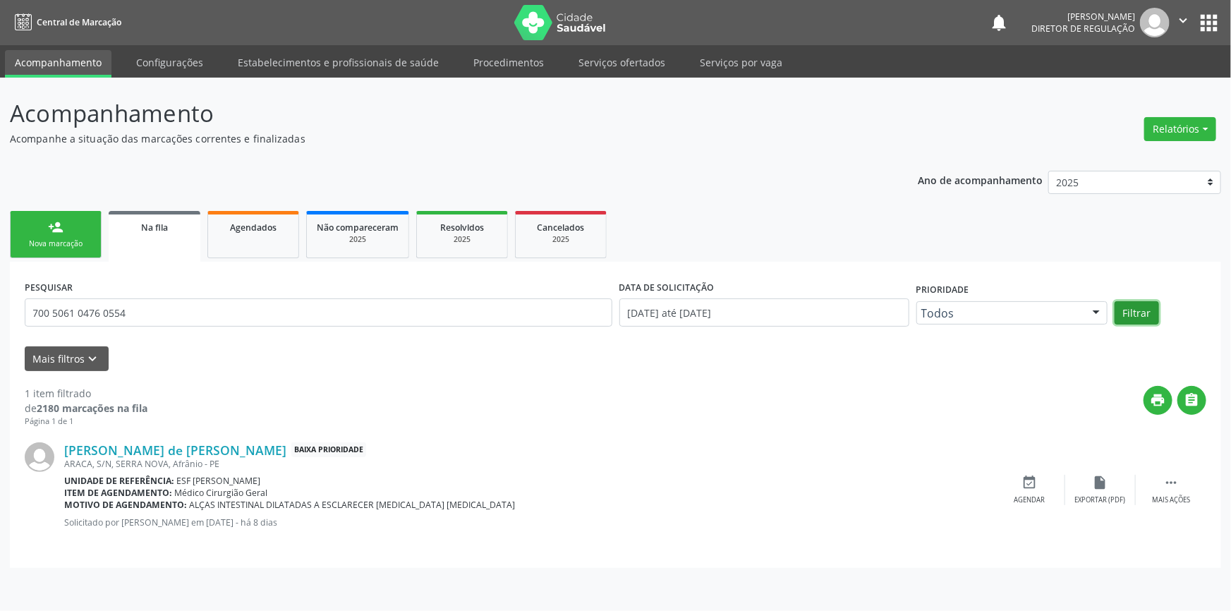
click at [1150, 312] on button "Filtrar" at bounding box center [1136, 313] width 44 height 24
click at [47, 236] on link "person_add Nova marcação" at bounding box center [56, 234] width 92 height 47
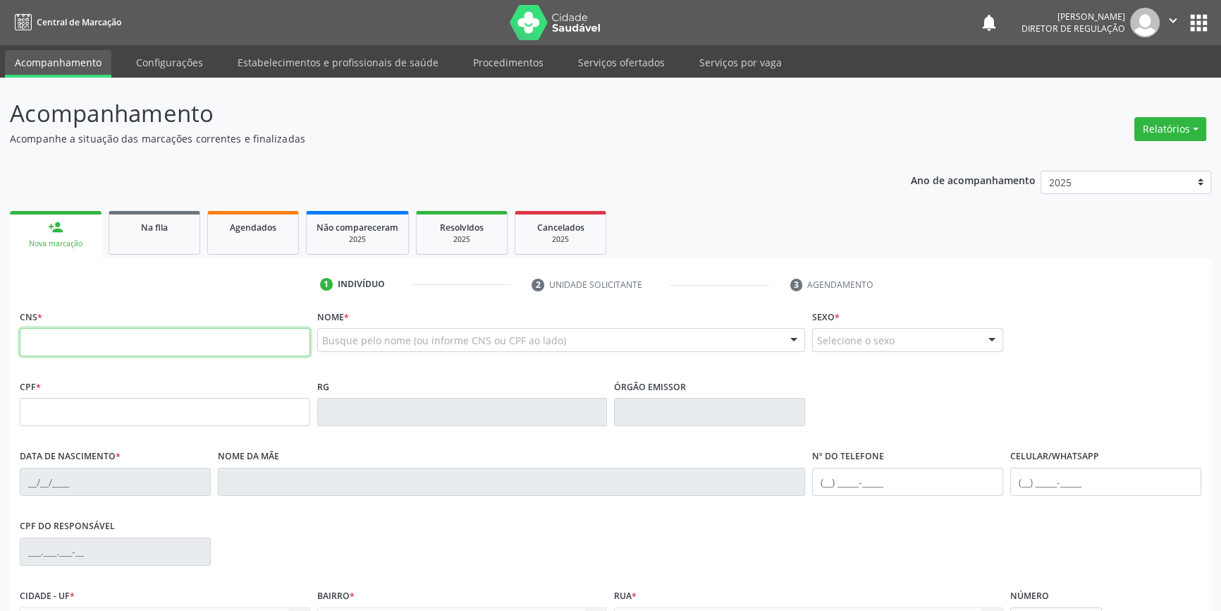
click at [115, 334] on input "text" at bounding box center [165, 342] width 291 height 28
paste input "700 5061 0476 0554"
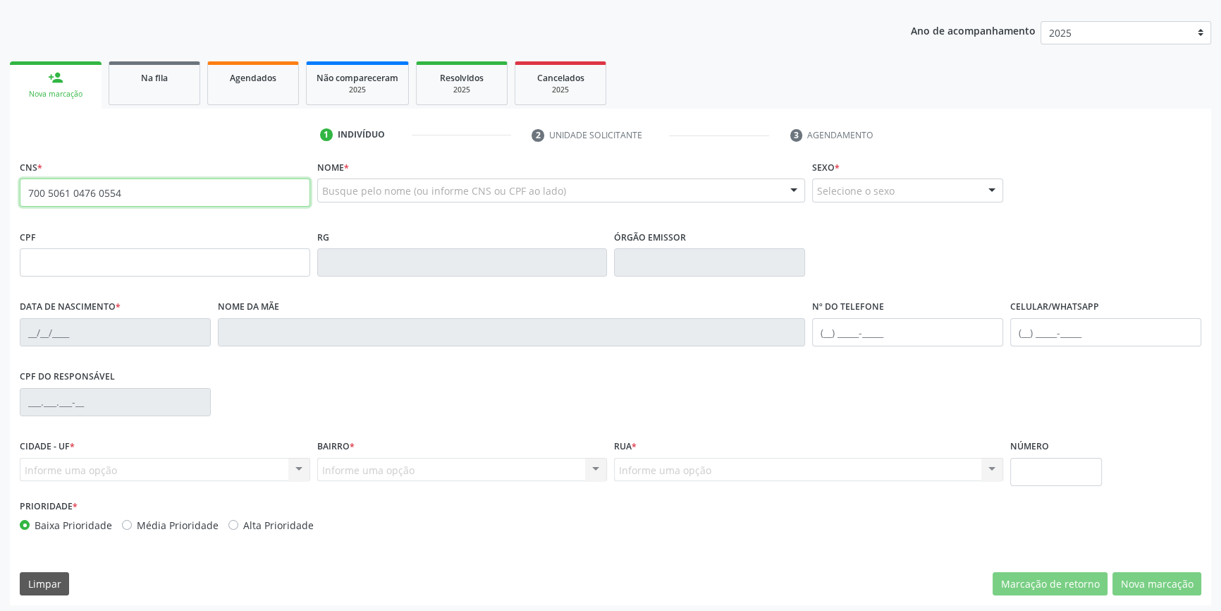
type input "700 5061 0476 0554"
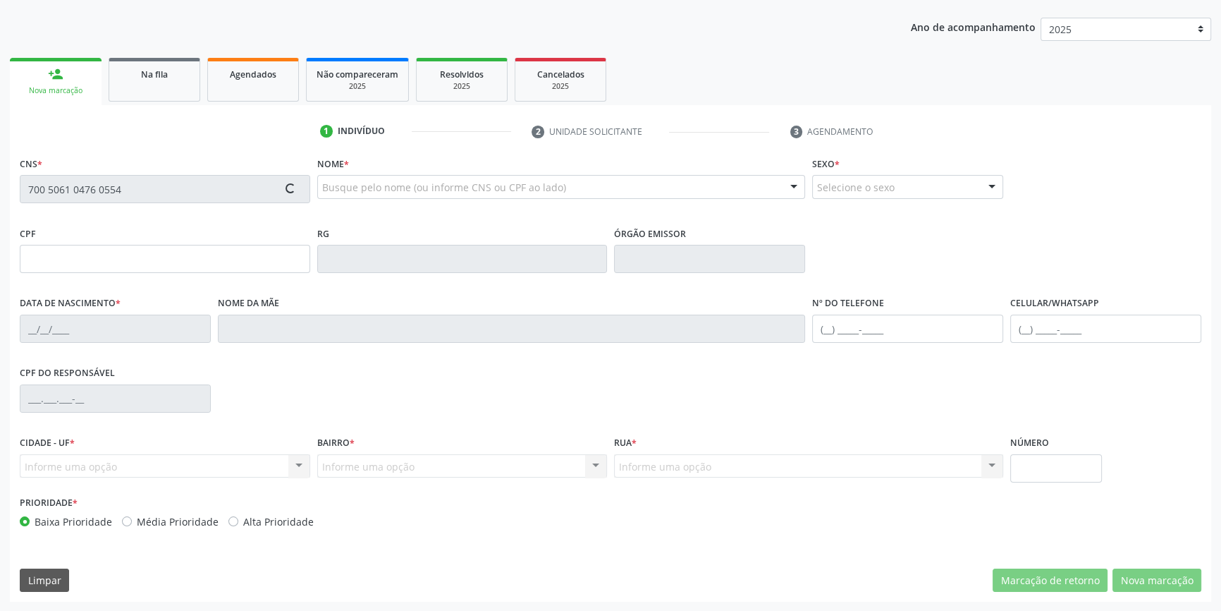
type input "11/12/2009"
type input "S/N"
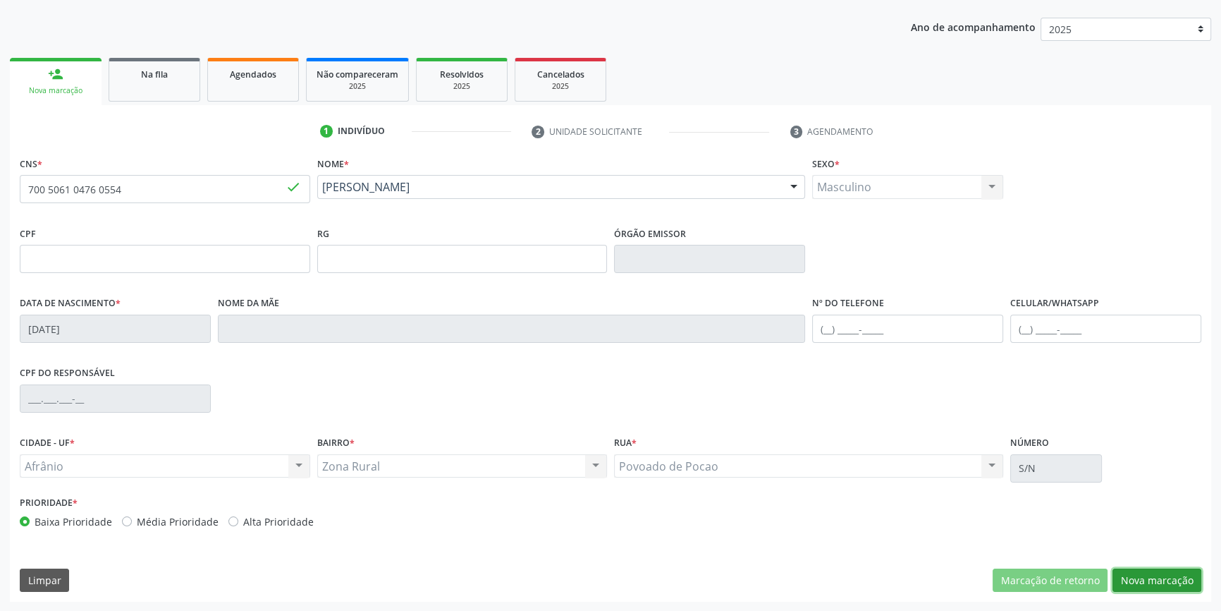
click at [1152, 573] on button "Nova marcação" at bounding box center [1157, 580] width 89 height 24
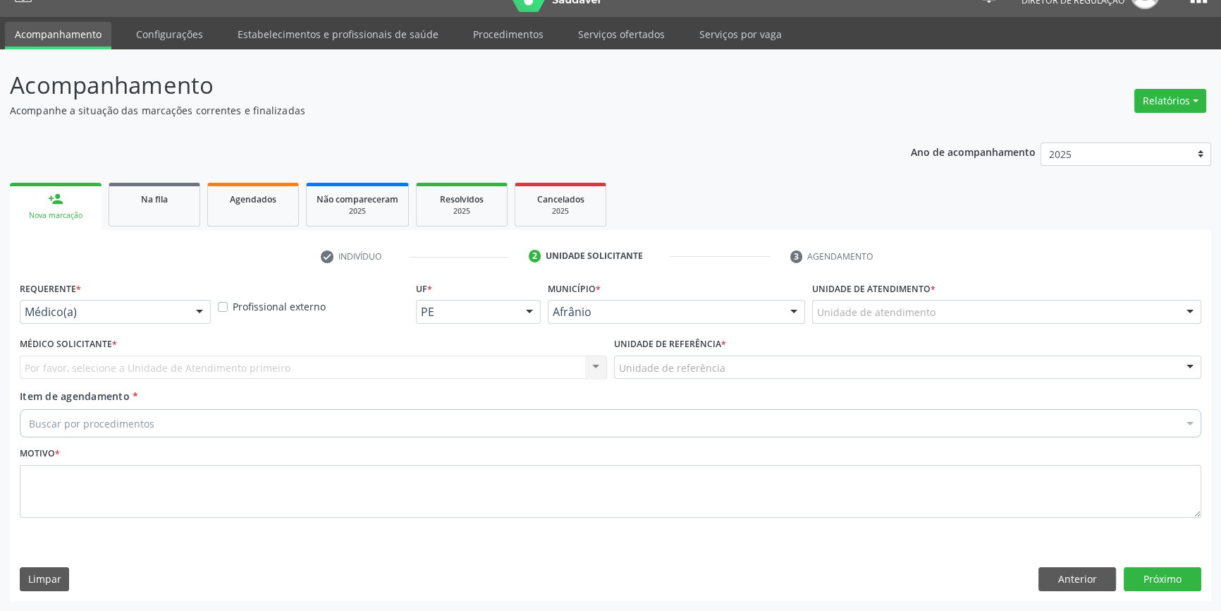
scroll to position [27, 0]
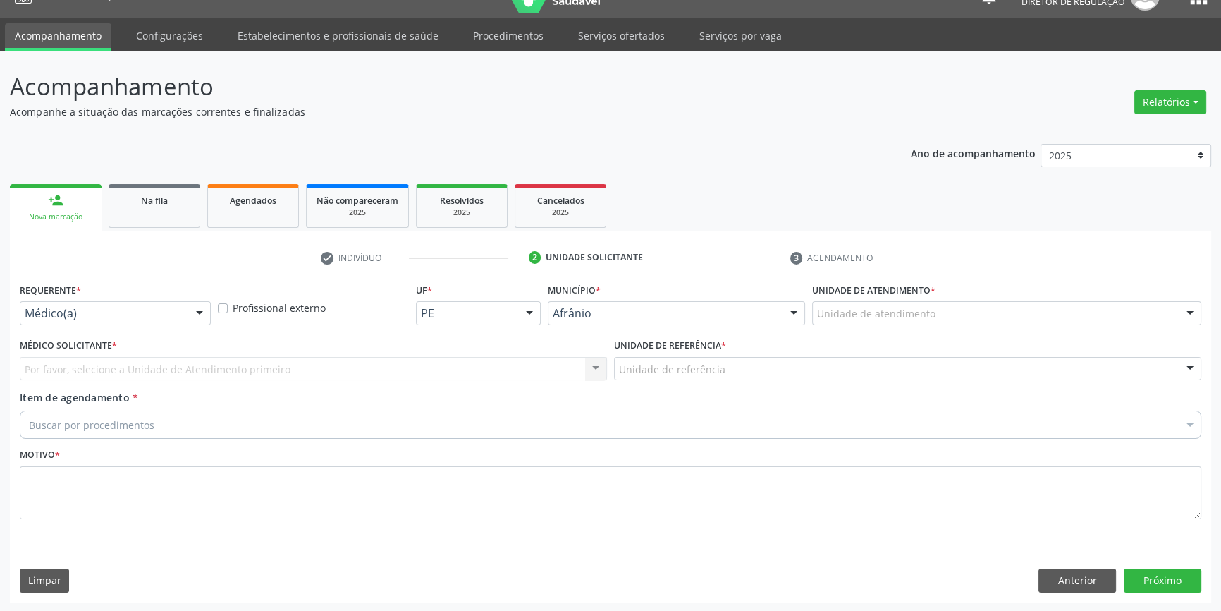
click at [908, 324] on div "Unidade de atendimento * Unidade de atendimento Academia da Saude de Afranio Ac…" at bounding box center [1007, 306] width 396 height 55
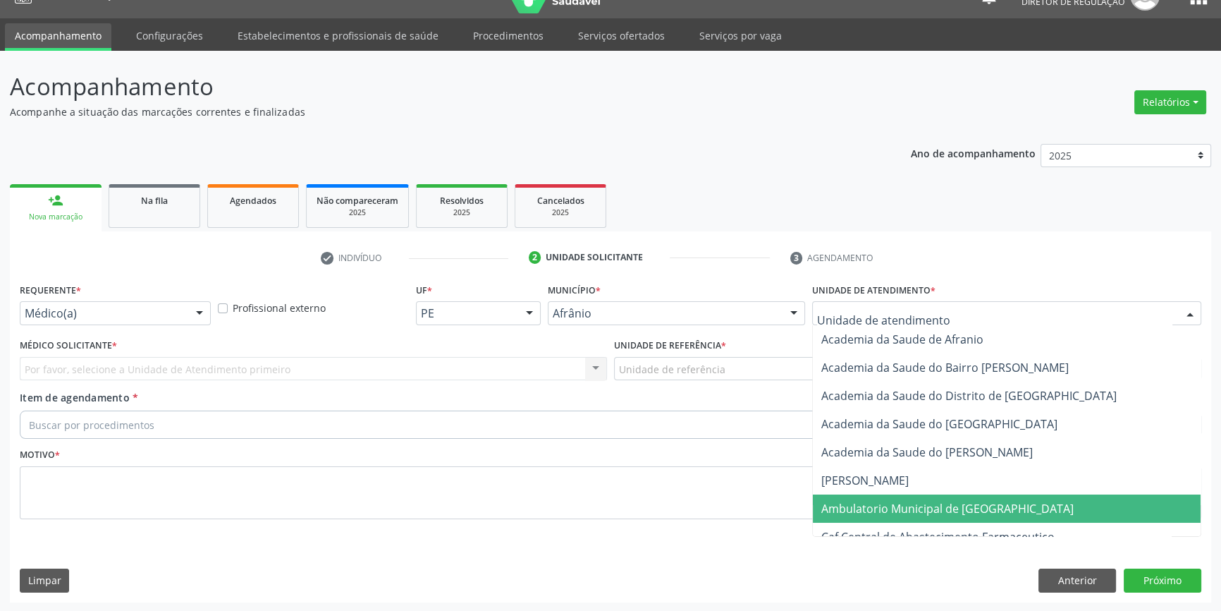
click at [936, 502] on span "Ambulatorio Municipal de [GEOGRAPHIC_DATA]" at bounding box center [948, 509] width 252 height 16
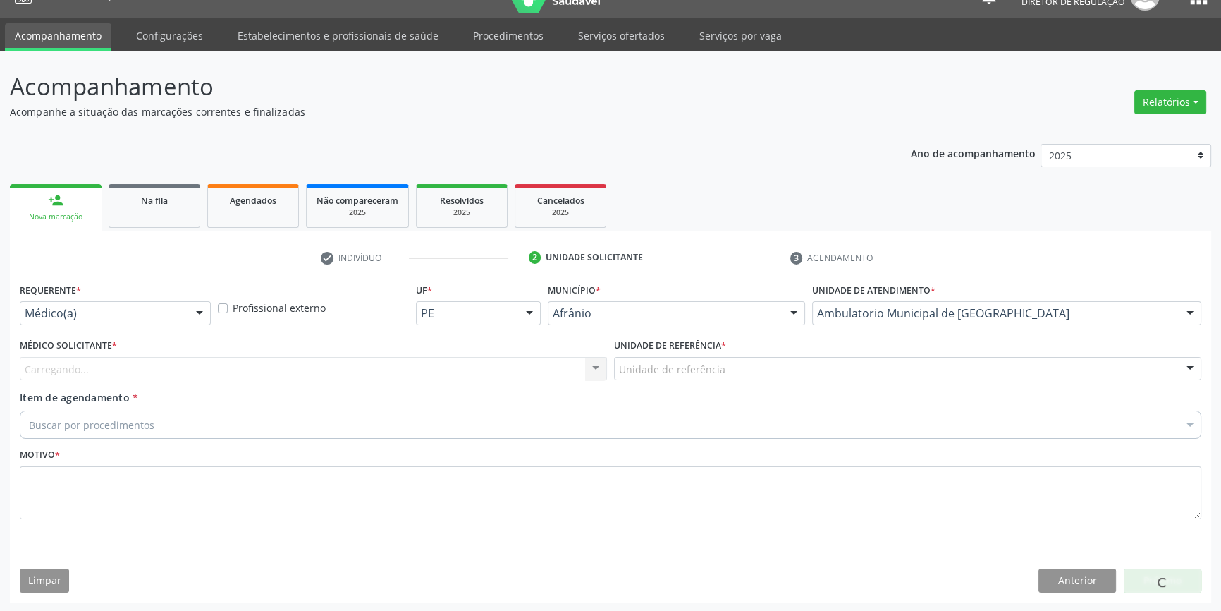
click at [741, 372] on div "Unidade de referência" at bounding box center [907, 369] width 587 height 24
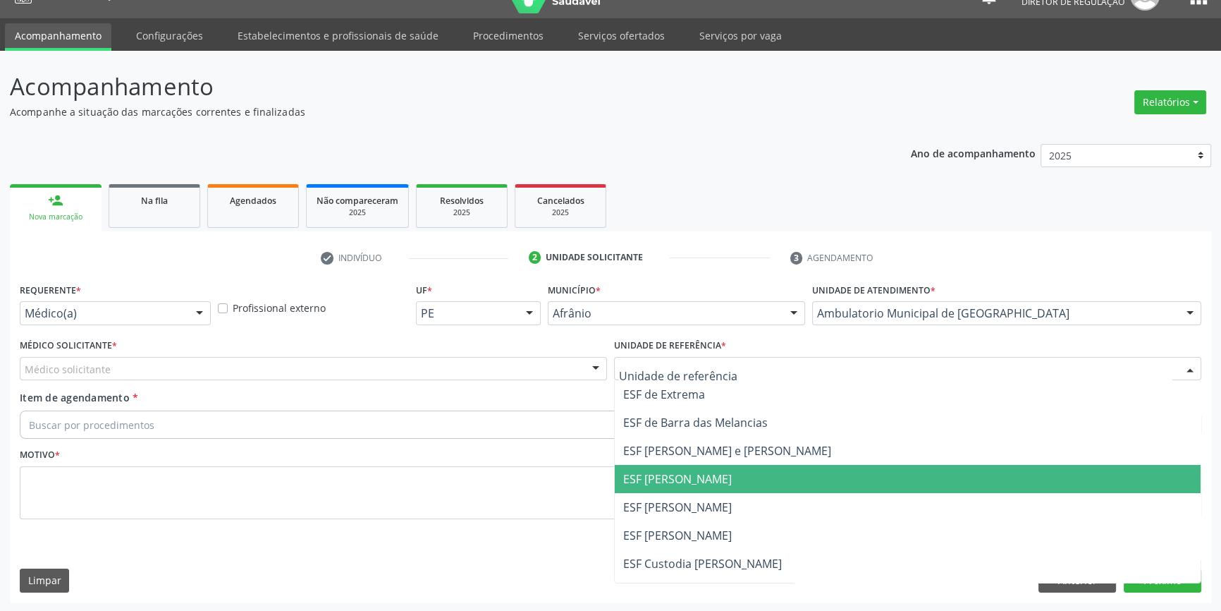
drag, startPoint x: 690, startPoint y: 501, endPoint x: 579, endPoint y: 482, distance: 113.0
click at [678, 501] on span "ESF [PERSON_NAME]" at bounding box center [677, 507] width 109 height 16
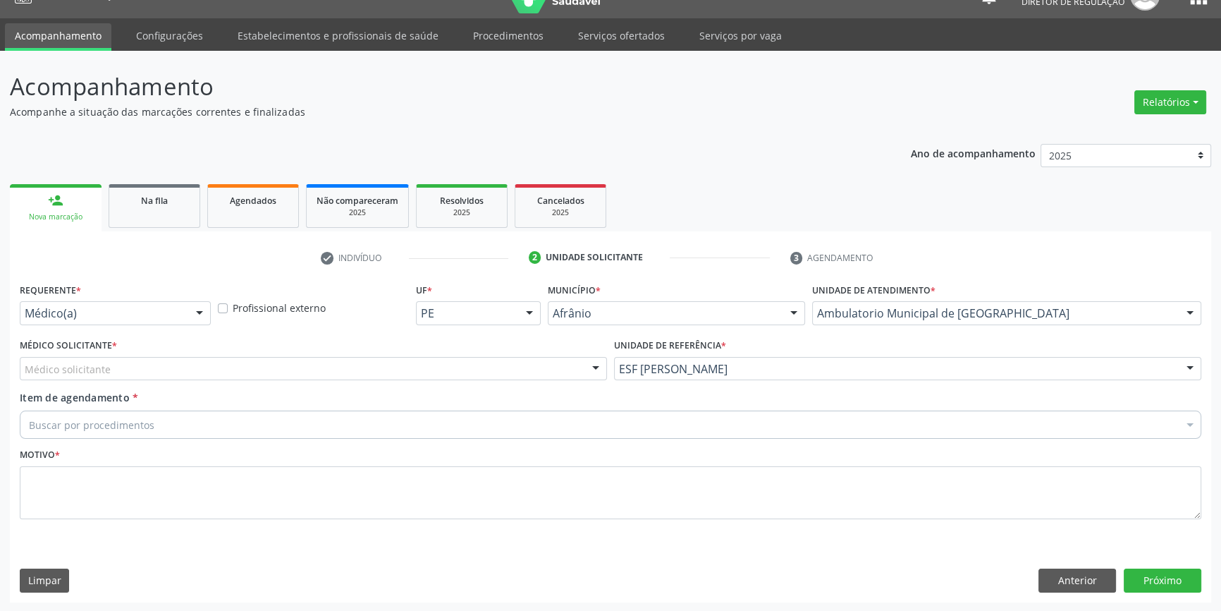
drag, startPoint x: 303, startPoint y: 376, endPoint x: 286, endPoint y: 367, distance: 19.9
click at [301, 374] on div "Médico solicitante" at bounding box center [313, 369] width 587 height 24
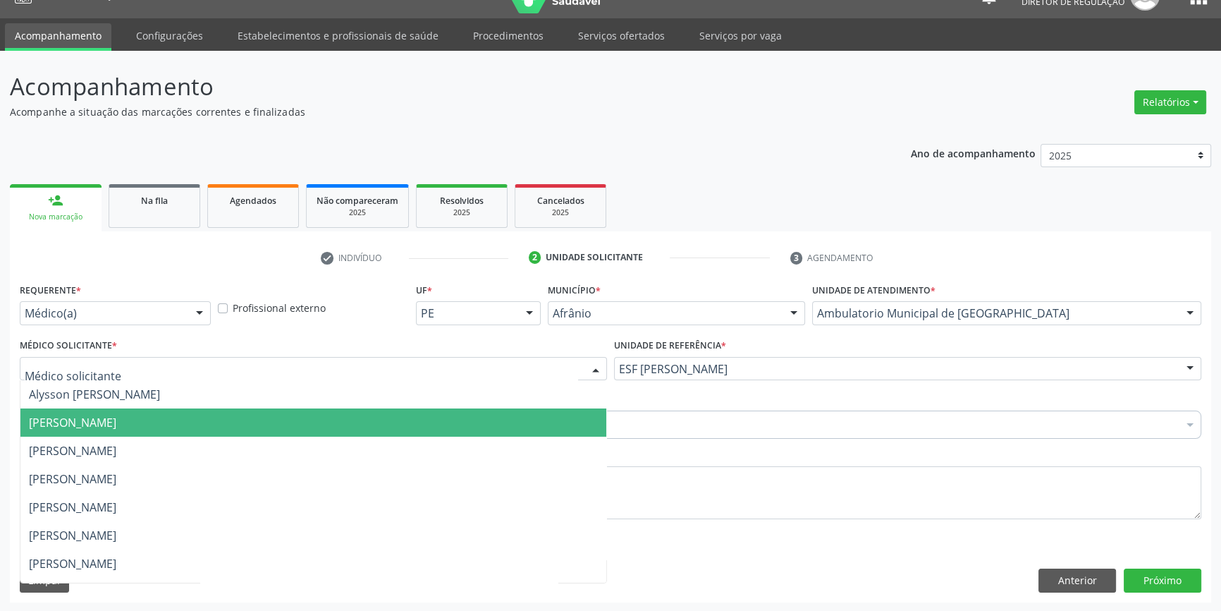
click at [82, 429] on span "[PERSON_NAME]" at bounding box center [72, 423] width 87 height 16
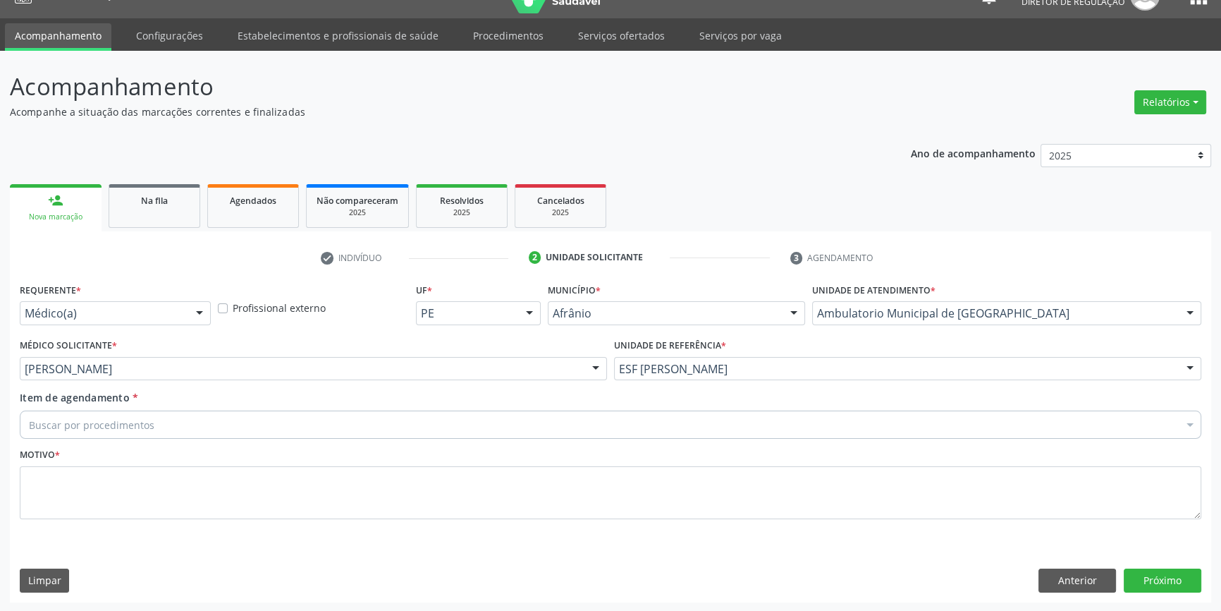
click at [163, 416] on div "Buscar por procedimentos" at bounding box center [611, 424] width 1182 height 28
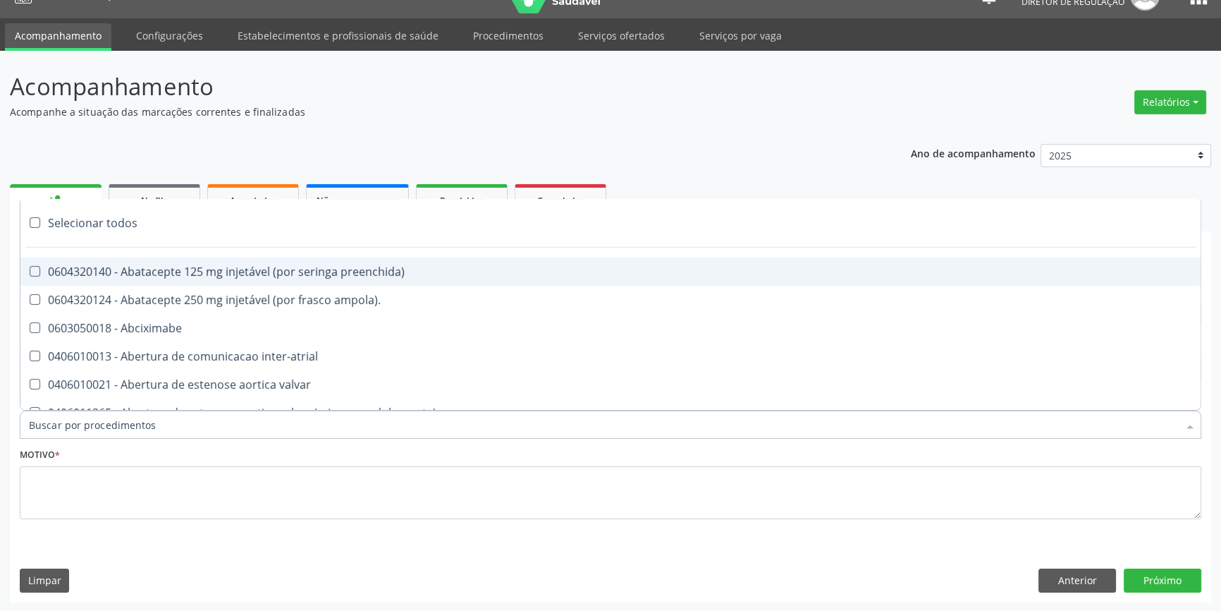
paste input "700 5061 0476 0554"
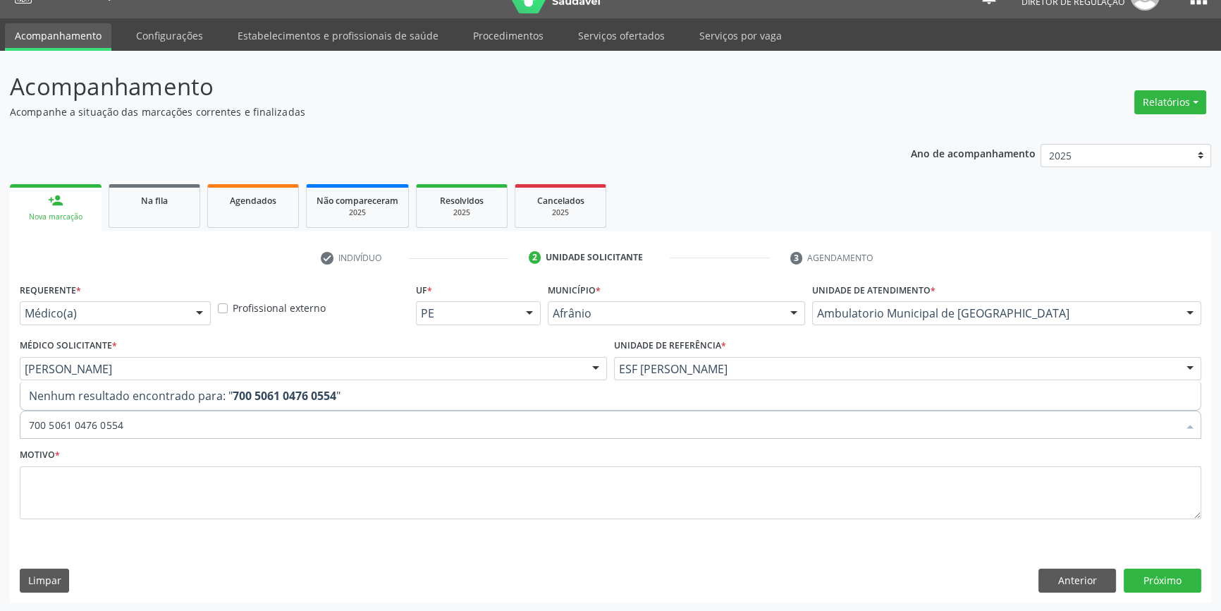
drag, startPoint x: 163, startPoint y: 425, endPoint x: 14, endPoint y: 444, distance: 150.1
click at [0, 451] on div "Acompanhamento Acompanhe a situação das marcações correntes e finalizadas Relat…" at bounding box center [610, 331] width 1221 height 561
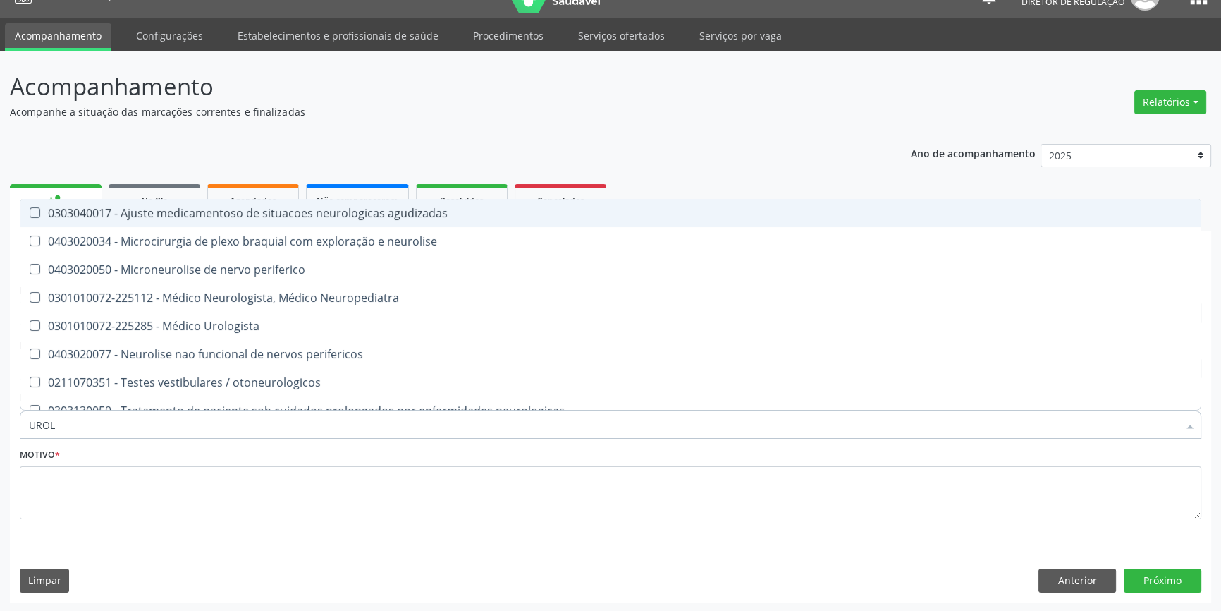
type input "UROLO"
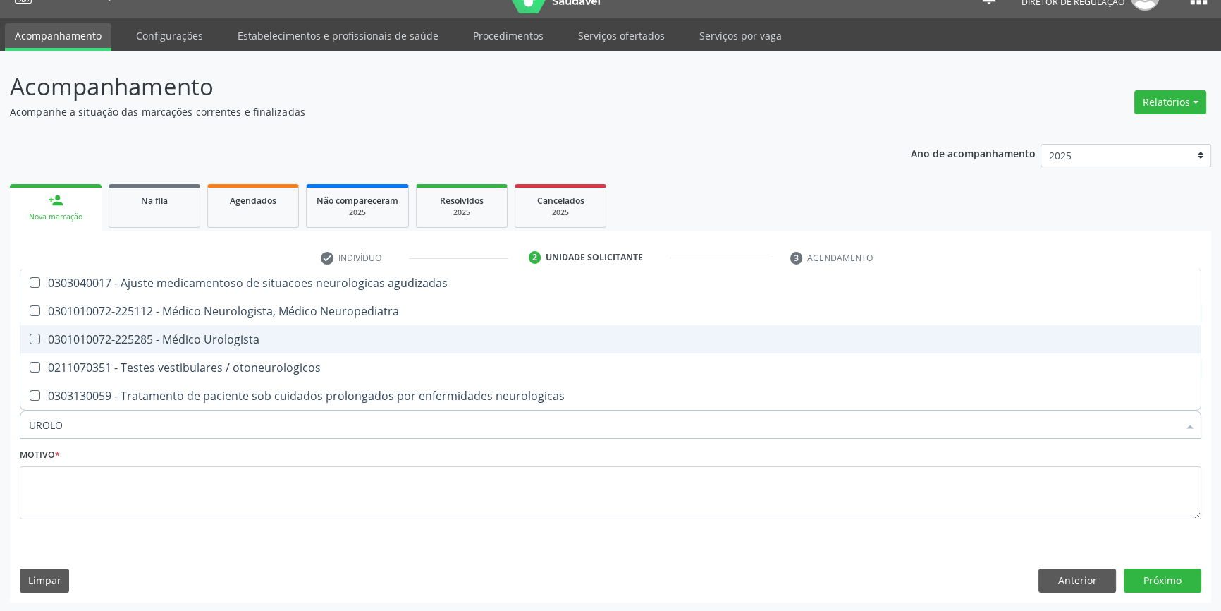
click at [215, 334] on div "0301010072-225285 - Médico Urologista" at bounding box center [611, 339] width 1164 height 11
checkbox Urologista "true"
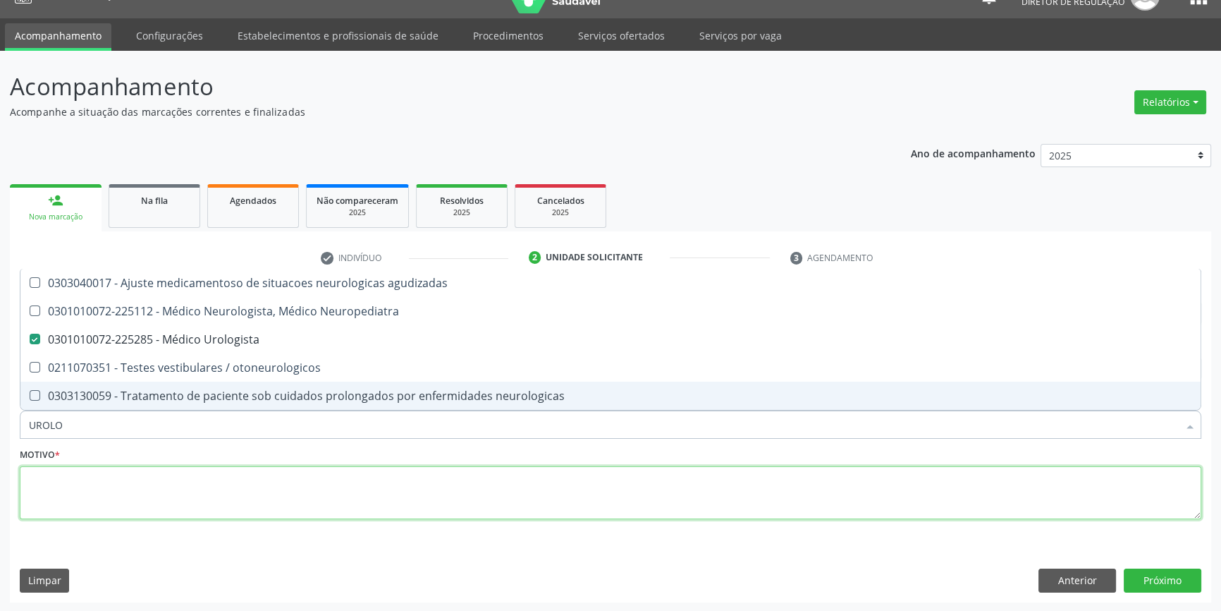
click at [150, 501] on textarea at bounding box center [611, 493] width 1182 height 54
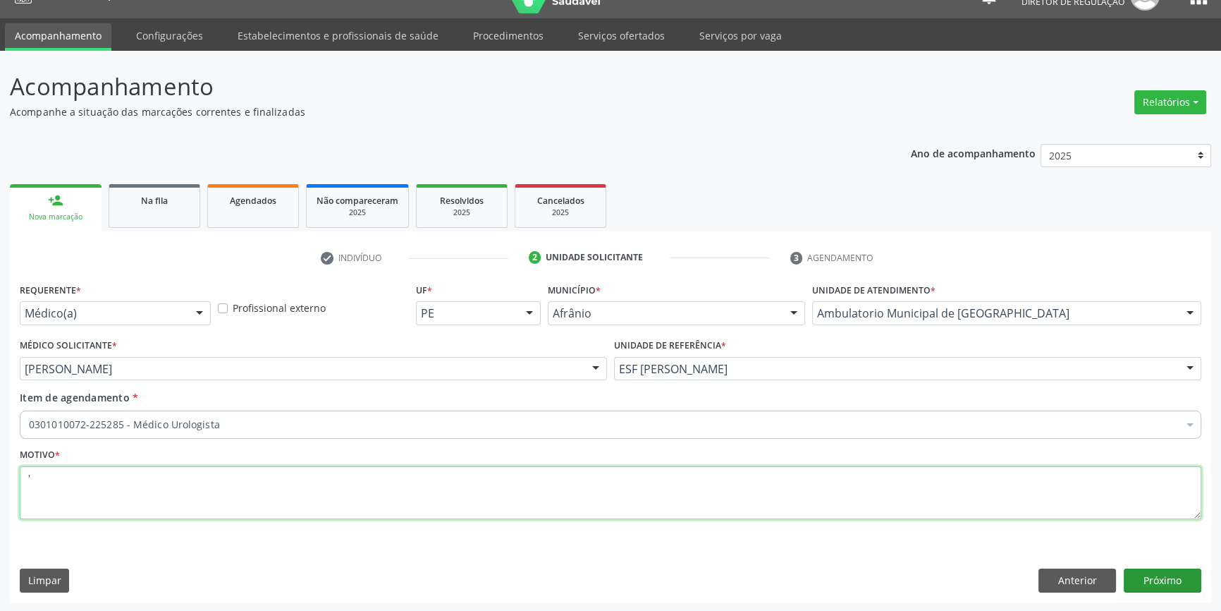
type textarea "'"
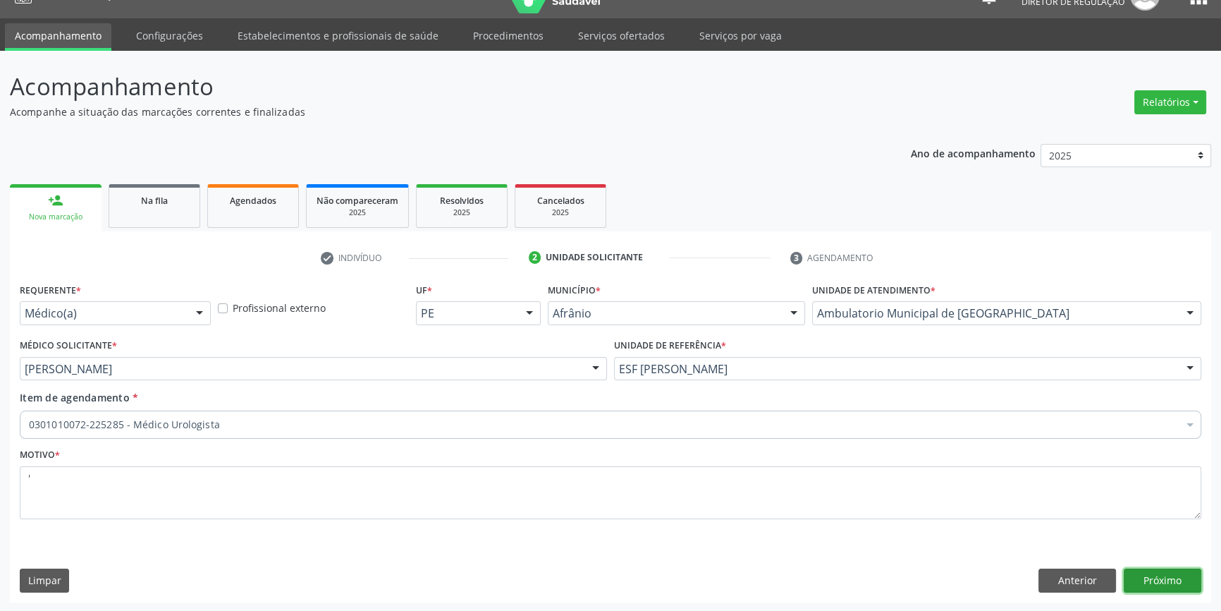
click at [1181, 574] on button "Próximo" at bounding box center [1163, 580] width 78 height 24
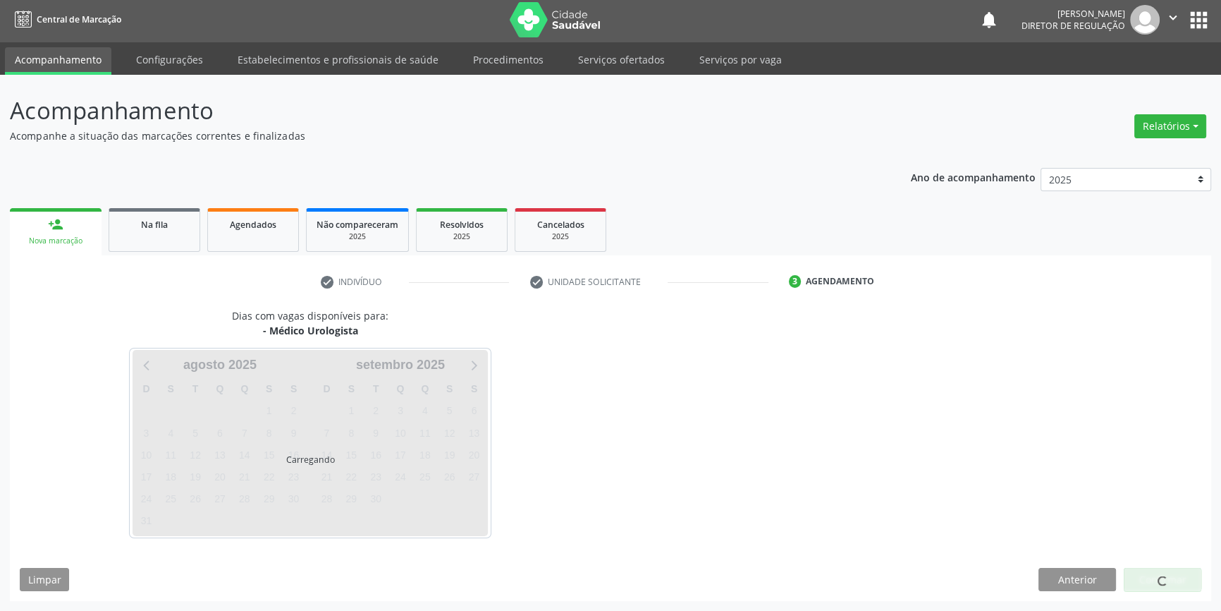
scroll to position [1, 0]
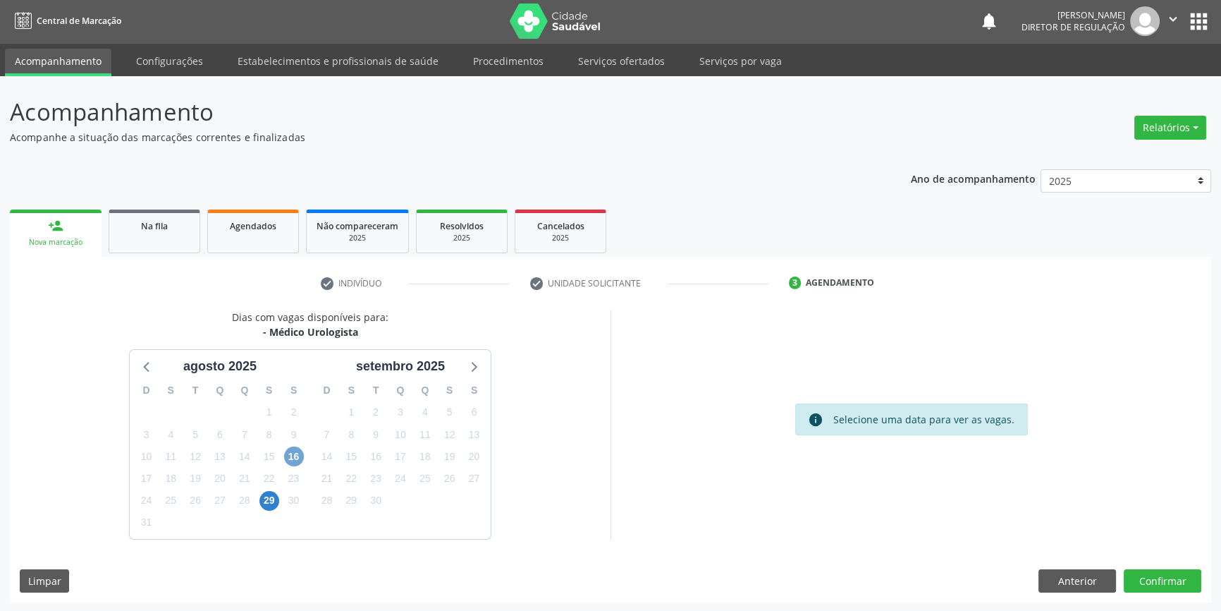
click at [296, 458] on span "16" at bounding box center [294, 456] width 20 height 20
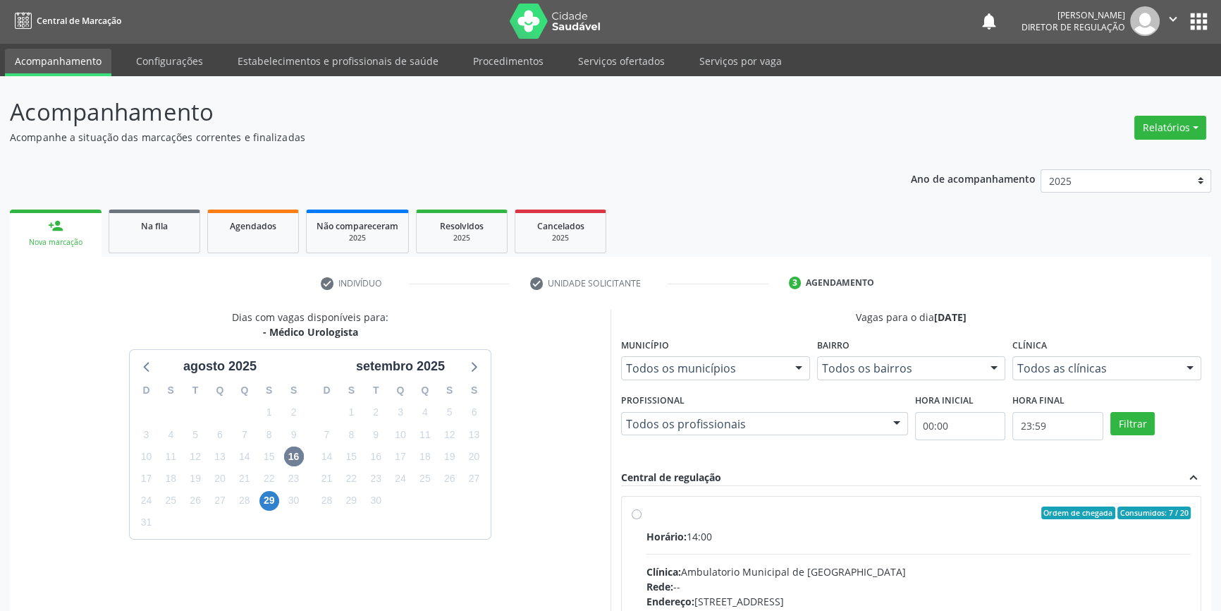
click at [670, 501] on div "Ordem de chegada Consumidos: 7 / 20 Horário: 14:00 Clínica: Ambulatorio Municip…" at bounding box center [911, 614] width 579 height 236
radio input "true"
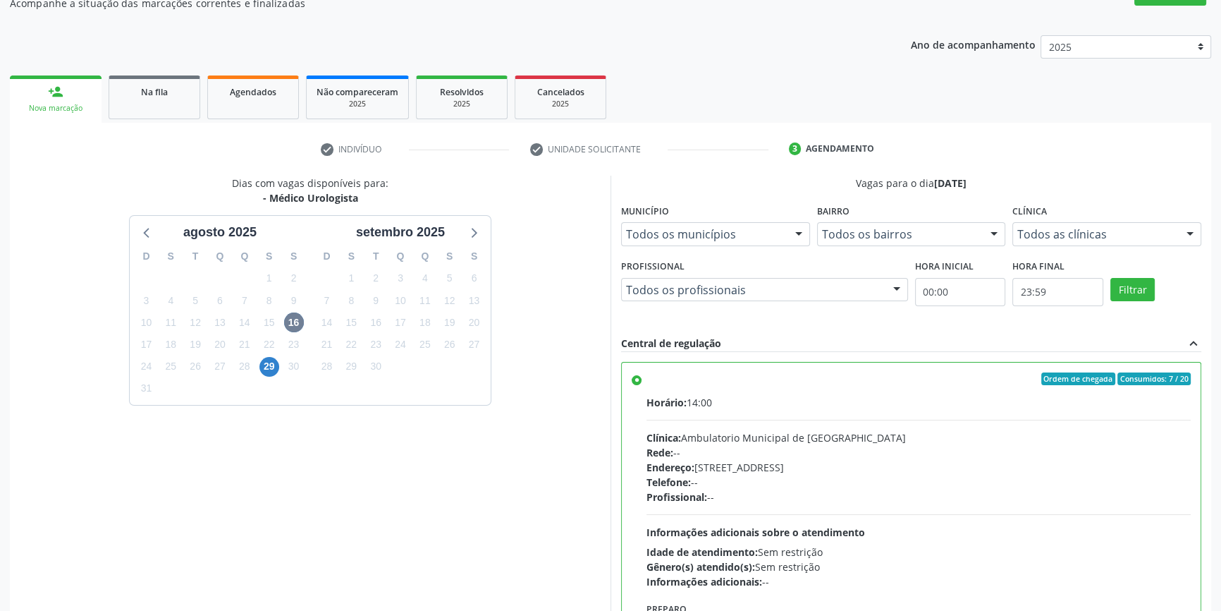
scroll to position [231, 0]
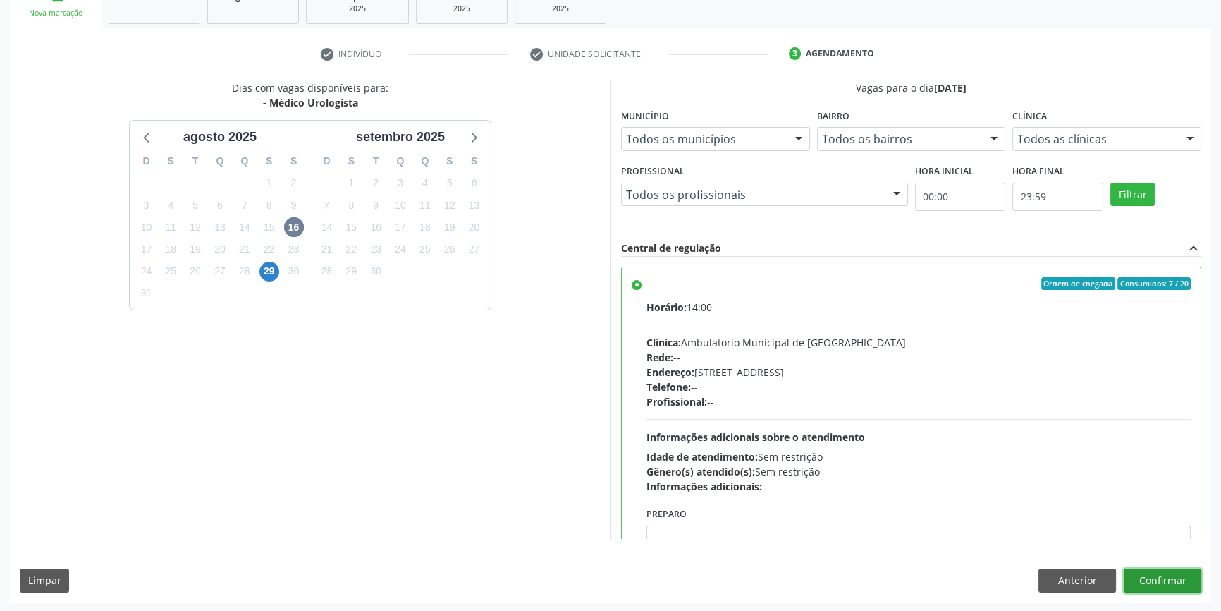
click at [1175, 579] on button "Confirmar" at bounding box center [1163, 580] width 78 height 24
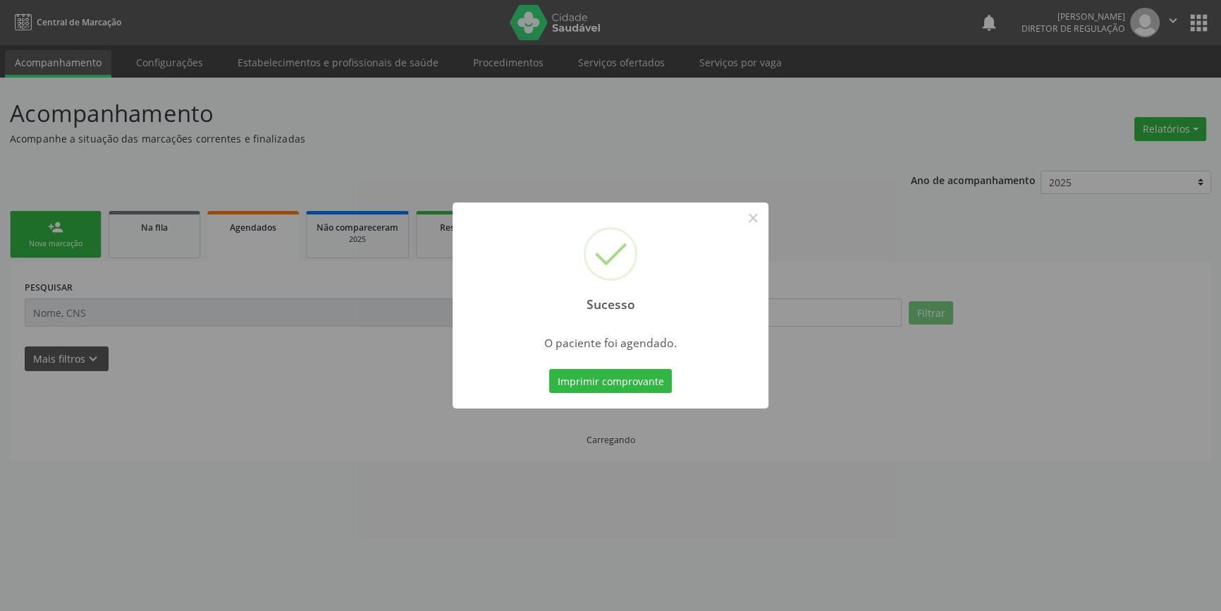
scroll to position [0, 0]
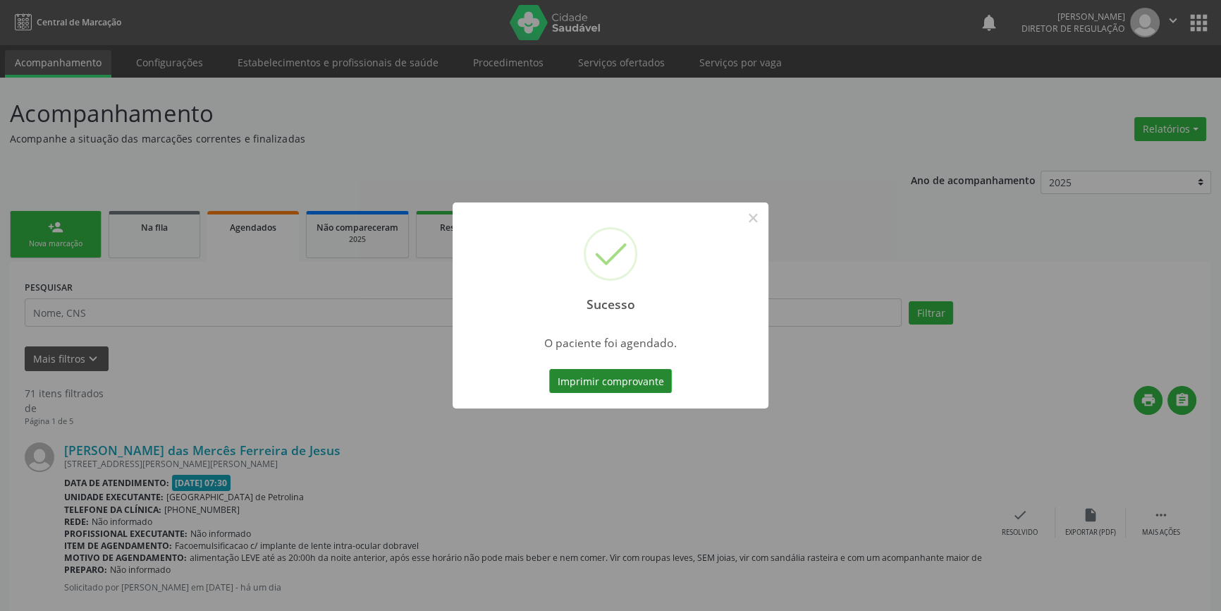
click at [633, 374] on button "Imprimir comprovante" at bounding box center [610, 381] width 123 height 24
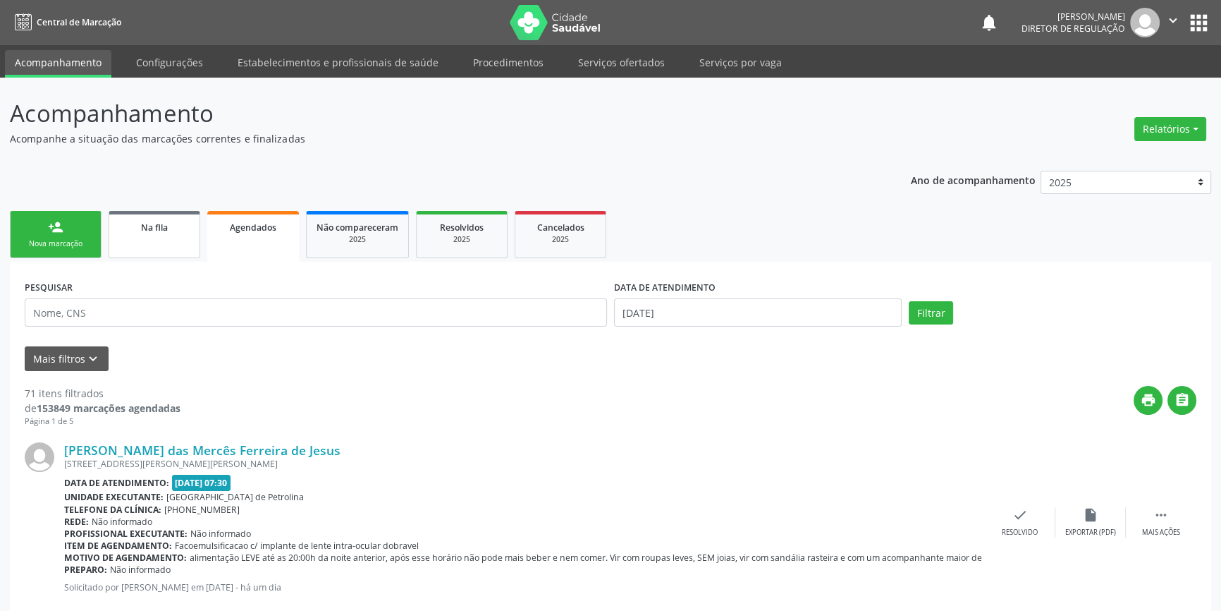
click at [162, 225] on span "Na fila" at bounding box center [154, 227] width 27 height 12
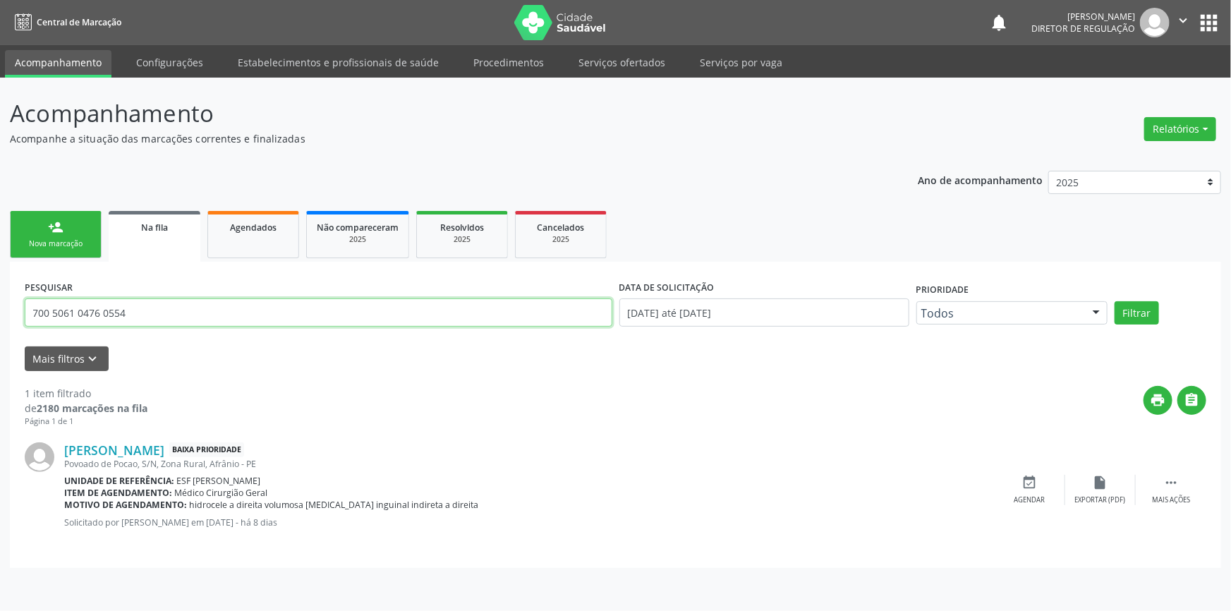
drag, startPoint x: 162, startPoint y: 320, endPoint x: 0, endPoint y: 290, distance: 164.3
click at [0, 290] on div "Acompanhamento Acompanhe a situação das marcações correntes e finalizadas Relat…" at bounding box center [615, 344] width 1231 height 533
type input "700008969342901"
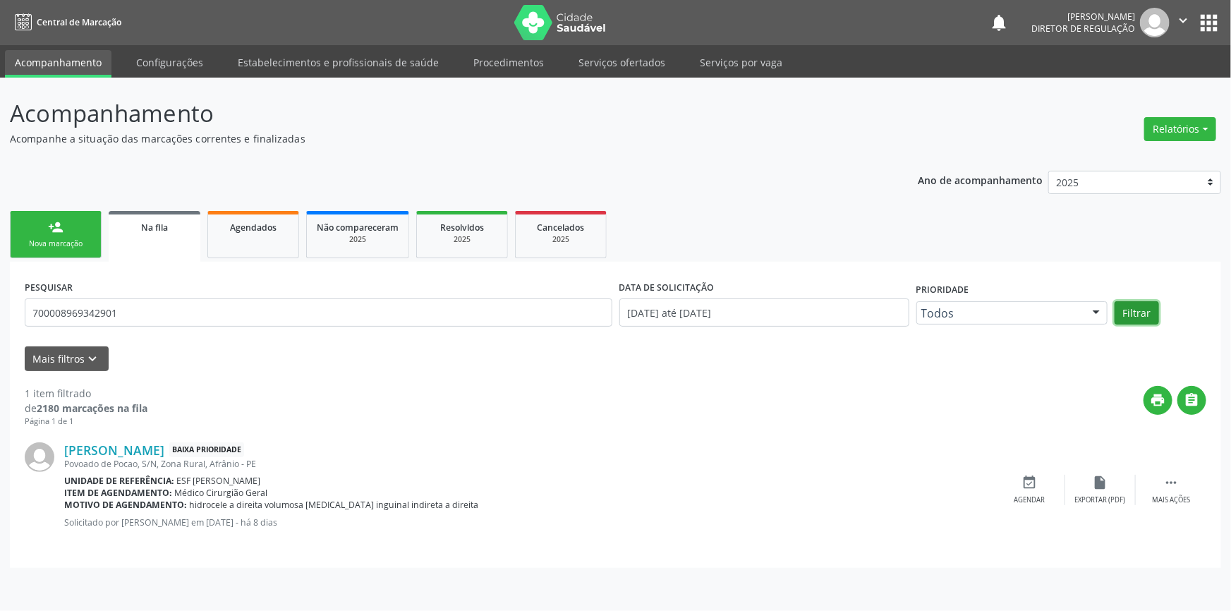
click at [1137, 314] on button "Filtrar" at bounding box center [1136, 313] width 44 height 24
click at [1018, 476] on div "event_available Agendar" at bounding box center [1029, 490] width 71 height 30
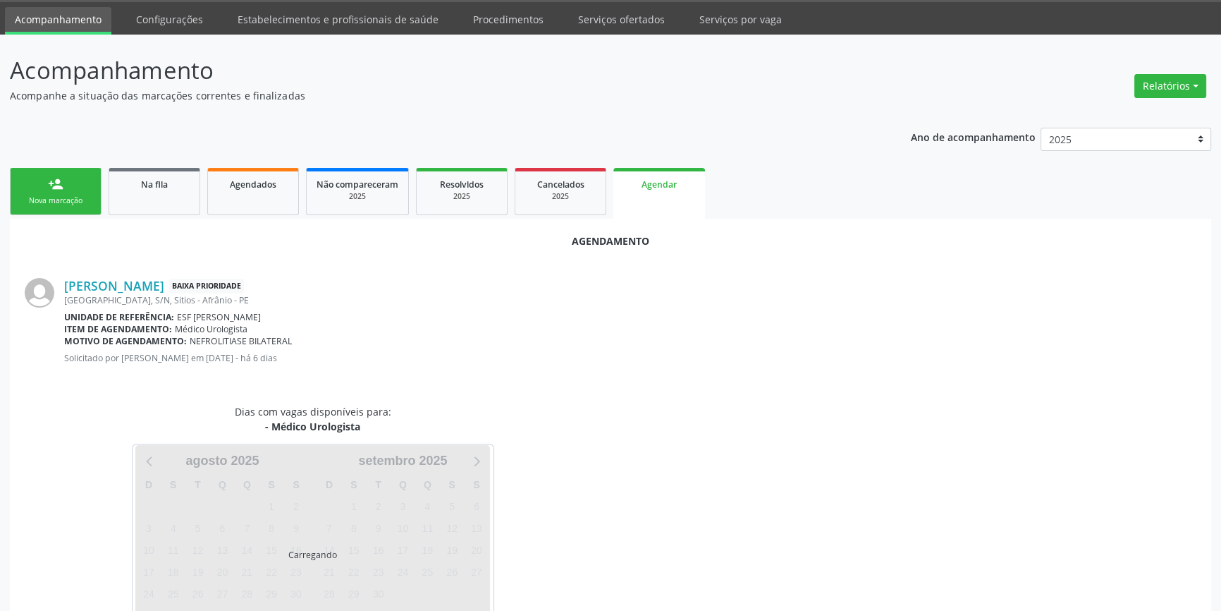
scroll to position [89, 0]
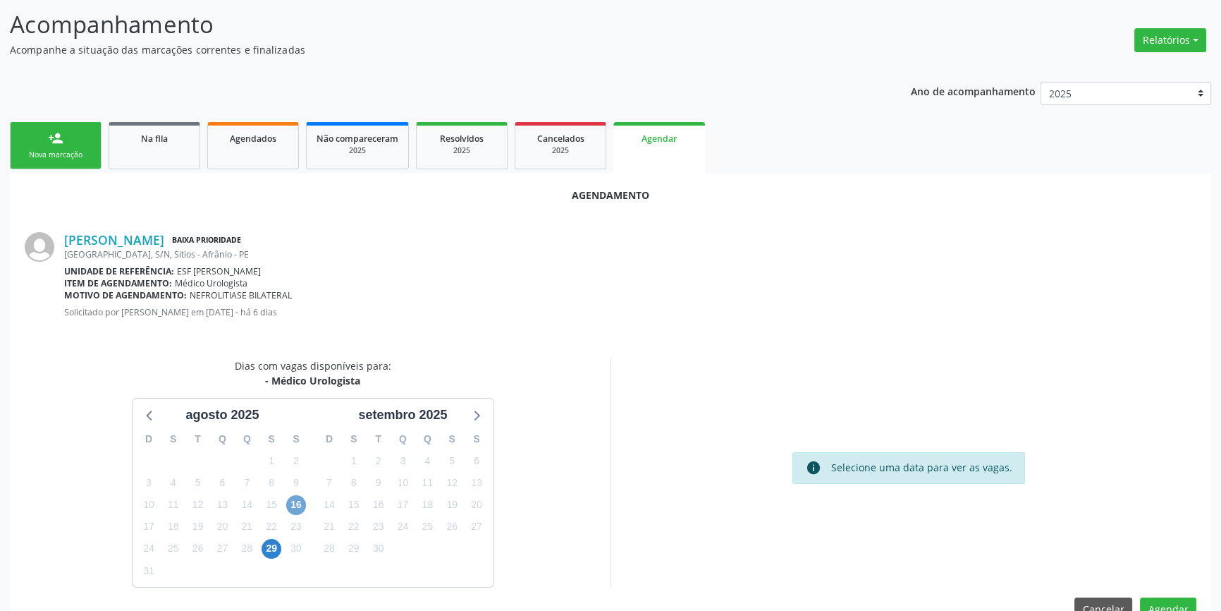
click at [296, 512] on span "16" at bounding box center [296, 505] width 20 height 20
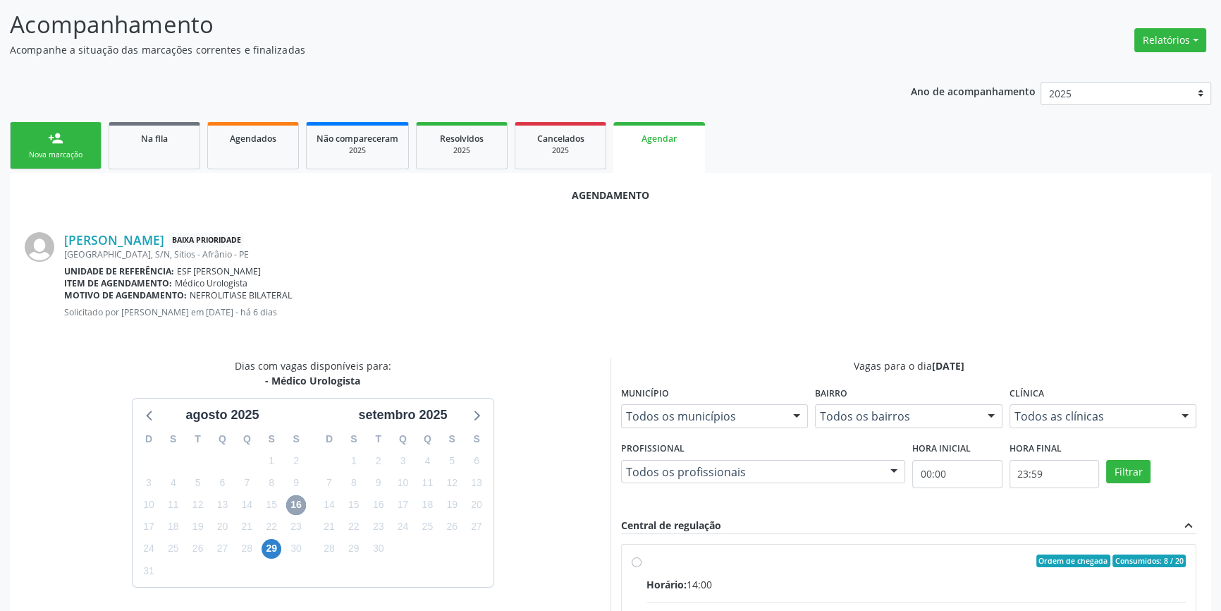
scroll to position [326, 0]
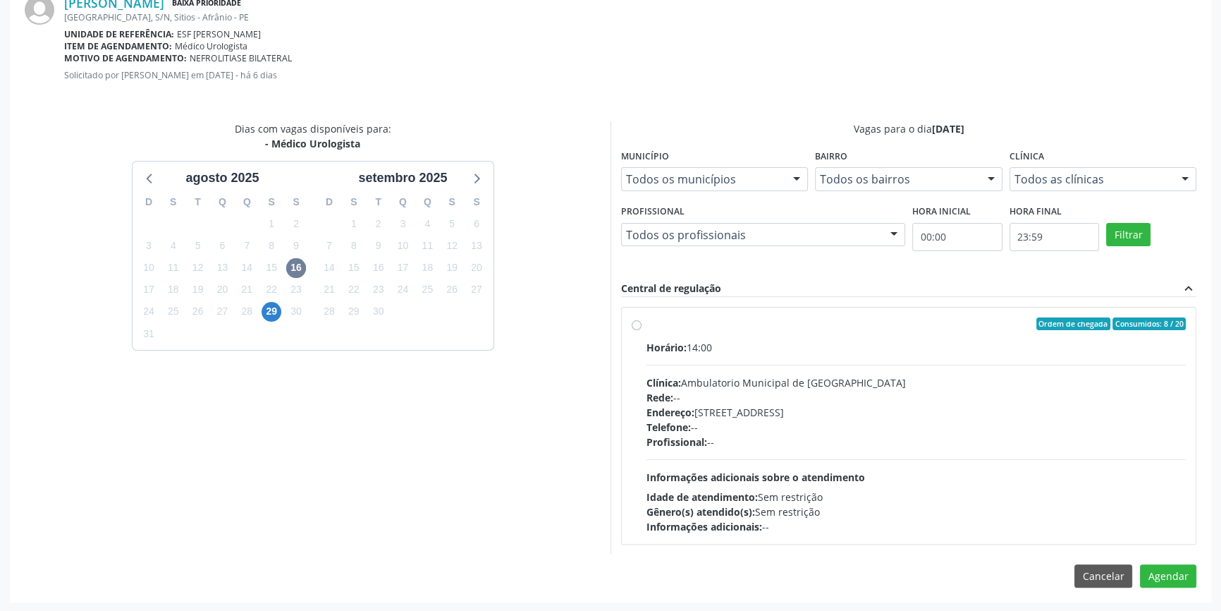
click at [643, 307] on div "Ordem de chegada Consumidos: 8 / 20 Horário: 14:00 Clínica: Ambulatorio Municip…" at bounding box center [909, 425] width 574 height 236
radio input "true"
click at [1171, 593] on button "Agendar" at bounding box center [1168, 601] width 56 height 24
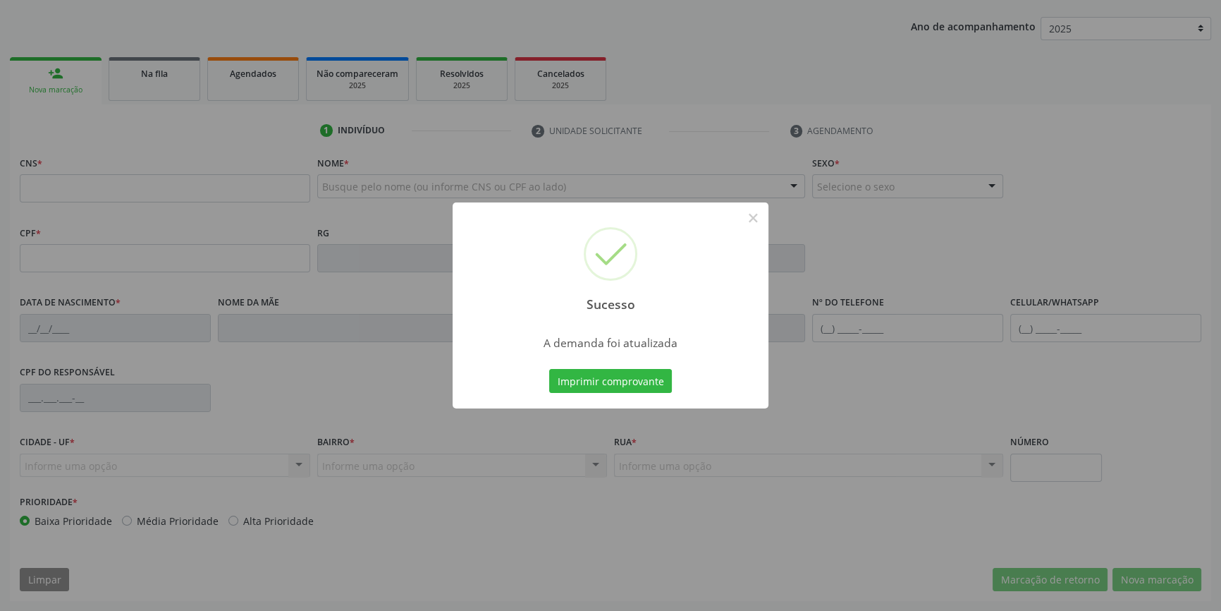
scroll to position [153, 0]
click at [618, 378] on button "Imprimir comprovante" at bounding box center [610, 381] width 123 height 24
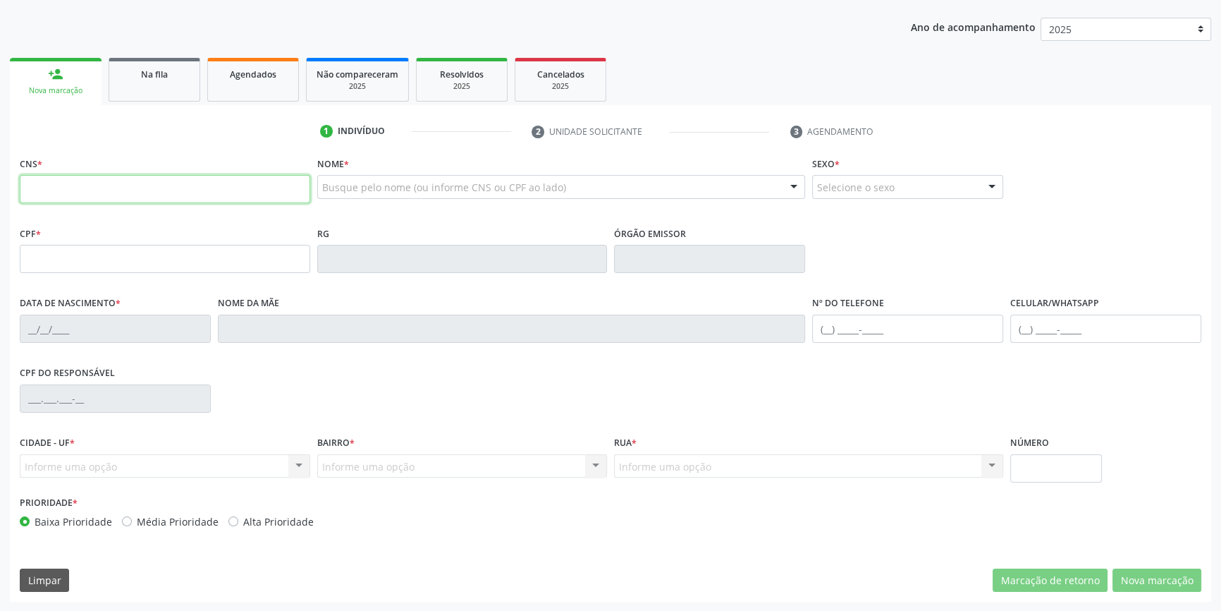
click at [90, 190] on input "text" at bounding box center [165, 189] width 291 height 28
click at [166, 85] on link "Na fila" at bounding box center [155, 80] width 92 height 44
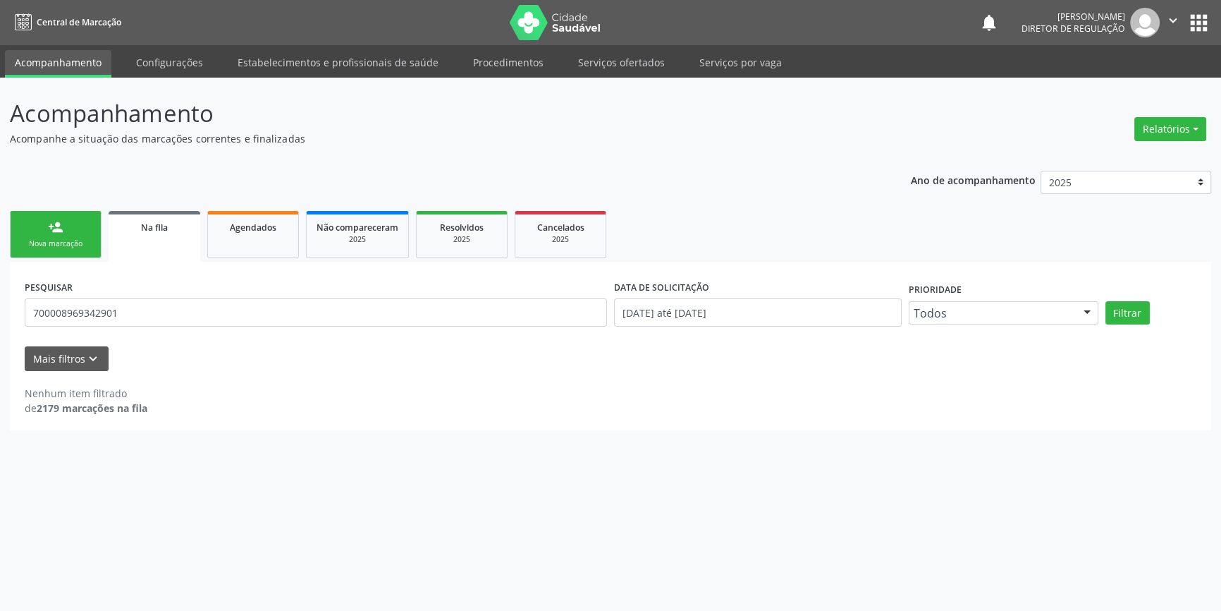
scroll to position [0, 0]
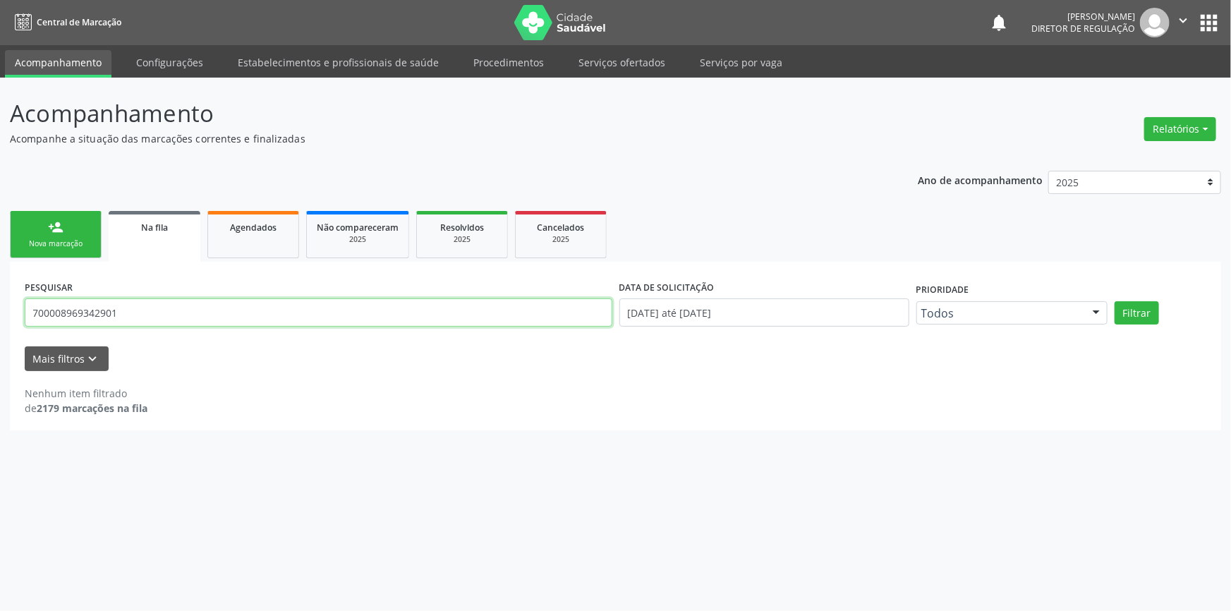
drag, startPoint x: 184, startPoint y: 305, endPoint x: 0, endPoint y: 305, distance: 184.1
click at [0, 301] on div "Acompanhamento Acompanhe a situação das marcações correntes e finalizadas Relat…" at bounding box center [615, 344] width 1231 height 533
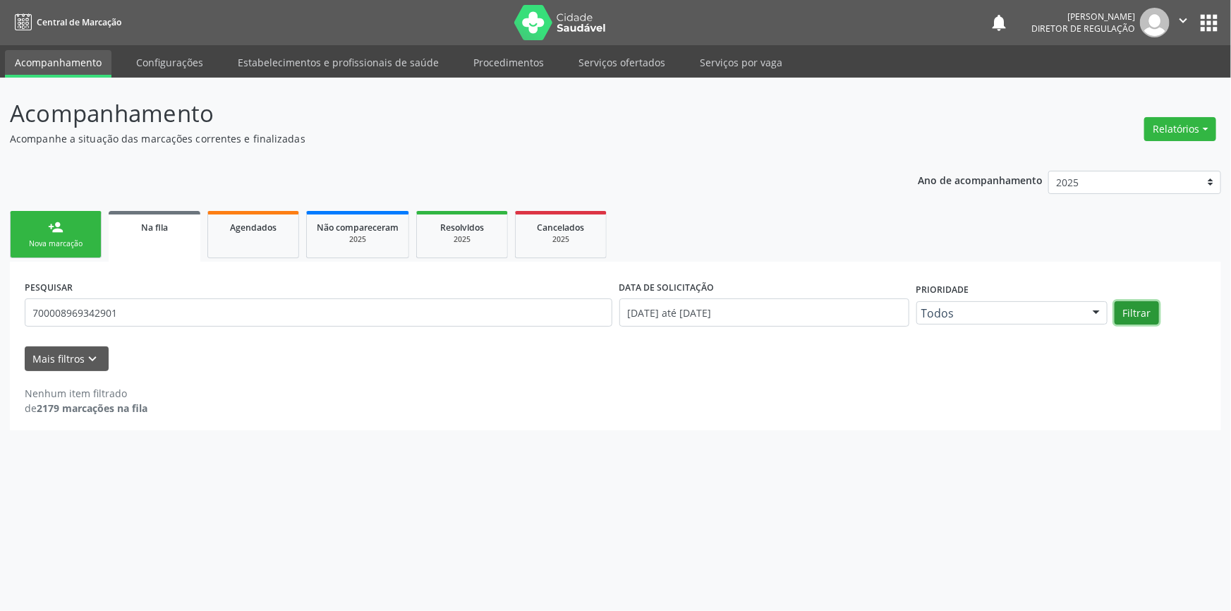
click at [1149, 317] on button "Filtrar" at bounding box center [1136, 313] width 44 height 24
click at [61, 242] on div "Nova marcação" at bounding box center [55, 243] width 71 height 11
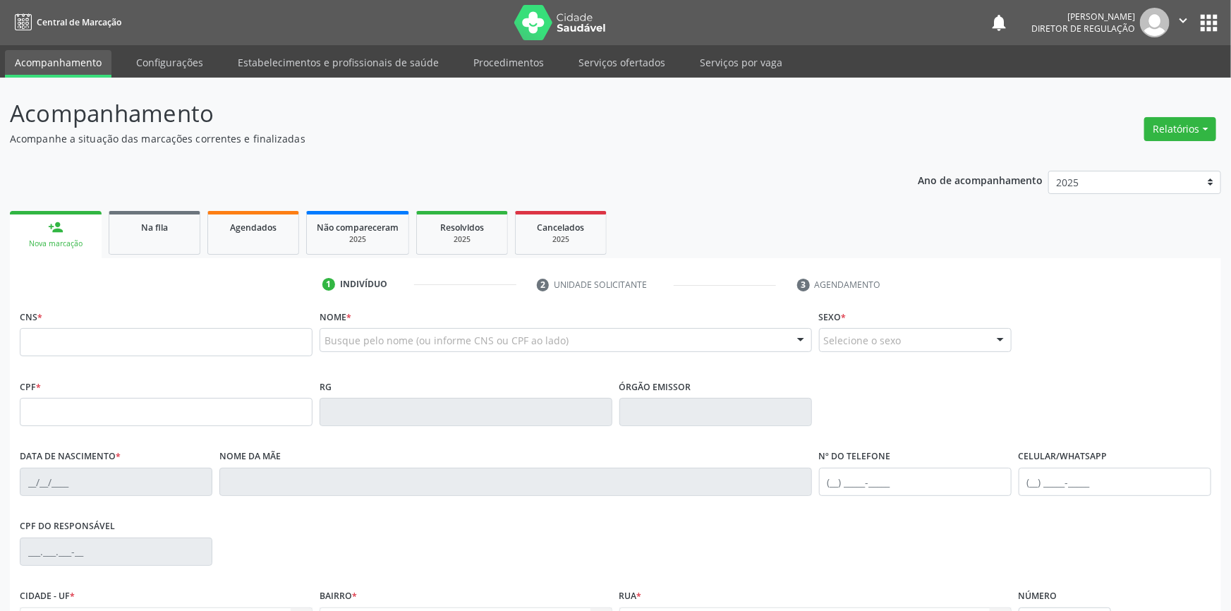
click at [140, 325] on div "CNS *" at bounding box center [166, 331] width 293 height 50
click at [136, 328] on input "text" at bounding box center [165, 342] width 291 height 28
paste input "700 0089 6934 2901"
click at [142, 341] on input "700 0089 6934 2901" at bounding box center [165, 342] width 291 height 28
paste input "text"
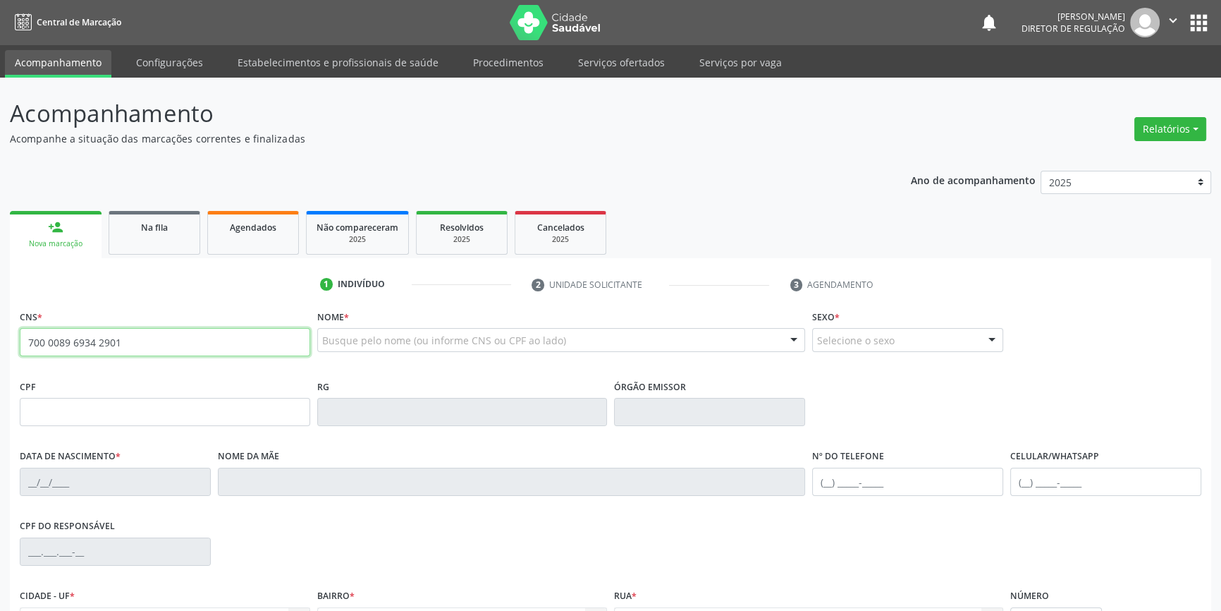
type input "700 0089 6934 2901"
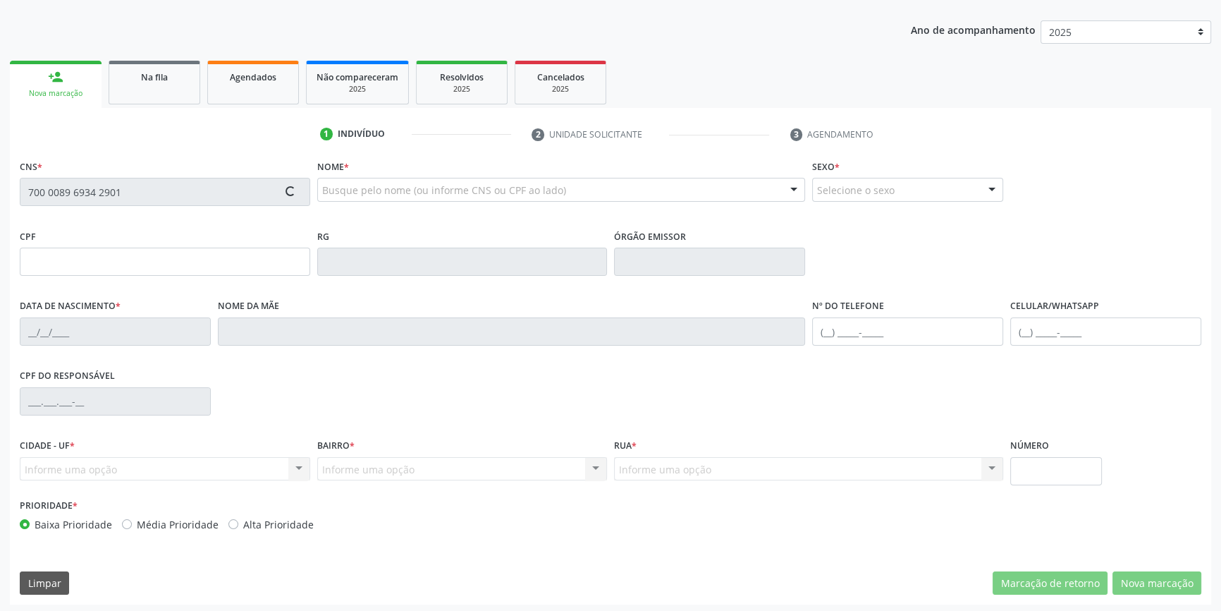
scroll to position [153, 0]
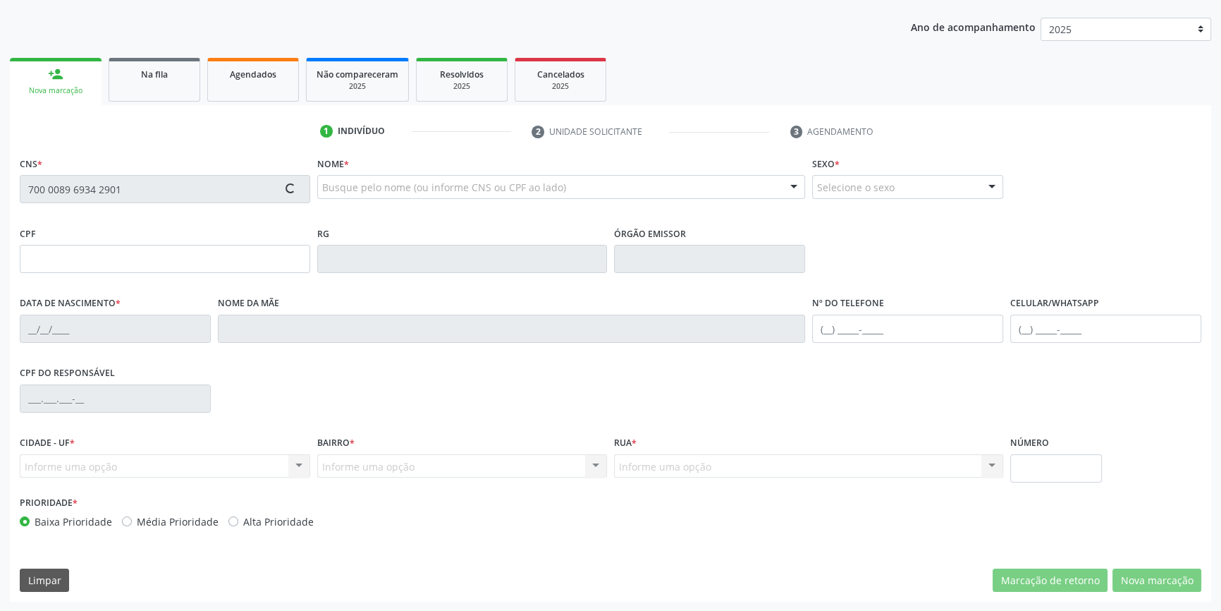
type input "656.163.084-04"
type input "27/09/1957"
type input "Raimunda Maria do Nascimento"
type input "(87) 98105-2935"
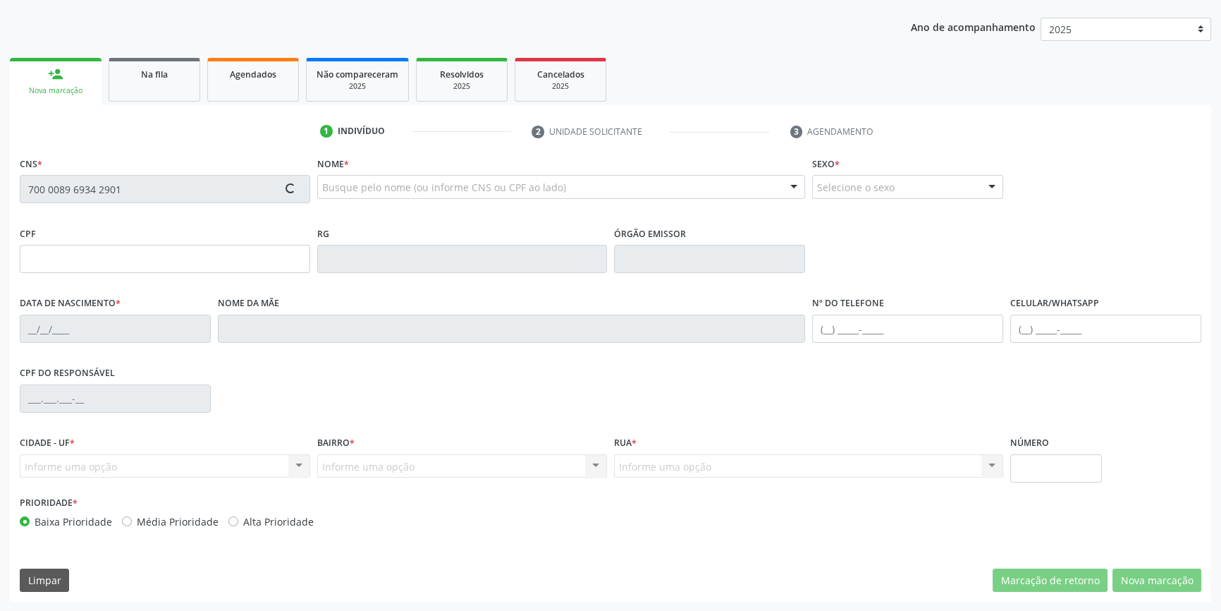
type input "S/N"
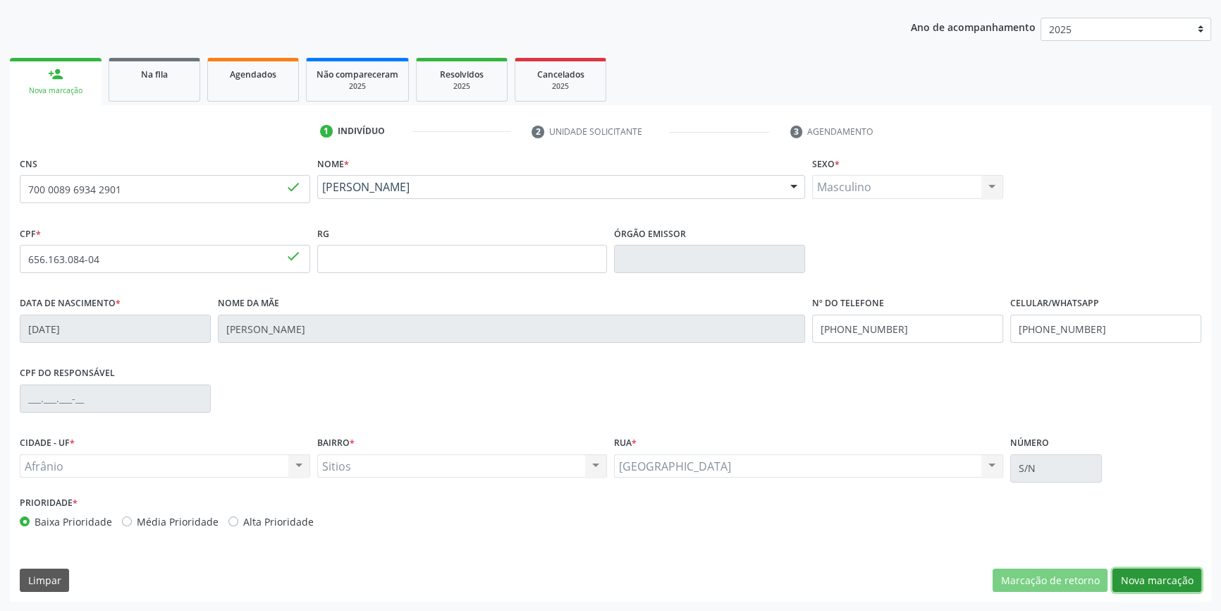
click at [1171, 590] on button "Nova marcação" at bounding box center [1157, 580] width 89 height 24
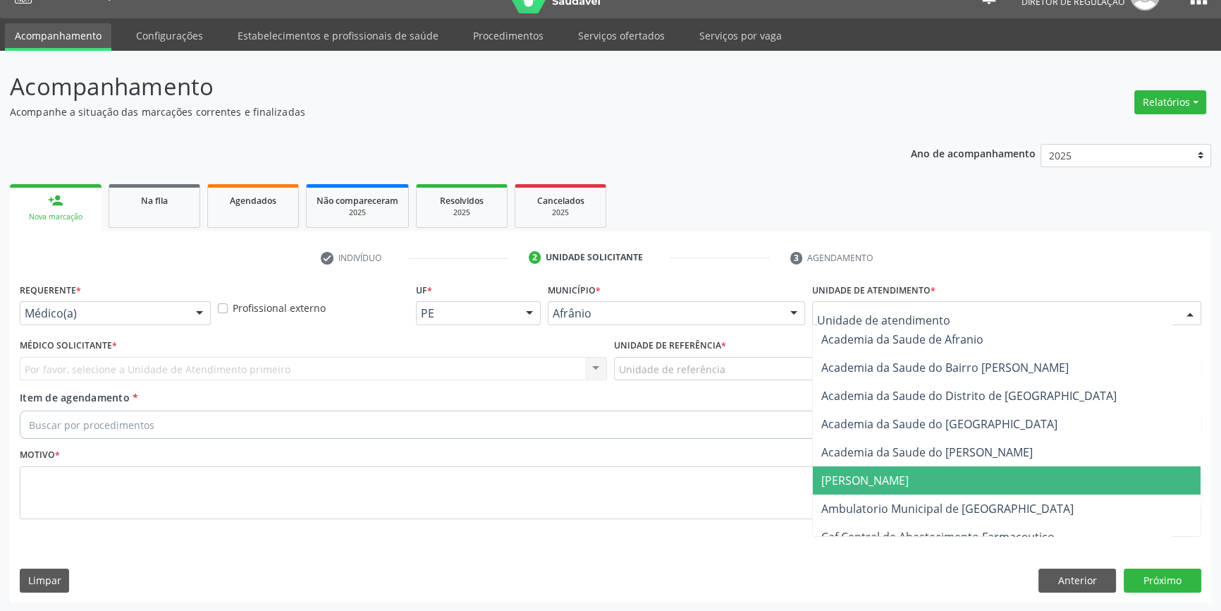
click at [900, 503] on span "Ambulatorio Municipal de [GEOGRAPHIC_DATA]" at bounding box center [948, 509] width 252 height 16
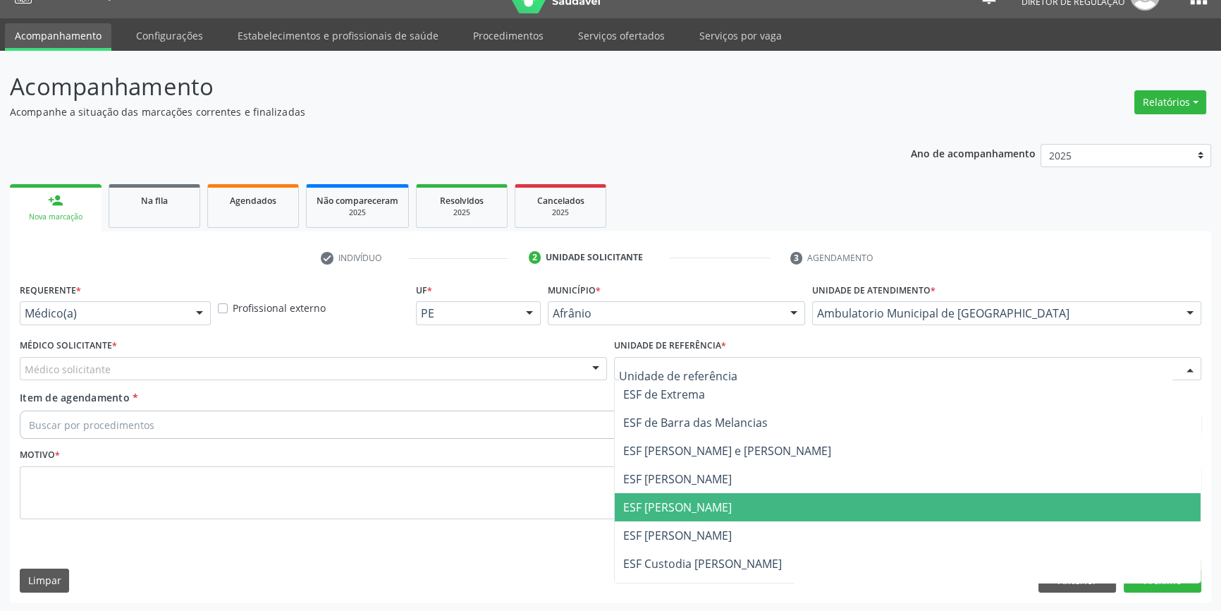
click at [675, 495] on span "ESF [PERSON_NAME]" at bounding box center [908, 507] width 586 height 28
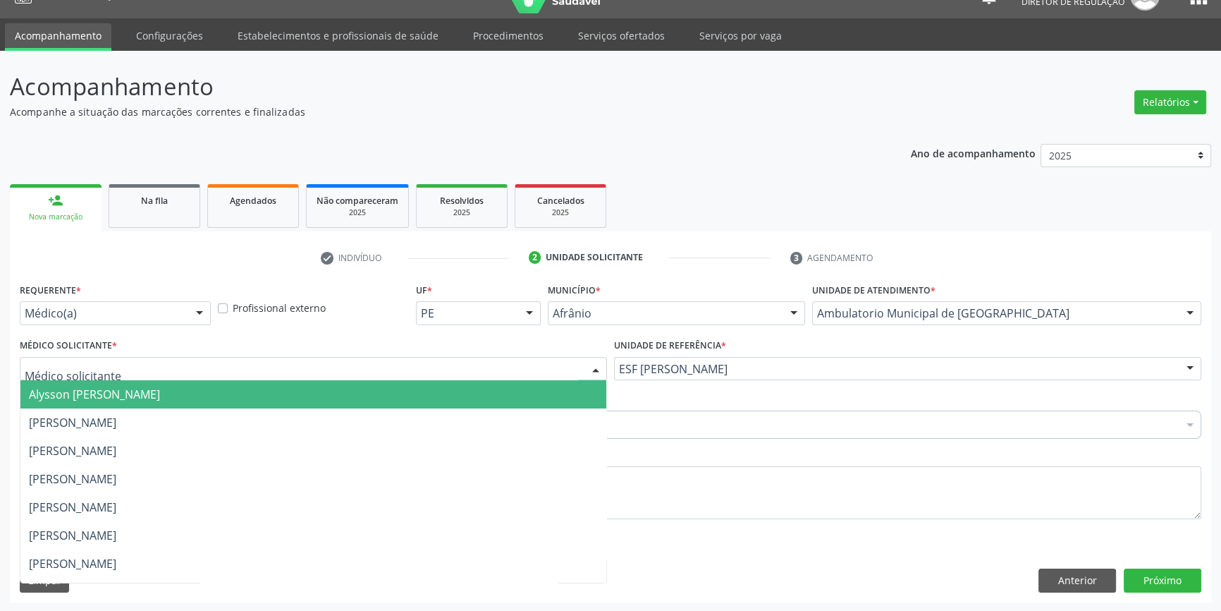
click at [300, 375] on div at bounding box center [313, 369] width 587 height 24
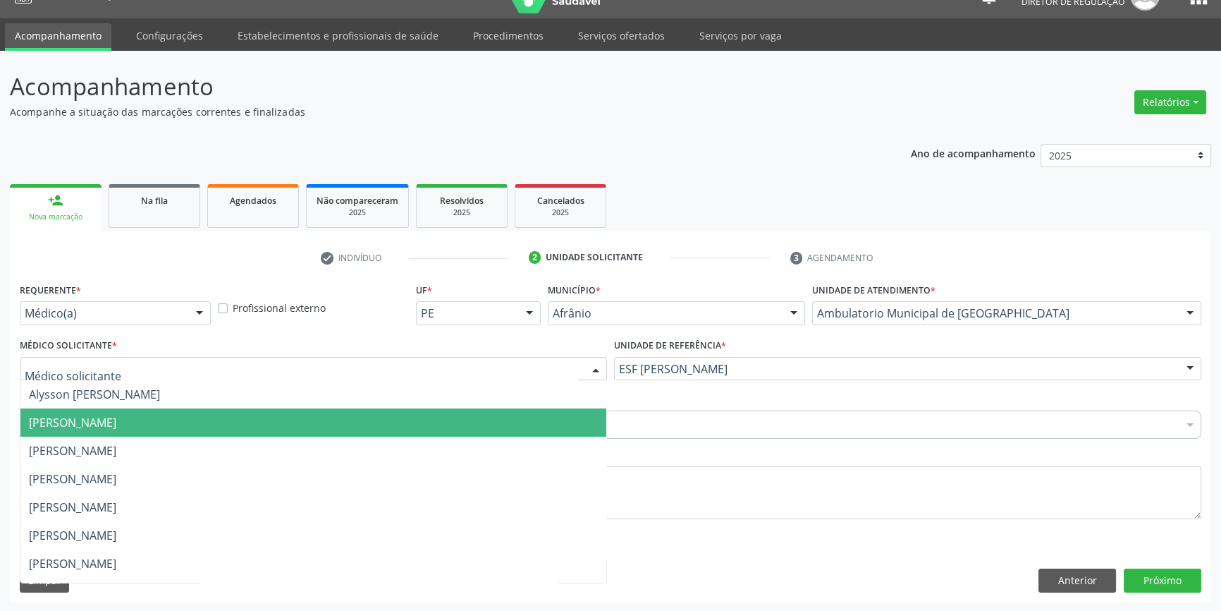
click at [116, 429] on span "[PERSON_NAME]" at bounding box center [72, 423] width 87 height 16
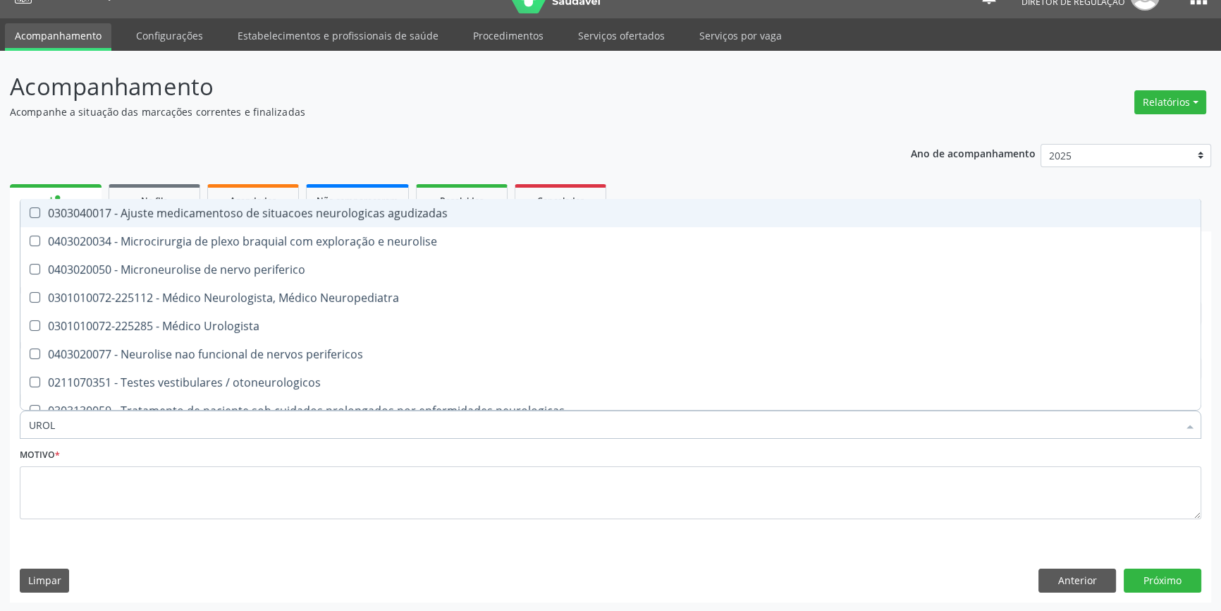
type input "UROLO"
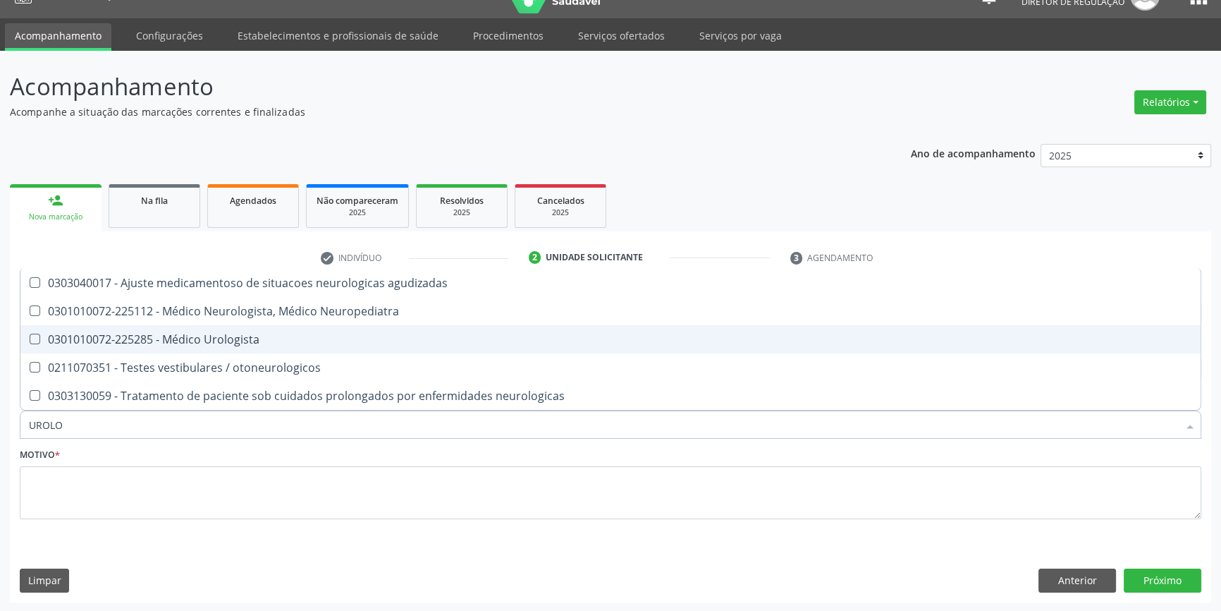
click at [223, 334] on div "0301010072-225285 - Médico Urologista" at bounding box center [611, 339] width 1164 height 11
checkbox Urologista "true"
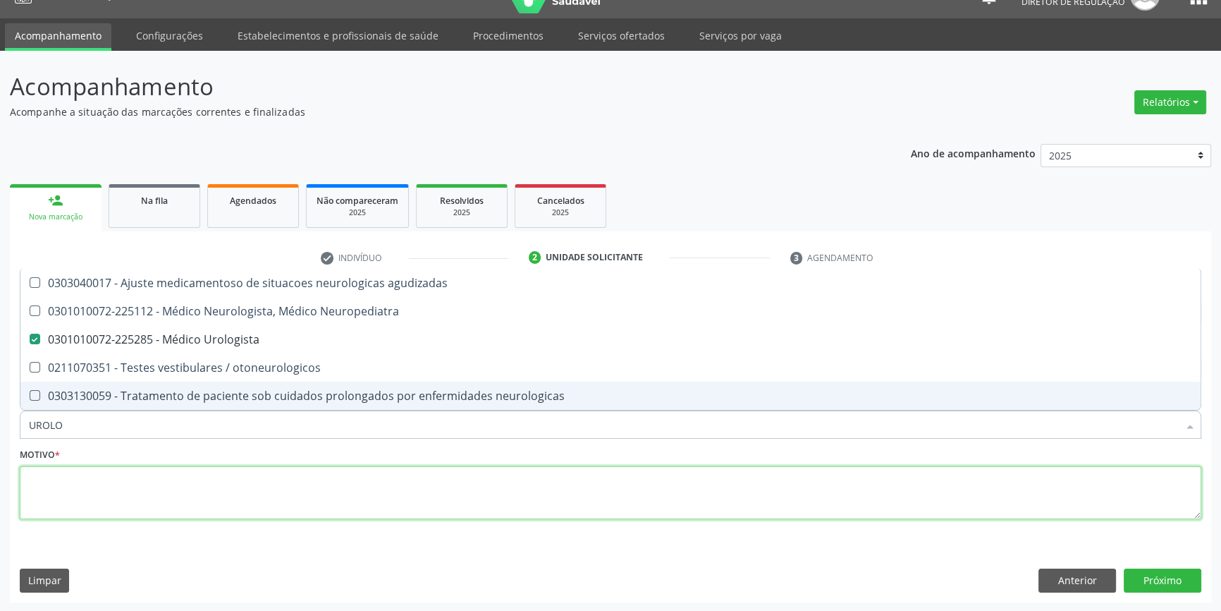
click at [159, 475] on textarea at bounding box center [611, 493] width 1182 height 54
type textarea "'"
checkbox Neuropediatra "true"
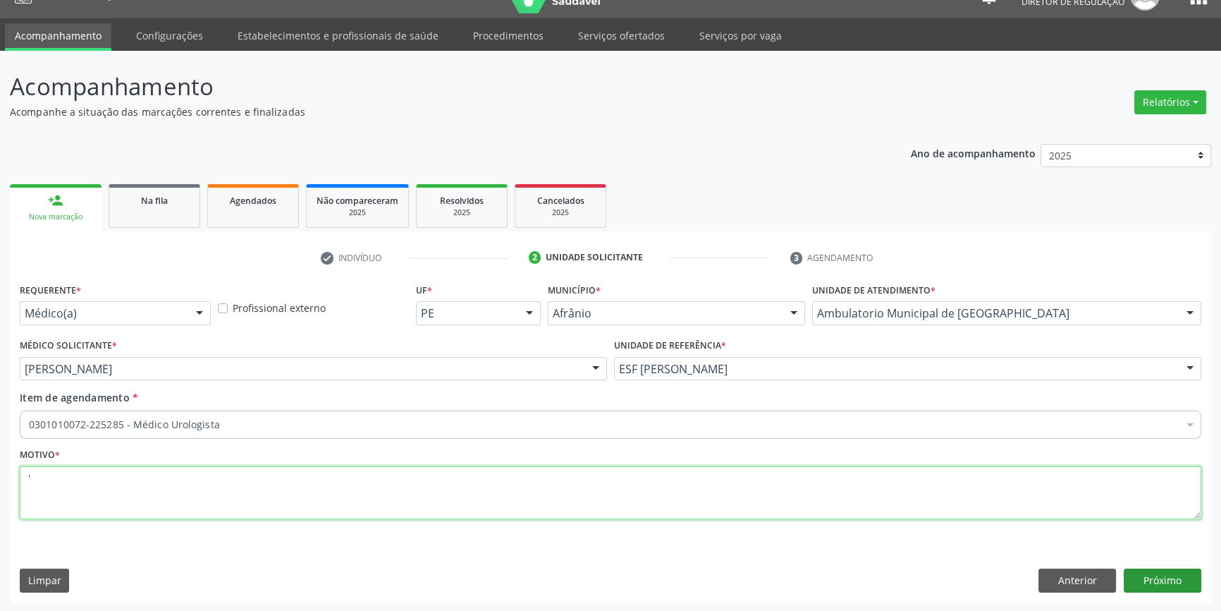
type textarea "'"
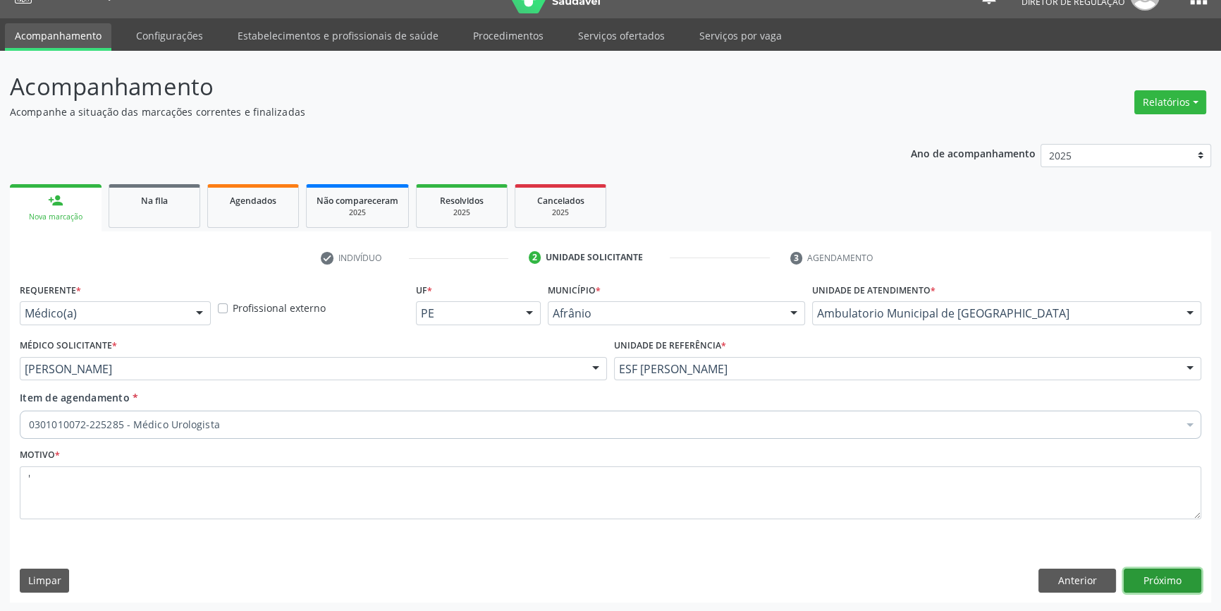
click at [1173, 578] on button "Próximo" at bounding box center [1163, 580] width 78 height 24
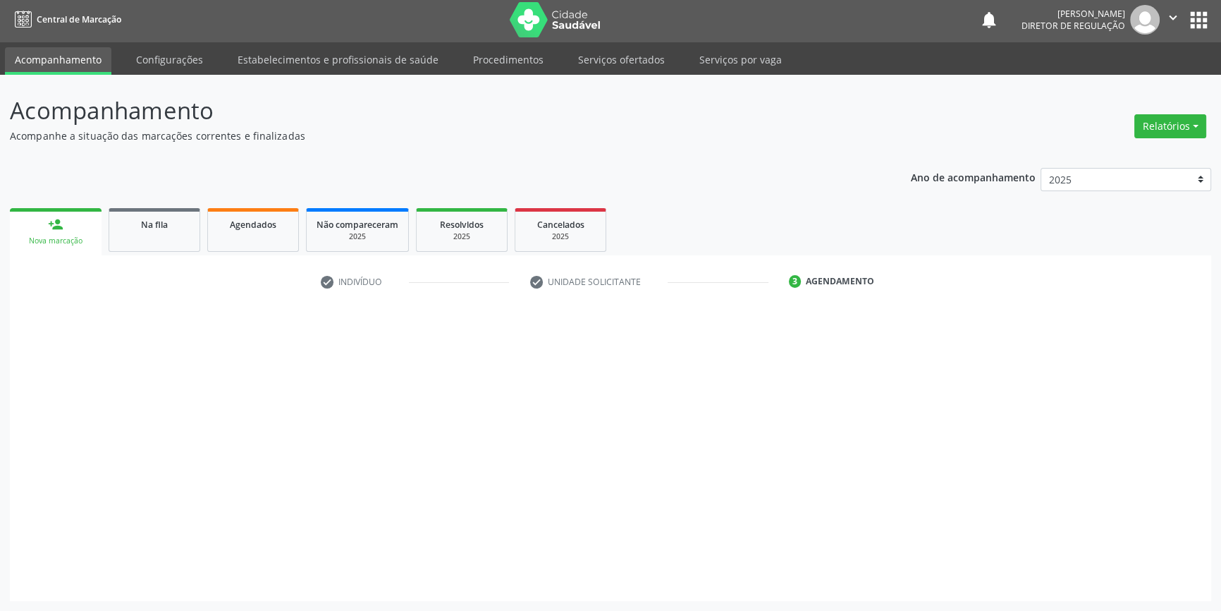
scroll to position [1, 0]
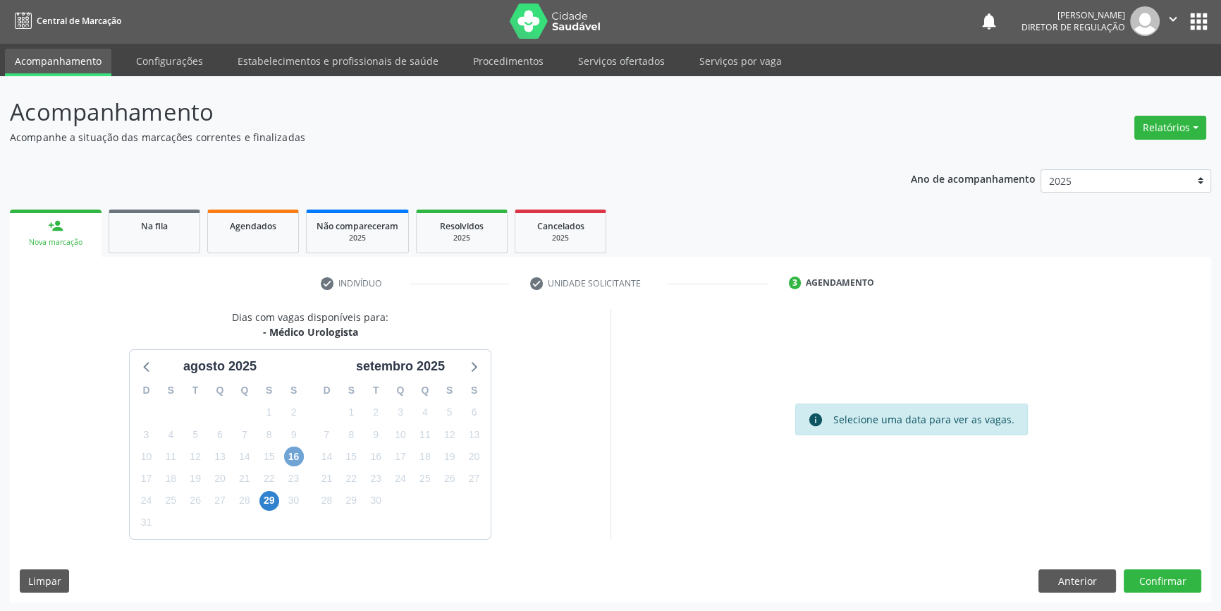
click at [296, 451] on span "16" at bounding box center [294, 456] width 20 height 20
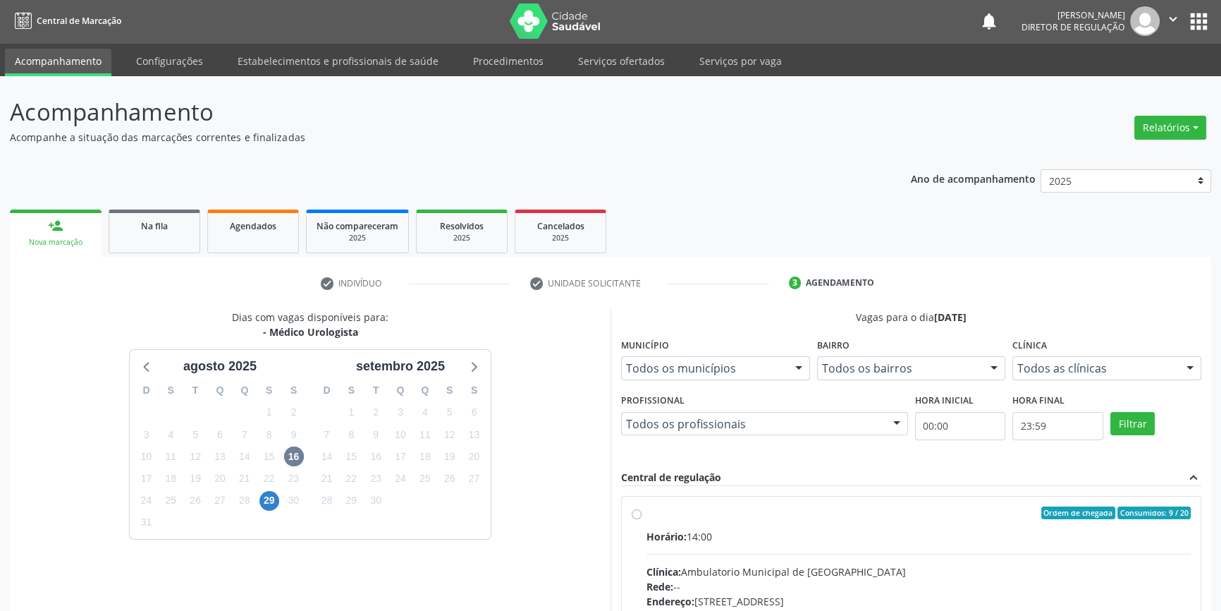
click at [706, 537] on div "Horário: 14:00" at bounding box center [919, 536] width 544 height 15
click at [642, 519] on input "Ordem de chegada Consumidos: 9 / 20 Horário: 14:00 Clínica: Ambulatorio Municip…" at bounding box center [637, 512] width 10 height 13
radio input "true"
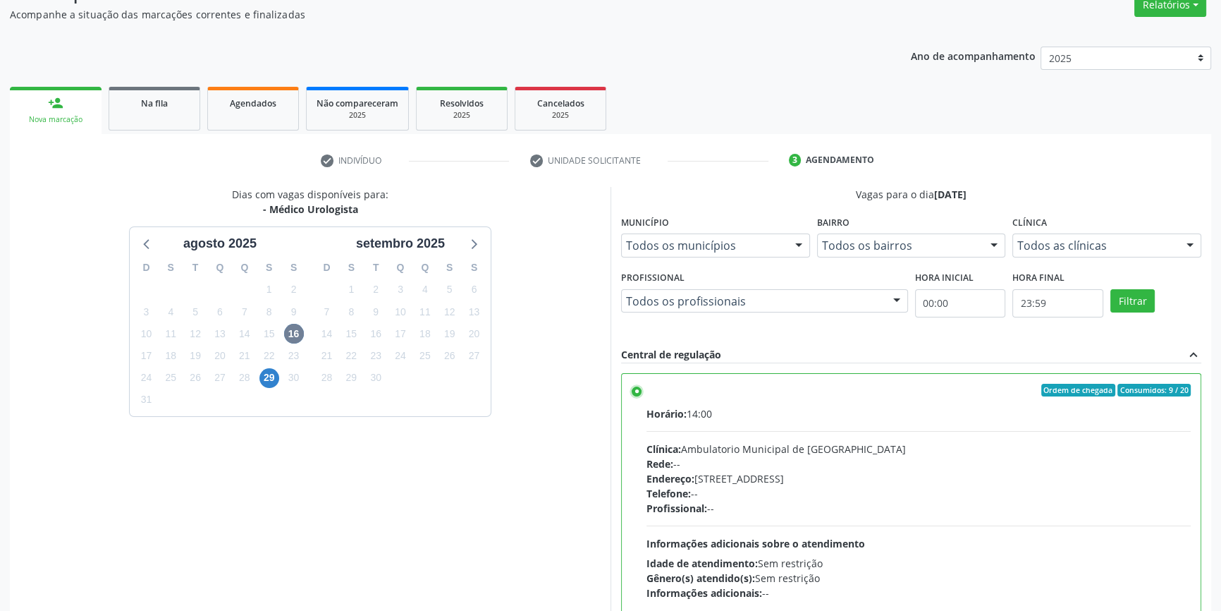
scroll to position [231, 0]
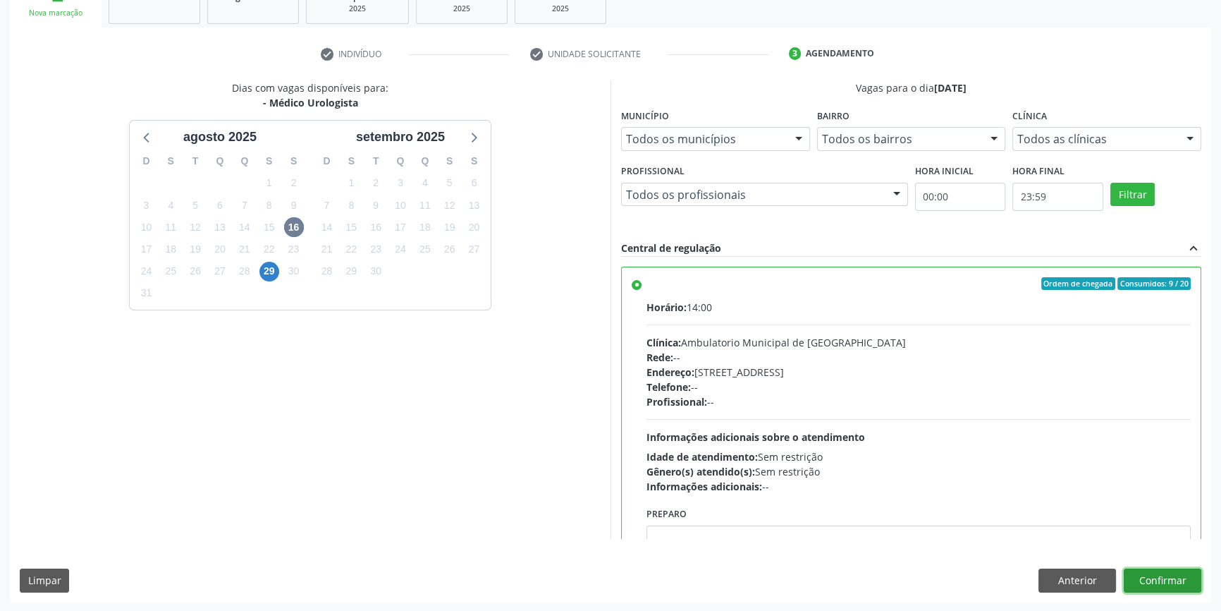
click at [1154, 571] on button "Confirmar" at bounding box center [1163, 580] width 78 height 24
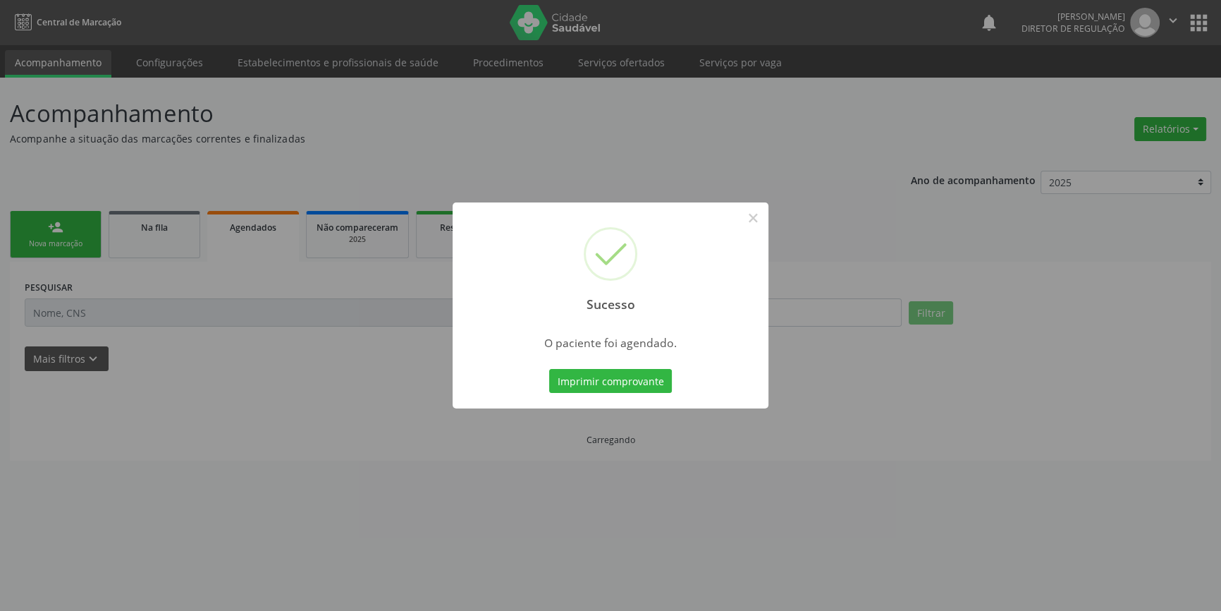
scroll to position [0, 0]
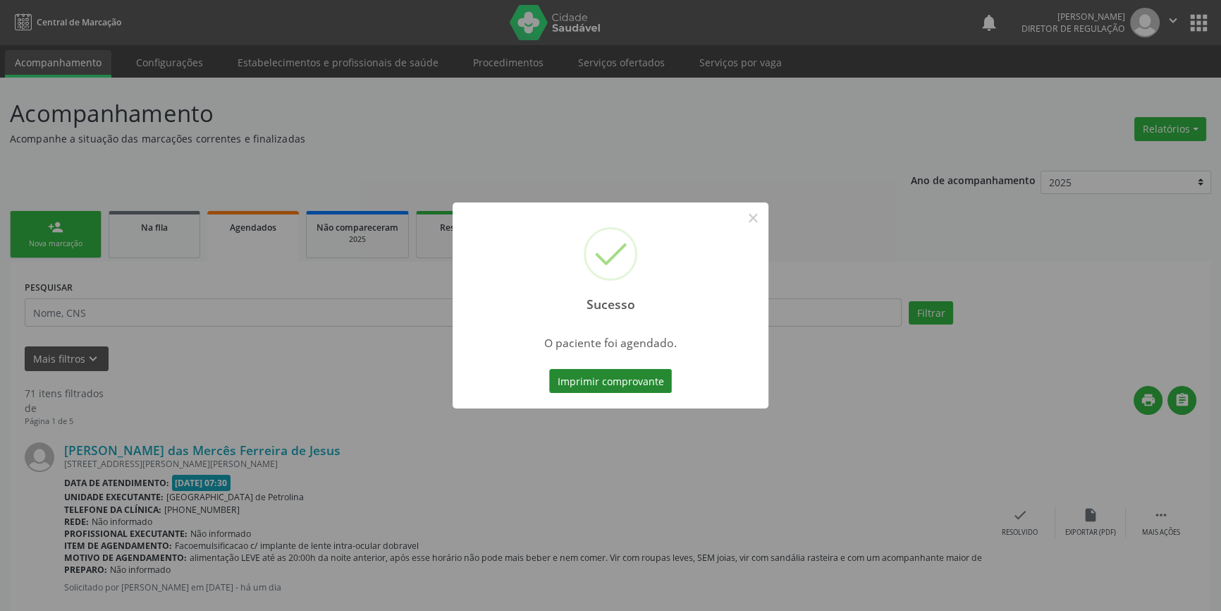
click at [644, 378] on button "Imprimir comprovante" at bounding box center [610, 381] width 123 height 24
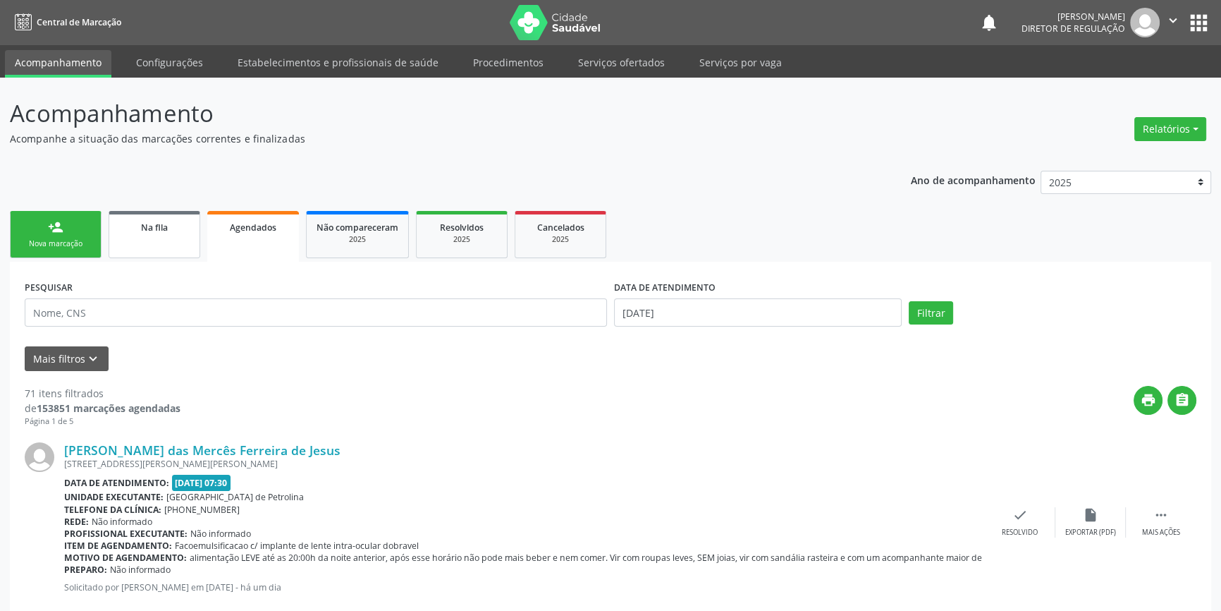
click at [135, 230] on div "Na fila" at bounding box center [154, 226] width 71 height 15
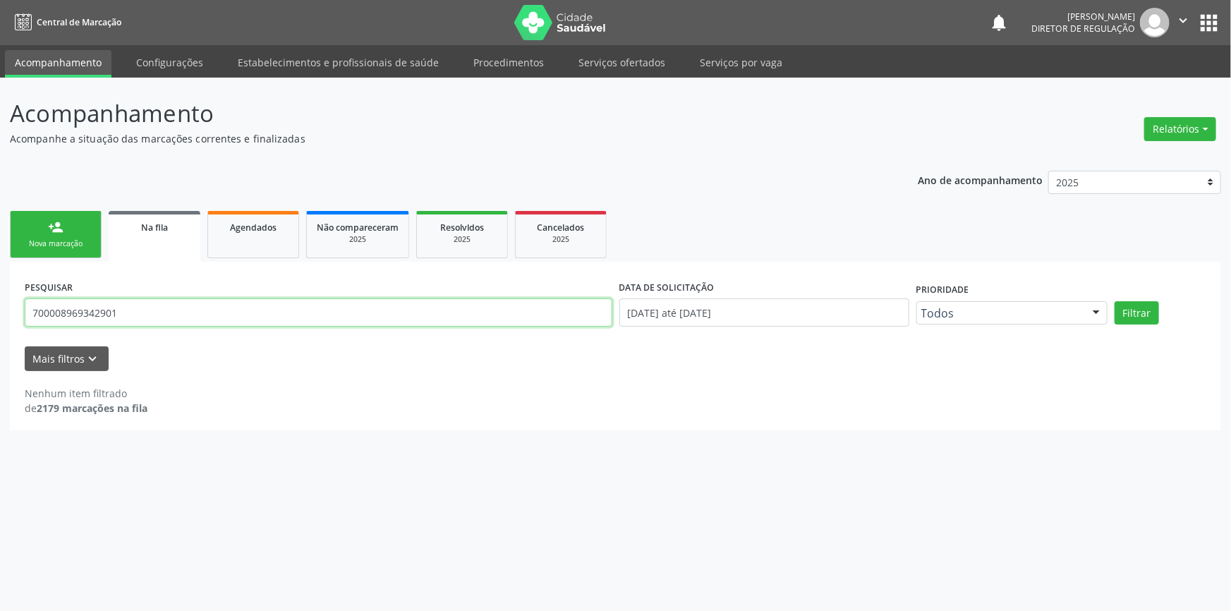
drag, startPoint x: 154, startPoint y: 317, endPoint x: 0, endPoint y: 309, distance: 154.6
click at [0, 309] on div "Acompanhamento Acompanhe a situação das marcações correntes e finalizadas Relat…" at bounding box center [615, 344] width 1231 height 533
type input "700403331524450"
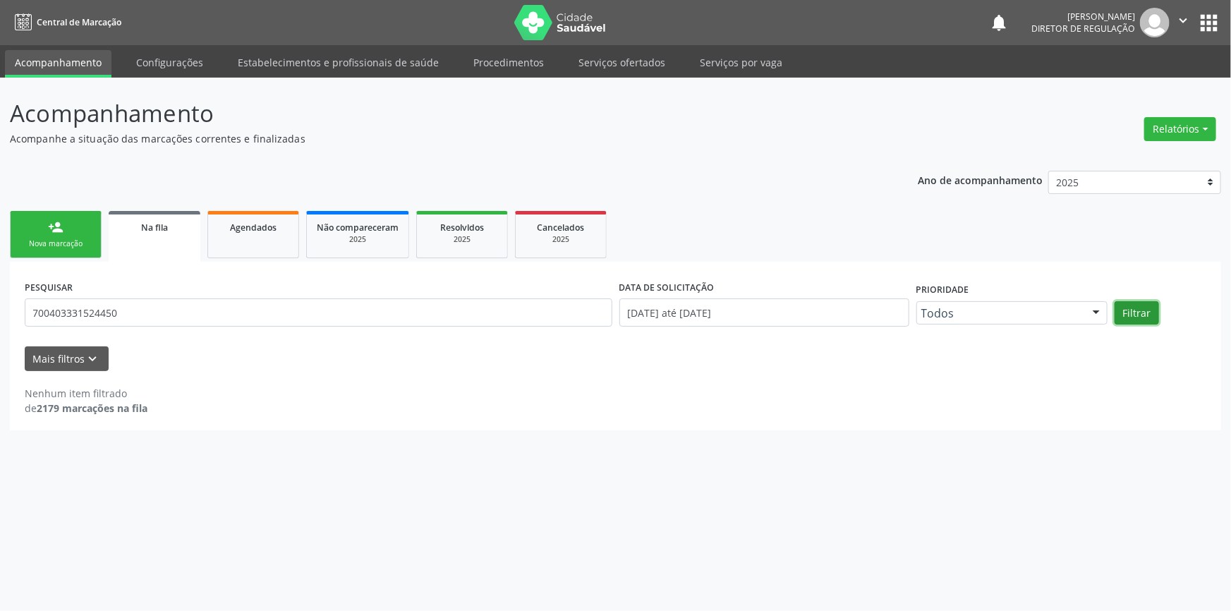
click at [1133, 314] on button "Filtrar" at bounding box center [1136, 313] width 44 height 24
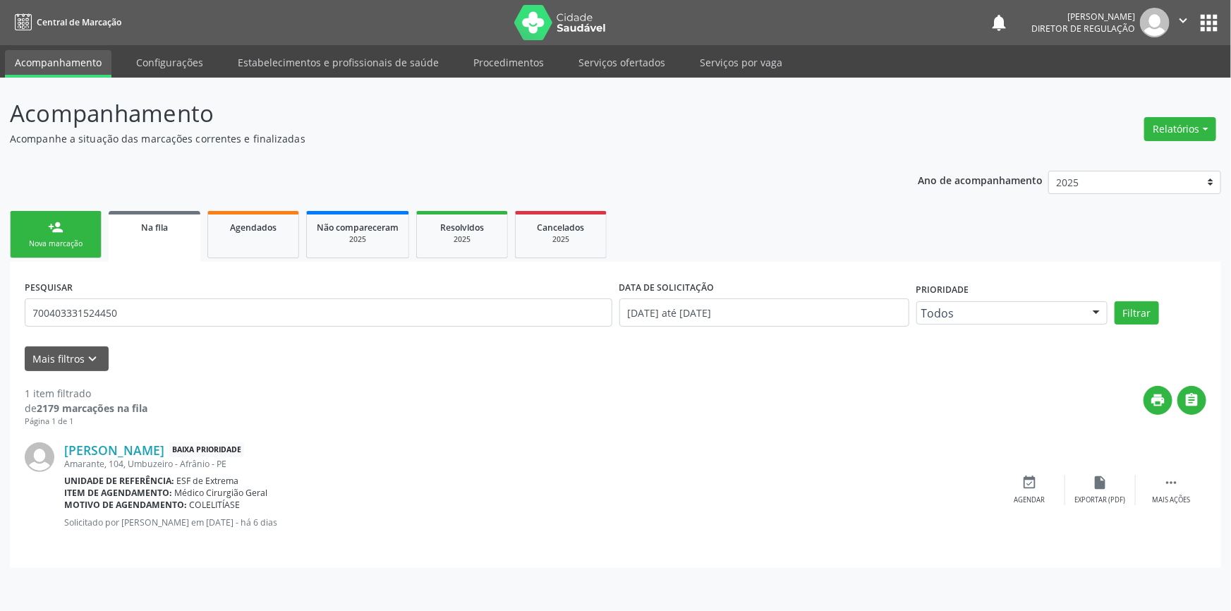
click at [63, 235] on link "person_add Nova marcação" at bounding box center [56, 234] width 92 height 47
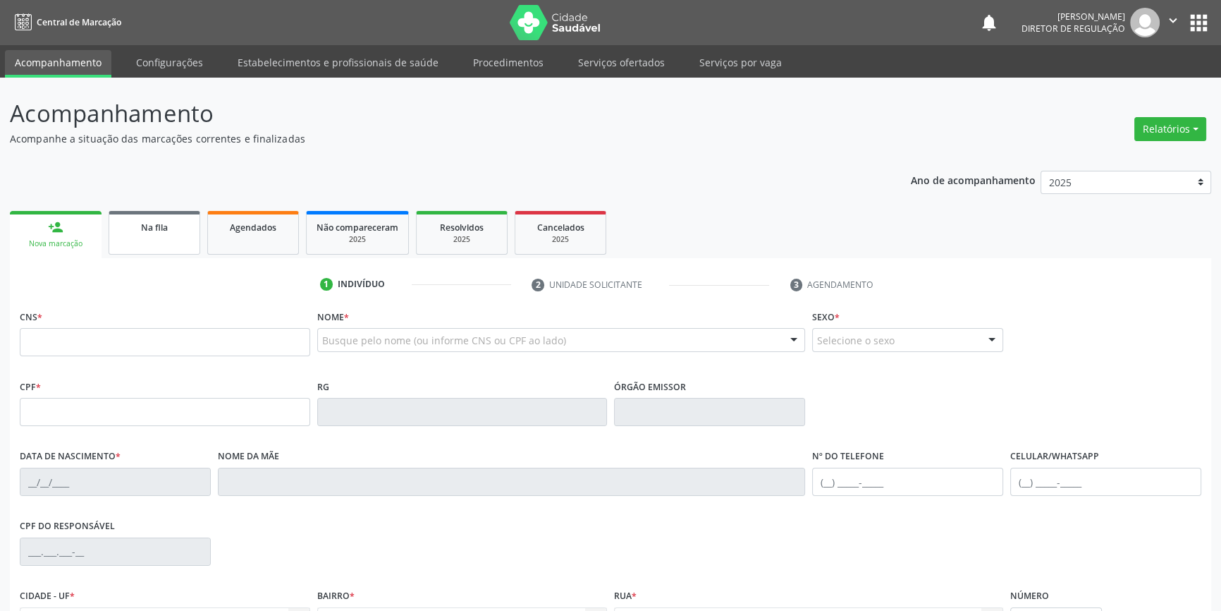
click at [138, 233] on div "Na fila" at bounding box center [154, 226] width 71 height 15
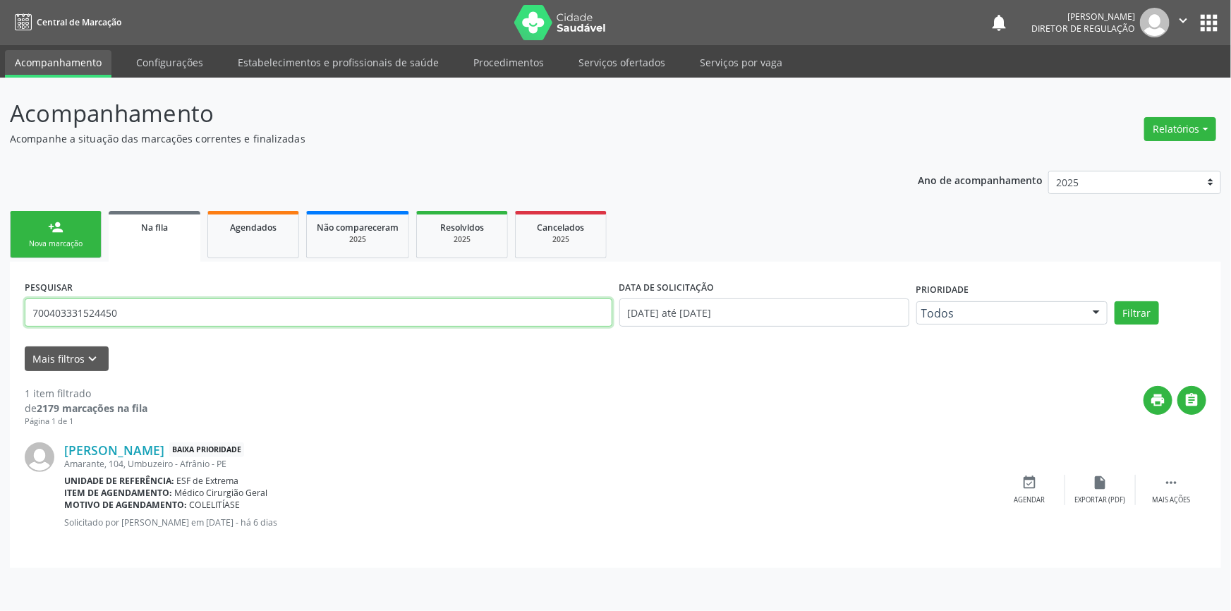
drag, startPoint x: 173, startPoint y: 319, endPoint x: 33, endPoint y: 319, distance: 139.6
click at [33, 319] on input "700403331524450" at bounding box center [318, 312] width 587 height 28
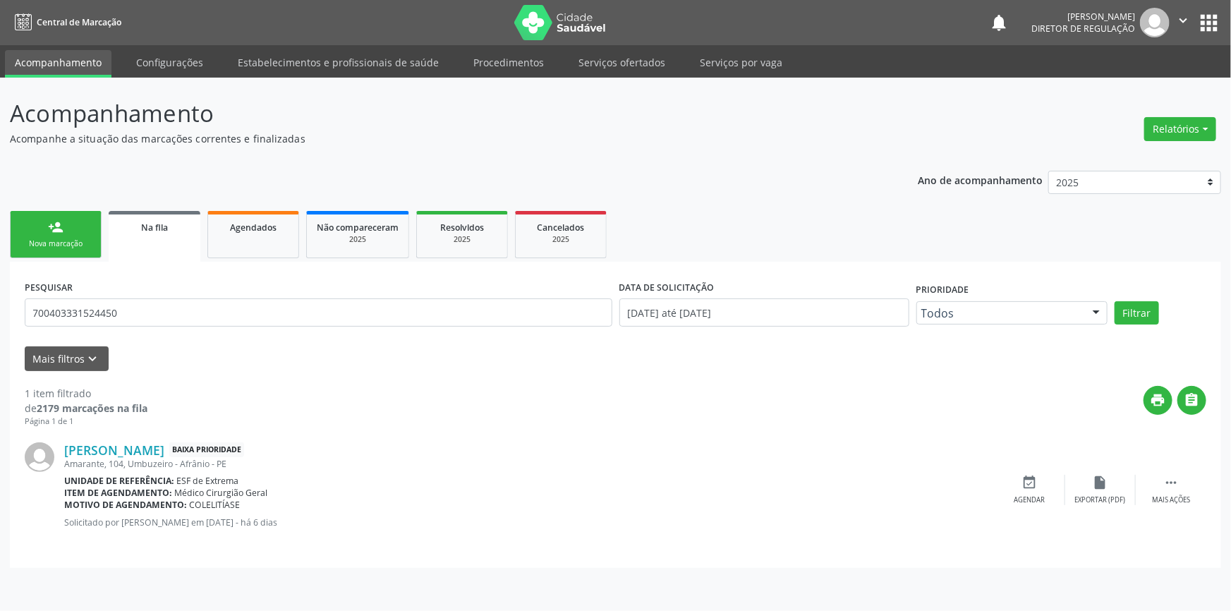
click at [54, 228] on div "person_add" at bounding box center [56, 227] width 16 height 16
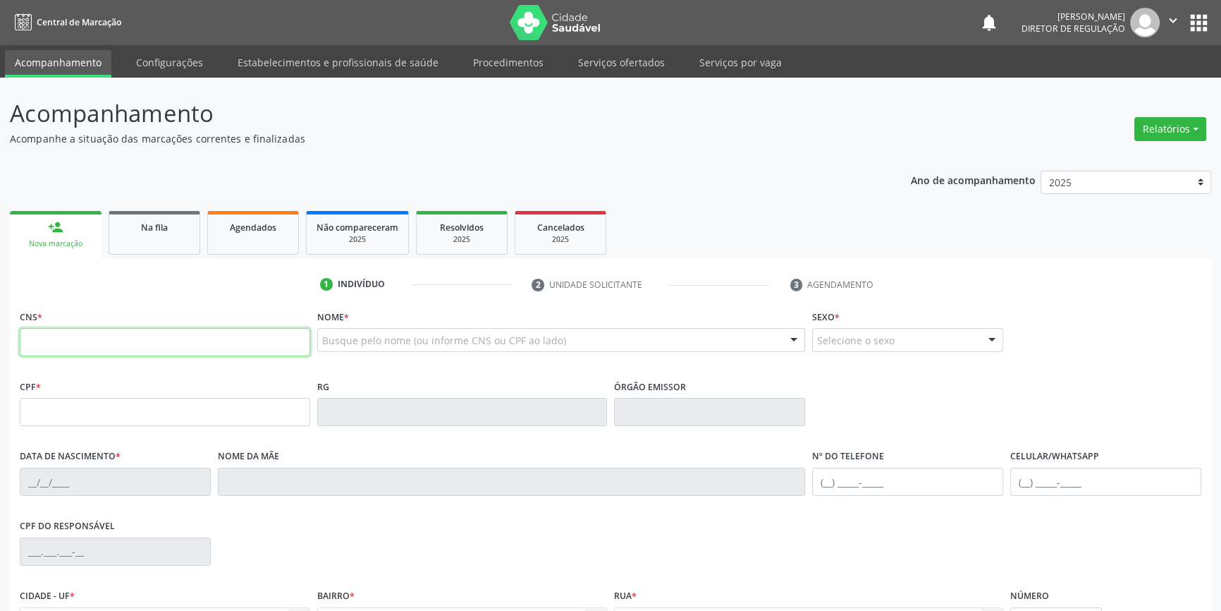
click at [77, 331] on input "text" at bounding box center [165, 342] width 291 height 28
paste input "700 4033 3152 4450"
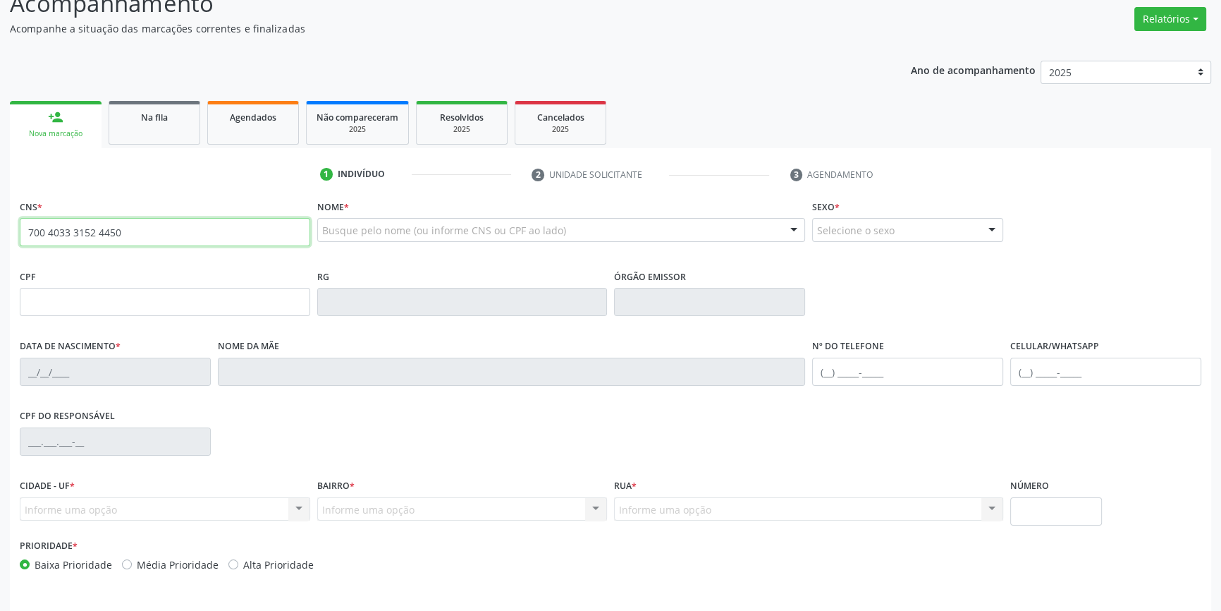
scroll to position [153, 0]
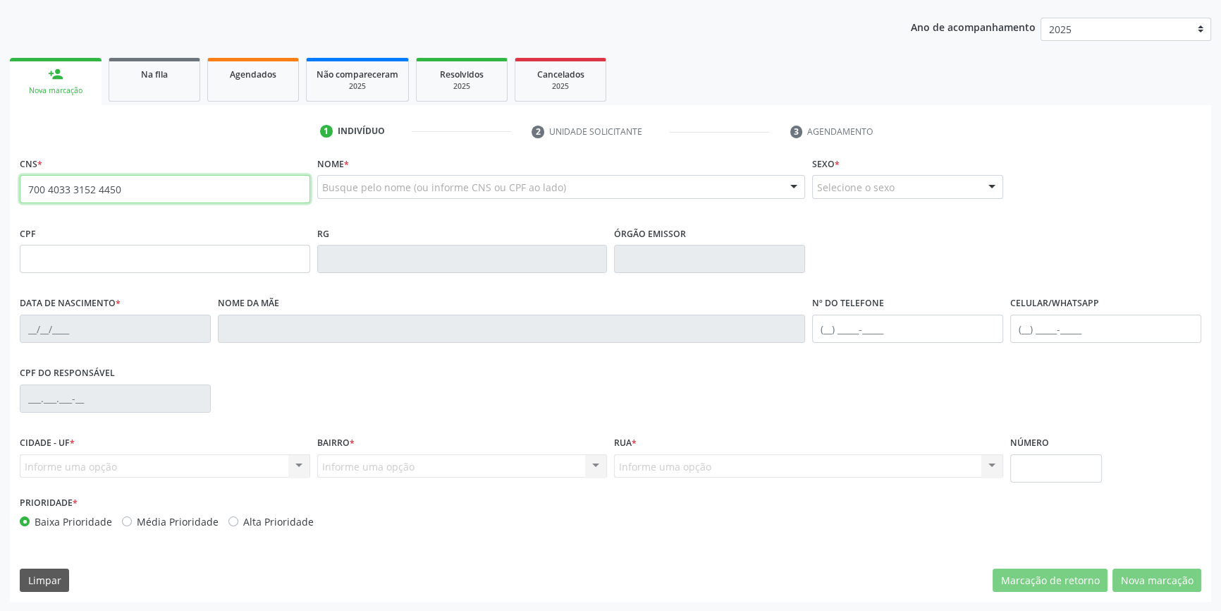
type input "700 4033 3152 4450"
type input "018.432.964-70"
type input "27/07/1960"
type input "Maria Madalena da Silva"
type input "(87) 99912-6320"
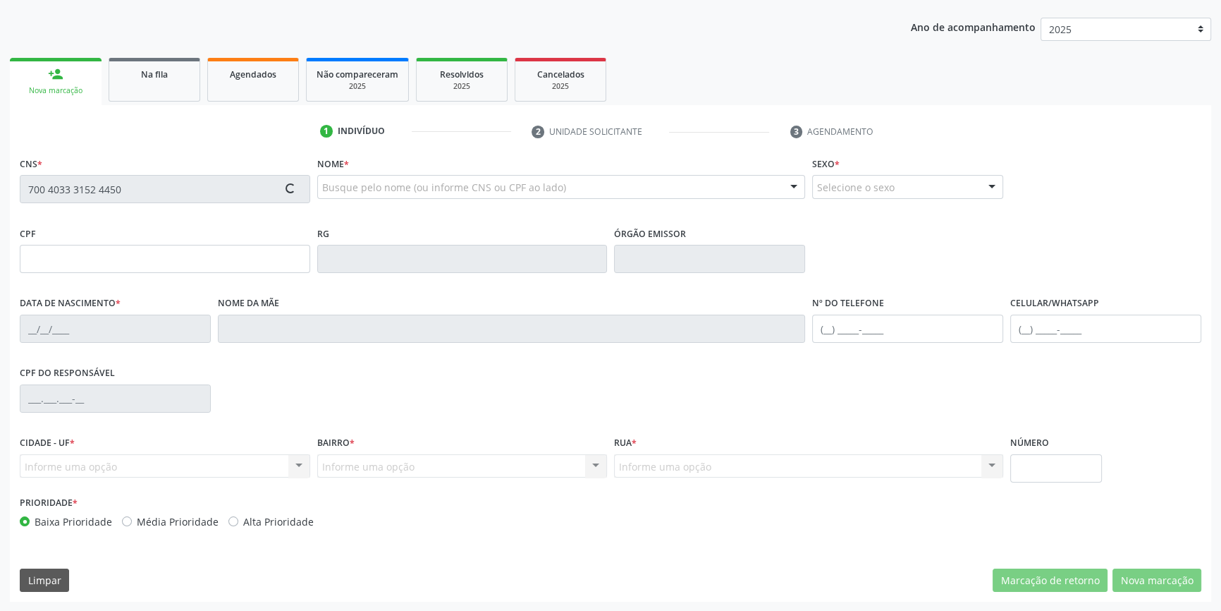
type input "(87) 99912-6320"
type input "104"
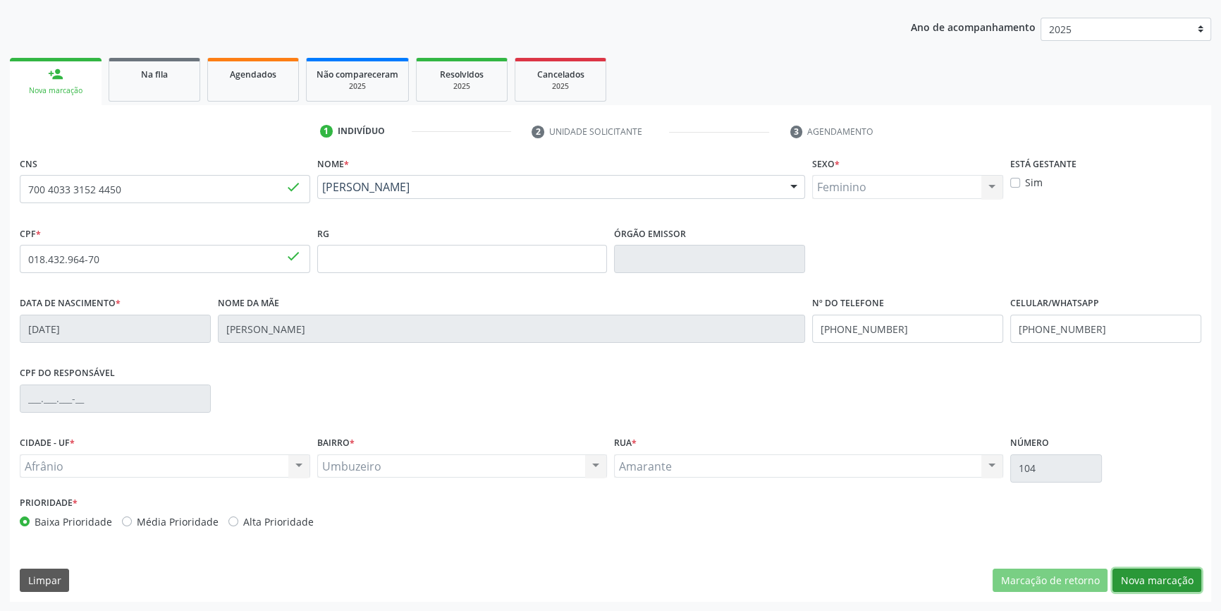
click at [1138, 570] on button "Nova marcação" at bounding box center [1157, 580] width 89 height 24
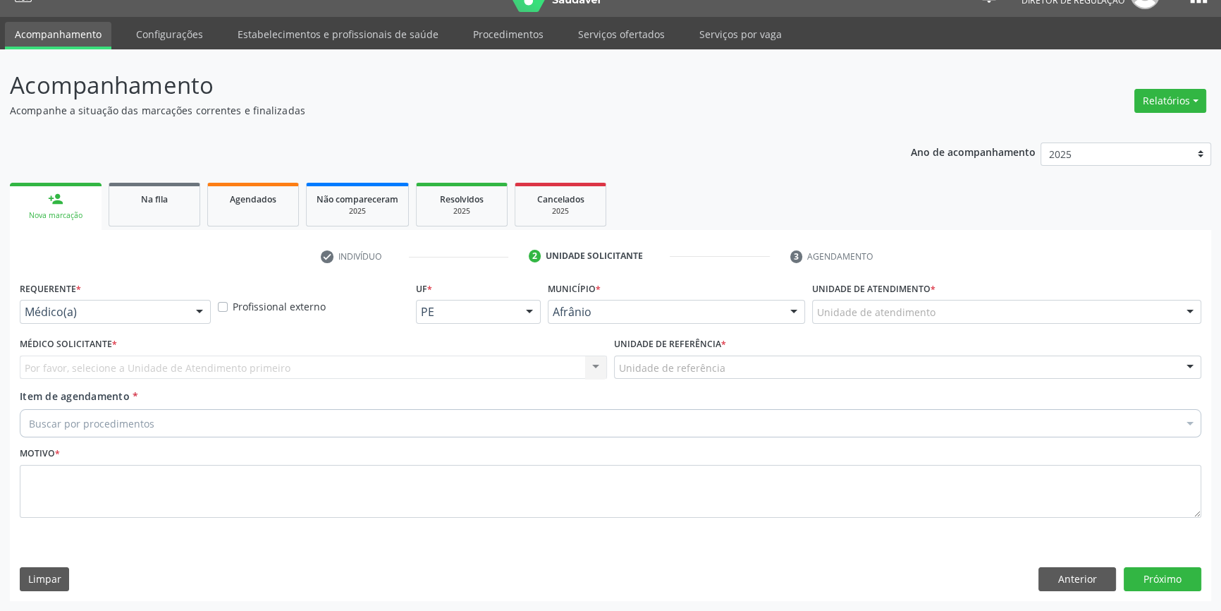
scroll to position [27, 0]
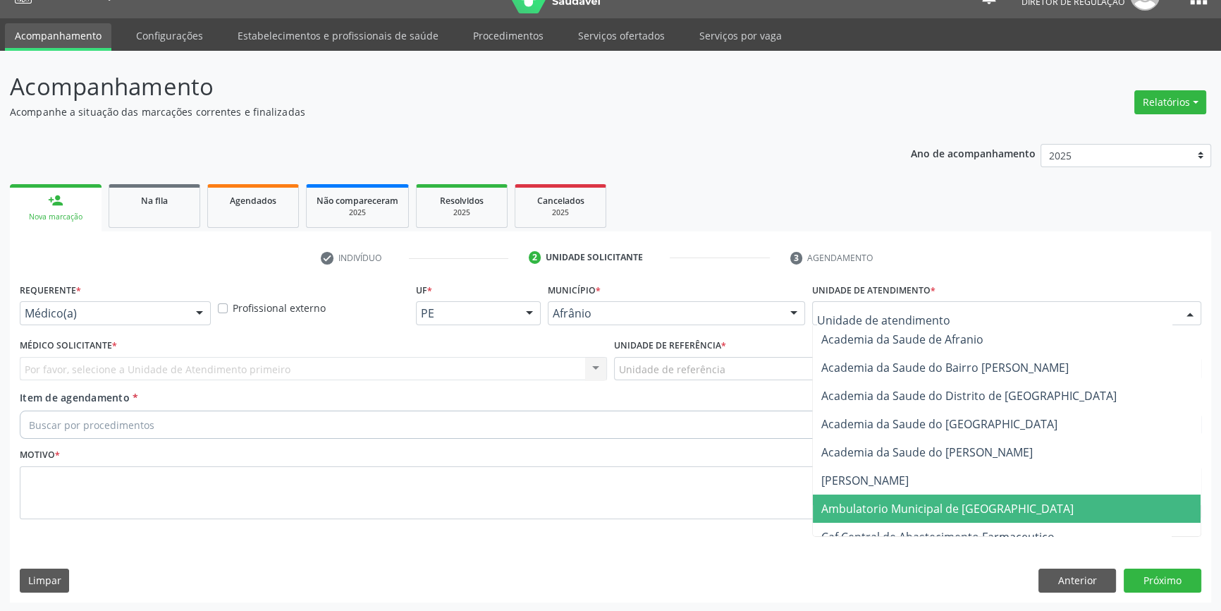
click at [903, 494] on span "Ambulatorio Municipal de [GEOGRAPHIC_DATA]" at bounding box center [1007, 508] width 388 height 28
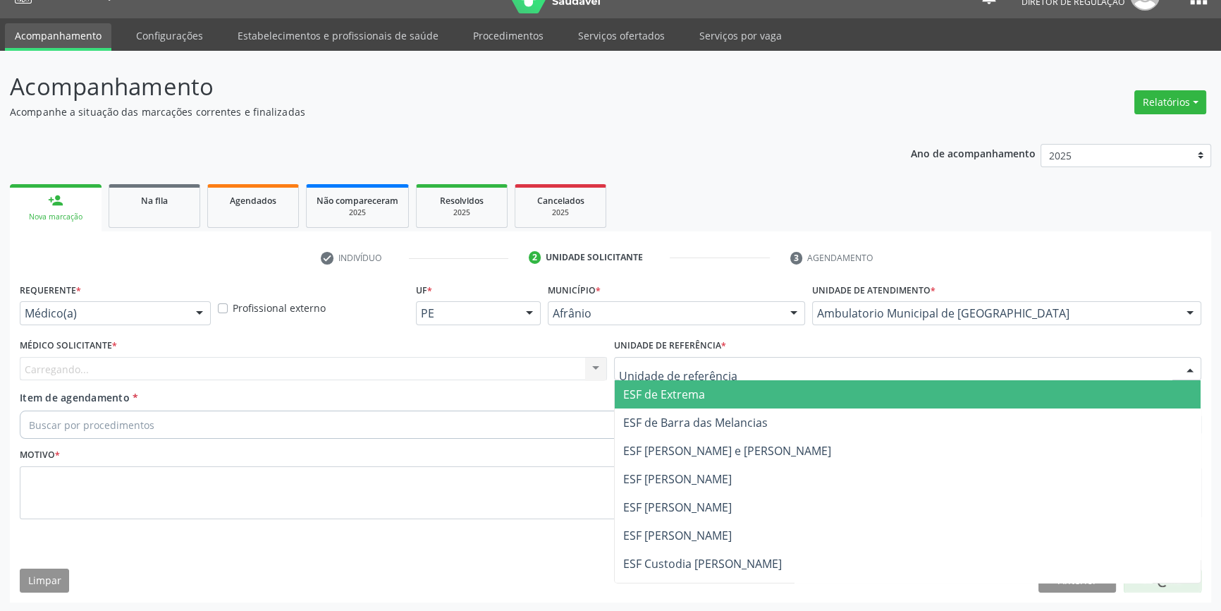
click at [731, 368] on div at bounding box center [907, 369] width 587 height 24
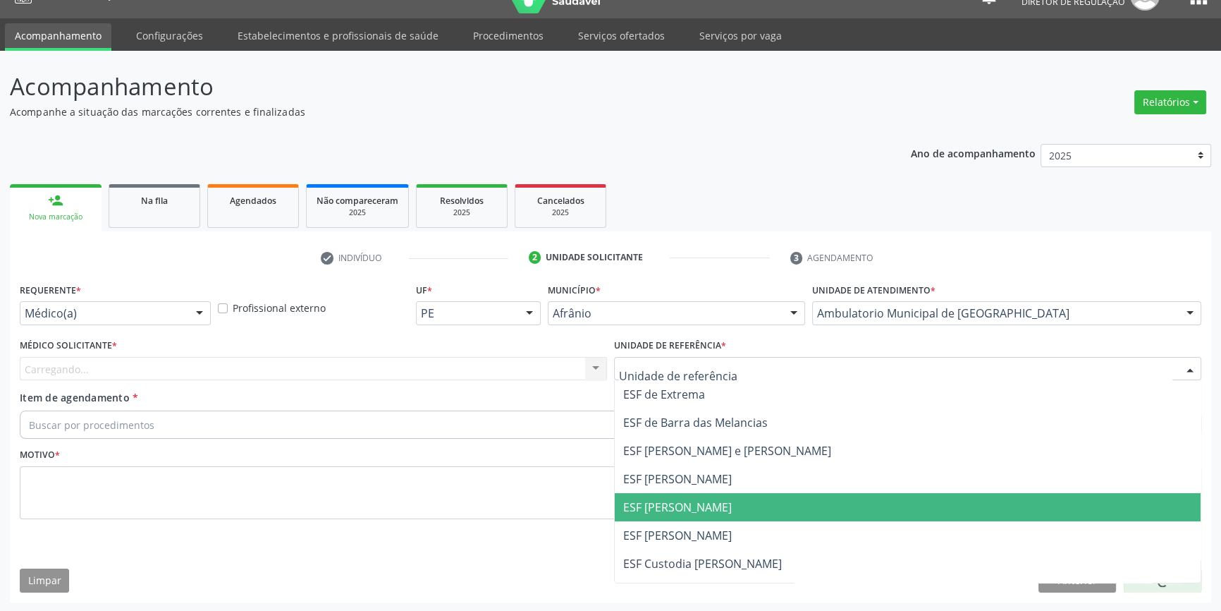
click at [688, 511] on span "ESF [PERSON_NAME]" at bounding box center [677, 507] width 109 height 16
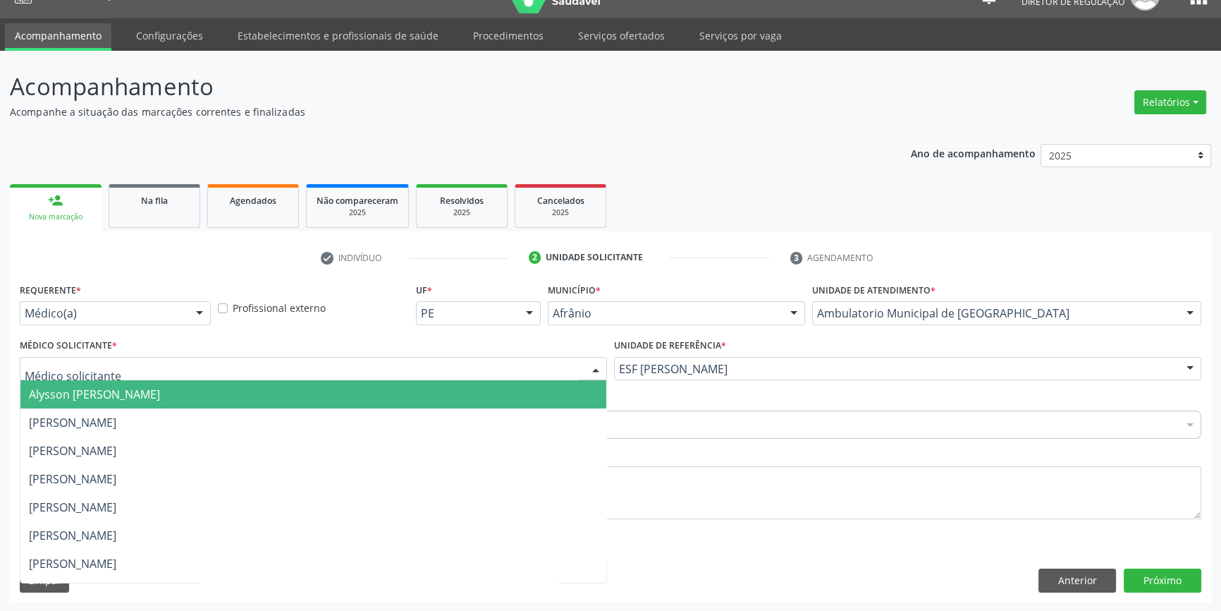
click at [328, 370] on div at bounding box center [313, 369] width 587 height 24
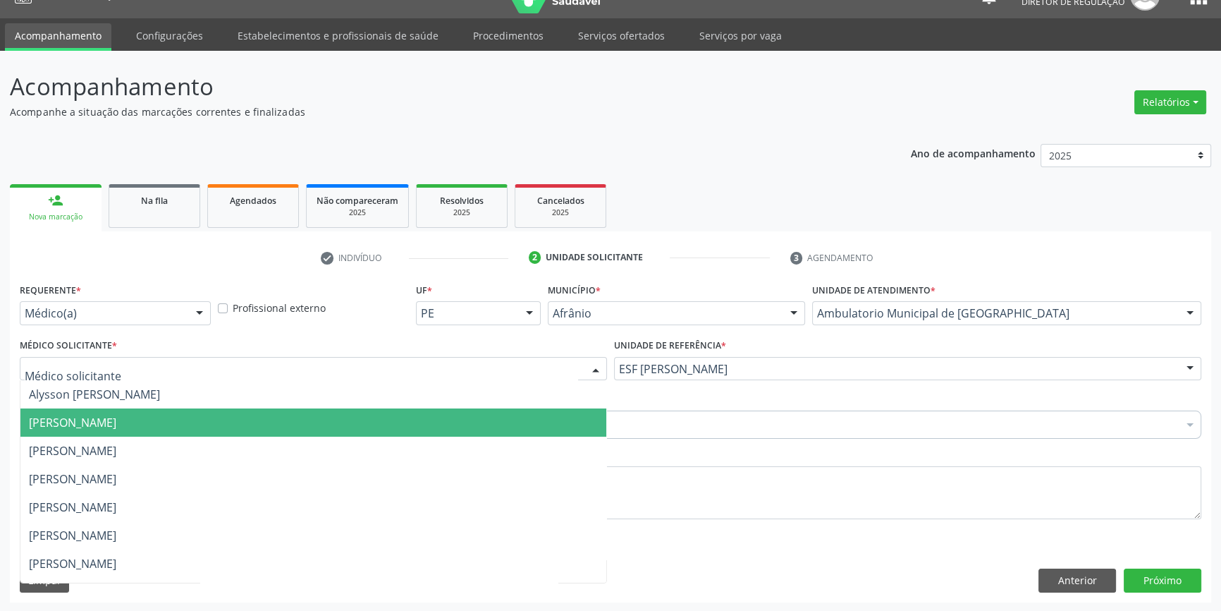
click at [175, 412] on span "Bruno Saraiva Bezerra Medrado" at bounding box center [313, 422] width 586 height 28
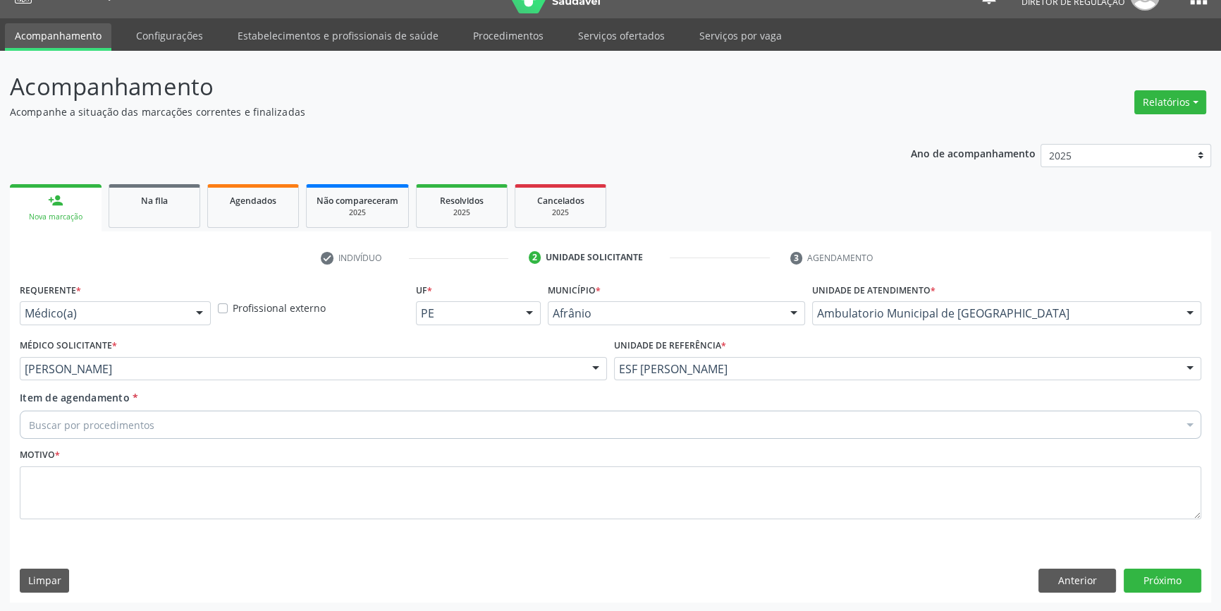
click at [171, 415] on div "Buscar por procedimentos" at bounding box center [611, 424] width 1182 height 28
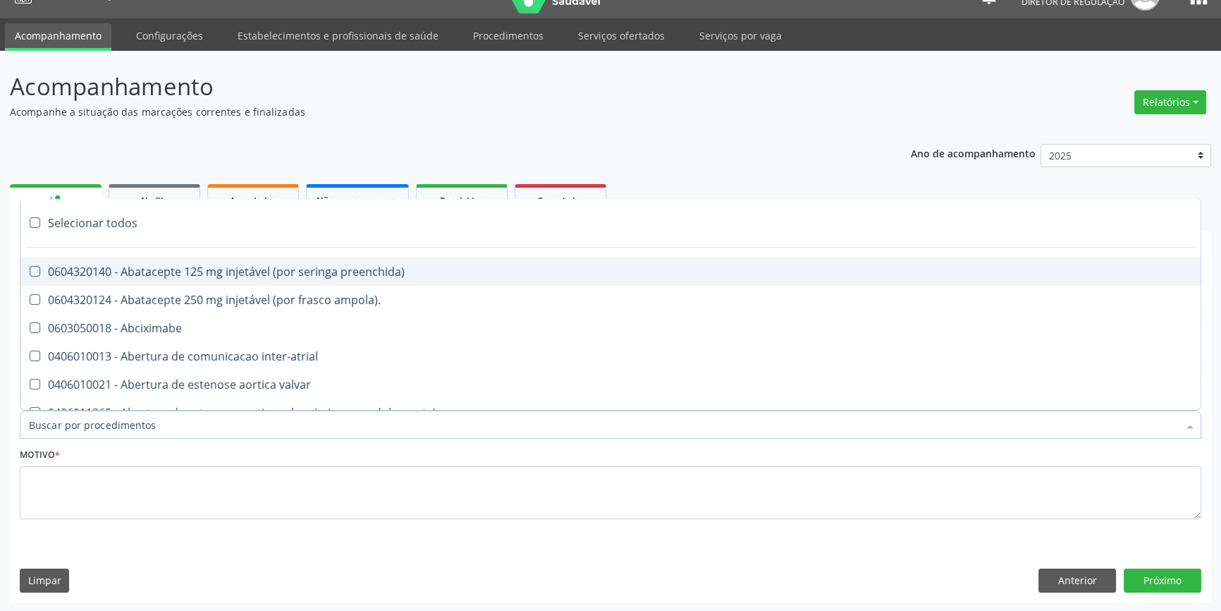
paste input "700403331524450"
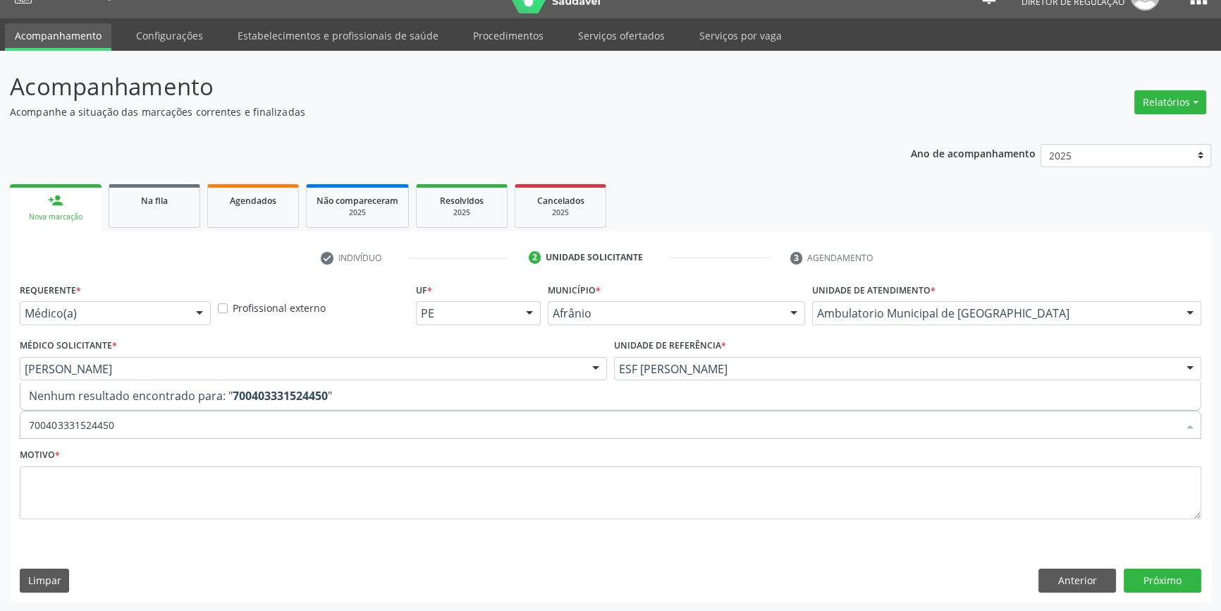
click at [0, 426] on div "Acompanhamento Acompanhe a situação das marcações correntes e finalizadas Relat…" at bounding box center [610, 331] width 1221 height 561
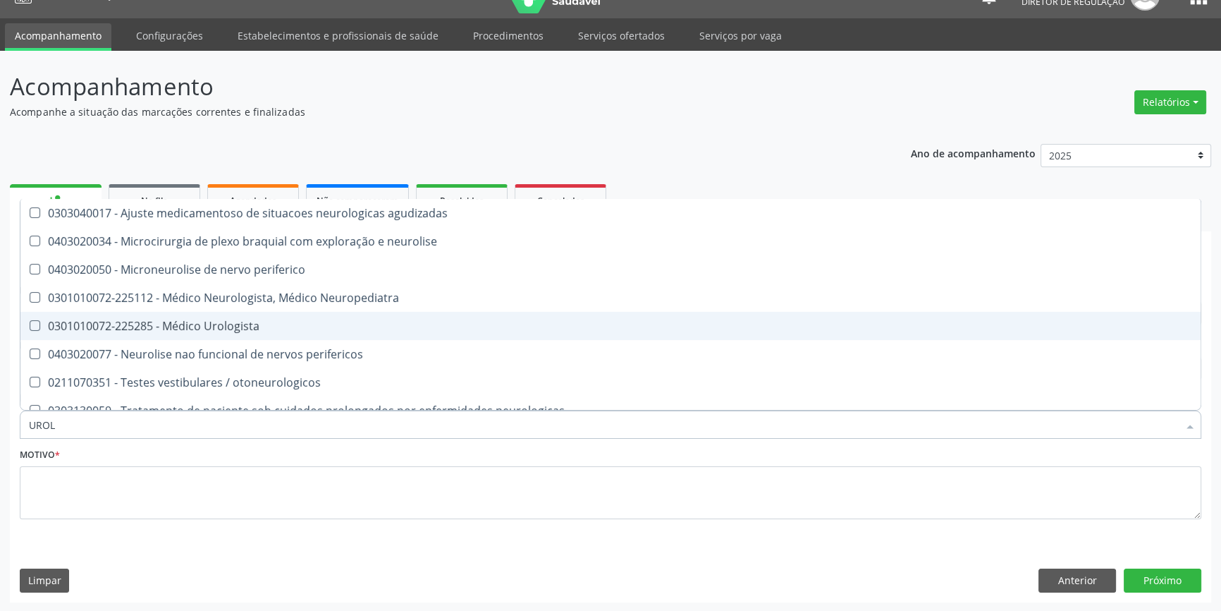
type input "UROLO"
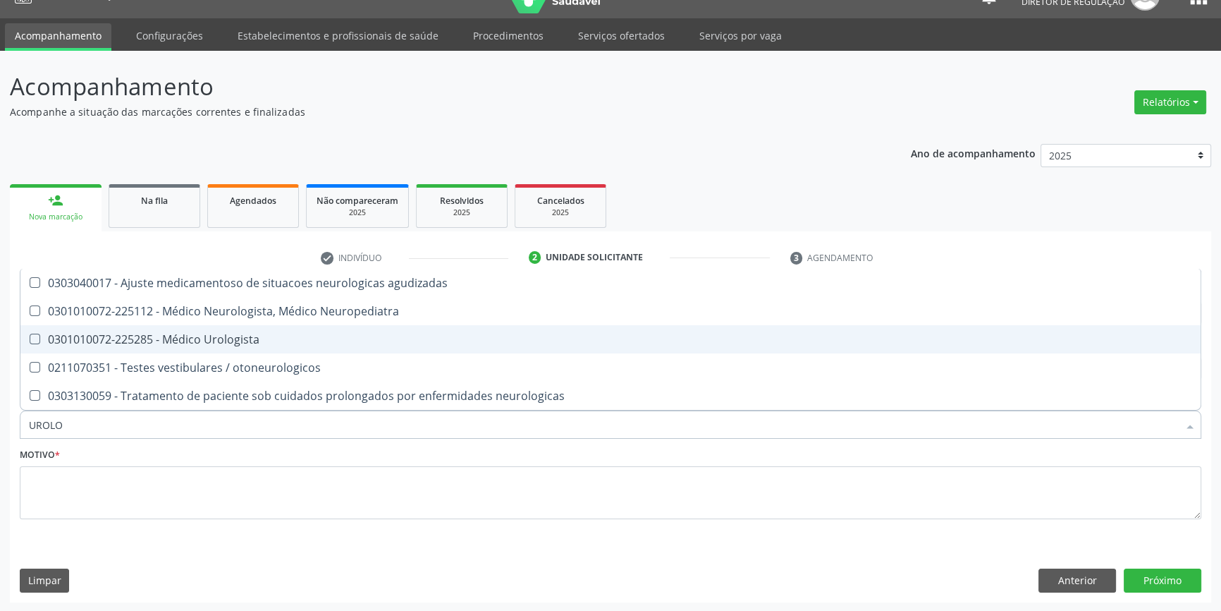
click at [158, 345] on div "0301010072-225285 - Médico Urologista" at bounding box center [611, 339] width 1164 height 11
checkbox Urologista "true"
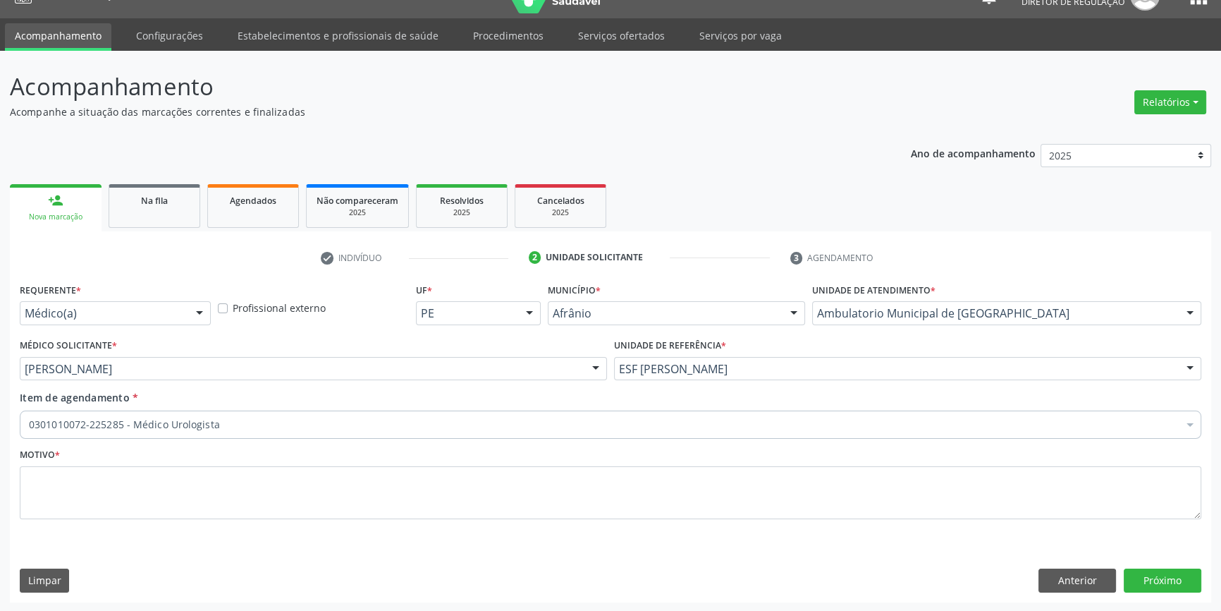
checkbox Urologista "true"
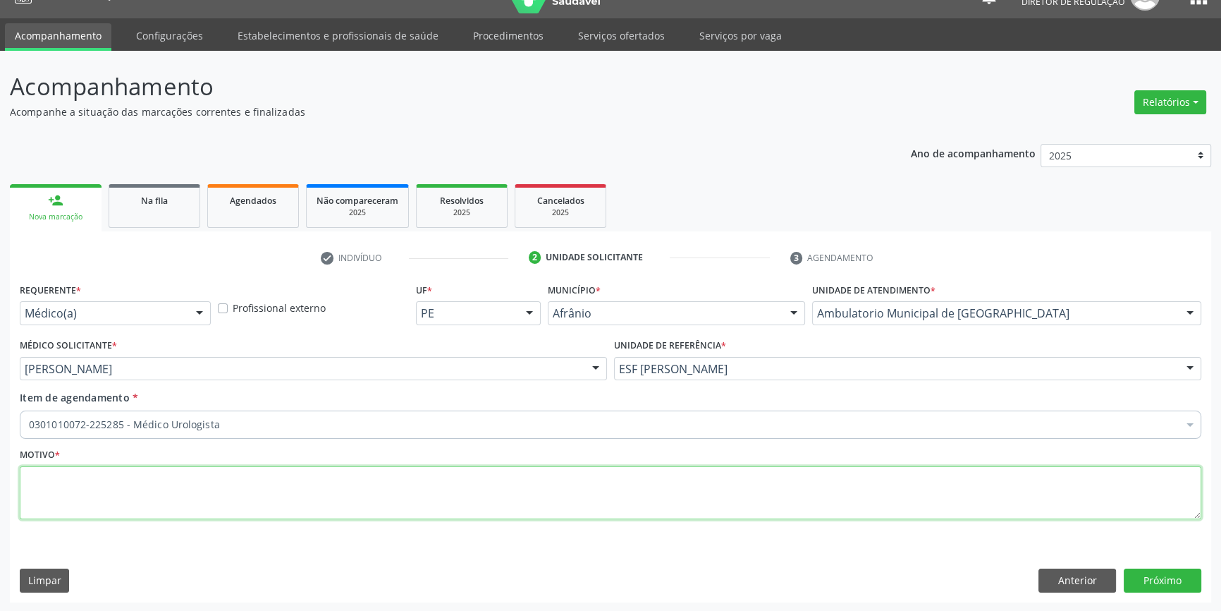
click at [197, 487] on textarea at bounding box center [611, 493] width 1182 height 54
type textarea "'"
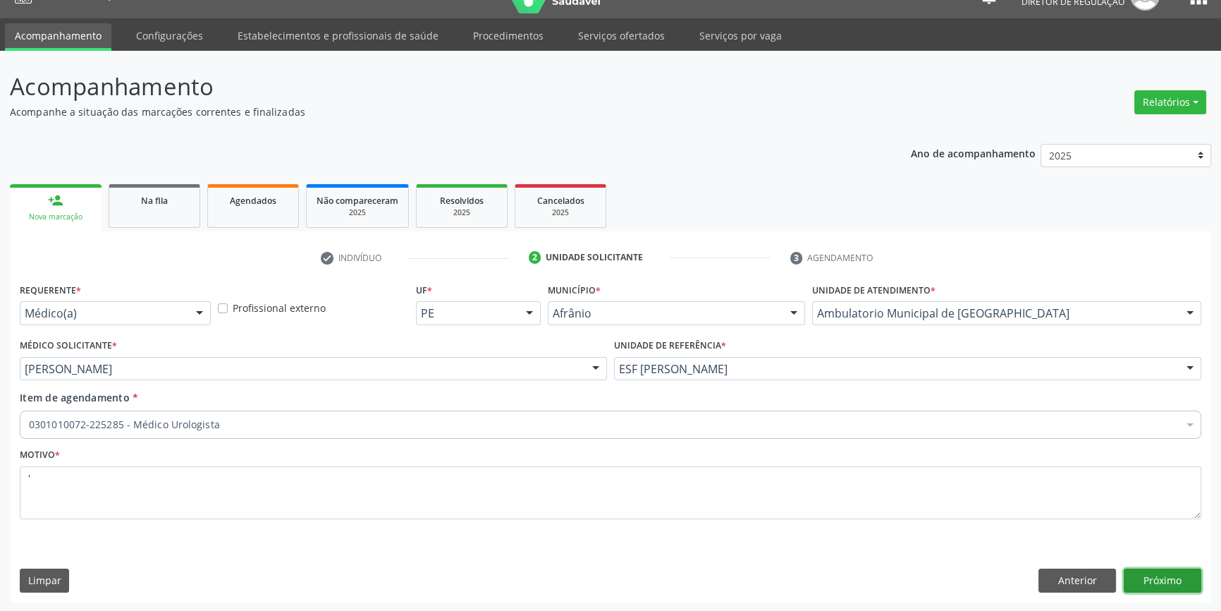
click at [1142, 580] on button "Próximo" at bounding box center [1163, 580] width 78 height 24
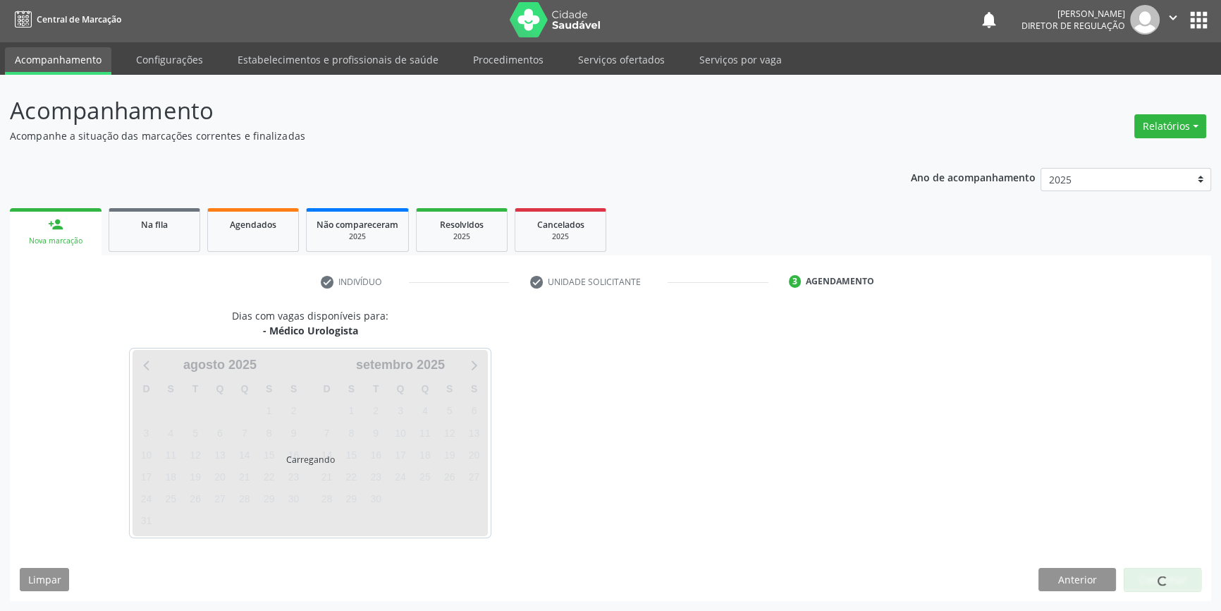
scroll to position [1, 0]
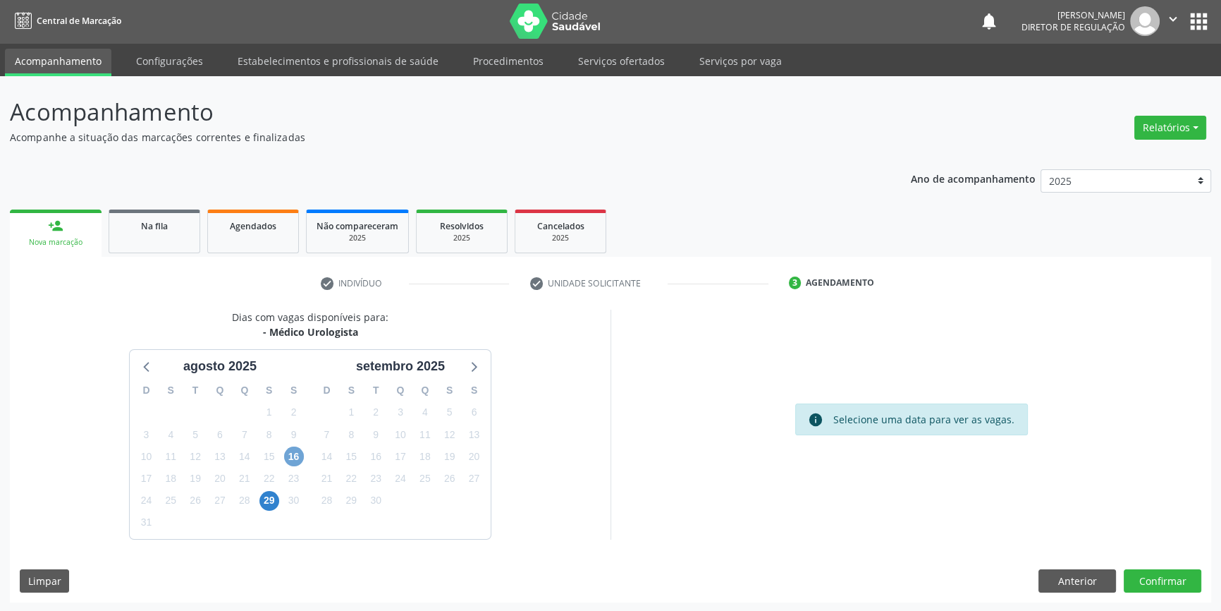
click at [297, 453] on span "16" at bounding box center [294, 456] width 20 height 20
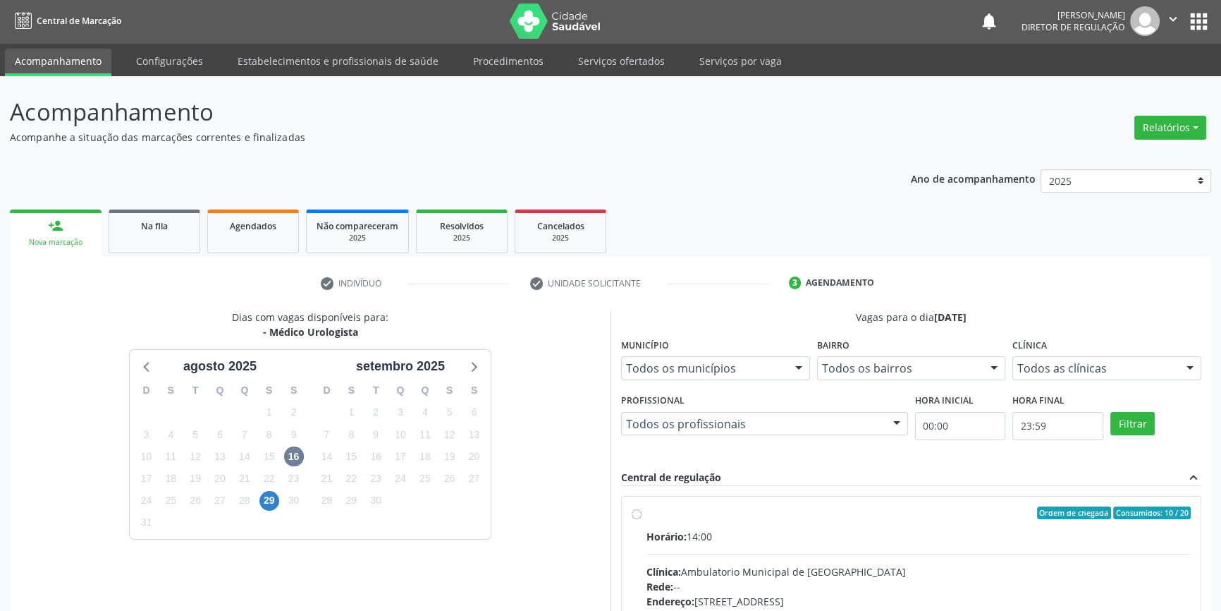
click at [669, 500] on div "Ordem de chegada Consumidos: 10 / 20 Horário: 14:00 Clínica: Ambulatorio Munici…" at bounding box center [911, 614] width 579 height 236
radio input "true"
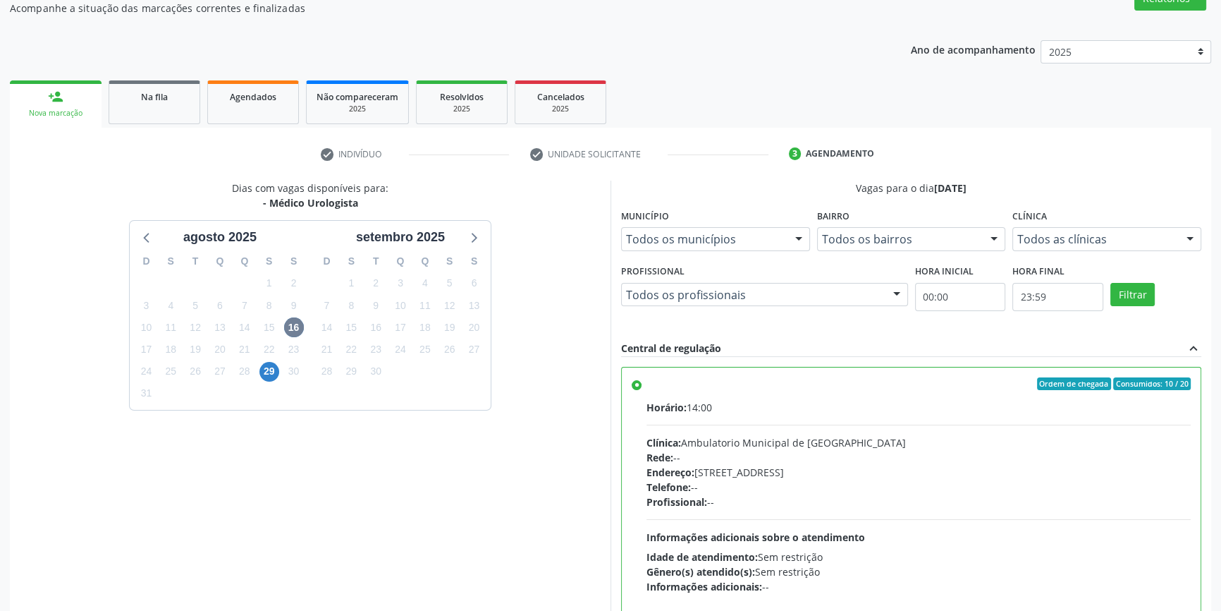
scroll to position [231, 0]
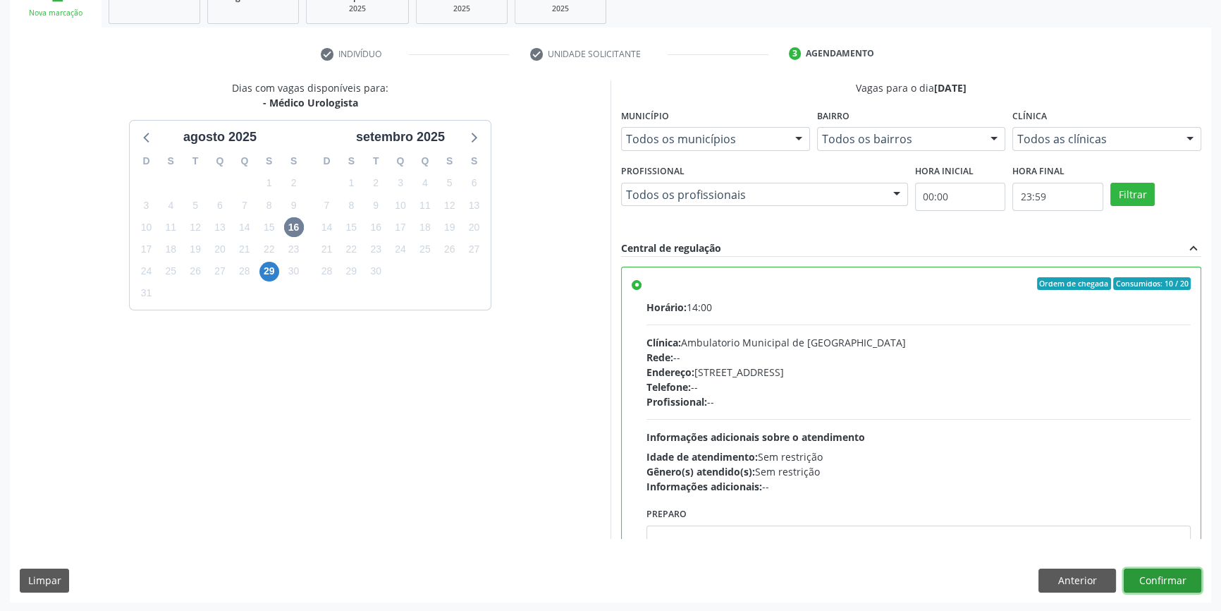
click at [1157, 578] on button "Confirmar" at bounding box center [1163, 580] width 78 height 24
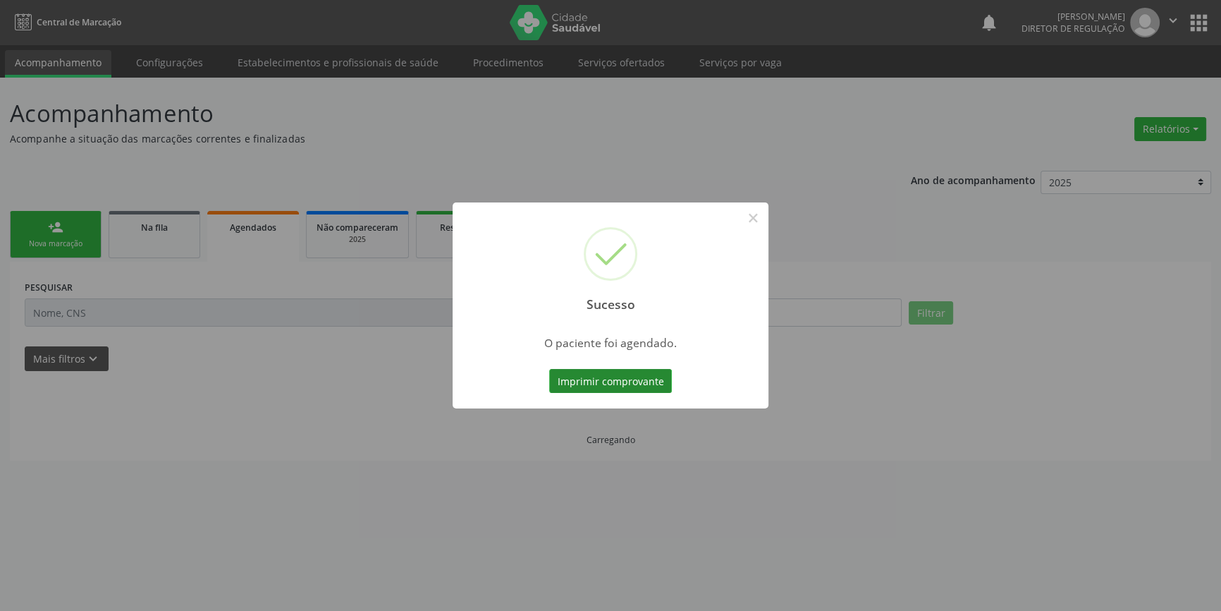
scroll to position [0, 0]
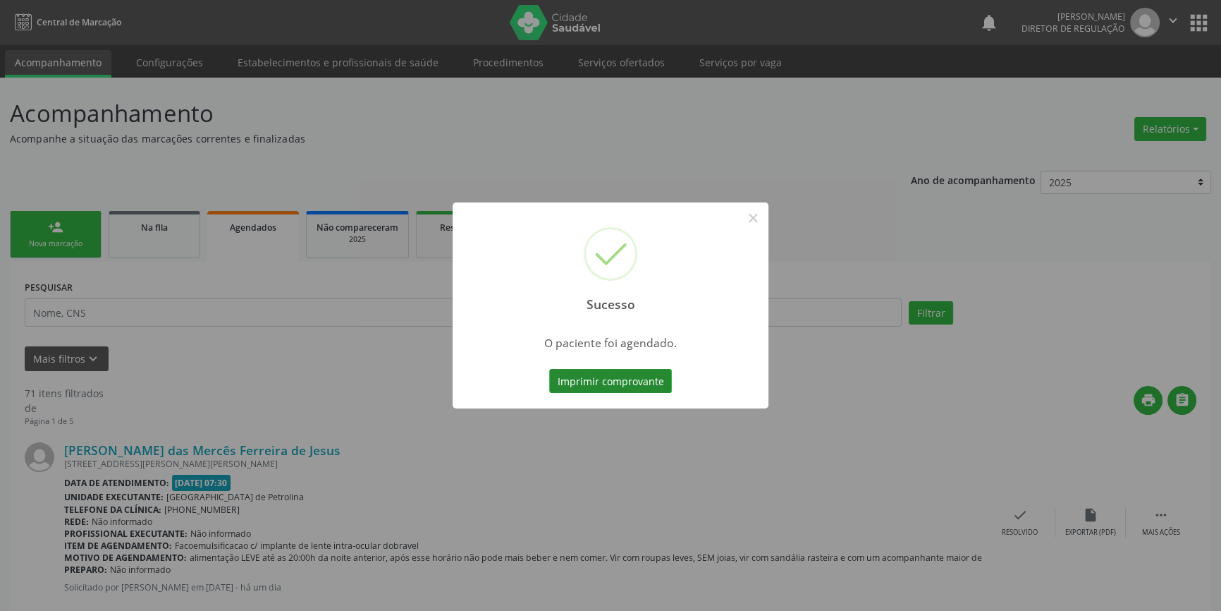
click at [630, 381] on button "Imprimir comprovante" at bounding box center [610, 381] width 123 height 24
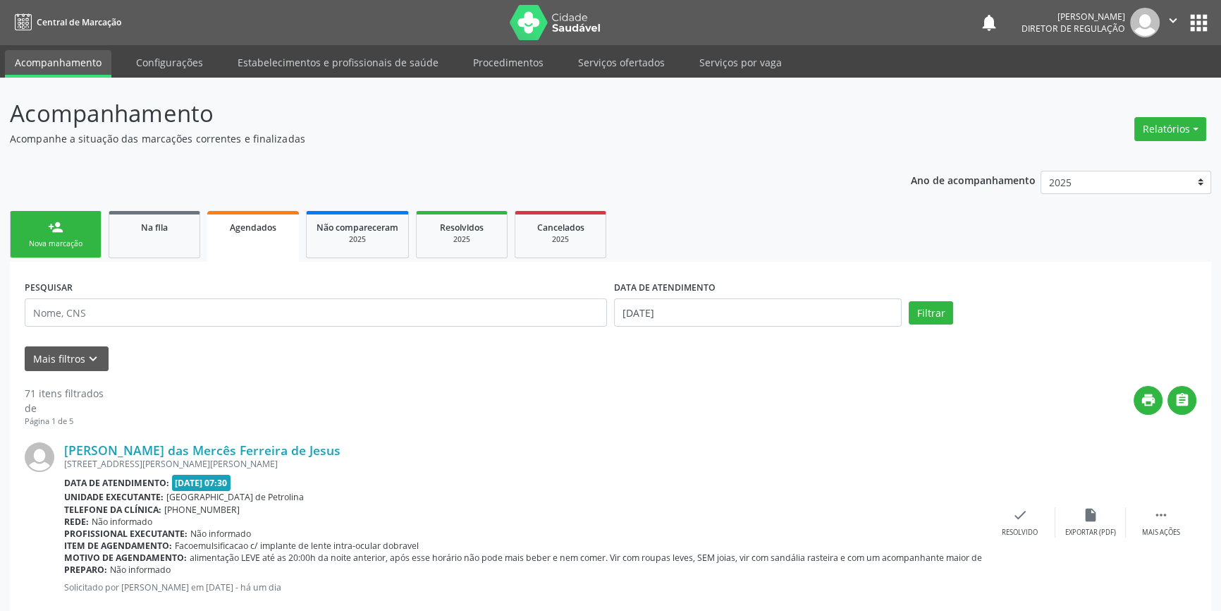
click at [234, 239] on link "Agendados" at bounding box center [253, 236] width 92 height 51
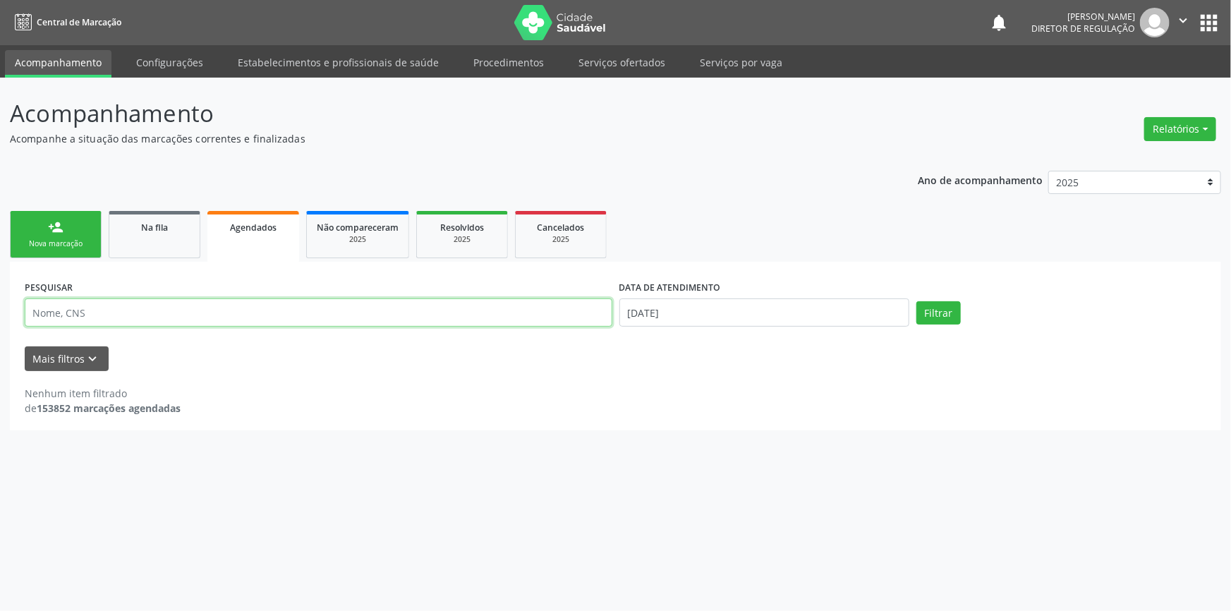
click at [161, 308] on input "text" at bounding box center [318, 312] width 587 height 28
paste input "700 0089 6934 2901"
type input "700 0089 6934 2901"
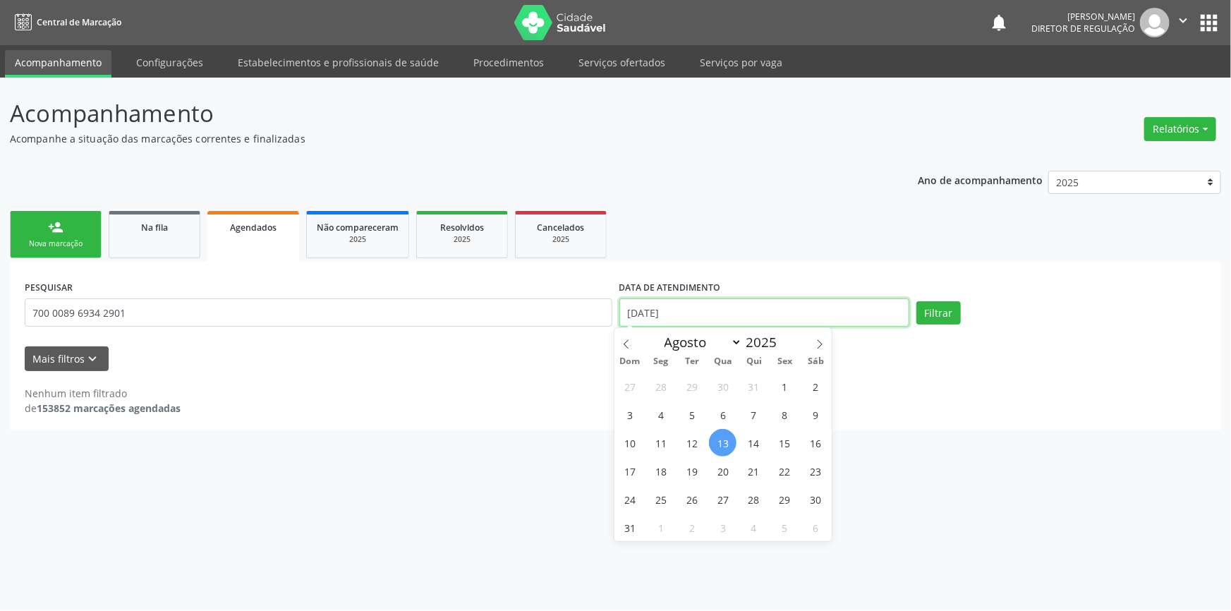
click at [874, 318] on input "13/08/2025" at bounding box center [764, 312] width 290 height 28
click at [726, 433] on span "13" at bounding box center [723, 443] width 28 height 28
type input "13/08/2025"
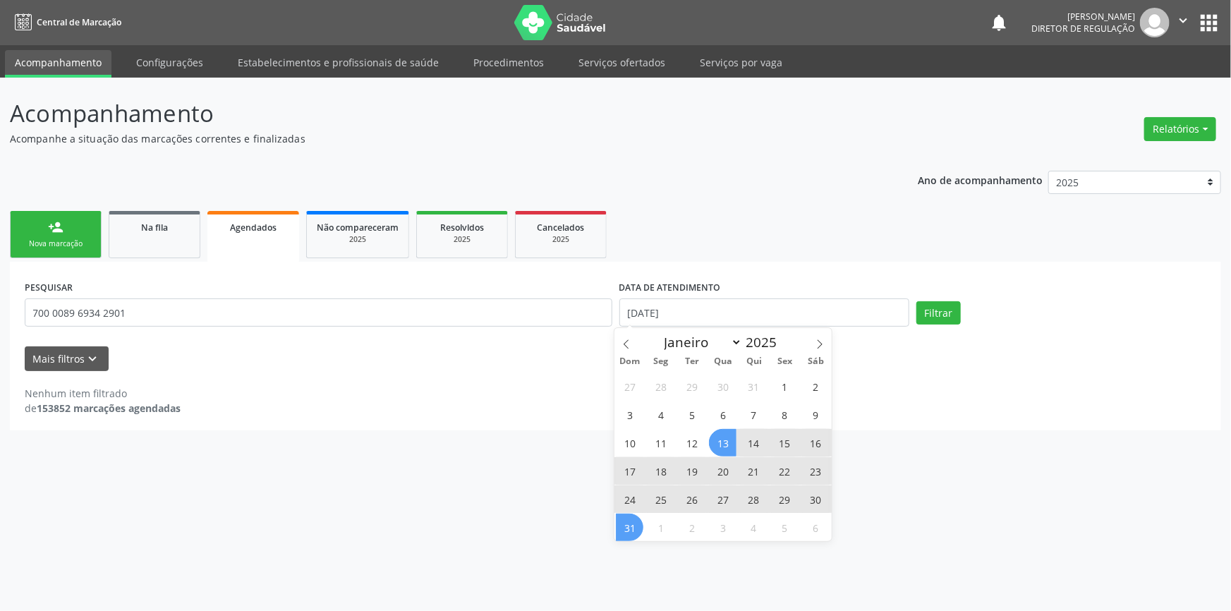
click at [633, 516] on span "31" at bounding box center [630, 527] width 28 height 28
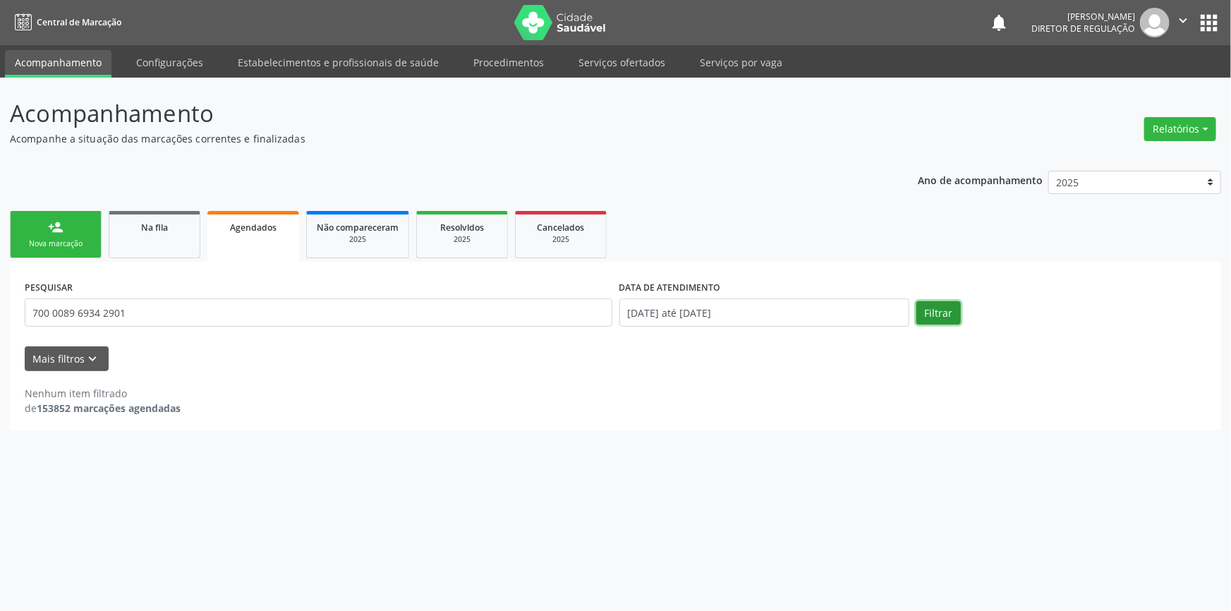
click at [956, 308] on button "Filtrar" at bounding box center [938, 313] width 44 height 24
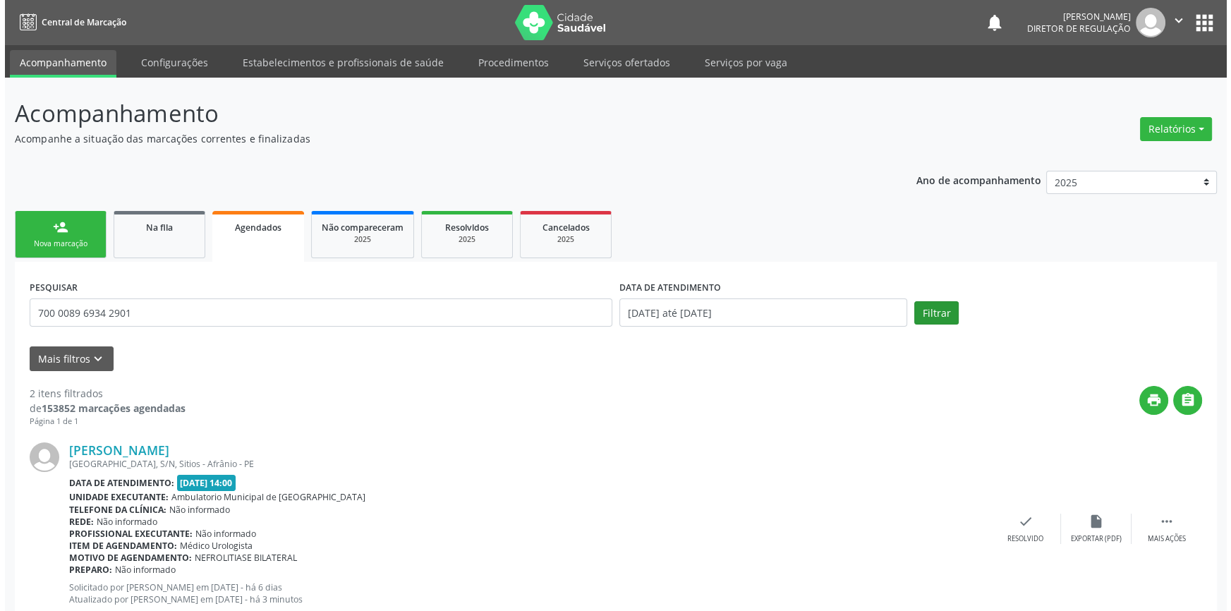
scroll to position [233, 0]
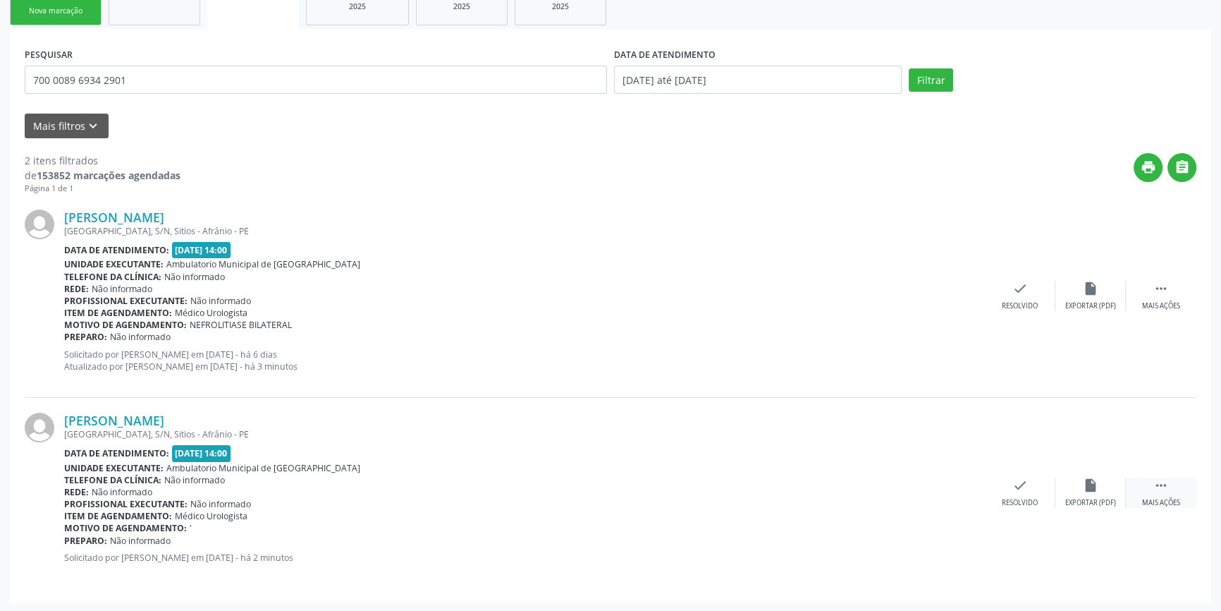
click at [1168, 477] on icon "" at bounding box center [1162, 485] width 16 height 16
click at [956, 485] on icon "cancel" at bounding box center [950, 485] width 16 height 16
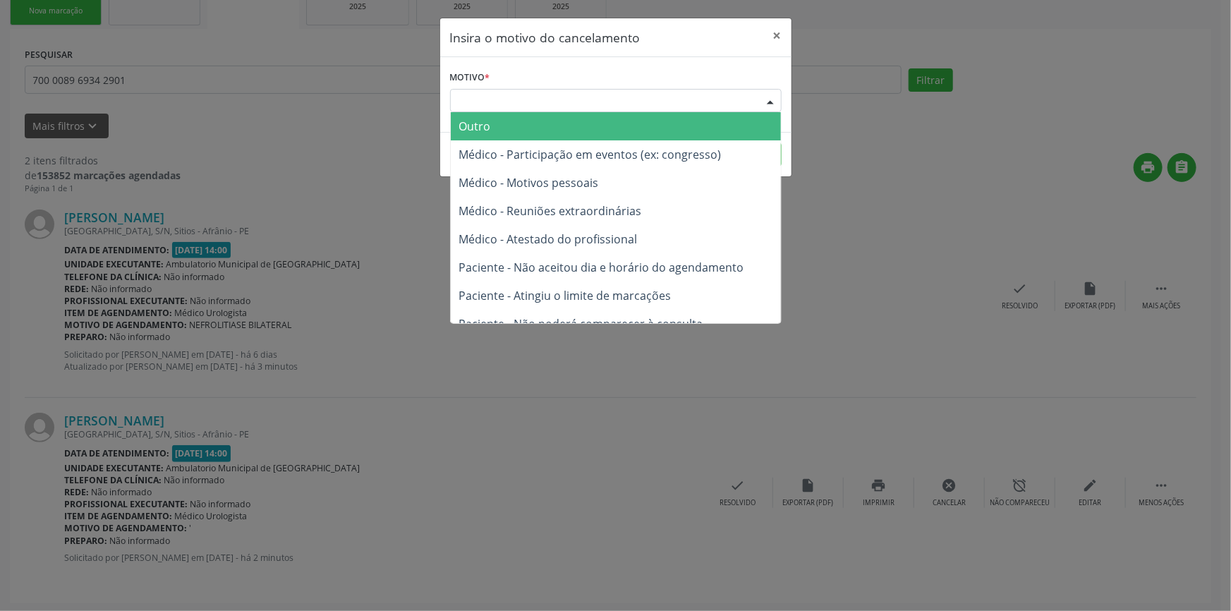
click at [628, 95] on div "Escolha o motivo" at bounding box center [615, 101] width 331 height 24
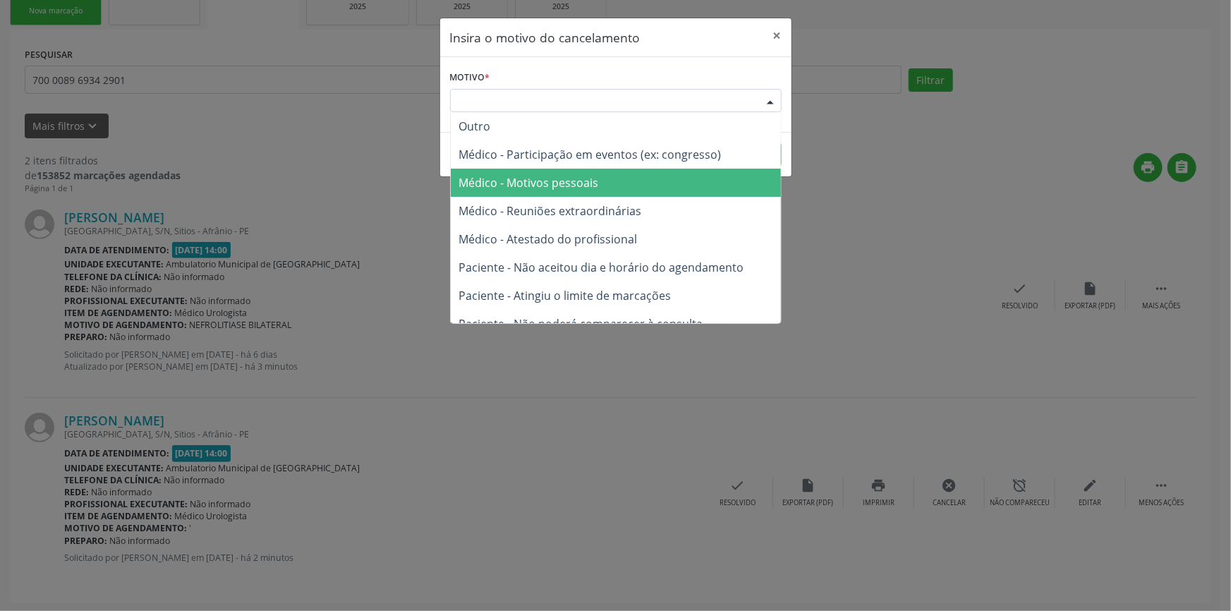
click at [580, 175] on span "Médico - Motivos pessoais" at bounding box center [529, 183] width 140 height 16
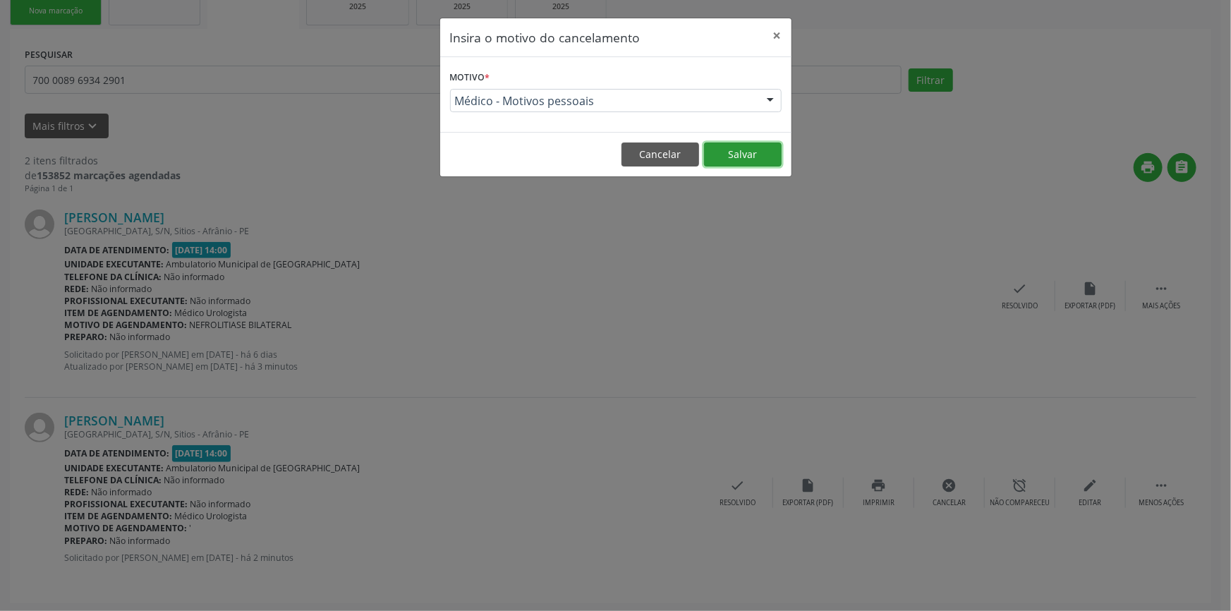
click at [731, 161] on button "Salvar" at bounding box center [743, 154] width 78 height 24
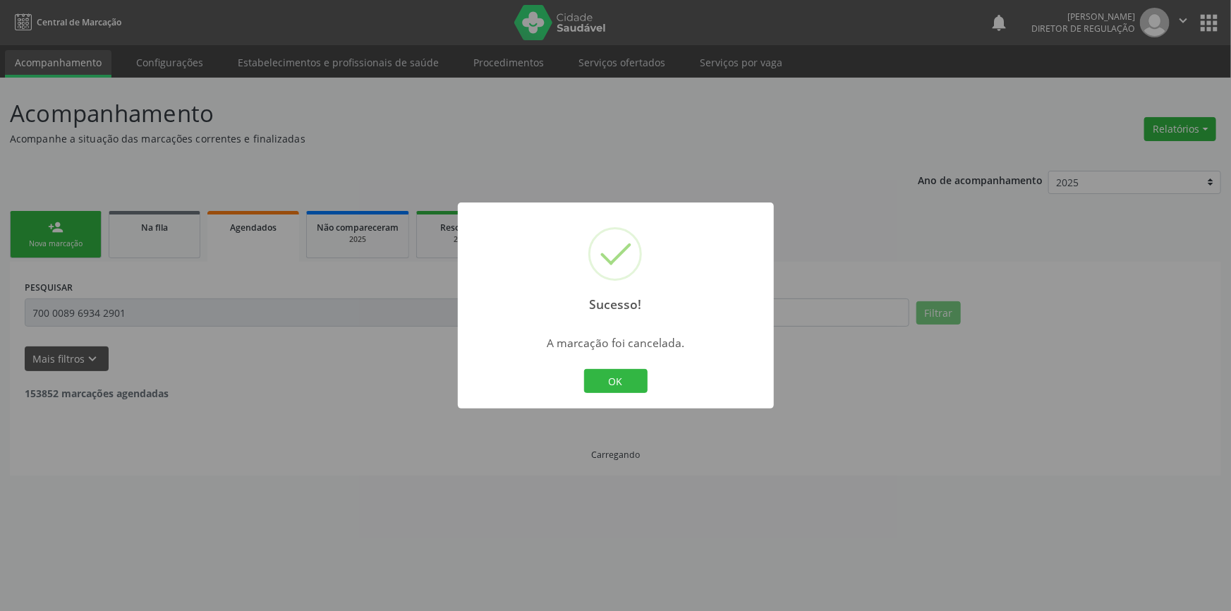
scroll to position [0, 0]
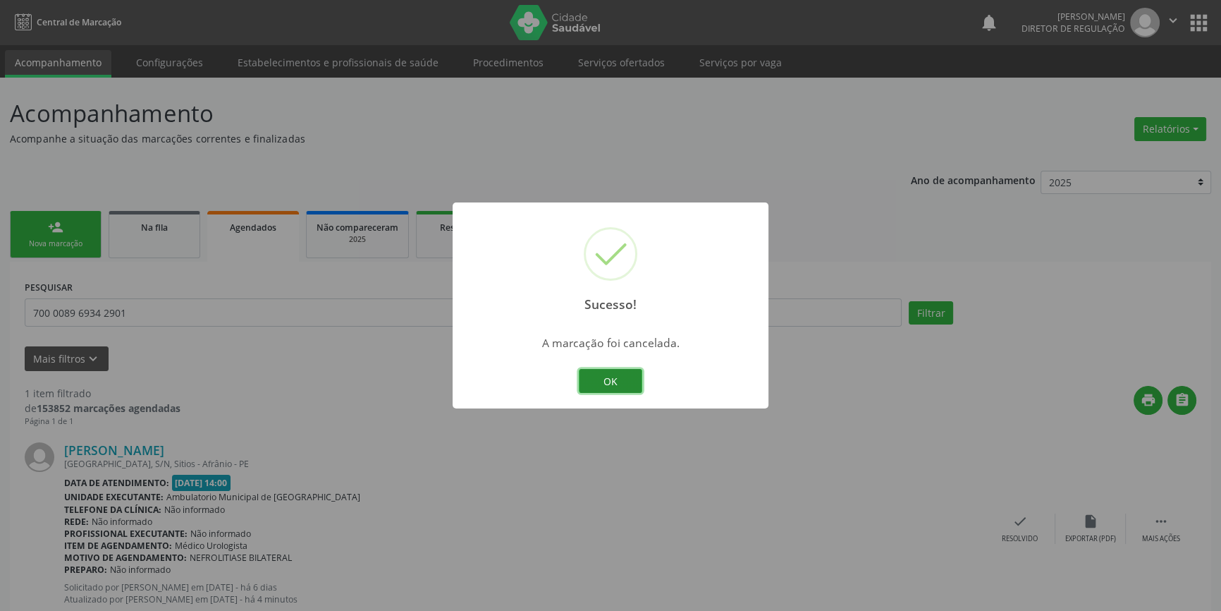
click at [620, 374] on button "OK" at bounding box center [610, 381] width 63 height 24
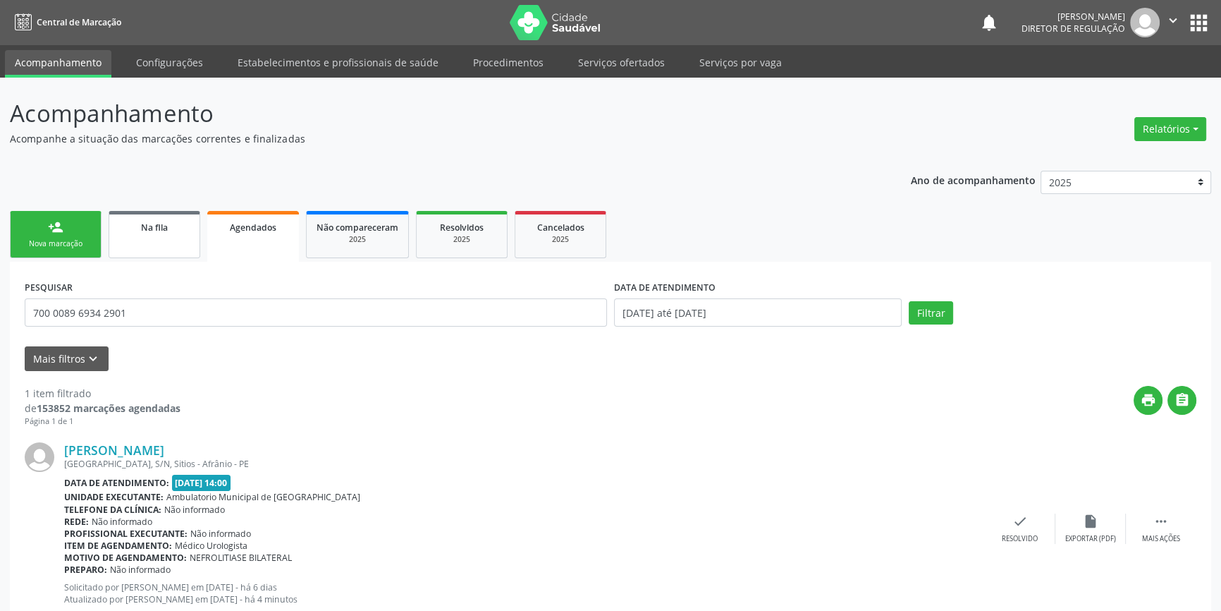
click at [157, 243] on link "Na fila" at bounding box center [155, 234] width 92 height 47
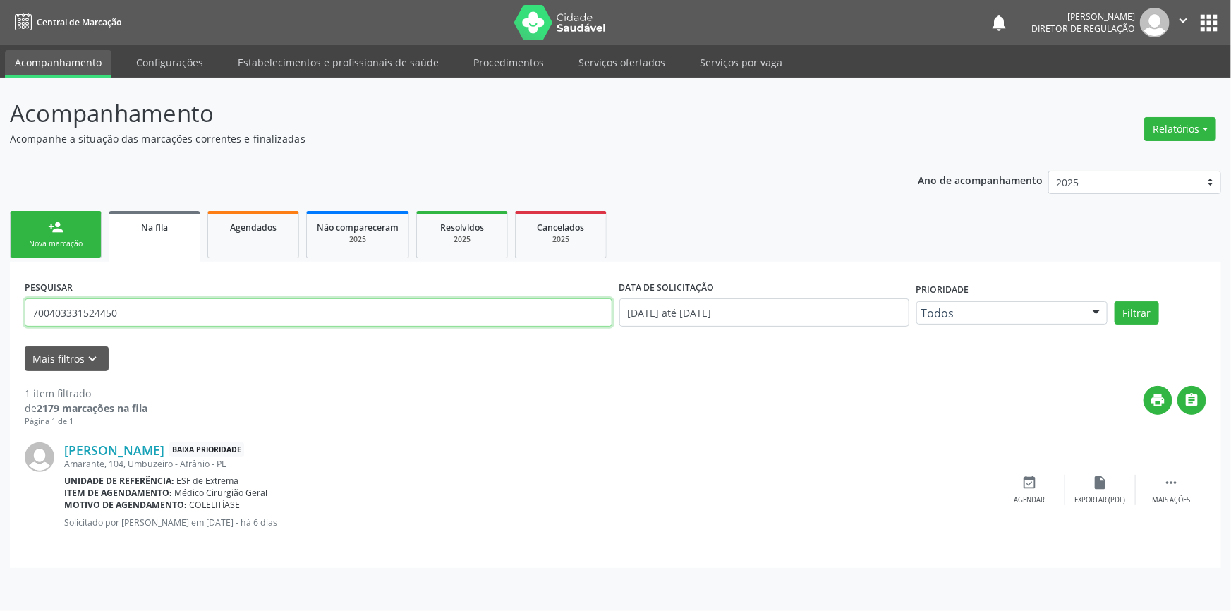
drag, startPoint x: 146, startPoint y: 310, endPoint x: 0, endPoint y: 303, distance: 146.2
click at [0, 303] on div "Acompanhamento Acompanhe a situação das marcações correntes e finalizadas Relat…" at bounding box center [615, 344] width 1231 height 533
type input "704605654453728"
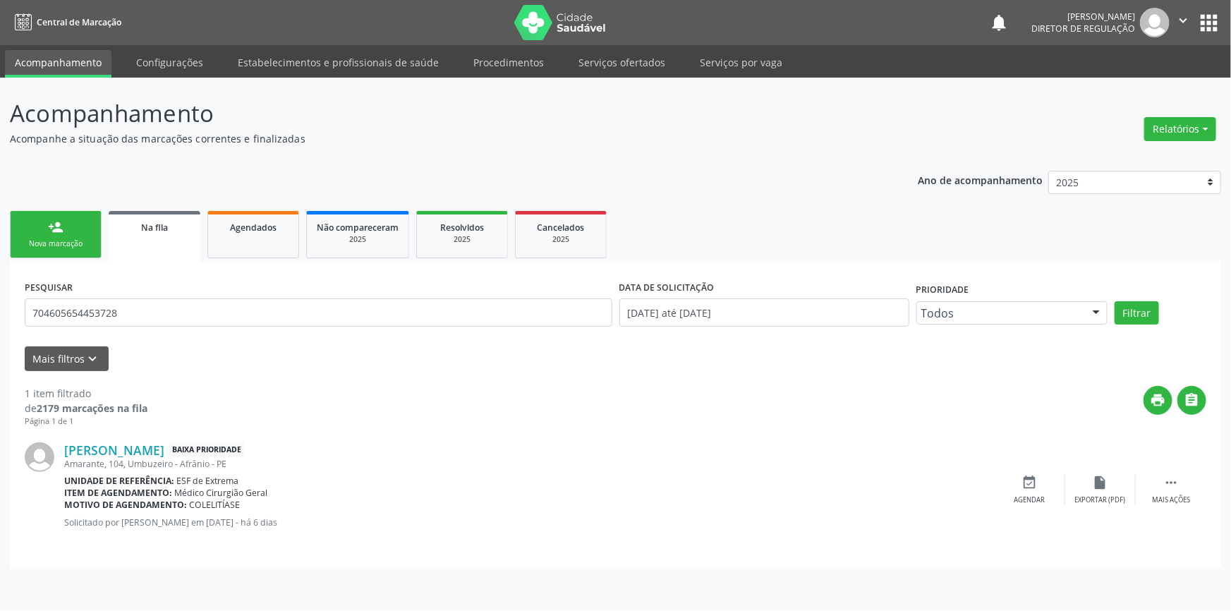
click at [73, 233] on link "person_add Nova marcação" at bounding box center [56, 234] width 92 height 47
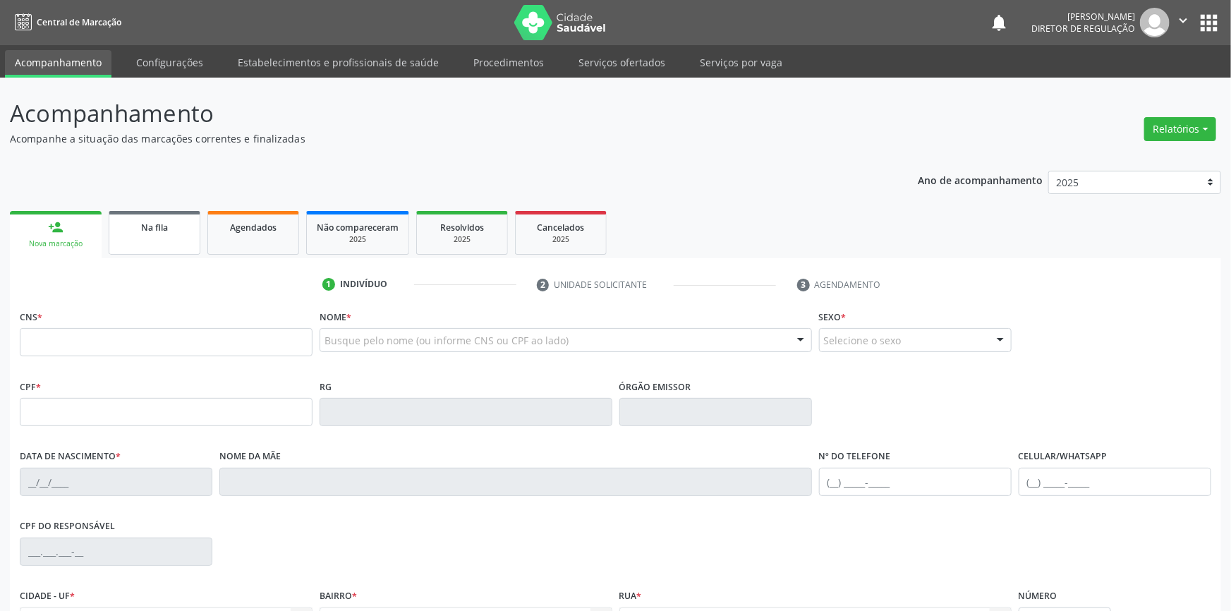
click at [142, 254] on link "Na fila" at bounding box center [155, 233] width 92 height 44
click at [159, 236] on link "Na fila" at bounding box center [155, 233] width 92 height 44
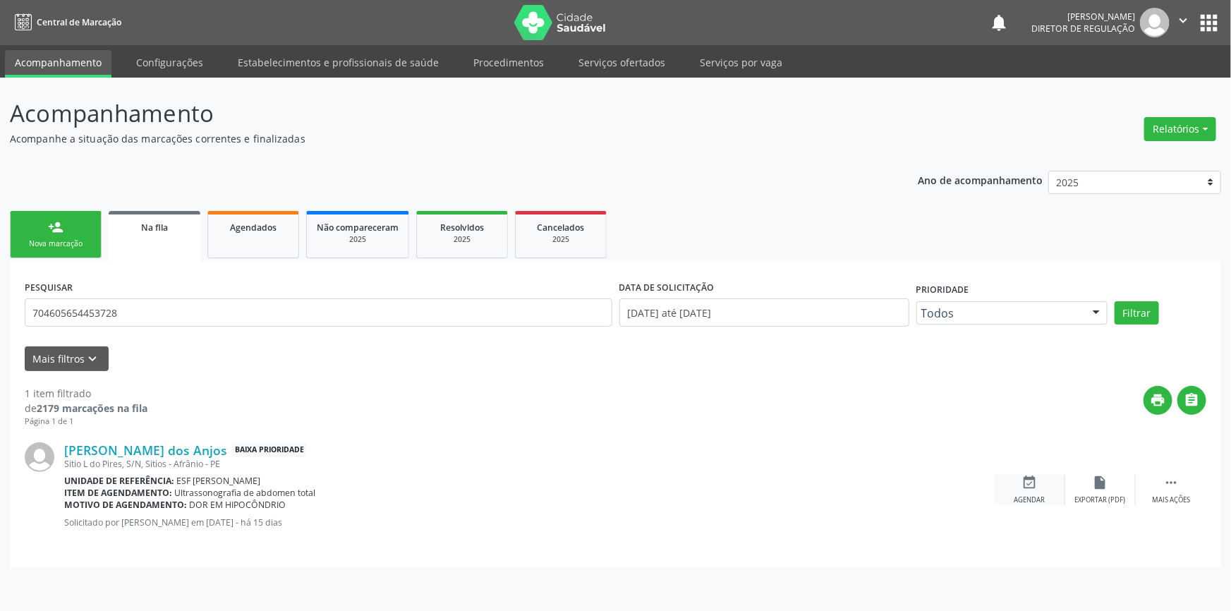
click at [1053, 482] on div "event_available Agendar" at bounding box center [1029, 490] width 71 height 30
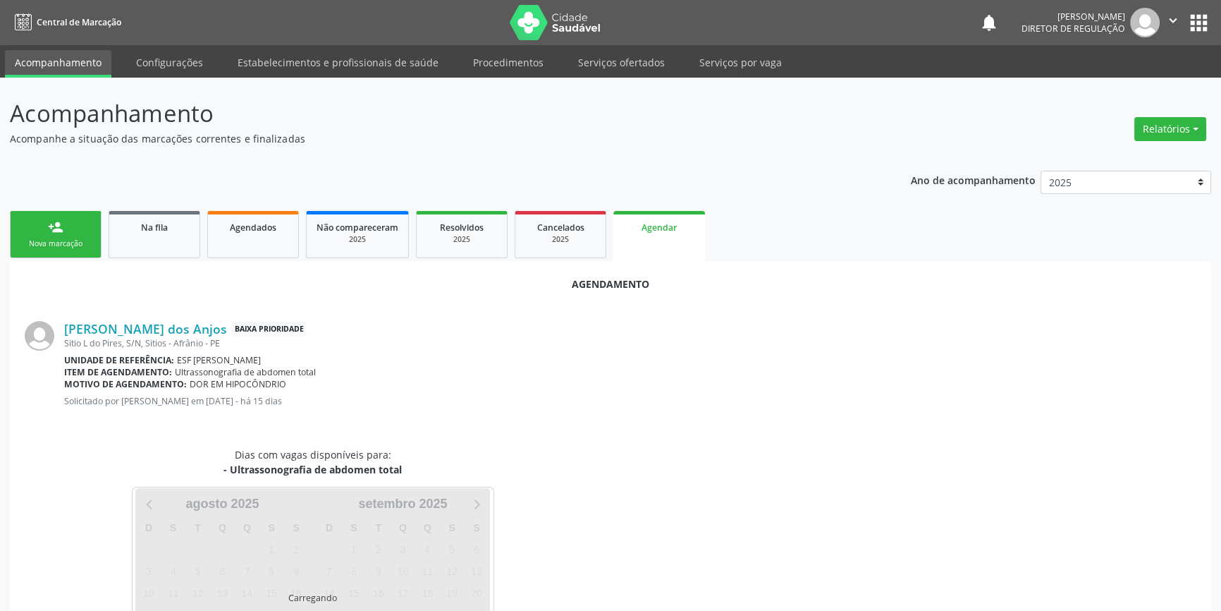
scroll to position [89, 0]
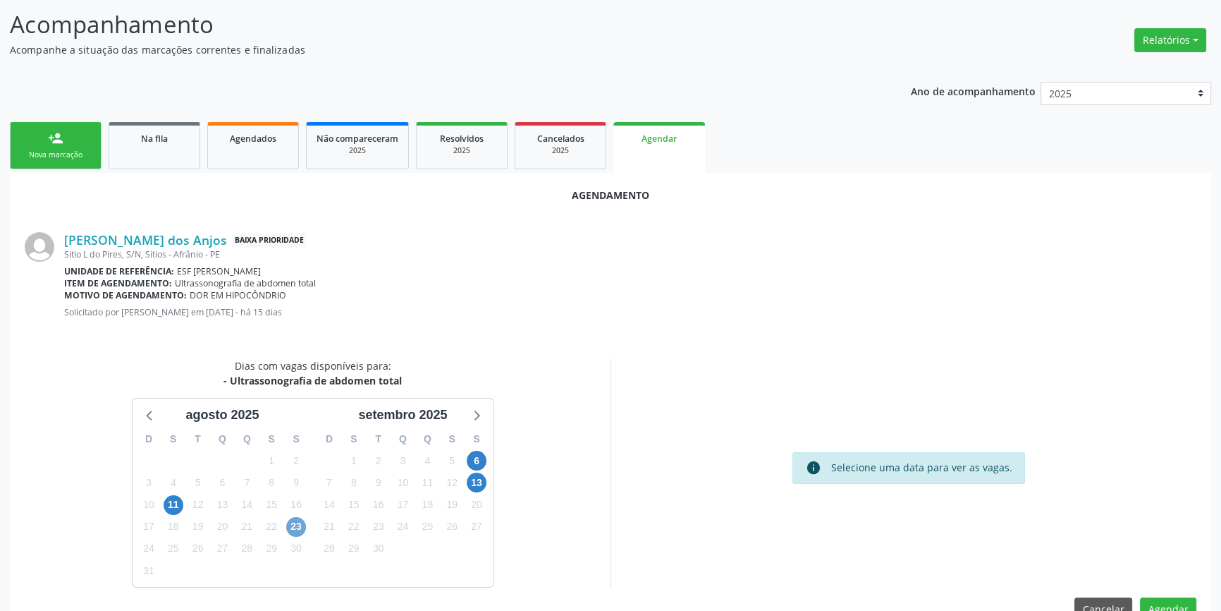
click at [295, 524] on span "23" at bounding box center [296, 527] width 20 height 20
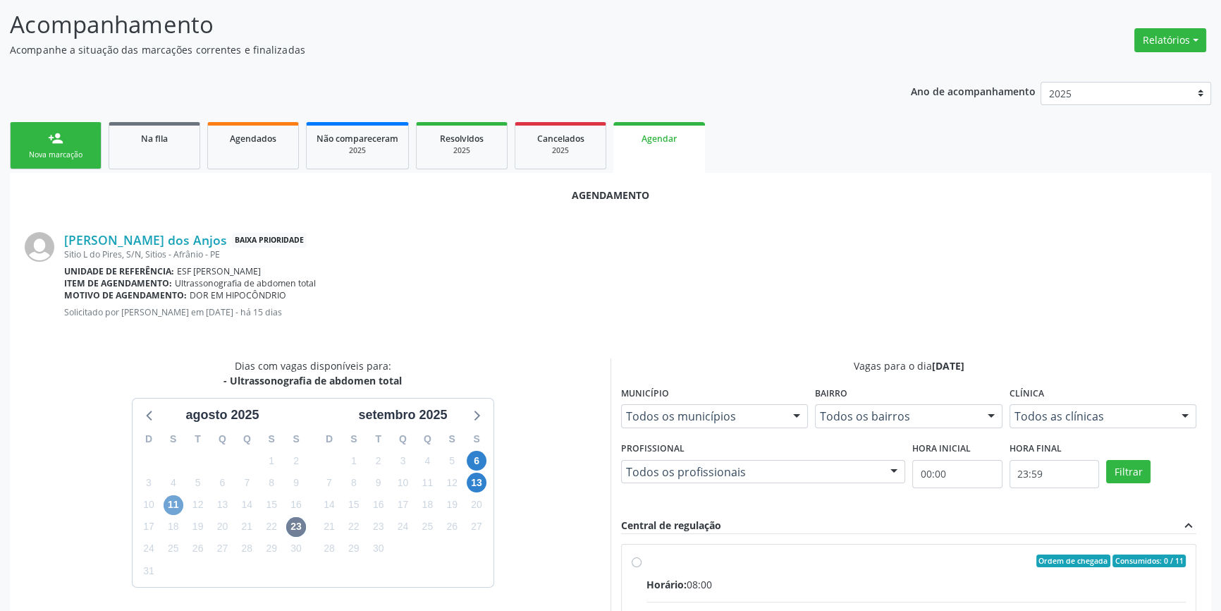
click at [176, 499] on span "11" at bounding box center [174, 505] width 20 height 20
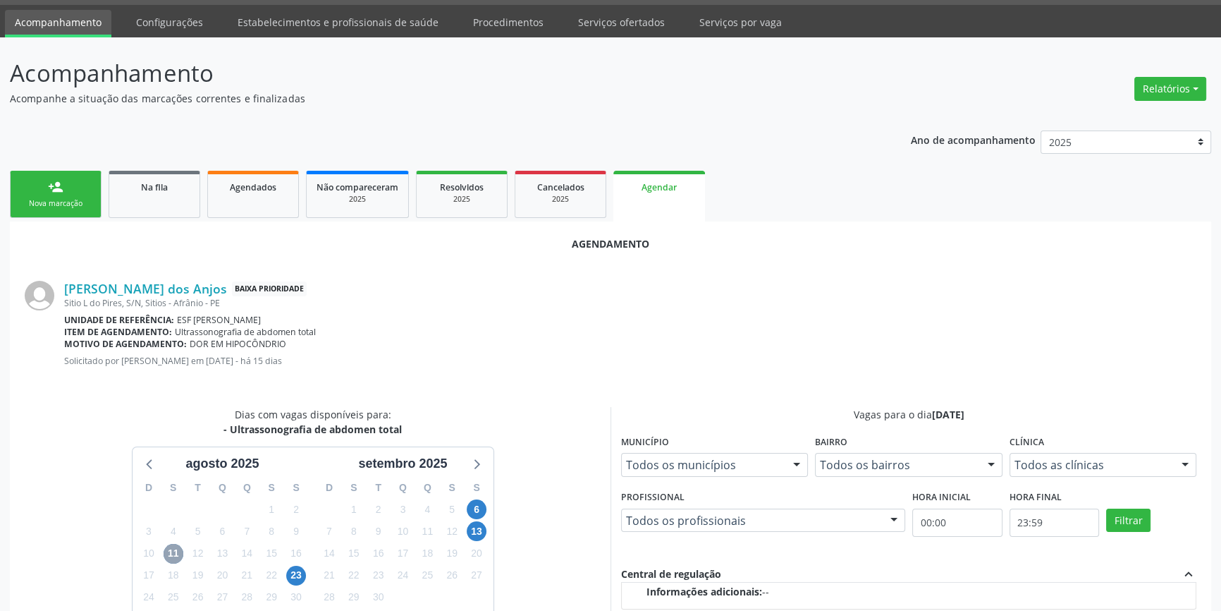
scroll to position [30, 0]
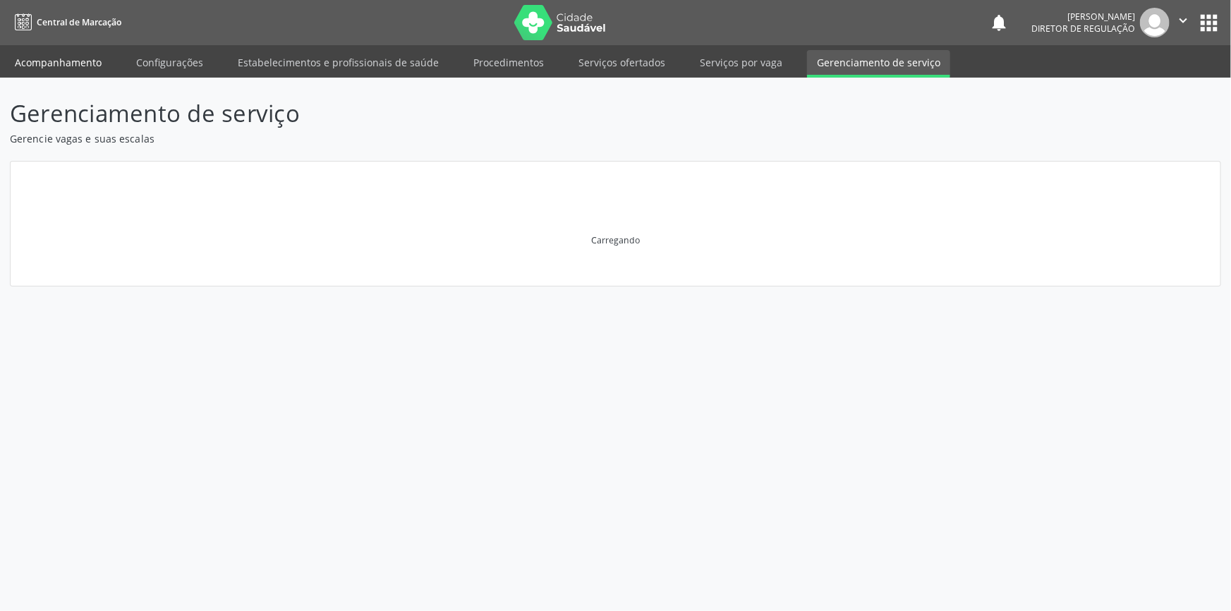
click at [63, 68] on link "Acompanhamento" at bounding box center [58, 62] width 106 height 25
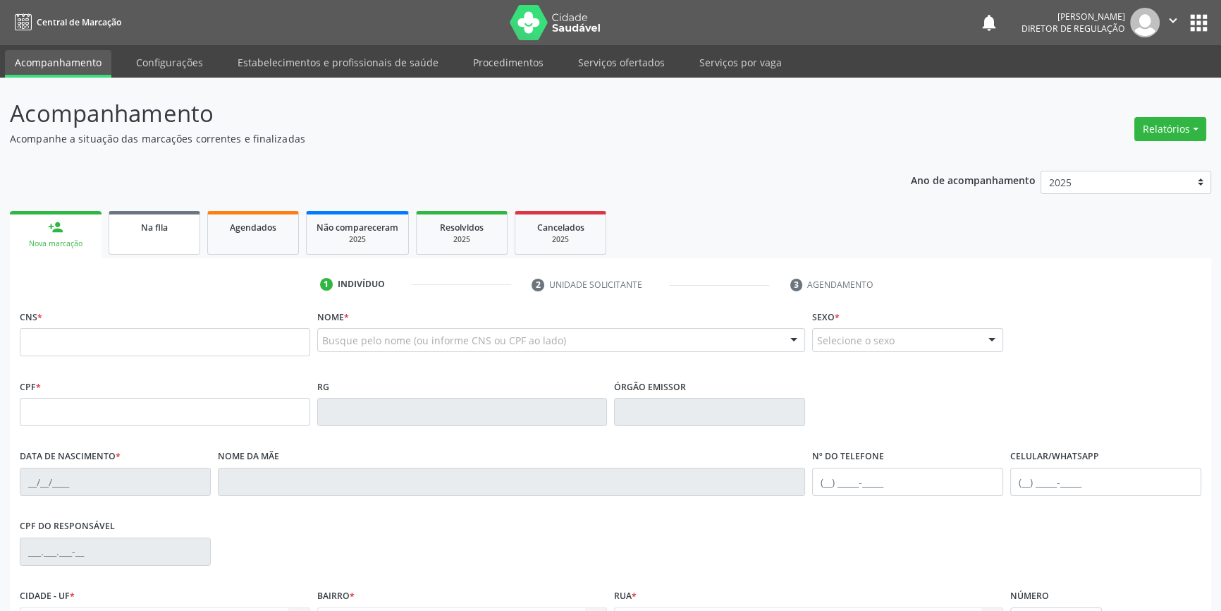
click at [156, 238] on link "Na fila" at bounding box center [155, 233] width 92 height 44
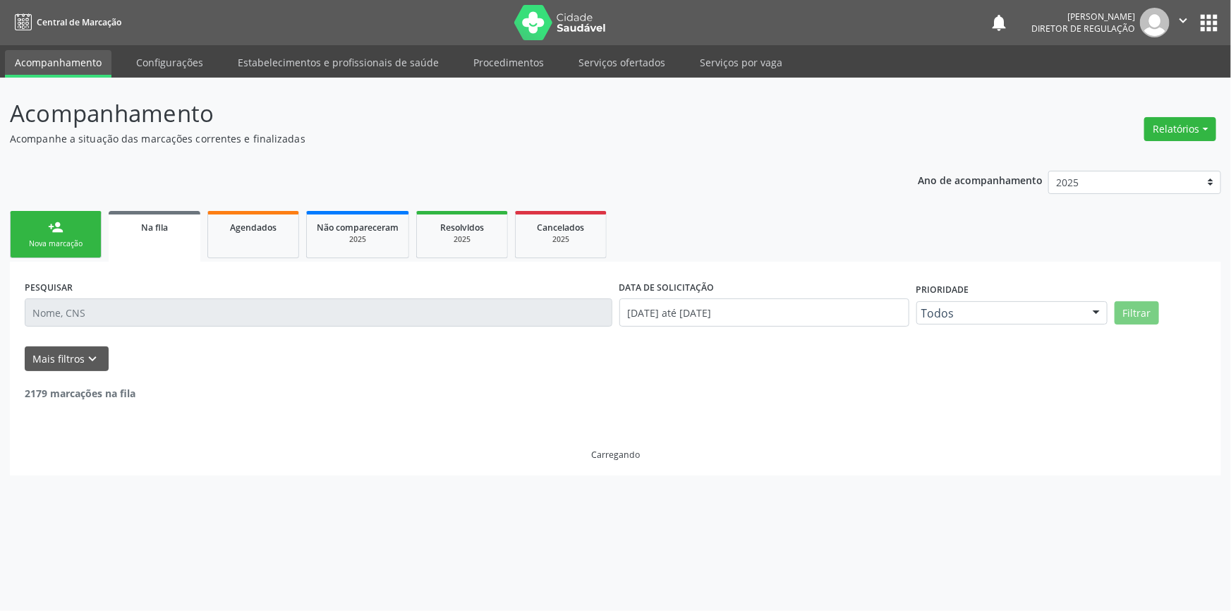
click at [262, 264] on div "PESQUISAR DATA DE SOLICITAÇÃO 01/01/2018 até 13/08/2025 Prioridade Todos Todos …" at bounding box center [615, 369] width 1211 height 214
click at [264, 240] on link "Agendados" at bounding box center [253, 234] width 92 height 47
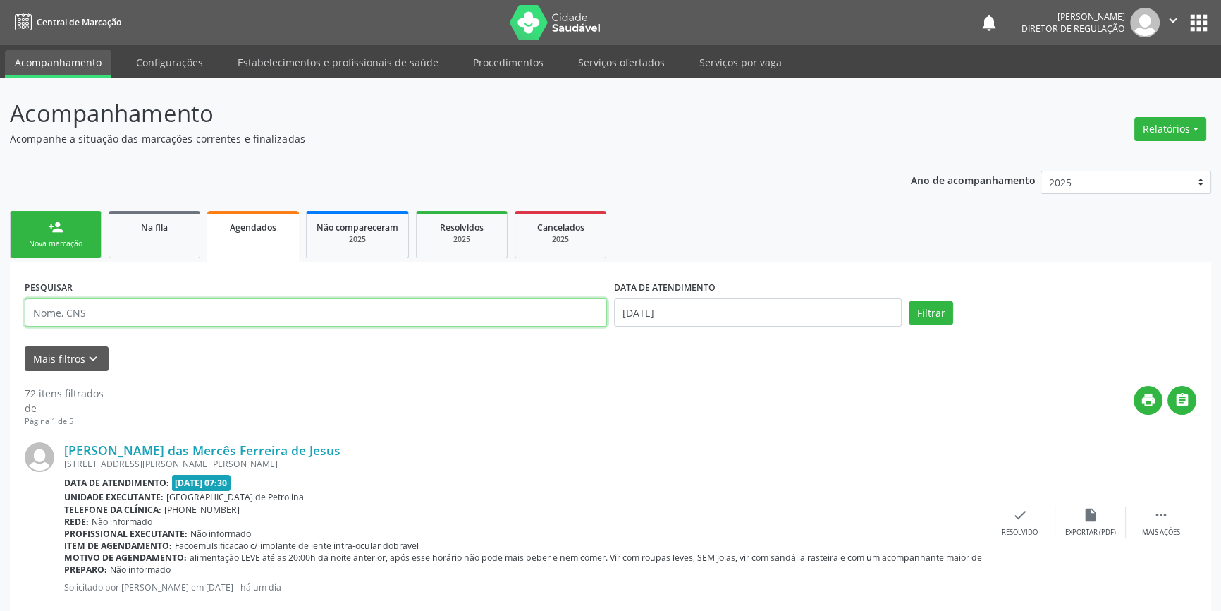
click at [221, 322] on input "text" at bounding box center [316, 312] width 583 height 28
type input "704605654453728"
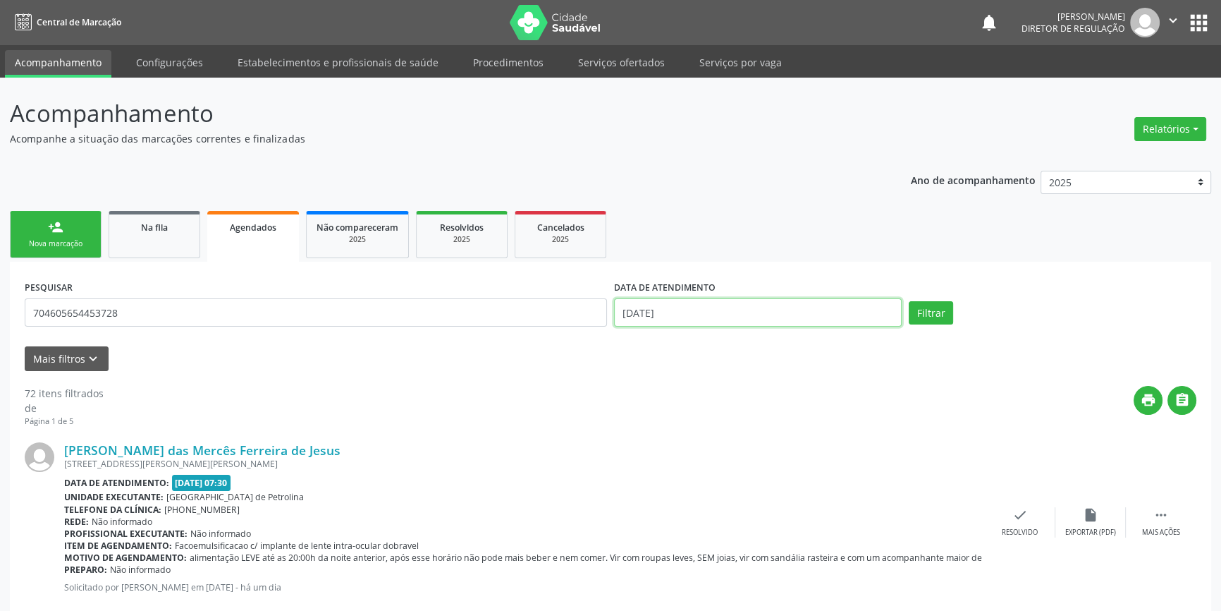
click at [703, 311] on input "13/08/2025" at bounding box center [758, 312] width 288 height 28
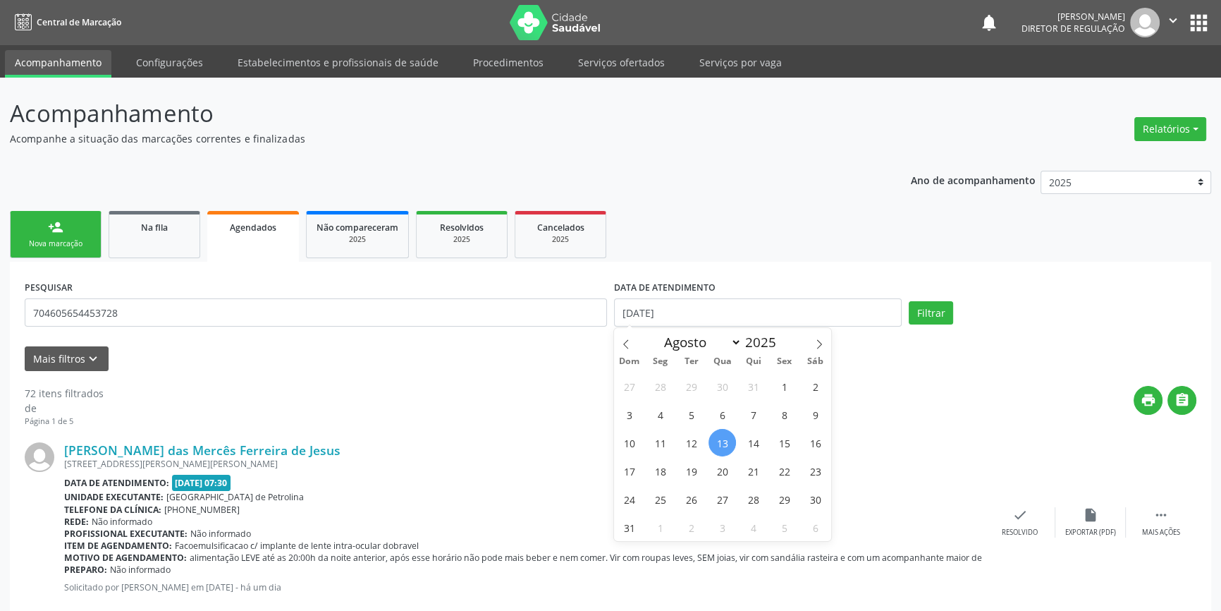
click at [721, 434] on span "13" at bounding box center [723, 443] width 28 height 28
type input "13/08/2025"
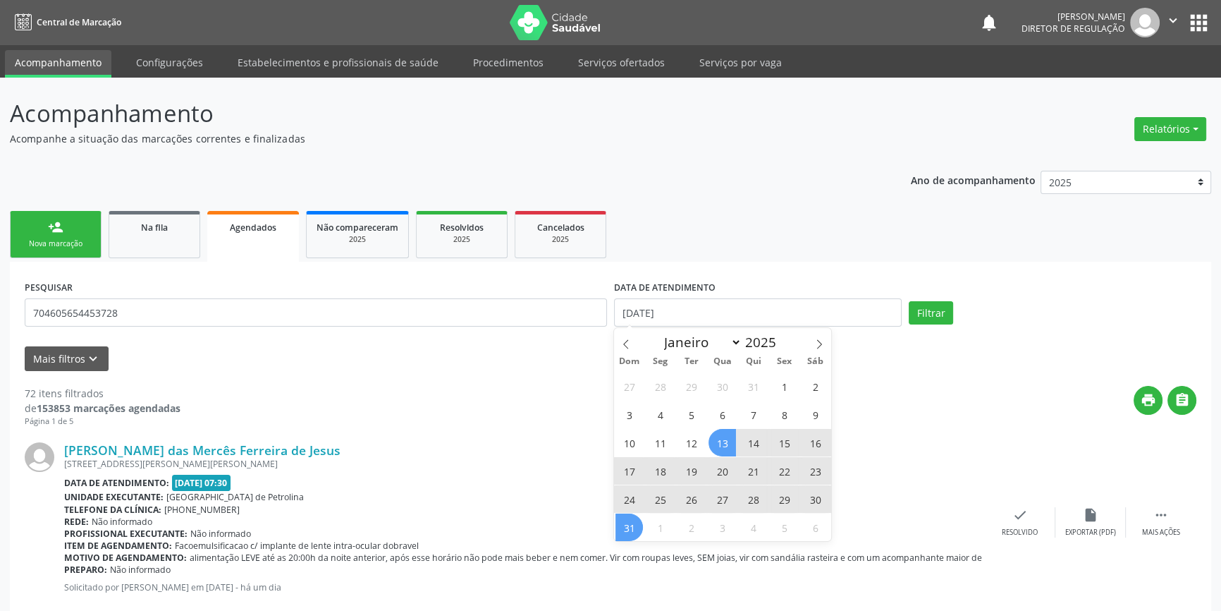
click at [632, 523] on span "31" at bounding box center [630, 527] width 28 height 28
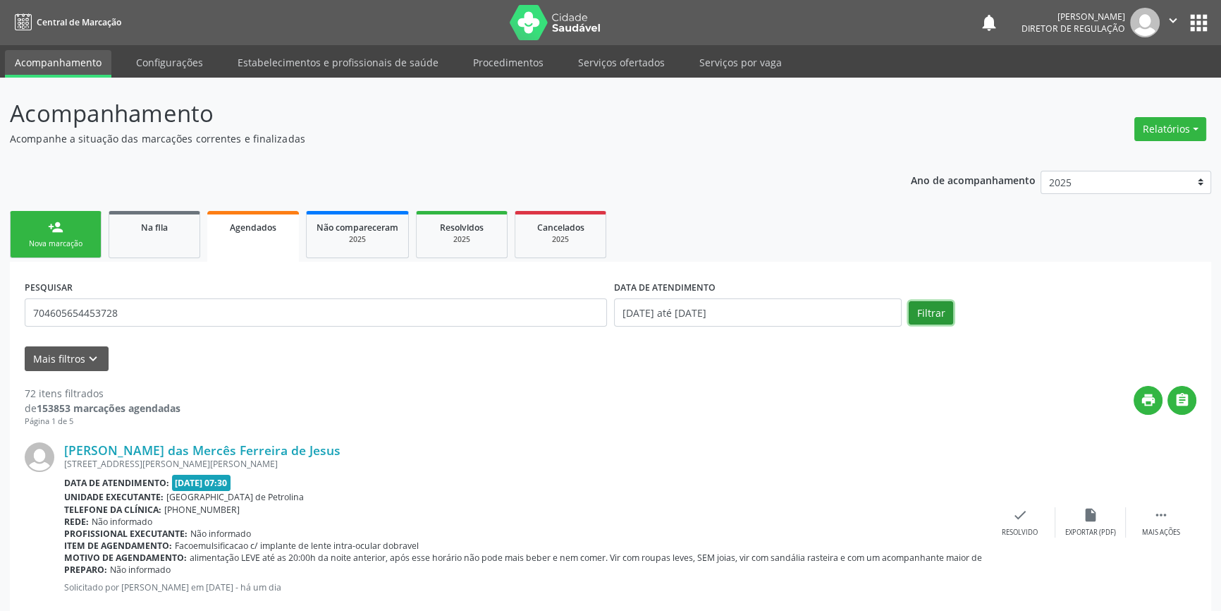
click at [945, 303] on button "Filtrar" at bounding box center [931, 313] width 44 height 24
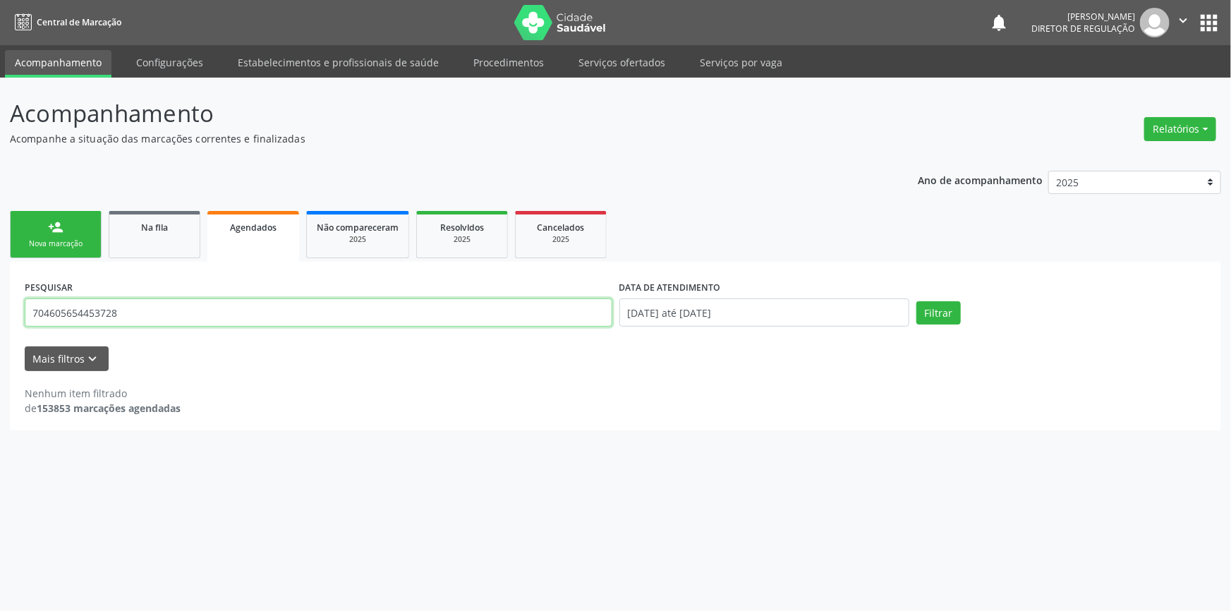
drag, startPoint x: 174, startPoint y: 316, endPoint x: 0, endPoint y: 299, distance: 175.0
click at [0, 299] on div "Acompanhamento Acompanhe a situação das marcações correntes e finalizadas Relat…" at bounding box center [615, 344] width 1231 height 533
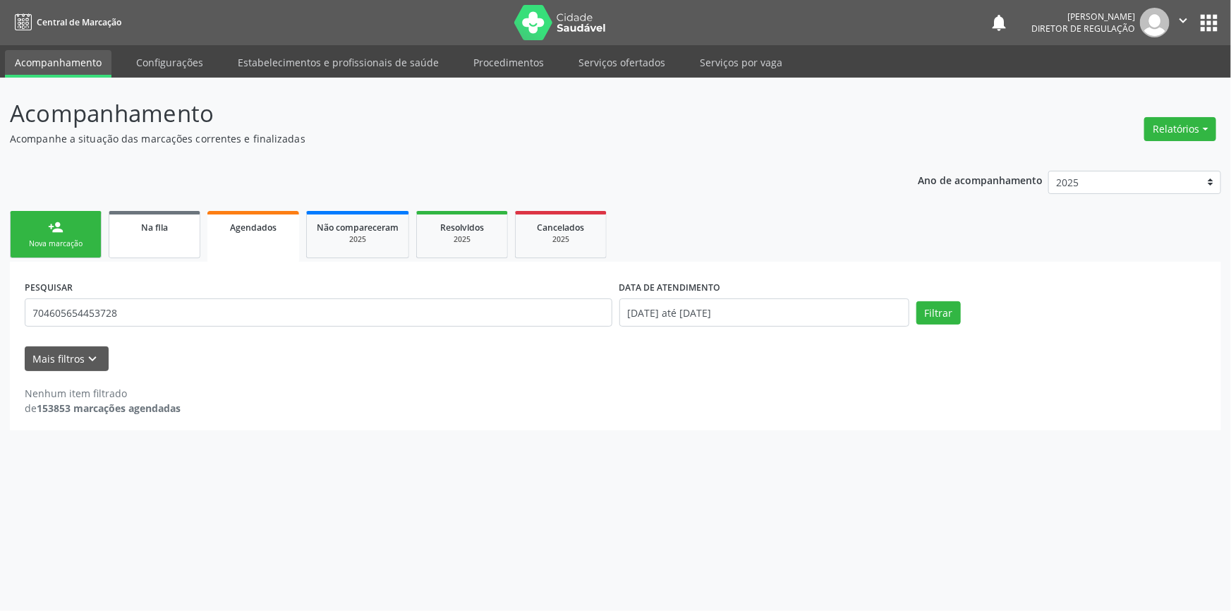
click at [160, 236] on link "Na fila" at bounding box center [155, 234] width 92 height 47
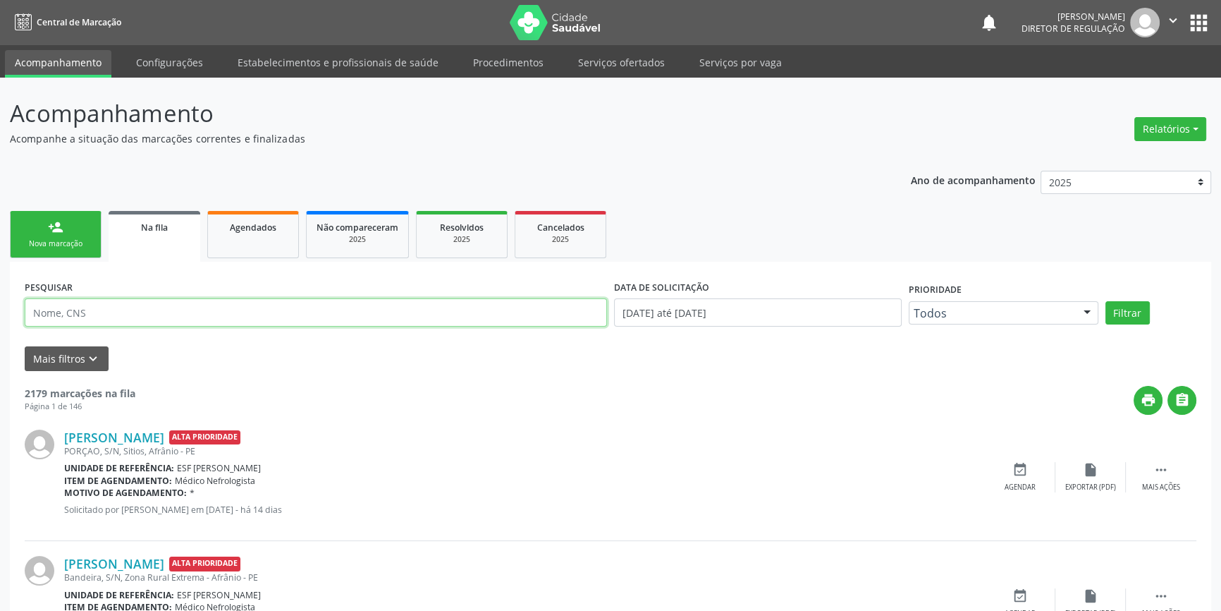
click at [157, 308] on input "text" at bounding box center [316, 312] width 583 height 28
paste input "704605654453728"
type input "704605654453728"
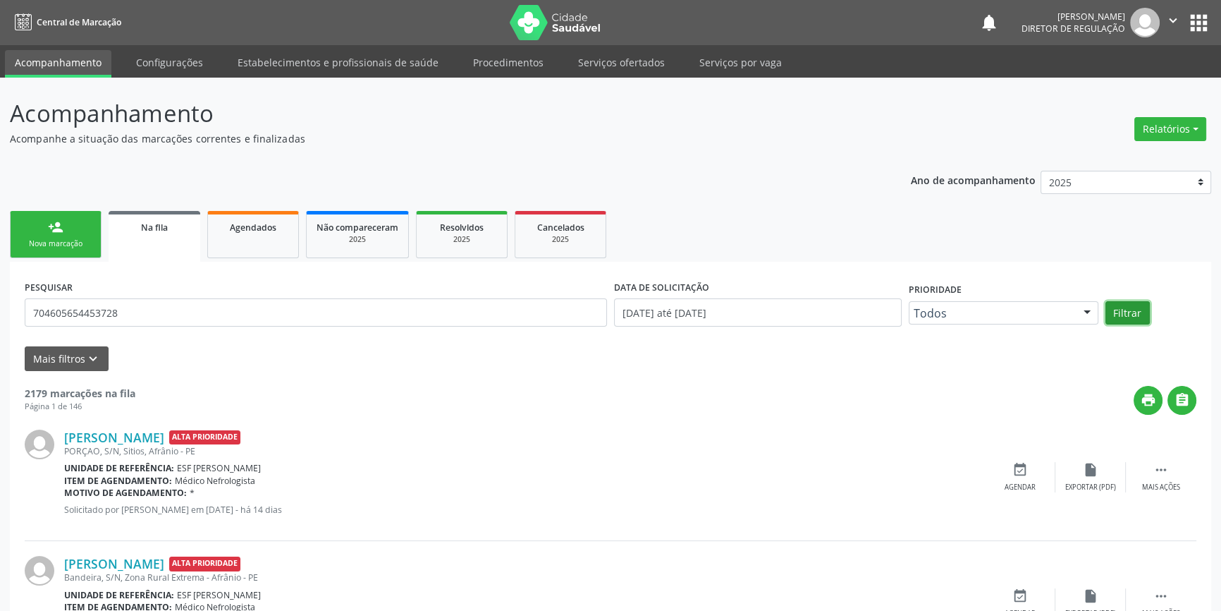
click at [1115, 312] on button "Filtrar" at bounding box center [1128, 313] width 44 height 24
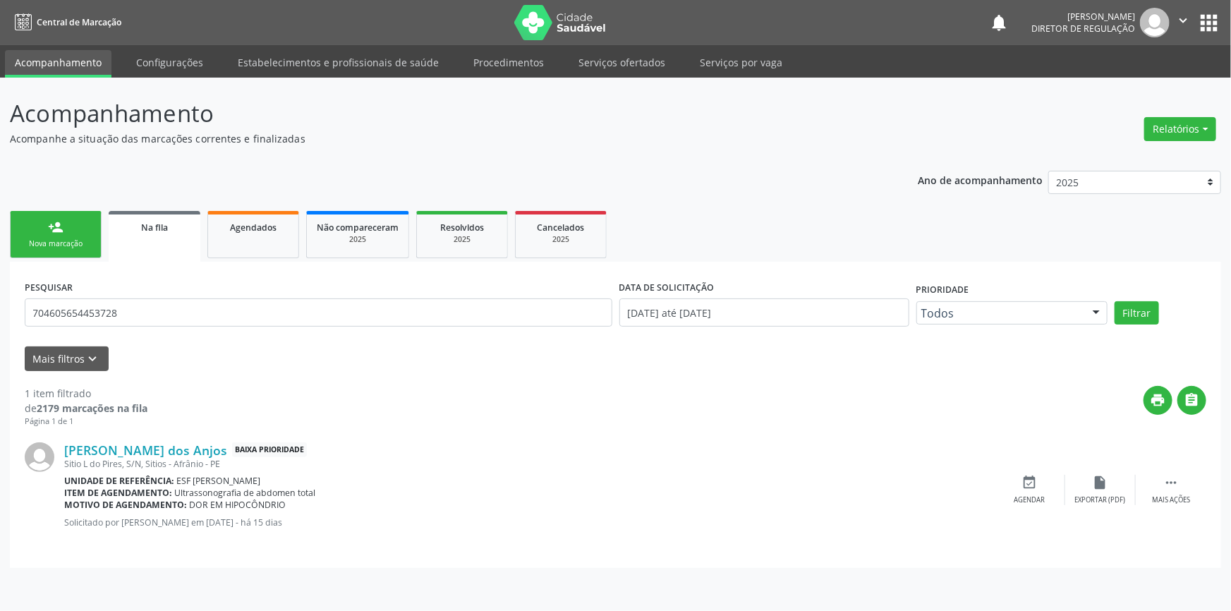
click at [822, 173] on div "Ano de acompanhamento 2025 2024 2023 2022 2021 2020 2019 2018 person_add Nova m…" at bounding box center [615, 364] width 1211 height 407
